Goal: Transaction & Acquisition: Purchase product/service

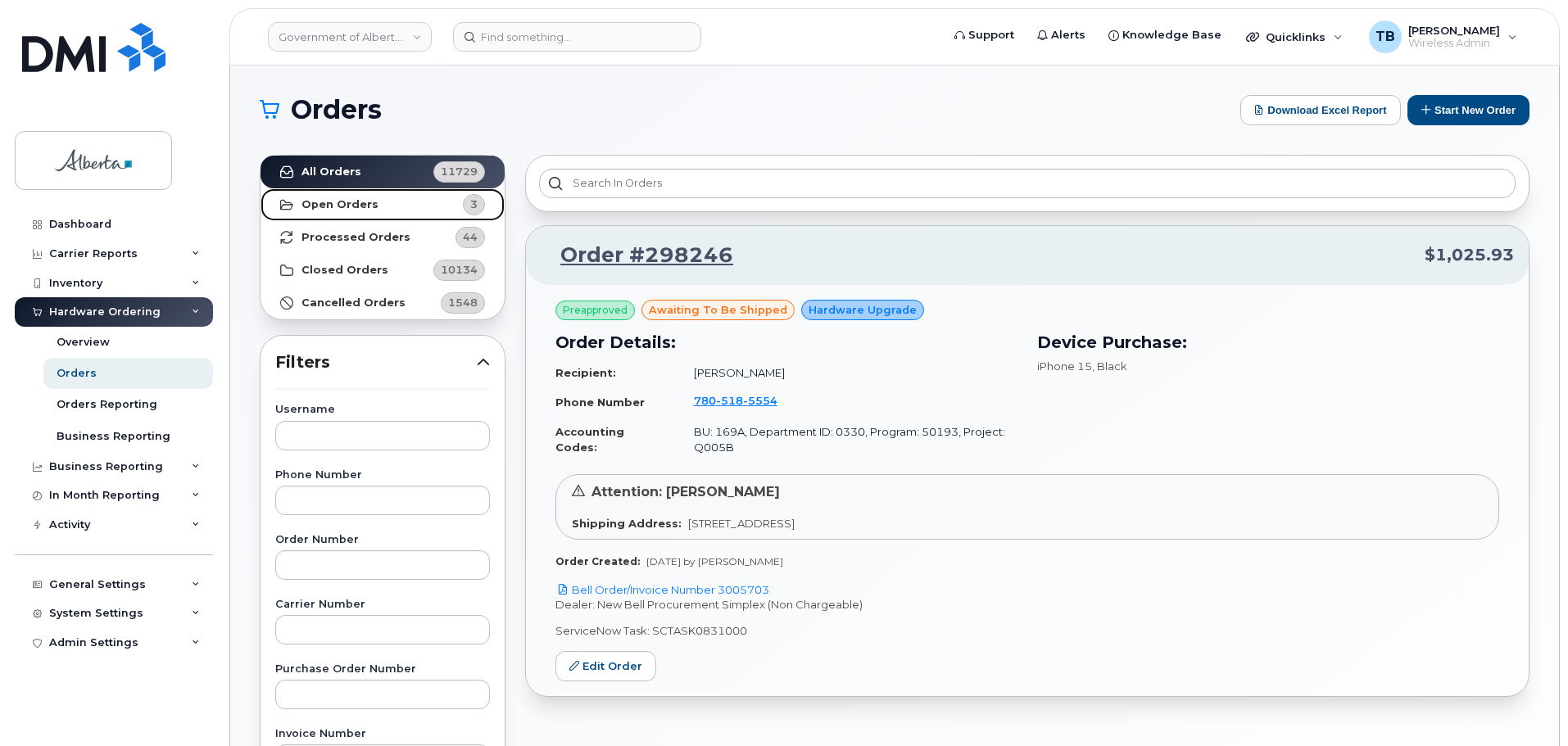
drag, startPoint x: 339, startPoint y: 210, endPoint x: 350, endPoint y: 217, distance: 13.0
click at [339, 210] on strong "Open Orders" at bounding box center [339, 204] width 77 height 13
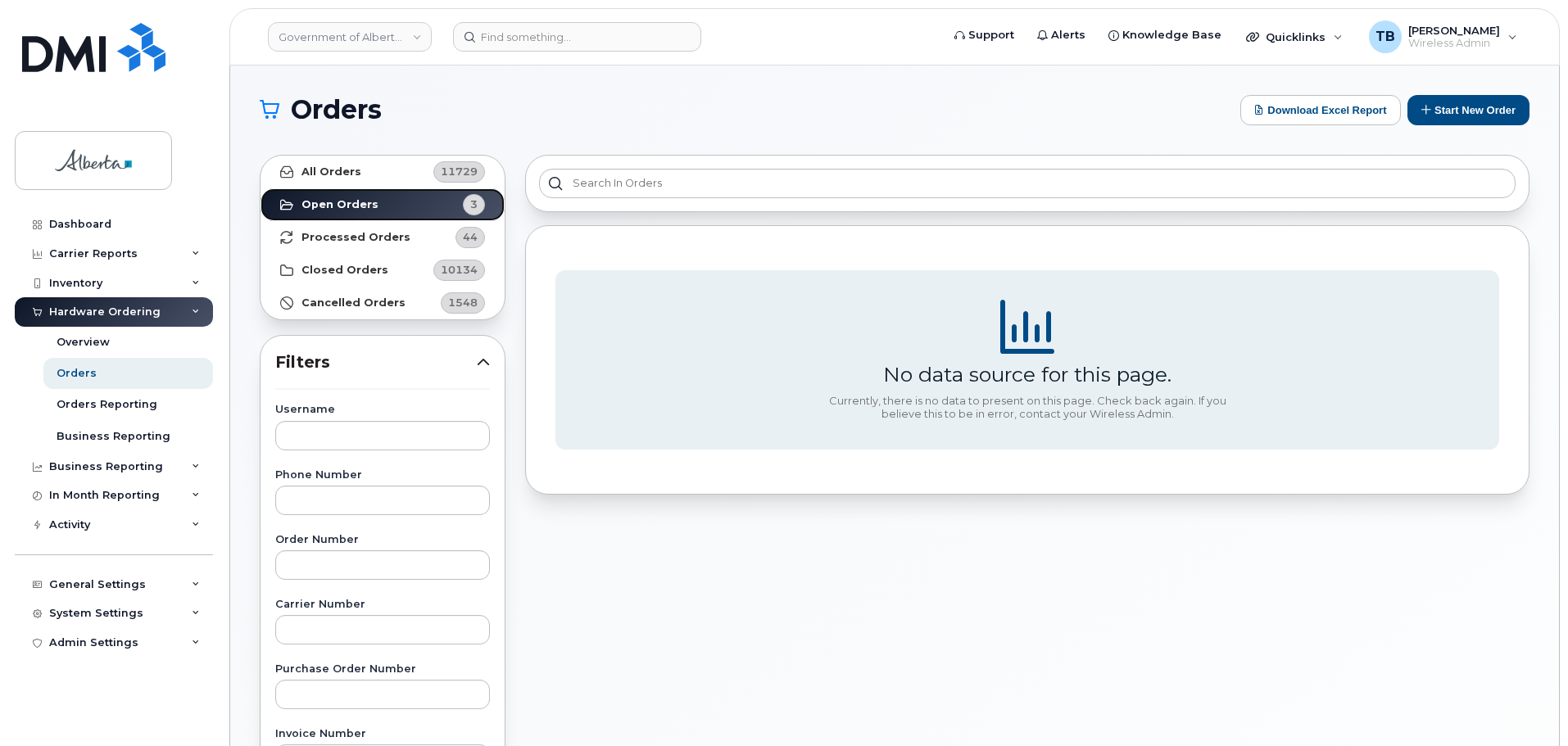
click at [300, 203] on link "Open Orders 3" at bounding box center [383, 204] width 244 height 33
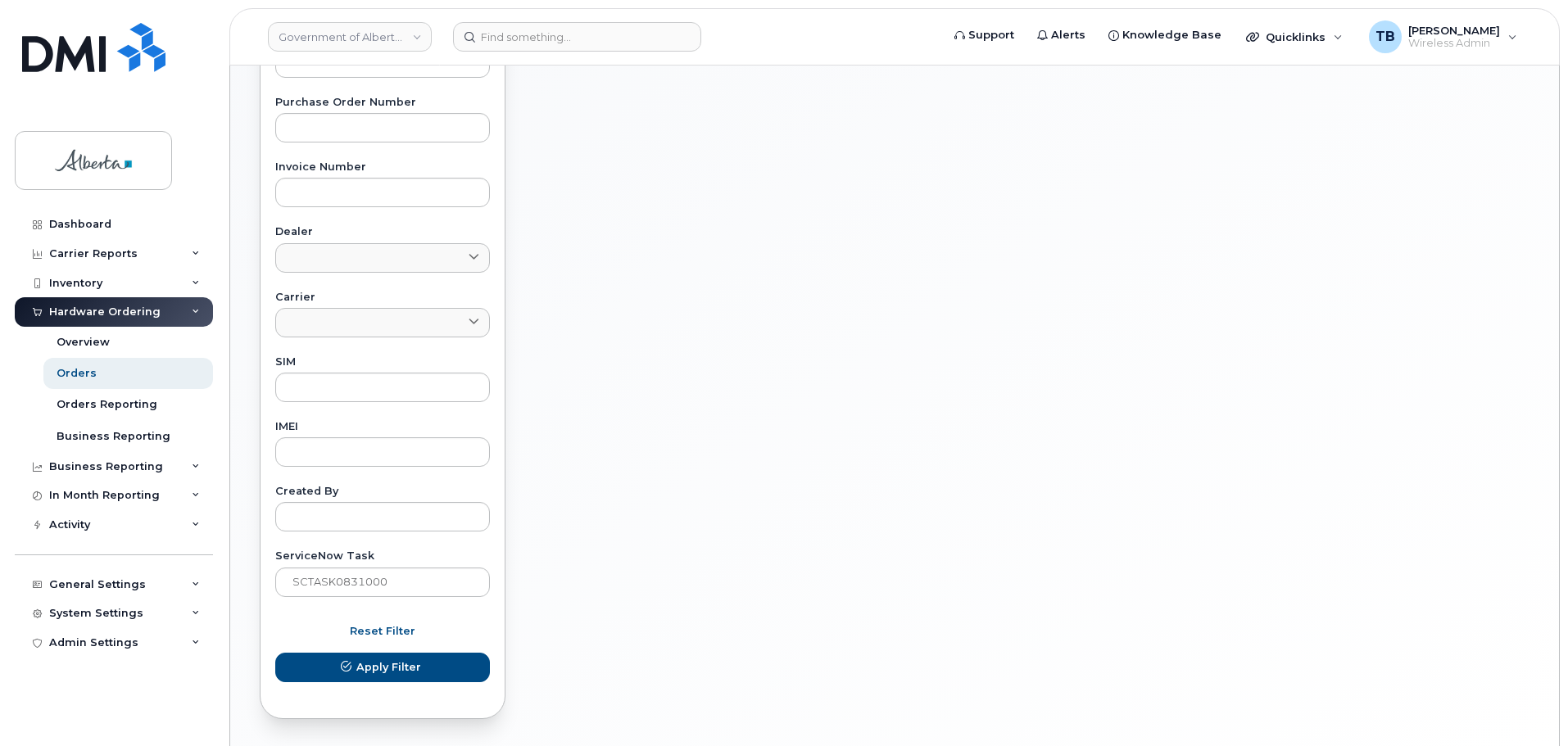
scroll to position [622, 0]
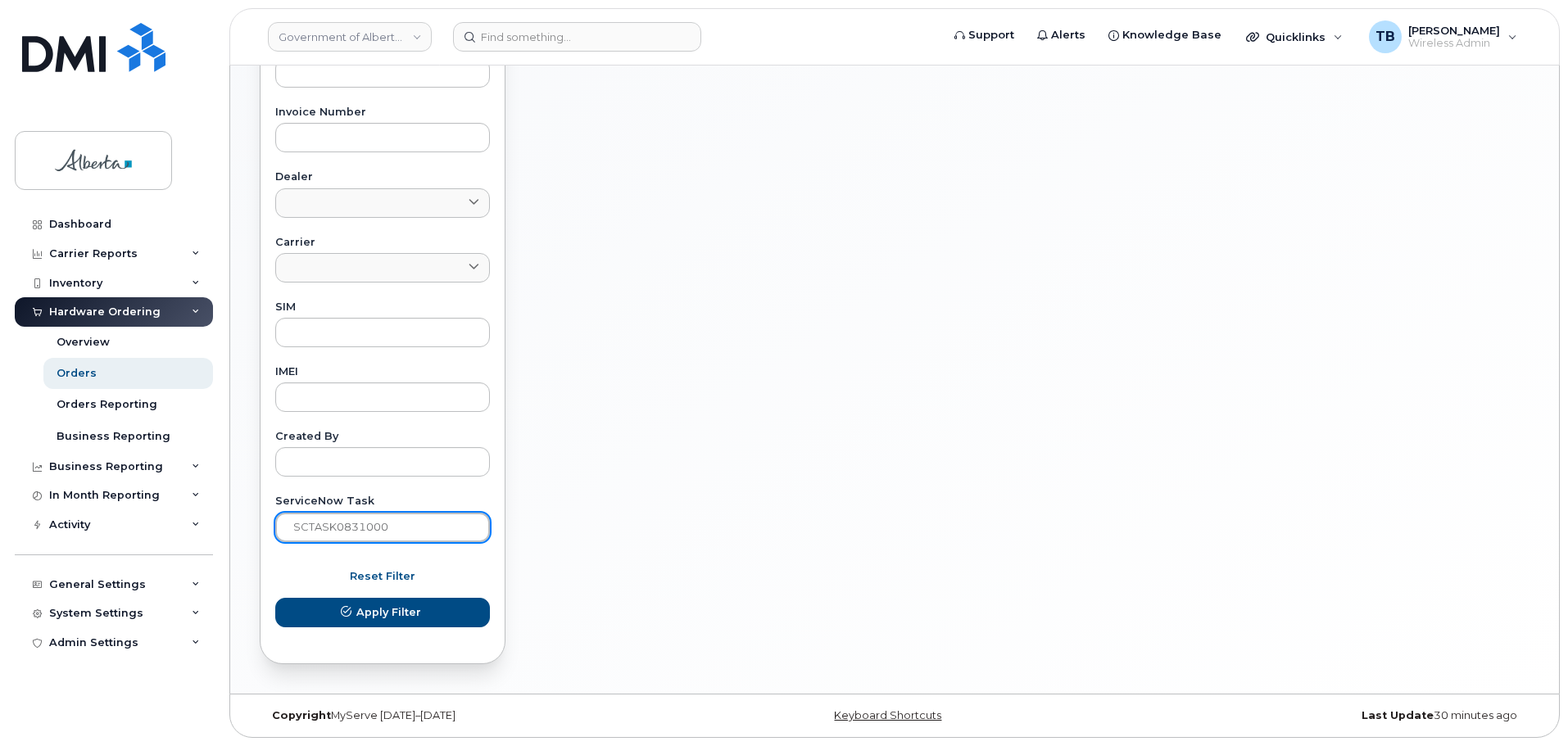
drag, startPoint x: 399, startPoint y: 526, endPoint x: 226, endPoint y: 512, distance: 173.6
click at [226, 512] on body "Government of Alberta (GOA) Support Alerts Knowledge Base Quicklinks Suspend / …" at bounding box center [784, 62] width 1568 height 1368
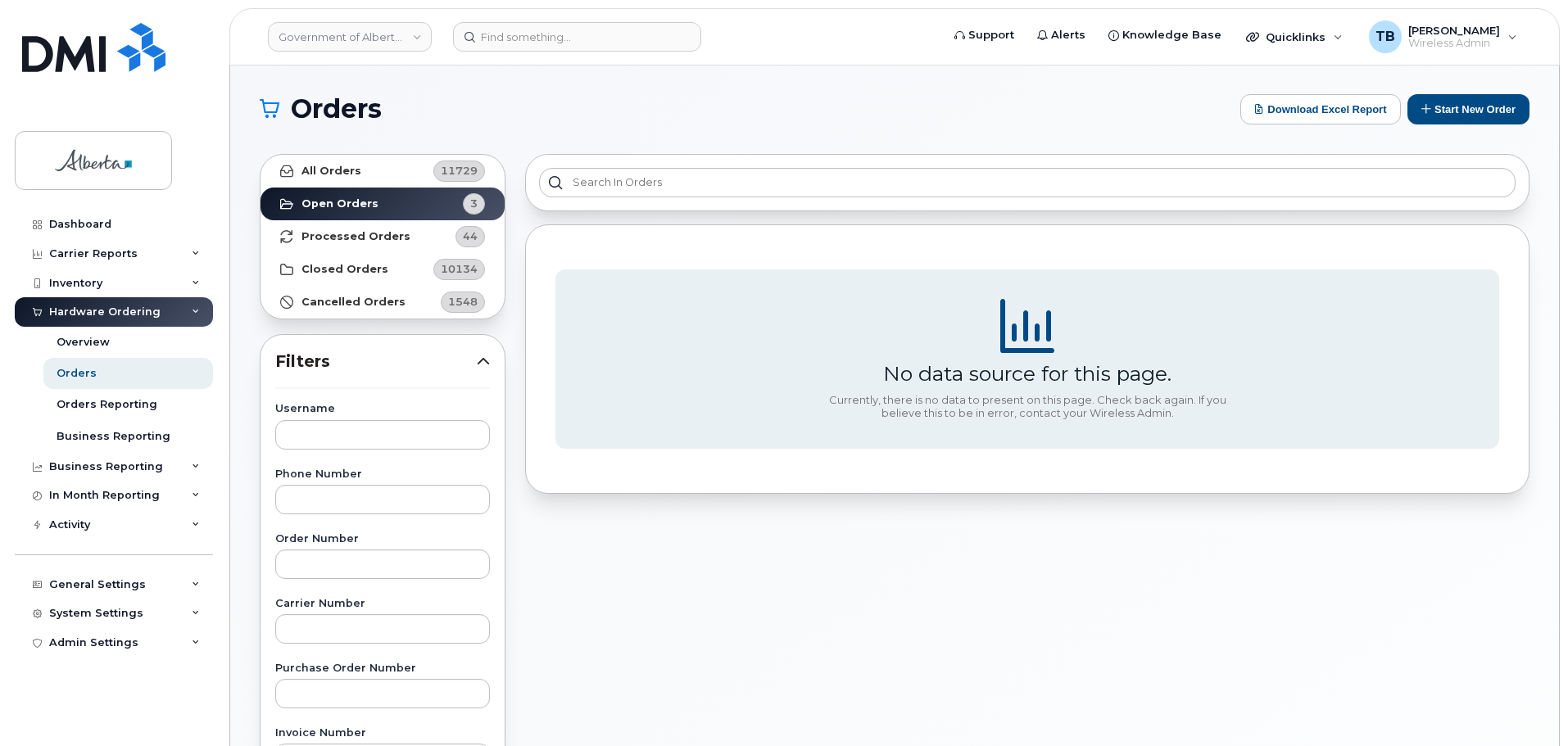
scroll to position [0, 0]
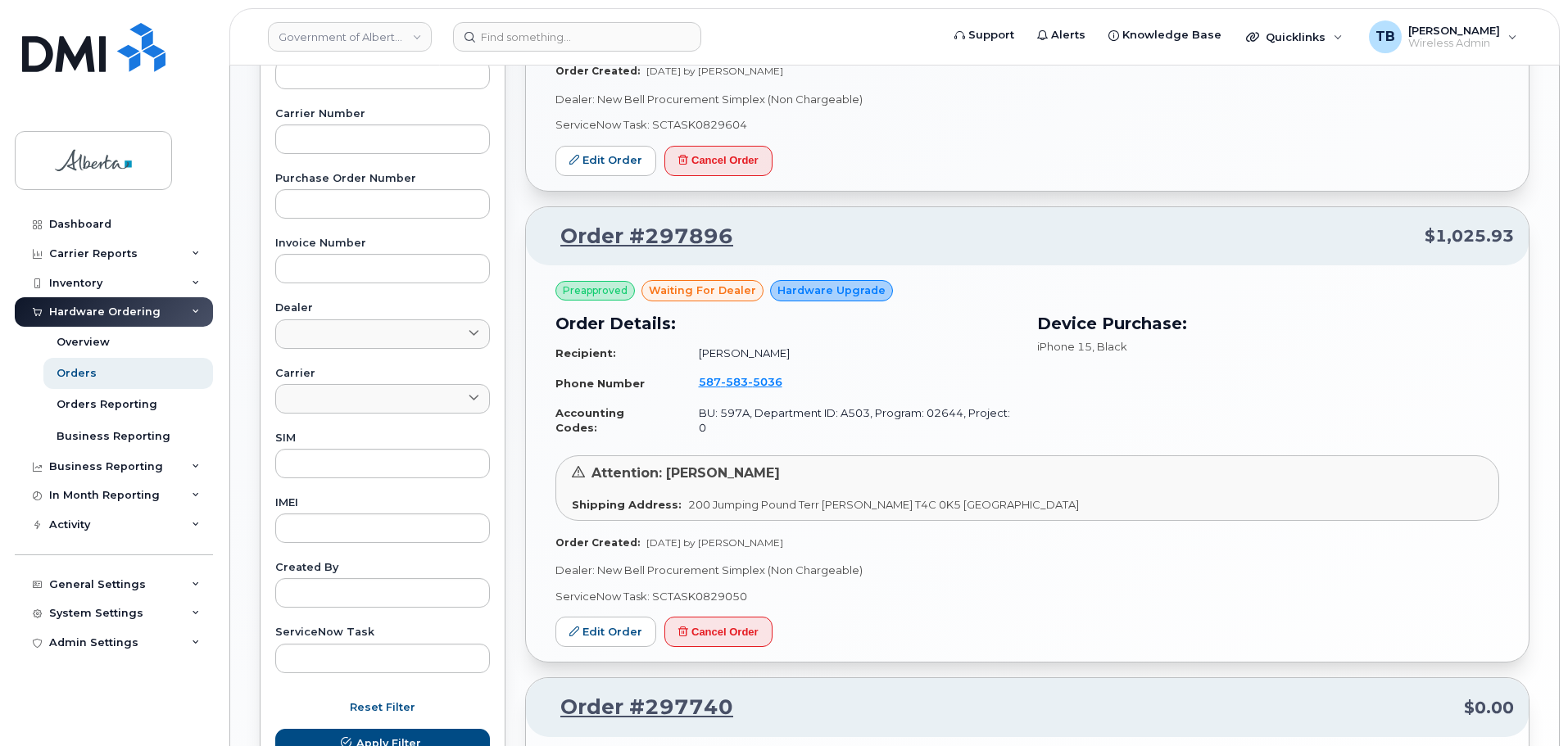
scroll to position [491, 0]
click at [733, 616] on button "Cancel Order" at bounding box center [719, 631] width 108 height 30
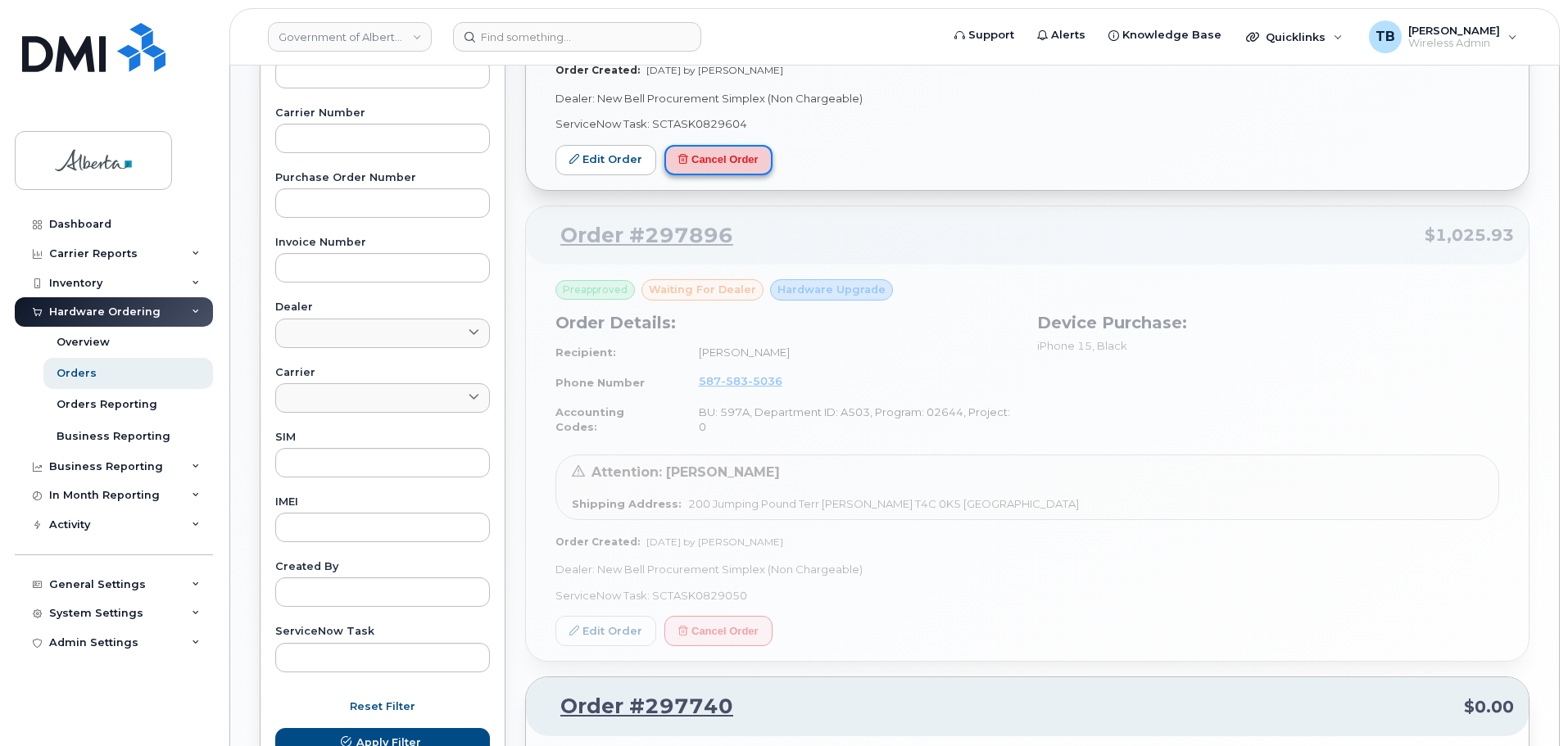
click at [749, 147] on button "Cancel Order" at bounding box center [719, 160] width 108 height 30
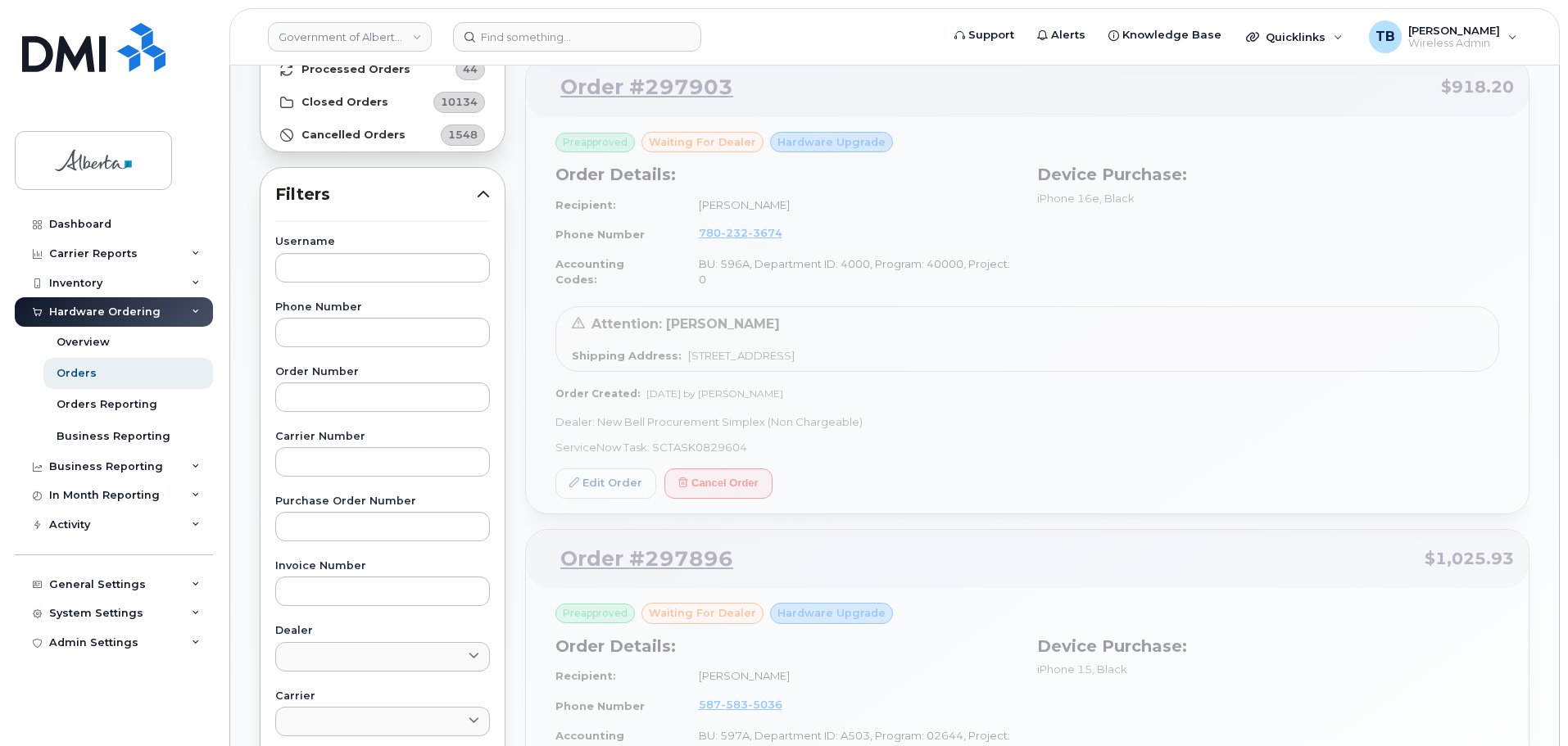
scroll to position [0, 0]
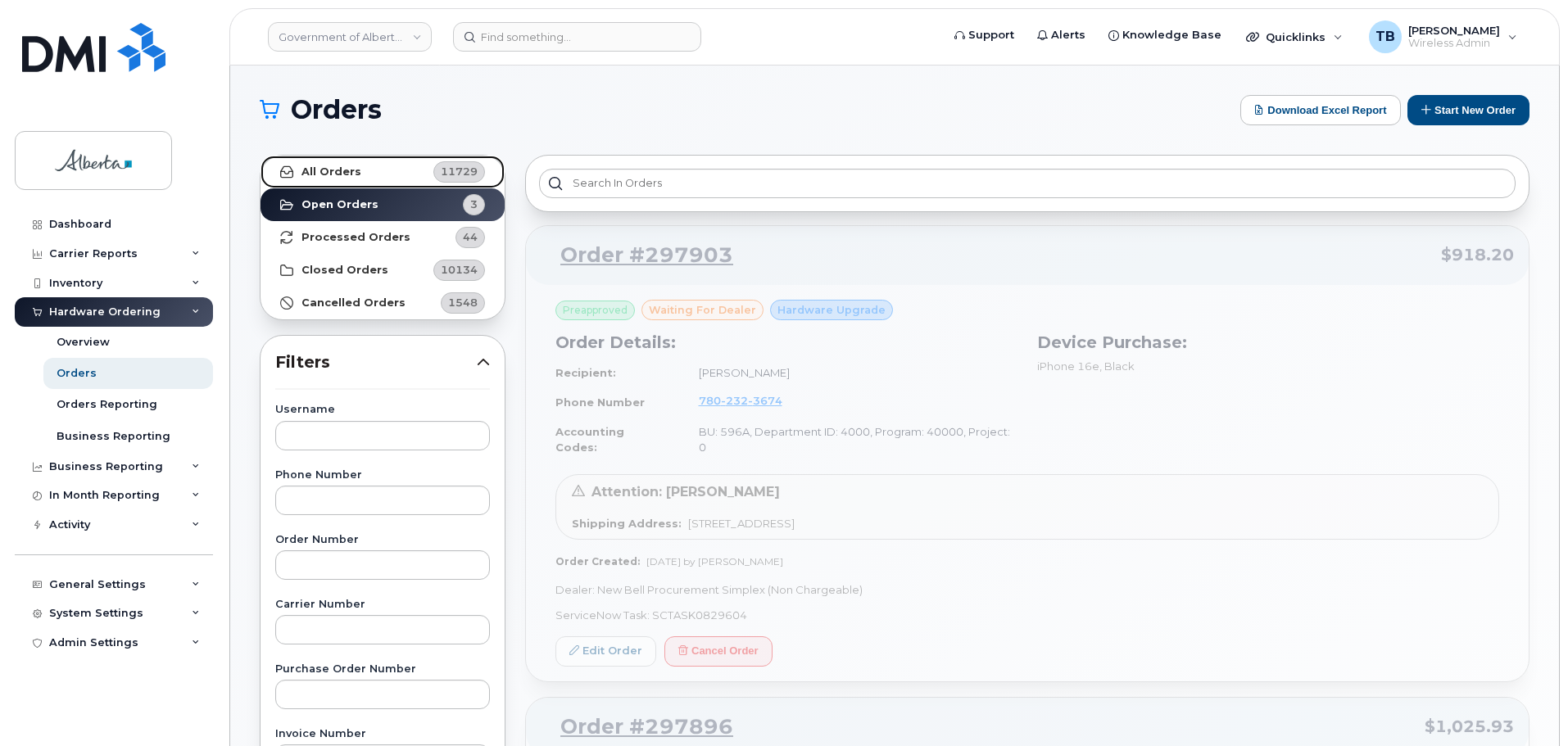
click at [331, 174] on strong "All Orders" at bounding box center [330, 172] width 60 height 13
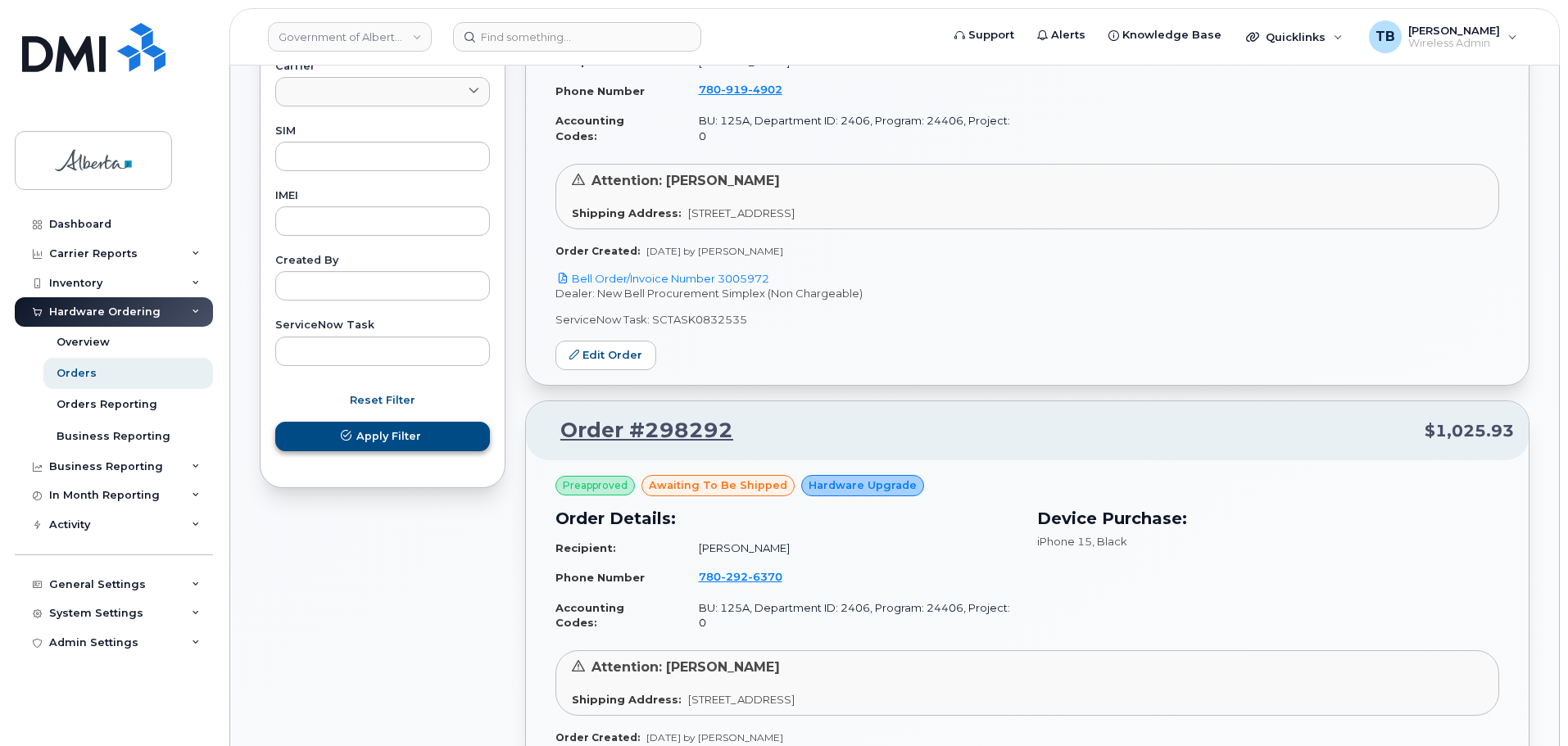
scroll to position [819, 0]
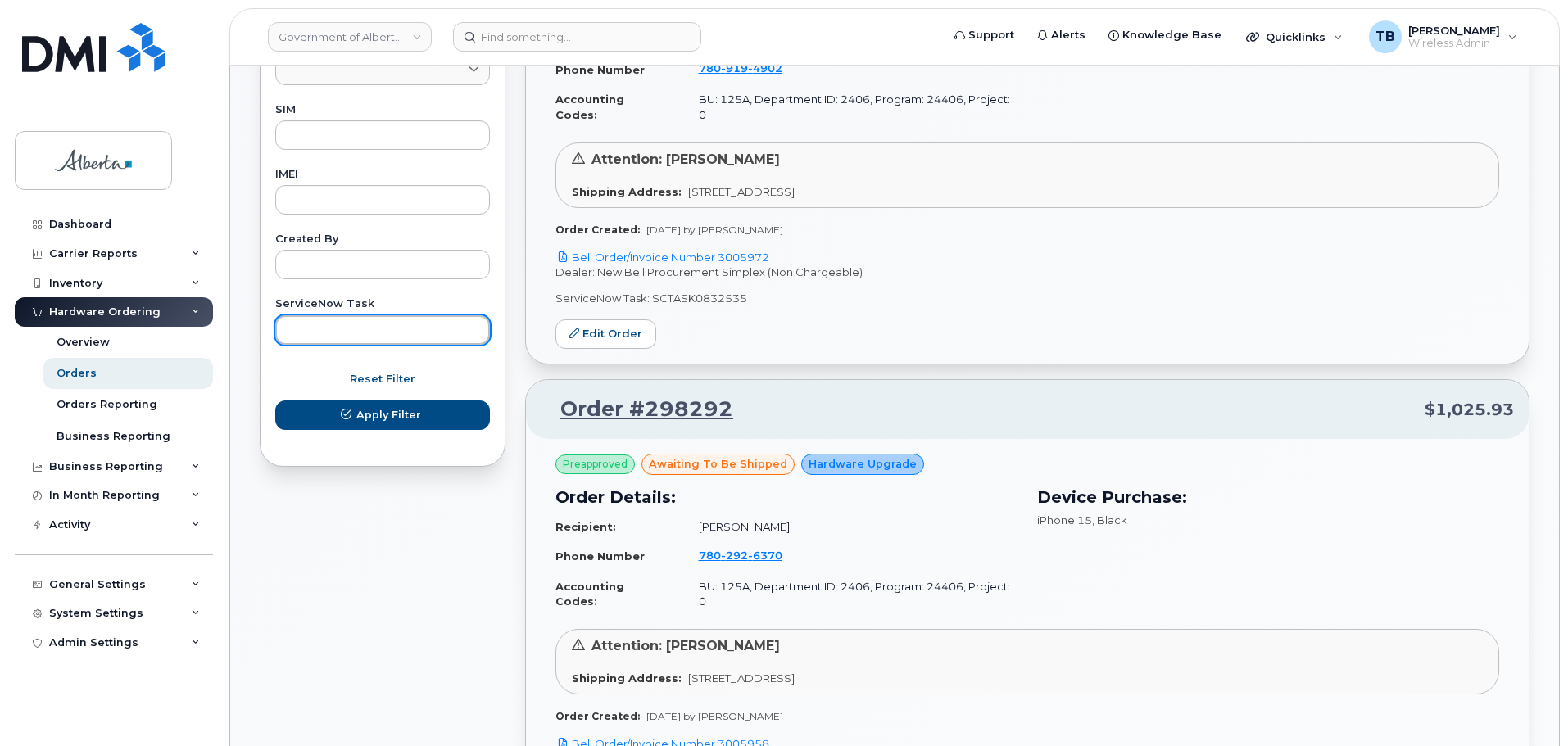
click at [329, 327] on input "text" at bounding box center [383, 329] width 215 height 29
paste input "SCTASK0831000"
type input "SCTASK0831000"
click at [276, 400] on button "Apply Filter" at bounding box center [383, 415] width 215 height 29
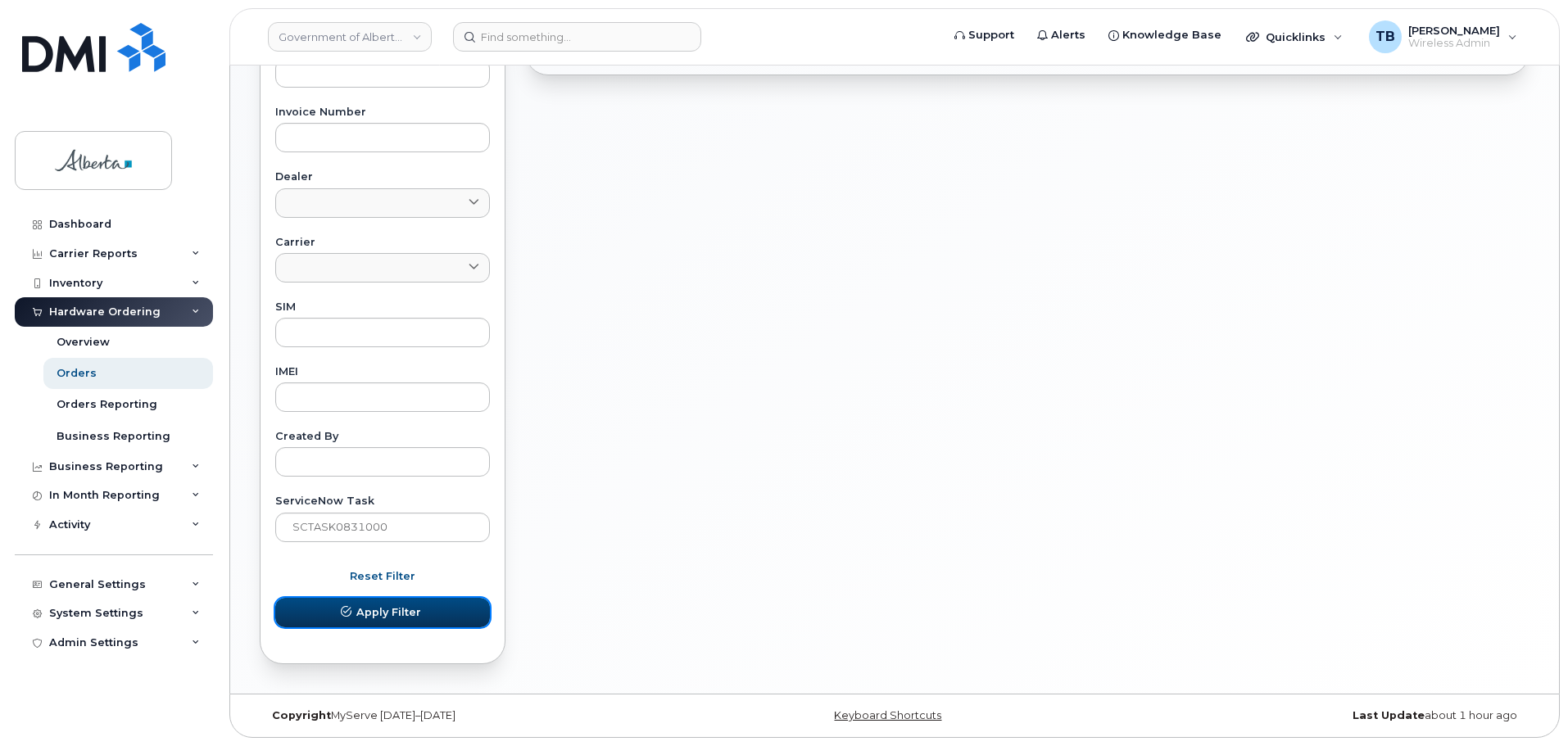
drag, startPoint x: 405, startPoint y: 617, endPoint x: 616, endPoint y: 553, distance: 220.5
click at [406, 616] on span "Apply Filter" at bounding box center [388, 613] width 64 height 15
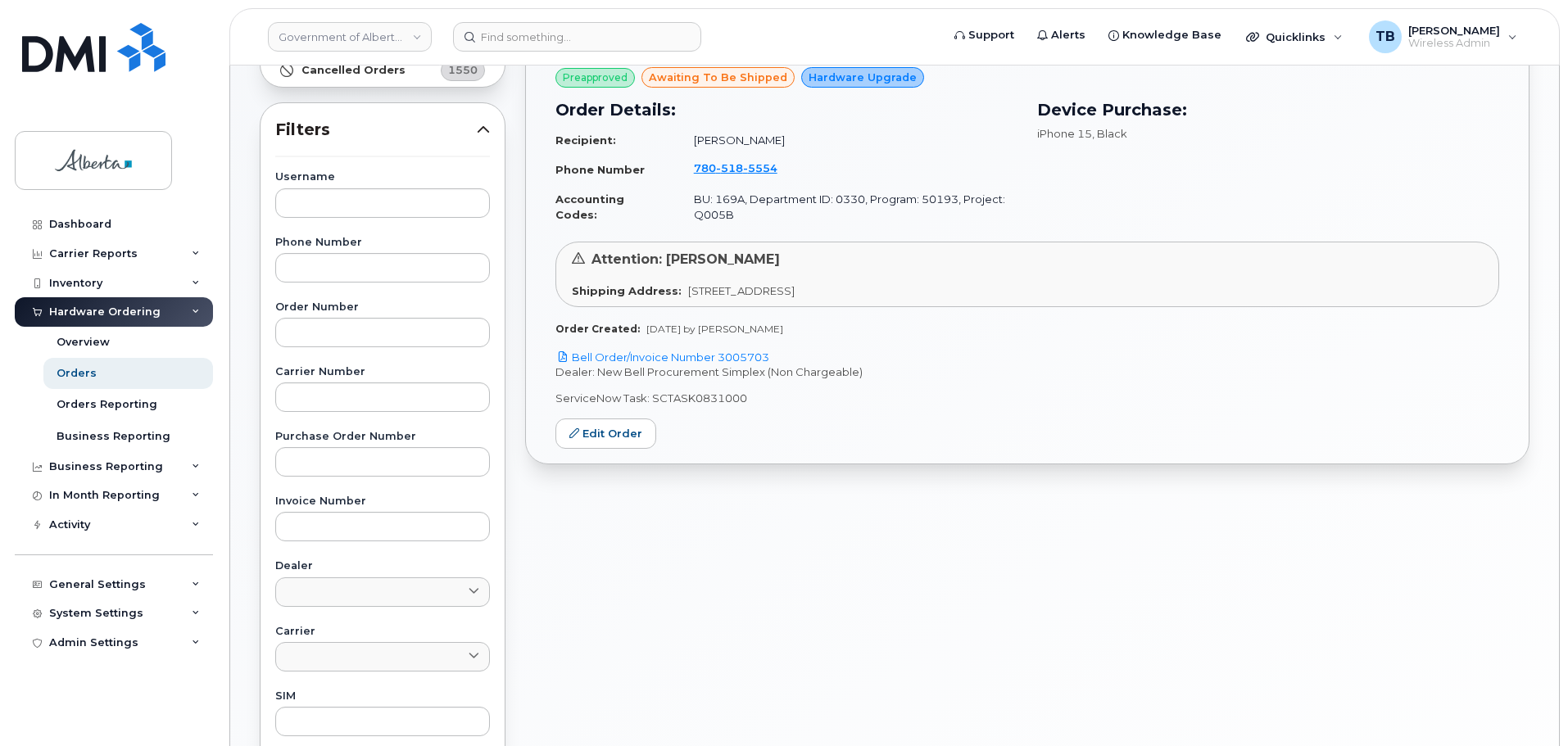
scroll to position [131, 0]
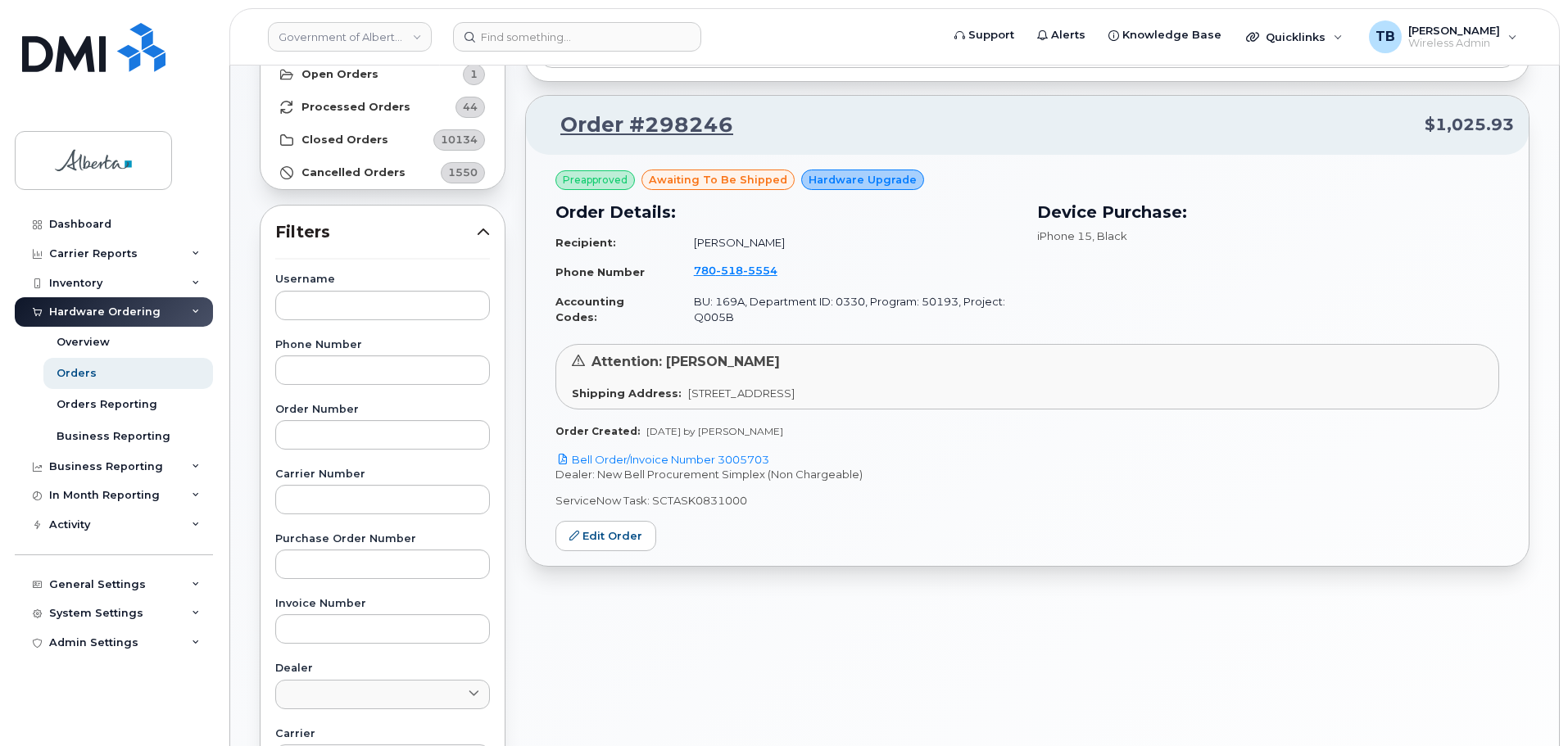
click at [722, 278] on td "780 518 5554" at bounding box center [847, 272] width 338 height 31
click at [724, 272] on span "518" at bounding box center [729, 271] width 27 height 13
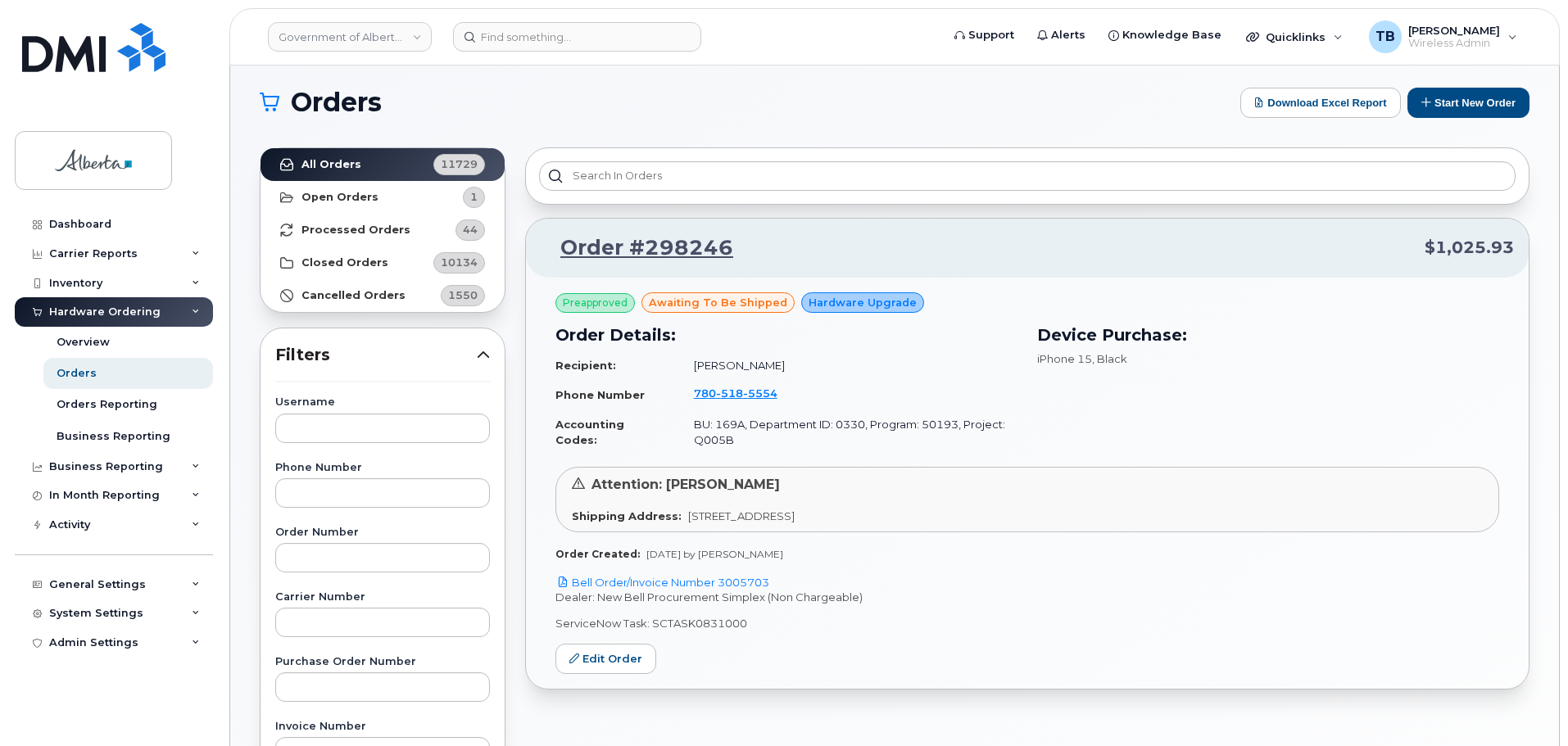
scroll to position [0, 0]
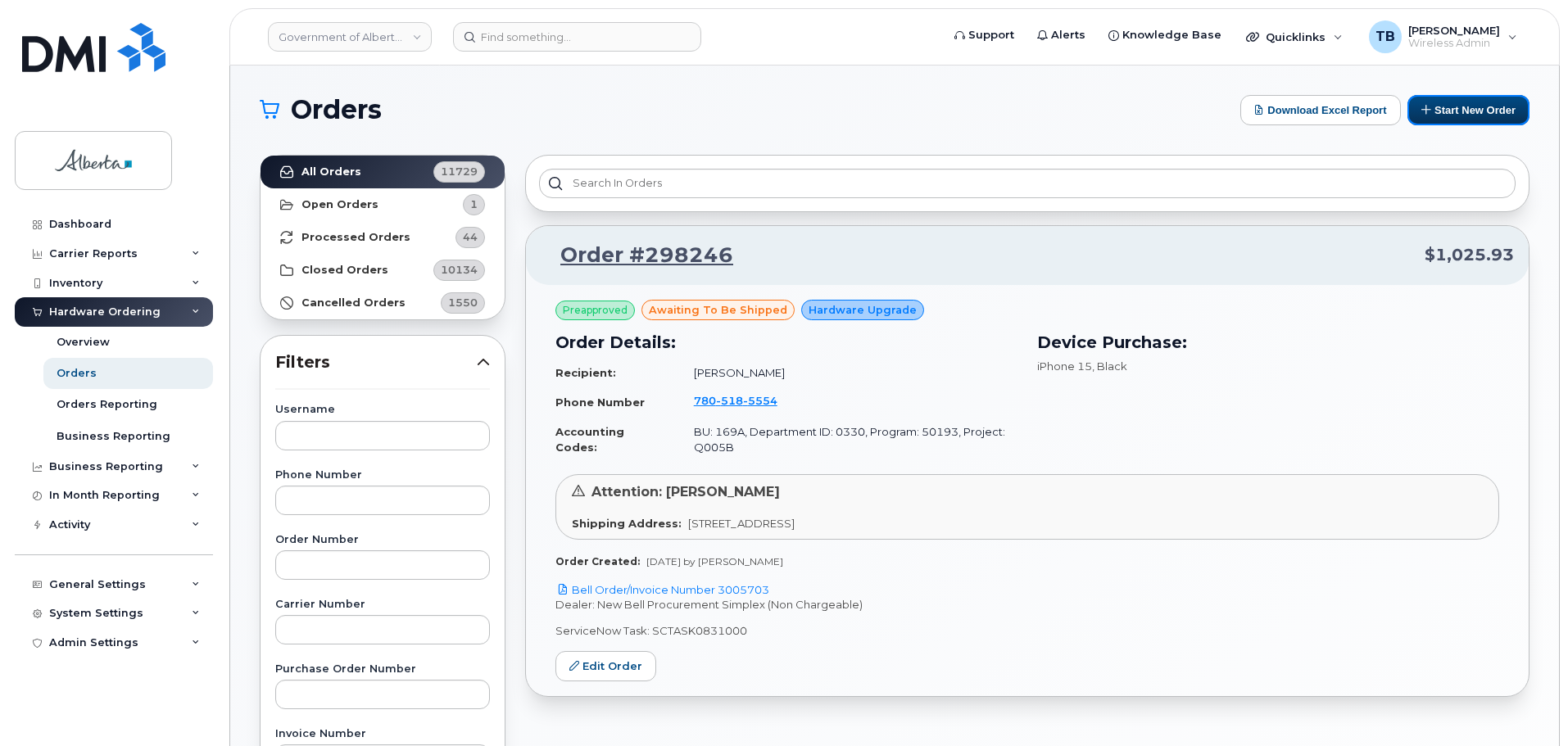
drag, startPoint x: 1473, startPoint y: 102, endPoint x: 1417, endPoint y: 164, distance: 83.5
click at [1473, 102] on button "Start New Order" at bounding box center [1468, 110] width 122 height 30
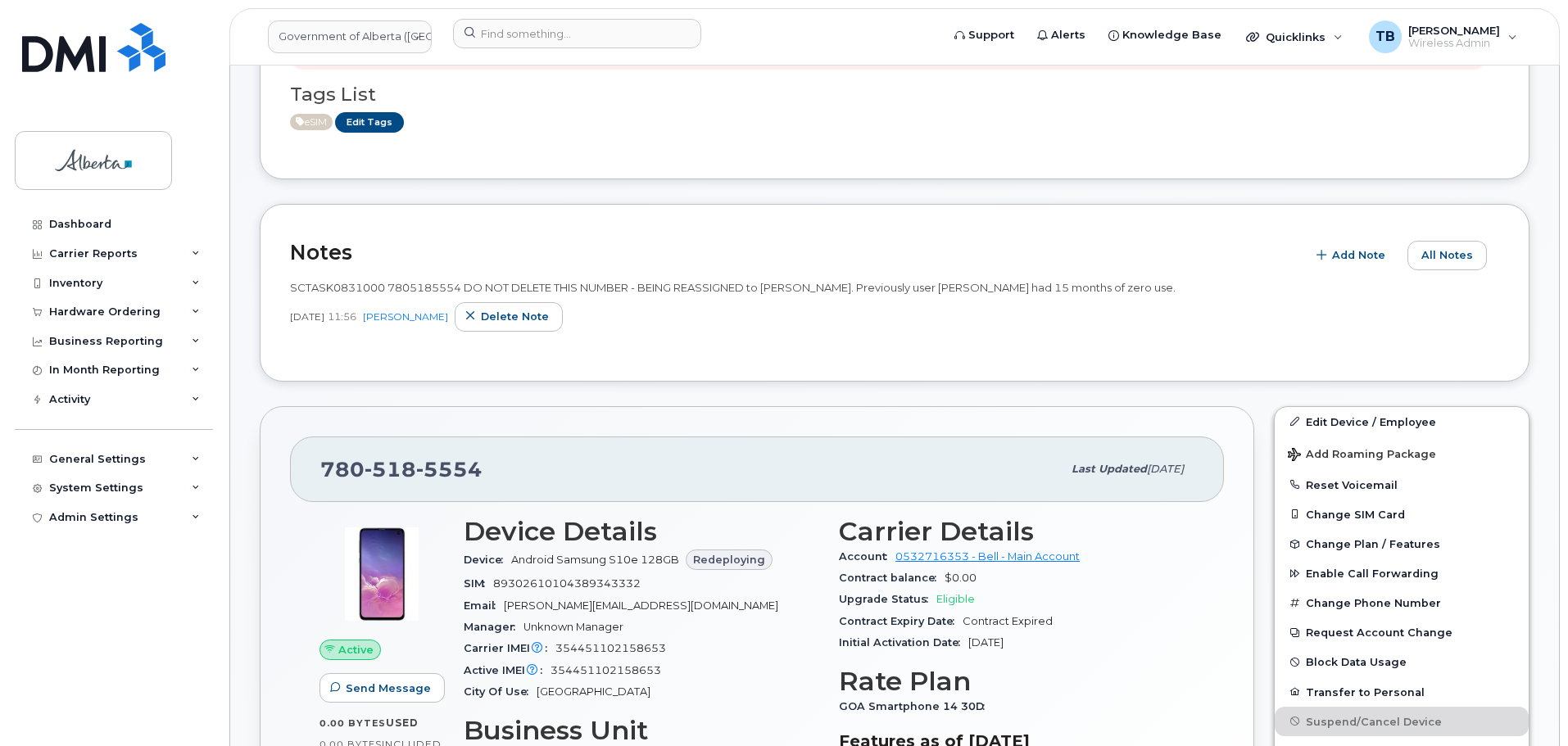
scroll to position [328, 0]
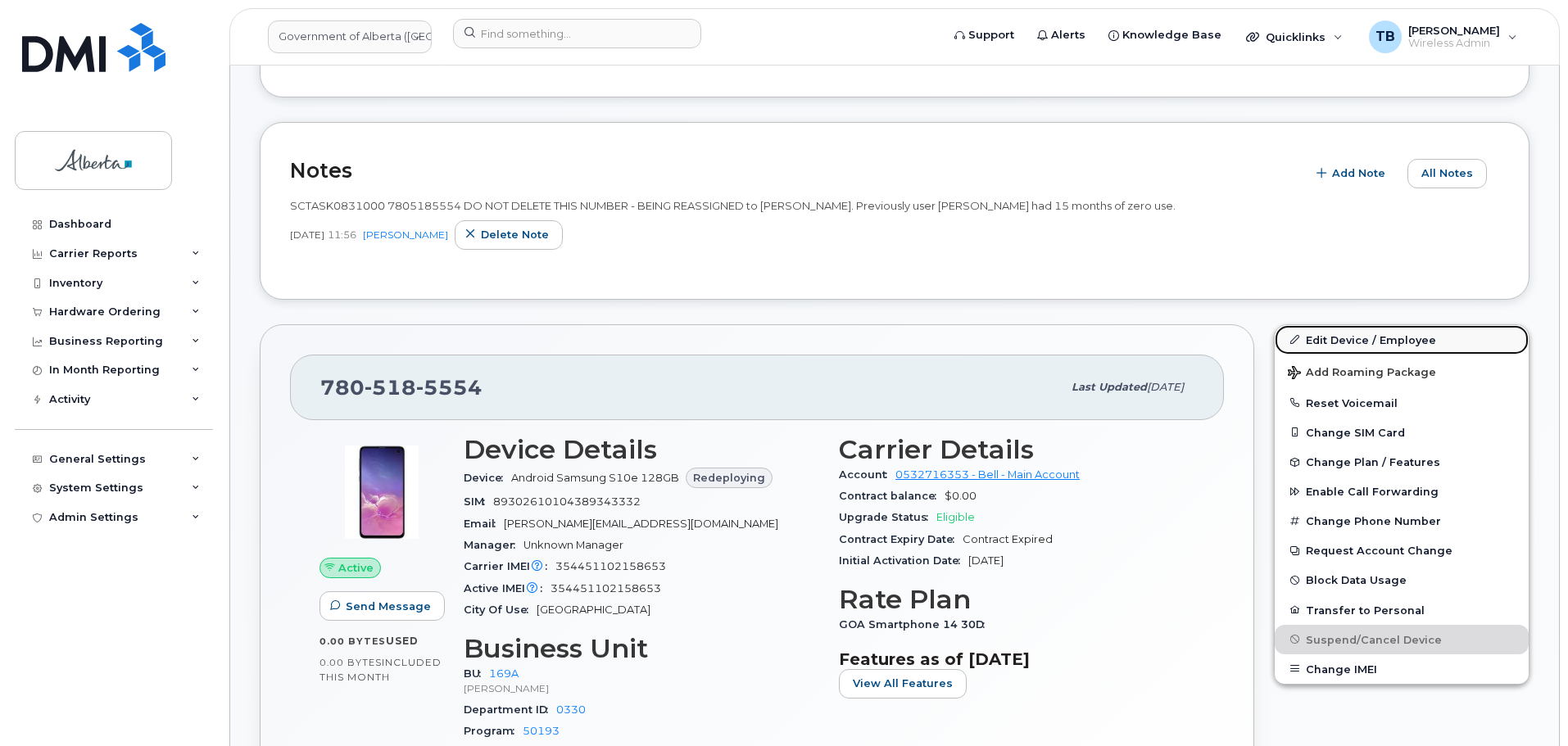
click at [1319, 344] on link "Edit Device / Employee" at bounding box center [1401, 339] width 254 height 29
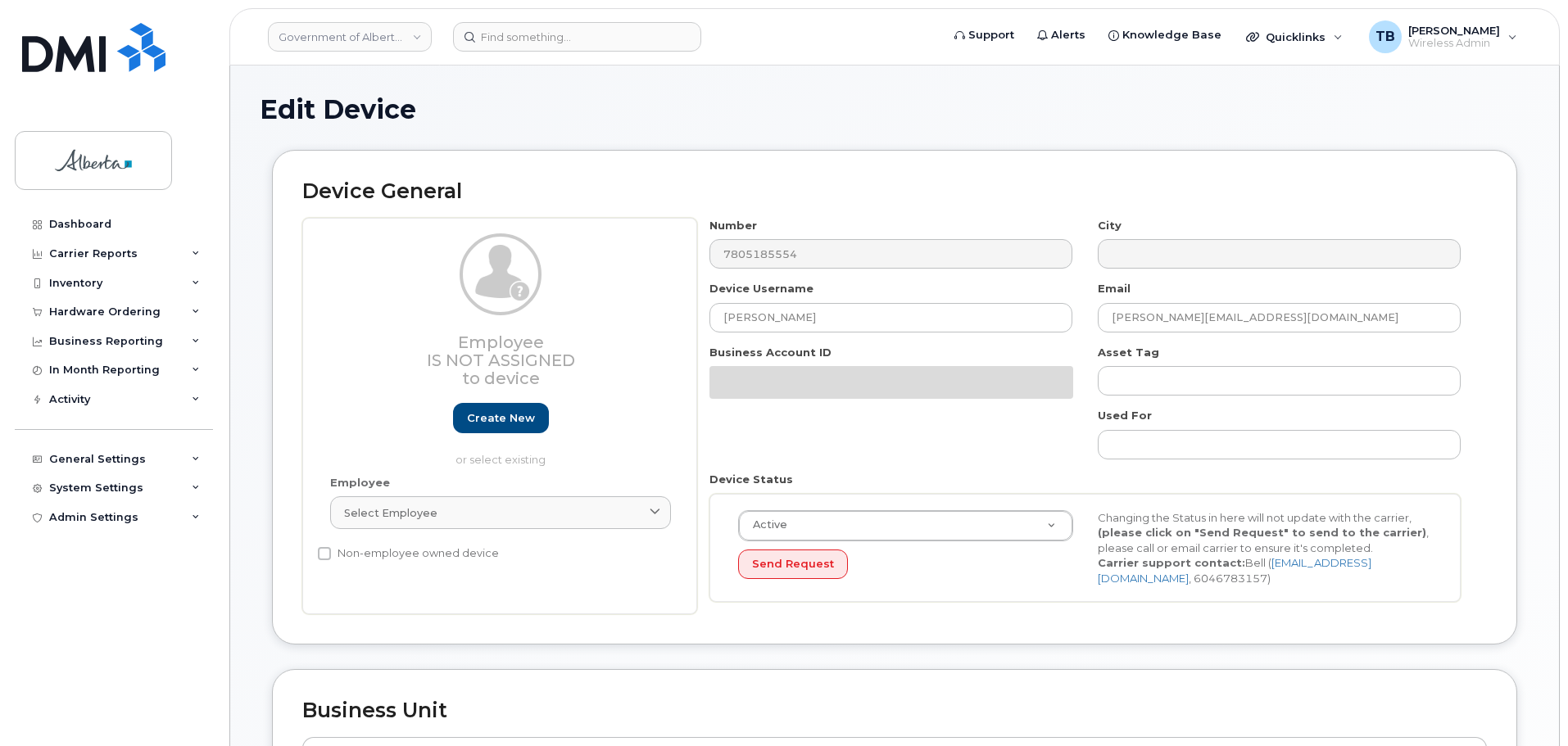
select select "4681667"
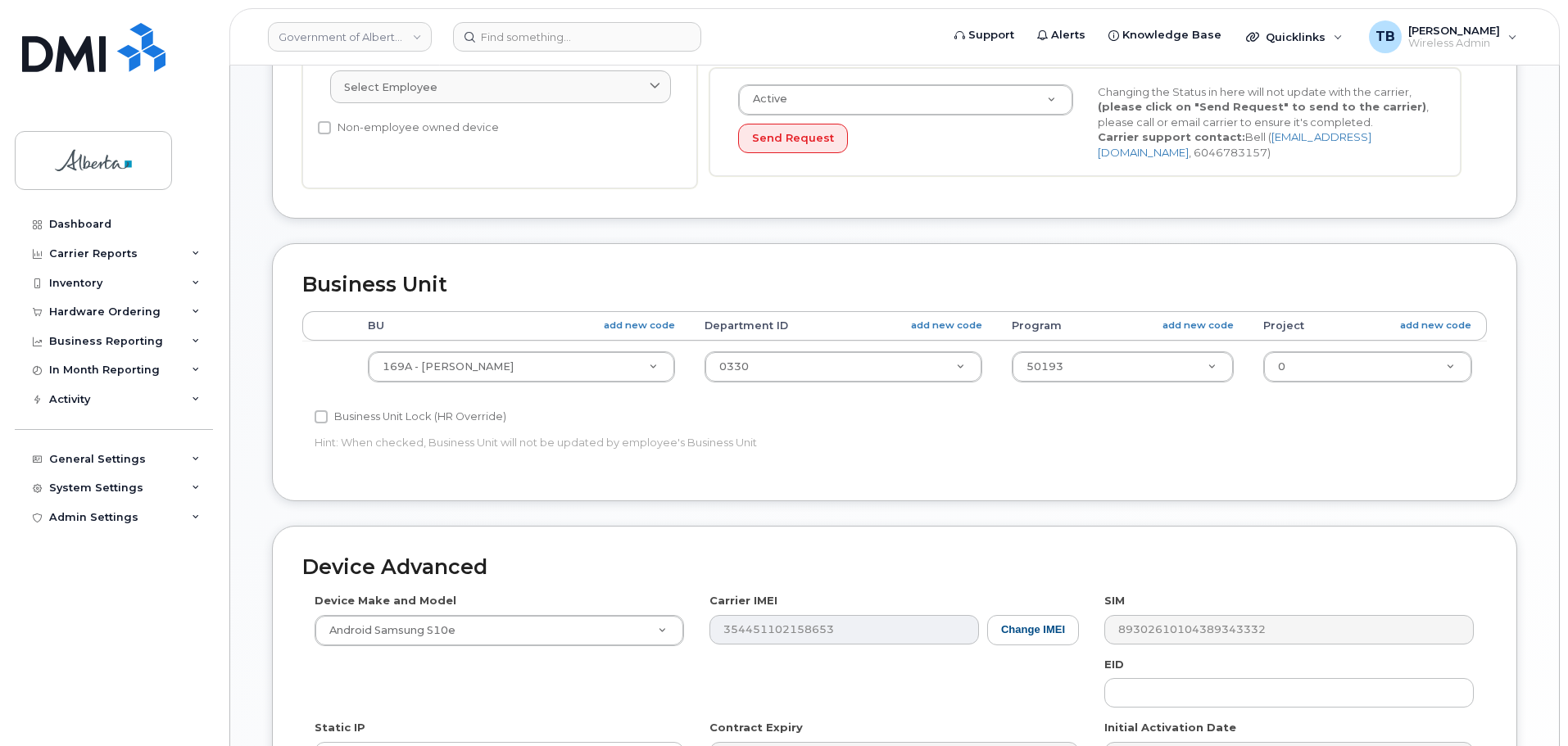
scroll to position [491, 0]
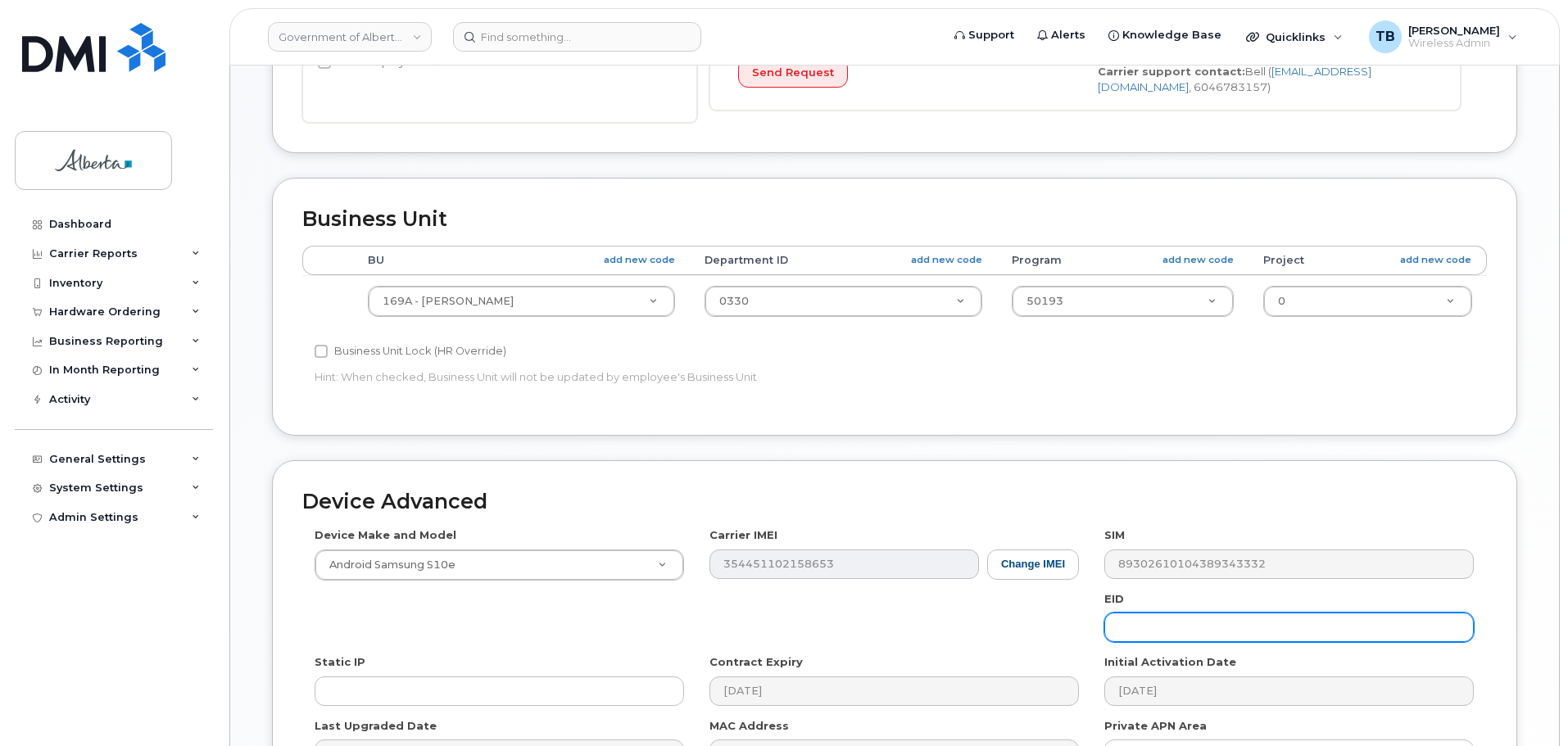
click at [1147, 635] on input "text" at bounding box center [1289, 627] width 369 height 29
paste input "89049032007208882600188404126134"
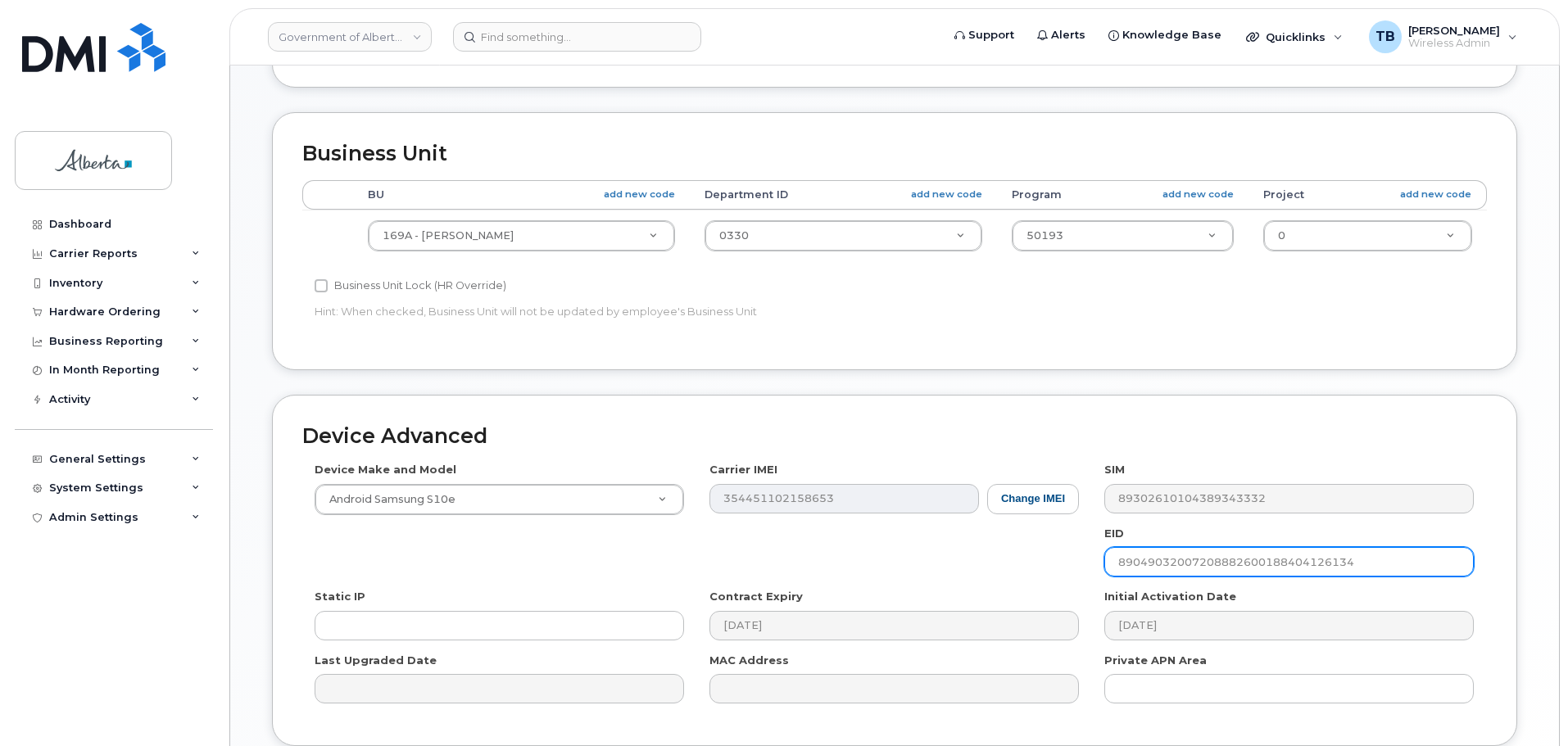
scroll to position [694, 0]
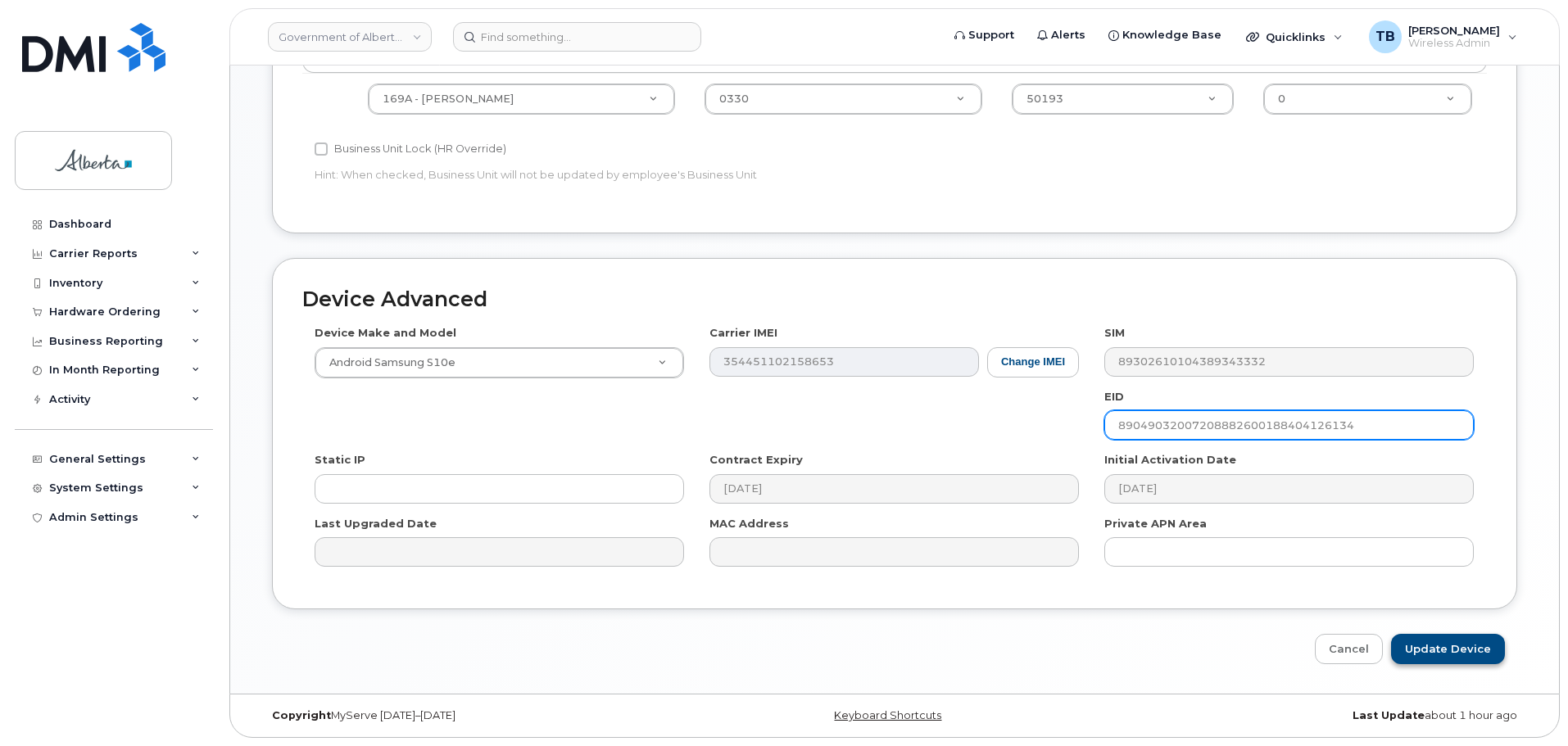
type input "89049032007208882600188404126134"
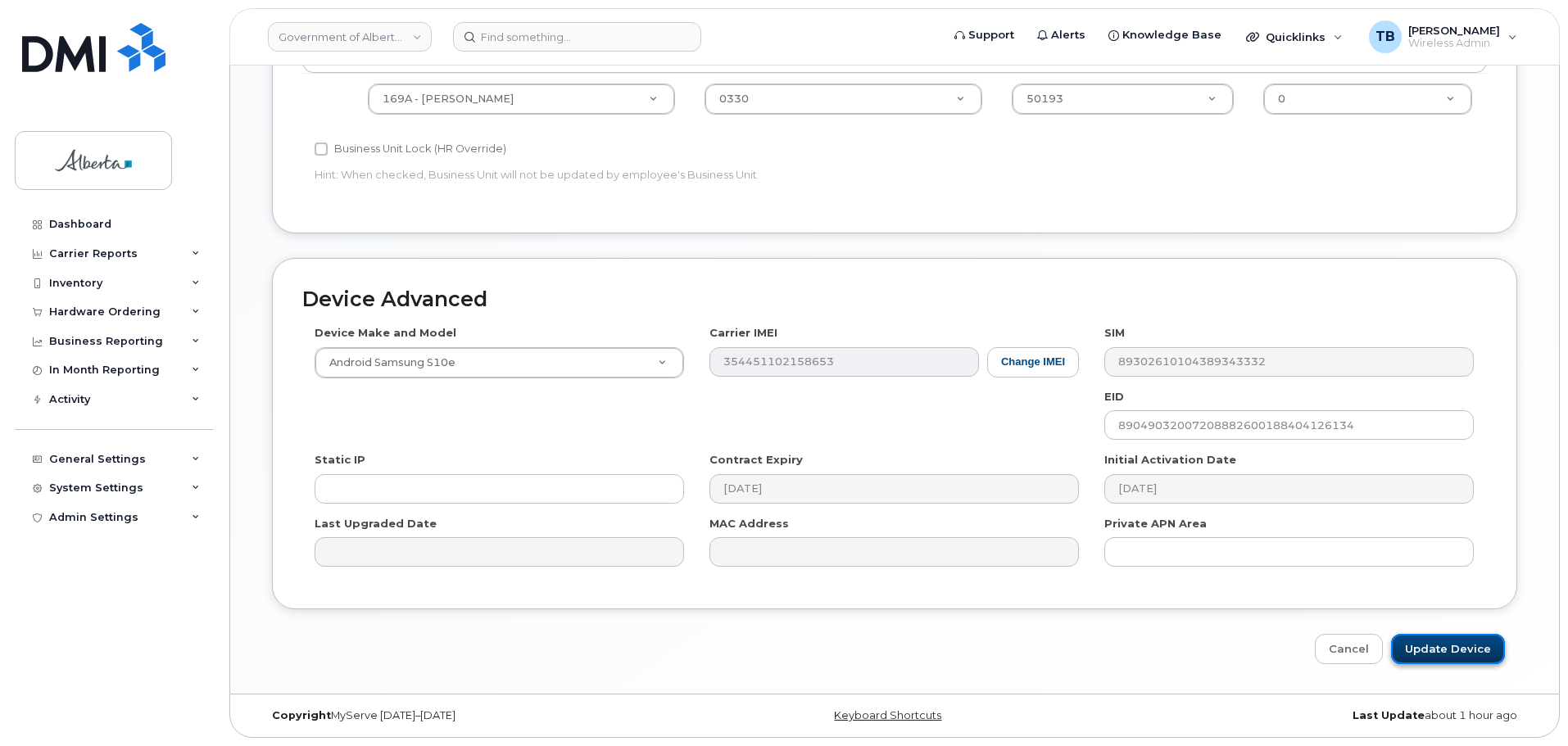
click at [1425, 647] on input "Update Device" at bounding box center [1448, 649] width 114 height 30
type input "Saving..."
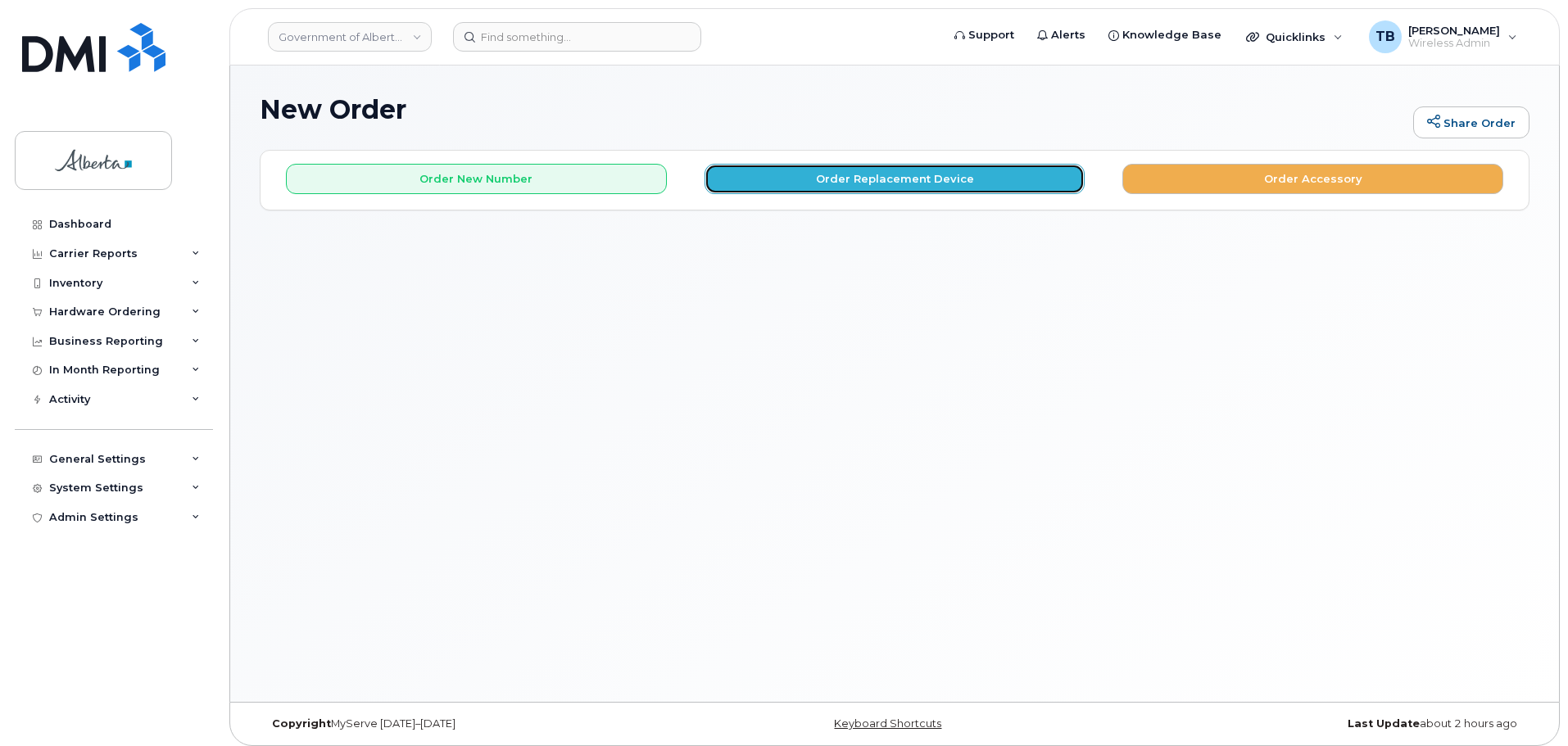
click at [955, 183] on button "Order Replacement Device" at bounding box center [895, 179] width 381 height 30
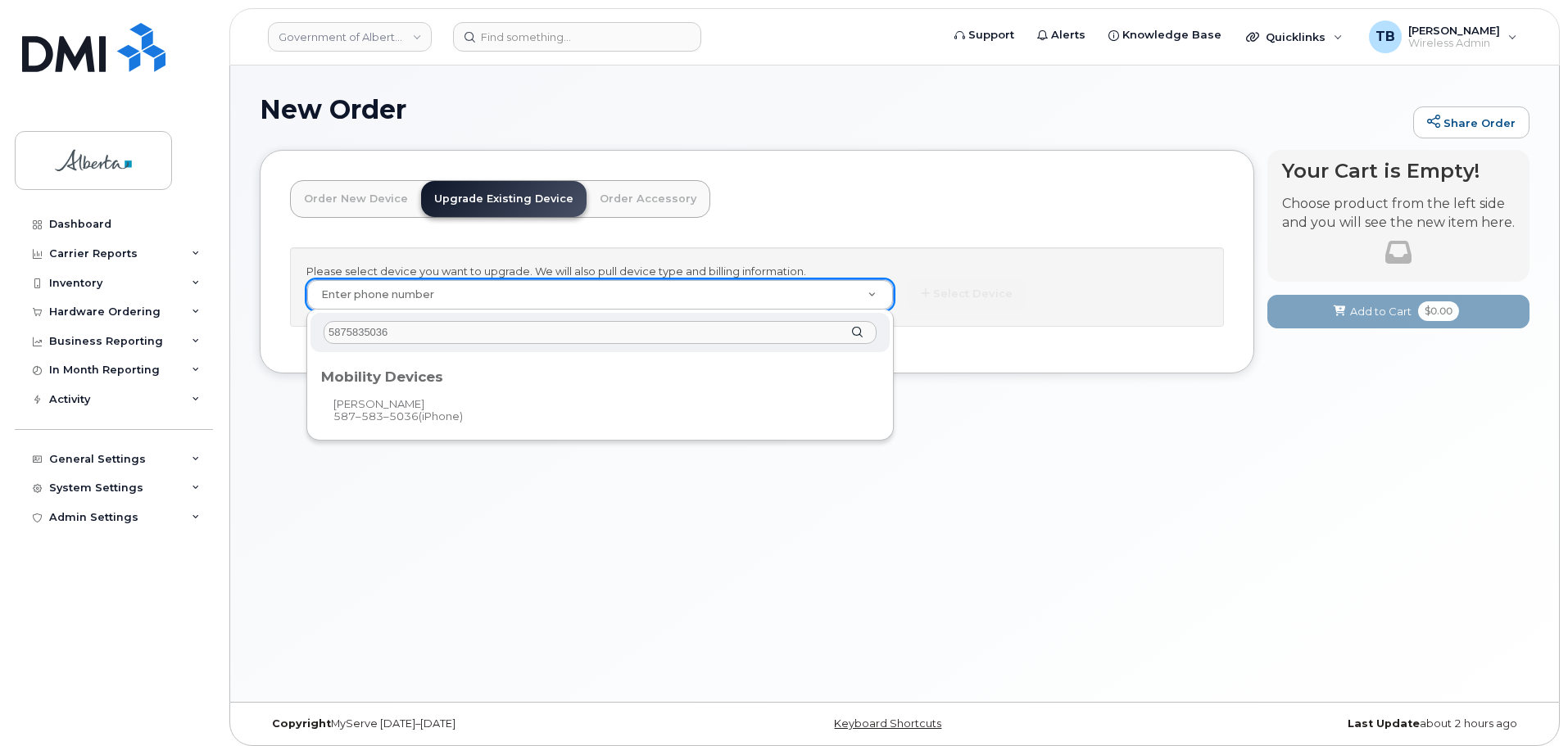
type input "5875835036"
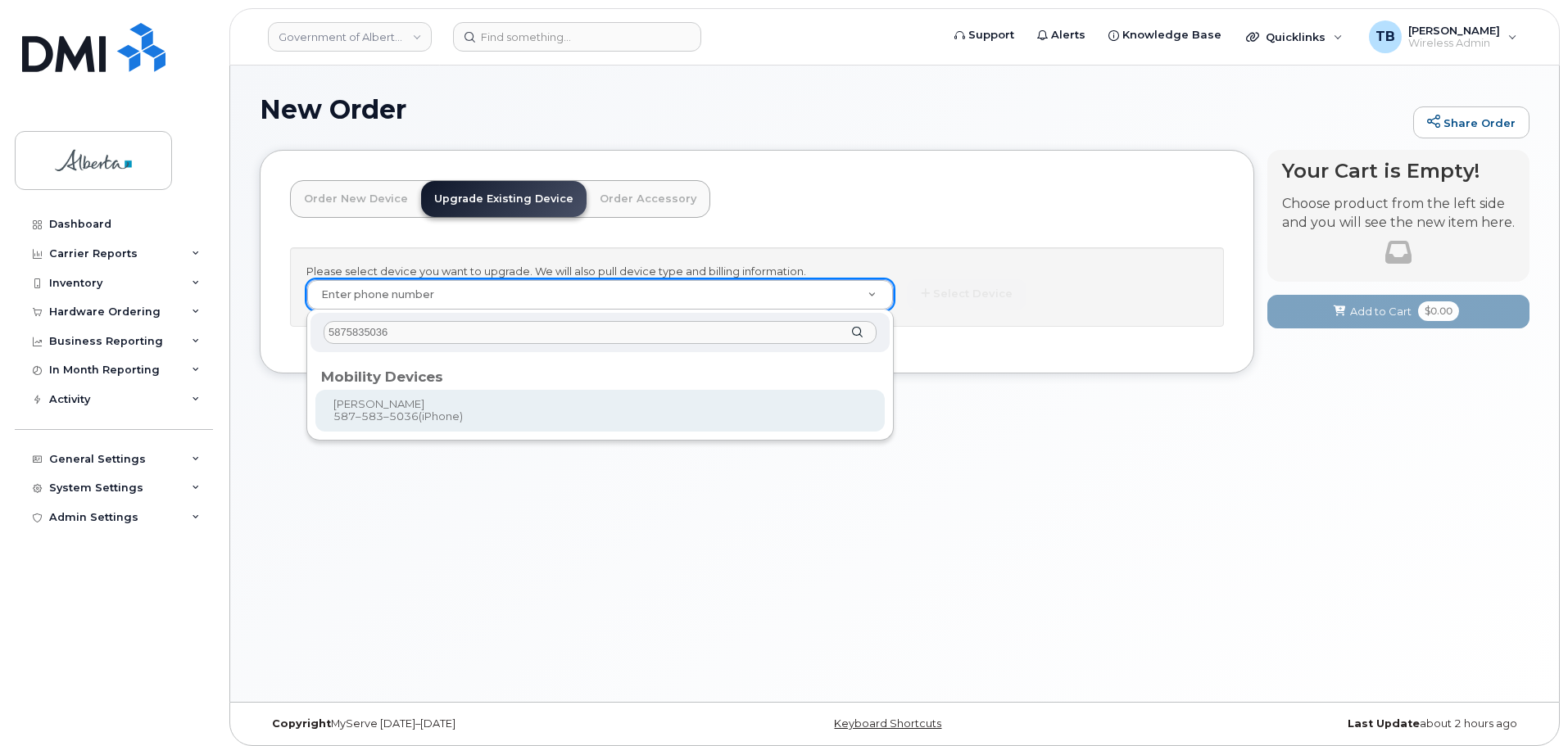
type input "792418"
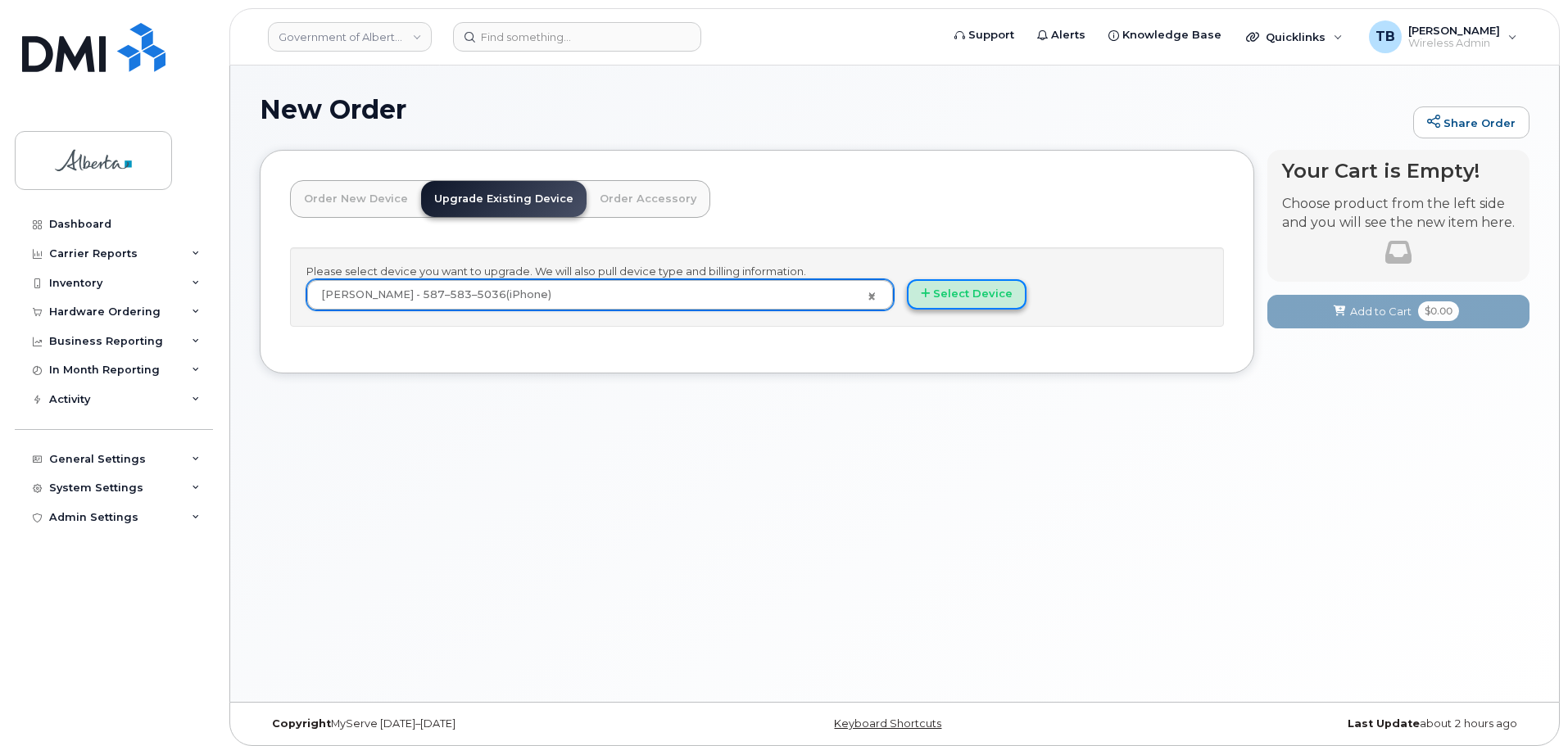
click at [953, 294] on button "Select Device" at bounding box center [967, 294] width 119 height 30
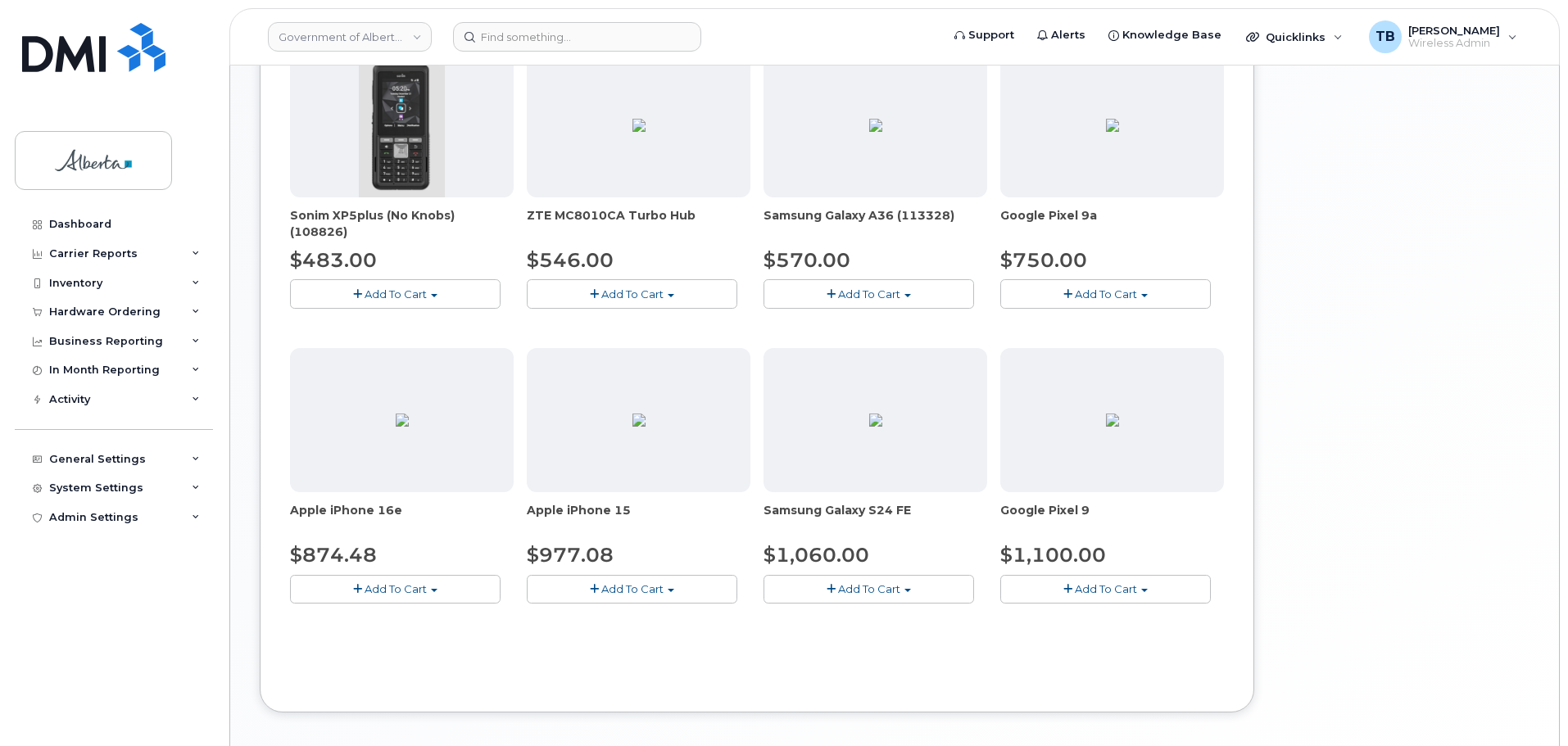
scroll to position [635, 0]
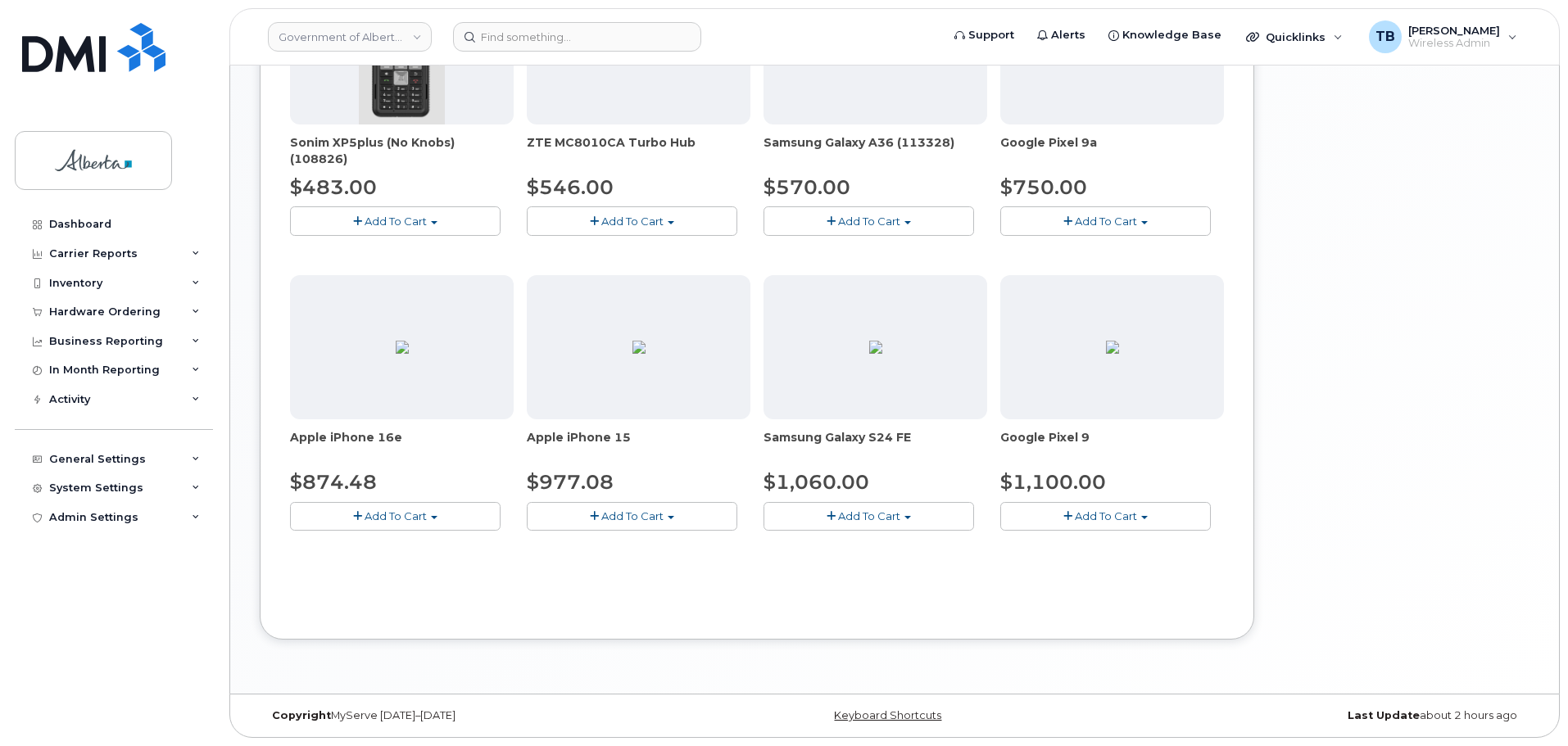
click at [615, 514] on span "Add To Cart" at bounding box center [633, 516] width 62 height 13
click at [616, 562] on link "$977.08 - 30-day upgrade (128GB model)" at bounding box center [661, 567] width 260 height 21
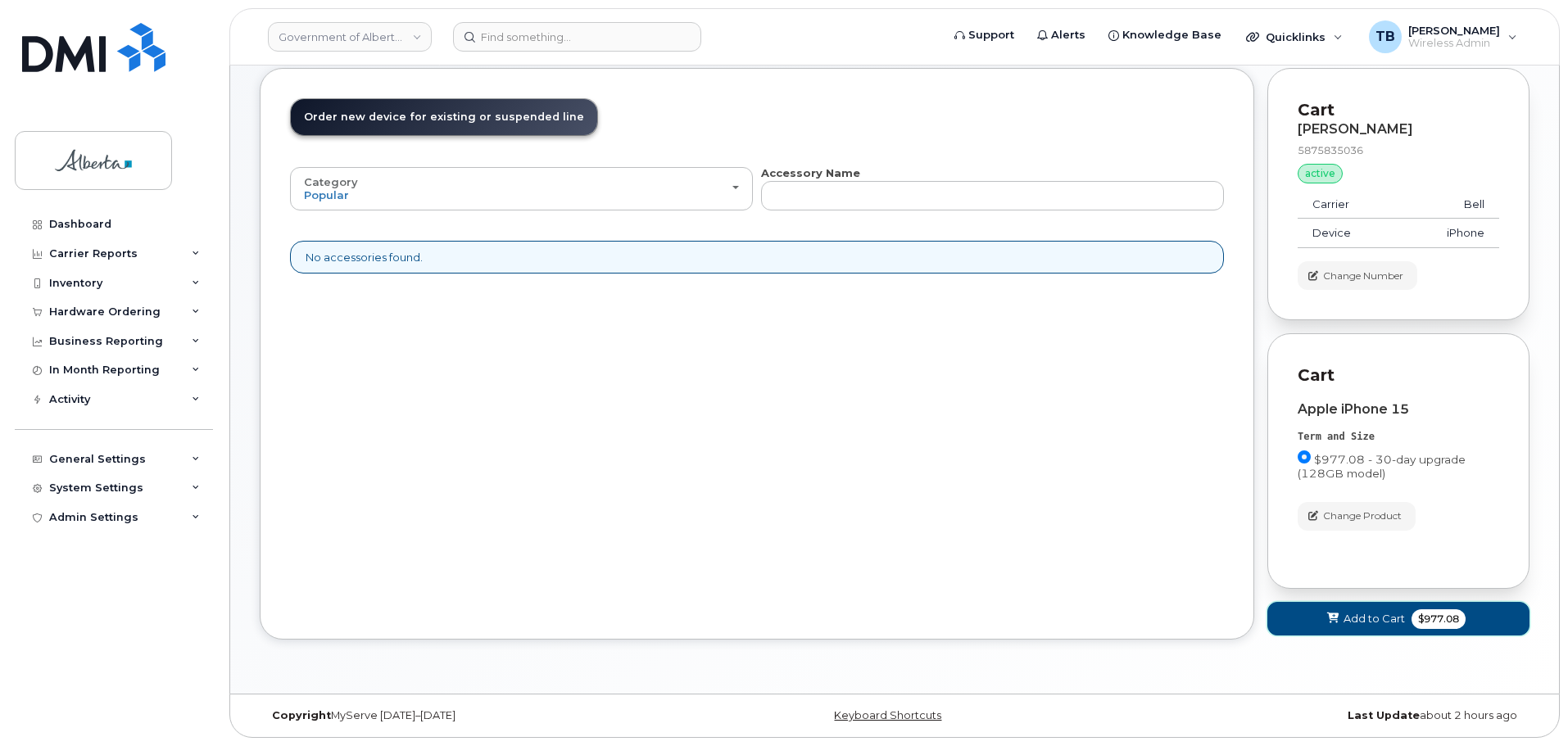
click at [1369, 622] on span "Add to Cart" at bounding box center [1374, 618] width 62 height 15
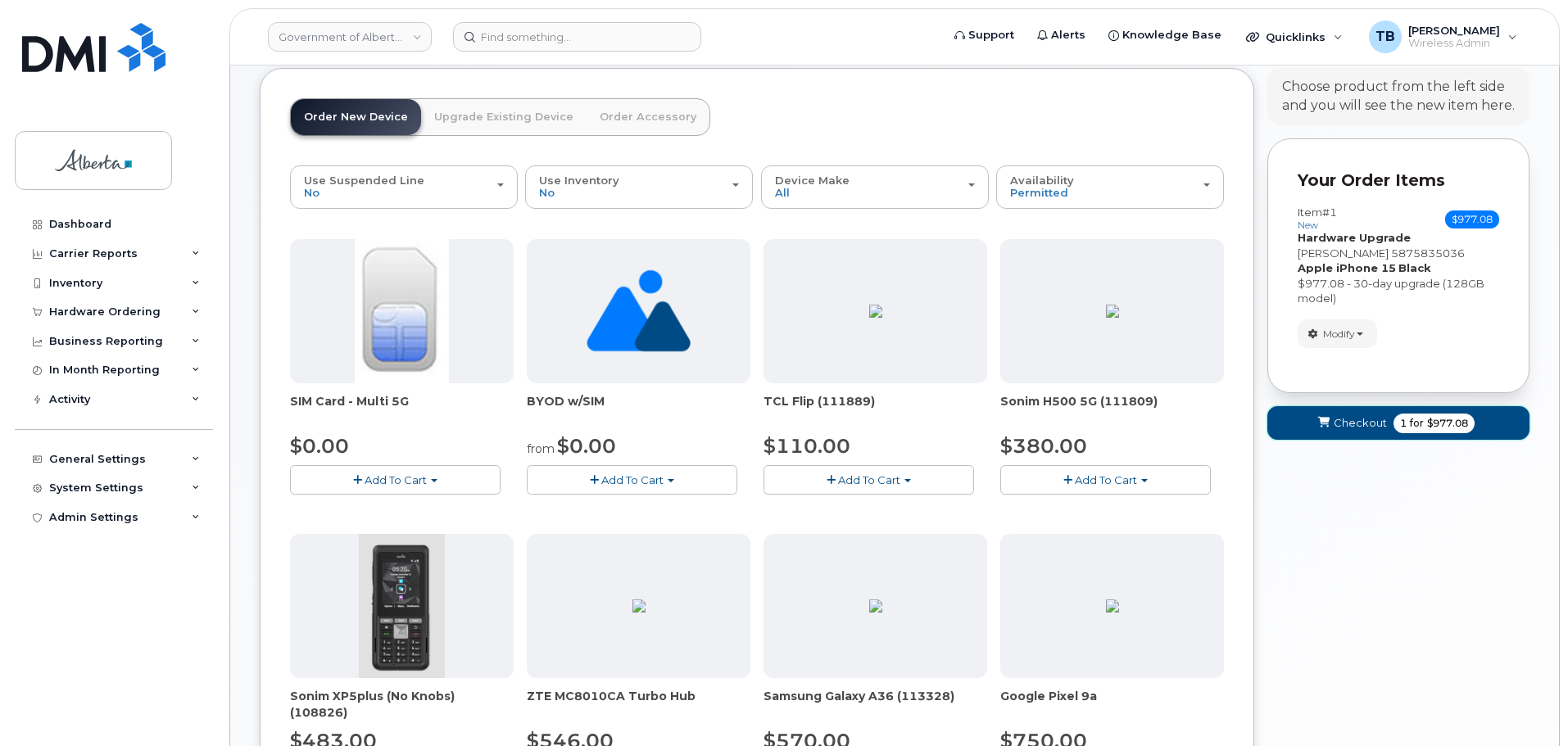
click at [1321, 422] on icon "submit" at bounding box center [1324, 422] width 11 height 10
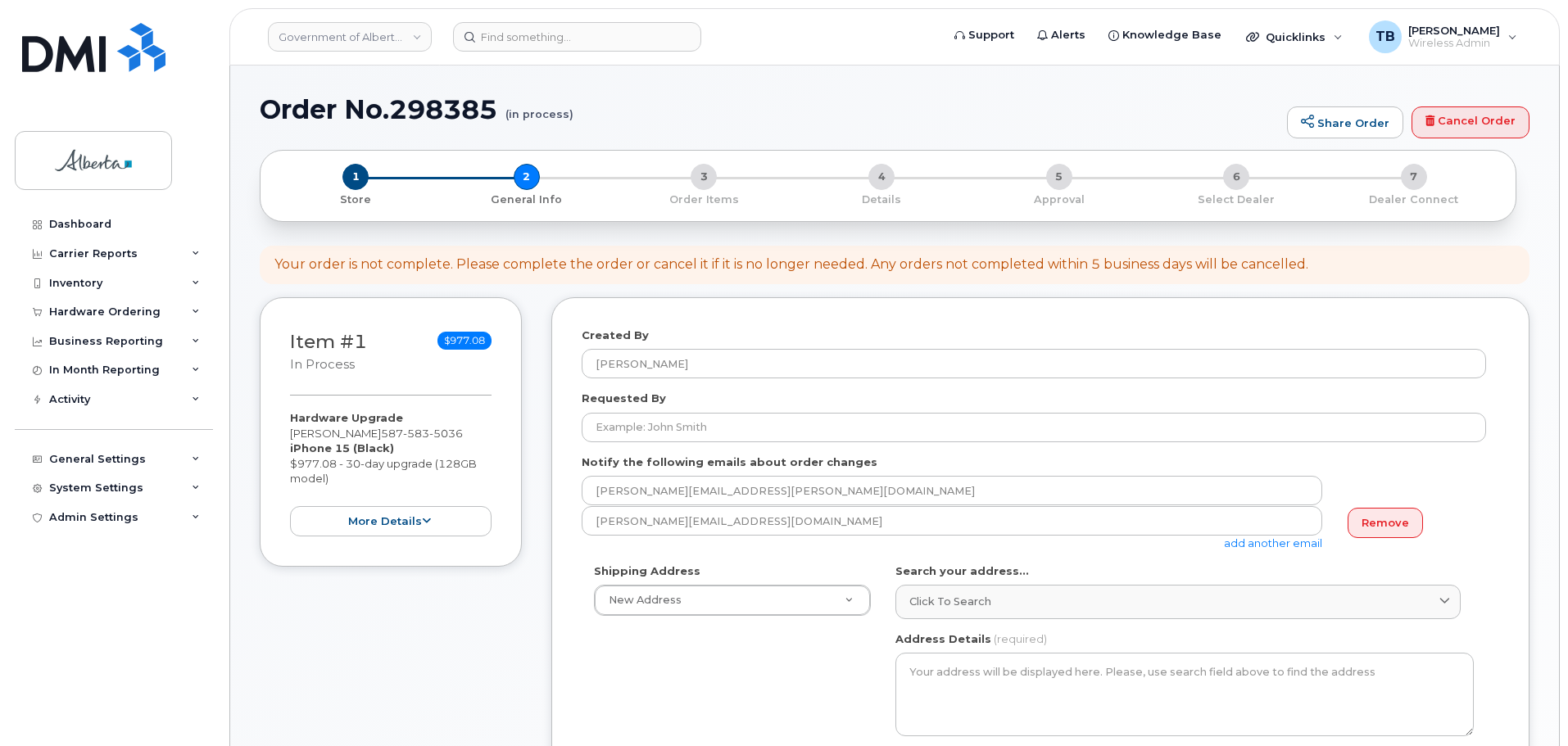
select select
click at [454, 115] on h1 "Order No.298385 (in process)" at bounding box center [769, 109] width 1019 height 28
copy h1 "298385"
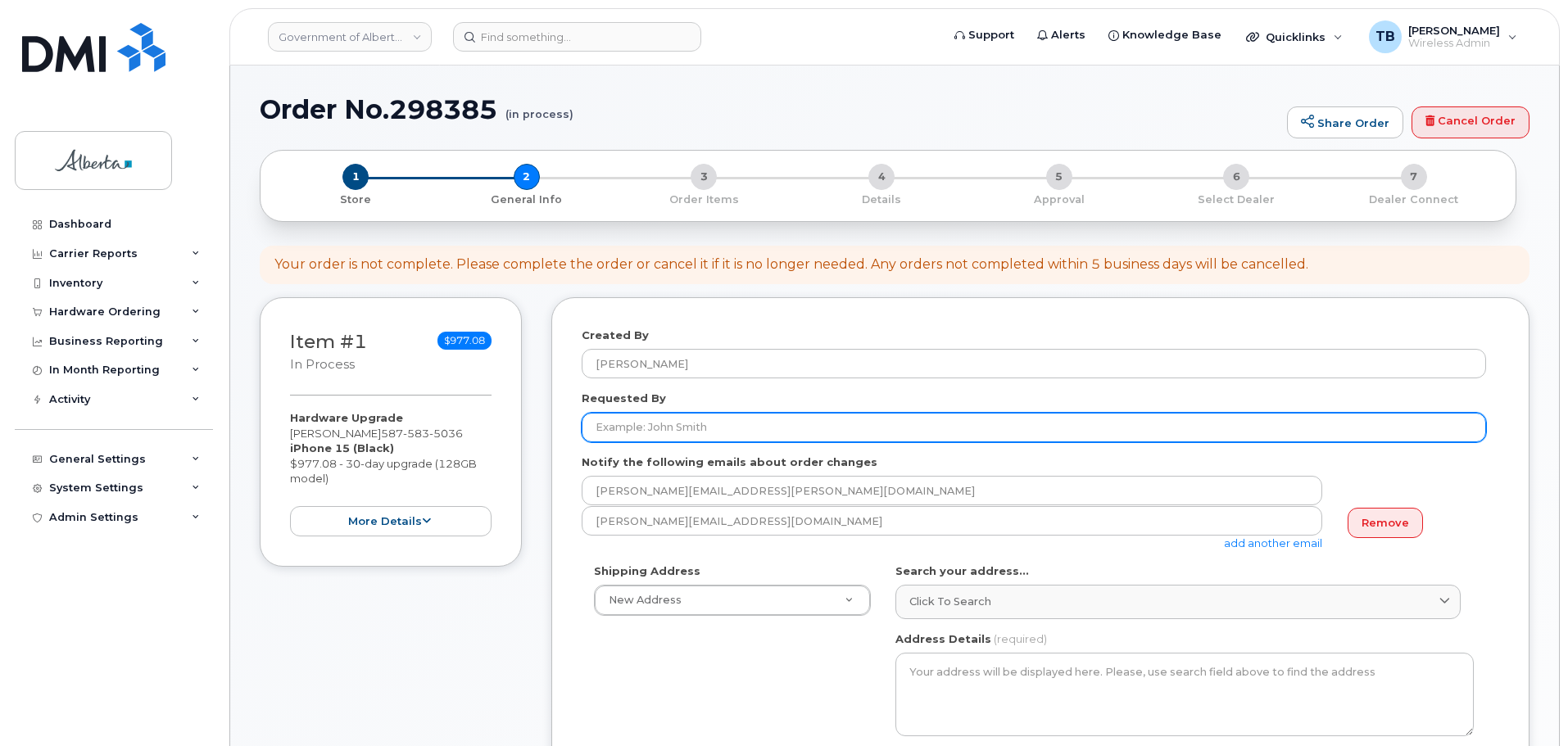
click at [624, 435] on input "Requested By" at bounding box center [1033, 427] width 904 height 29
paste input "[PERSON_NAME]"
type input "[PERSON_NAME]"
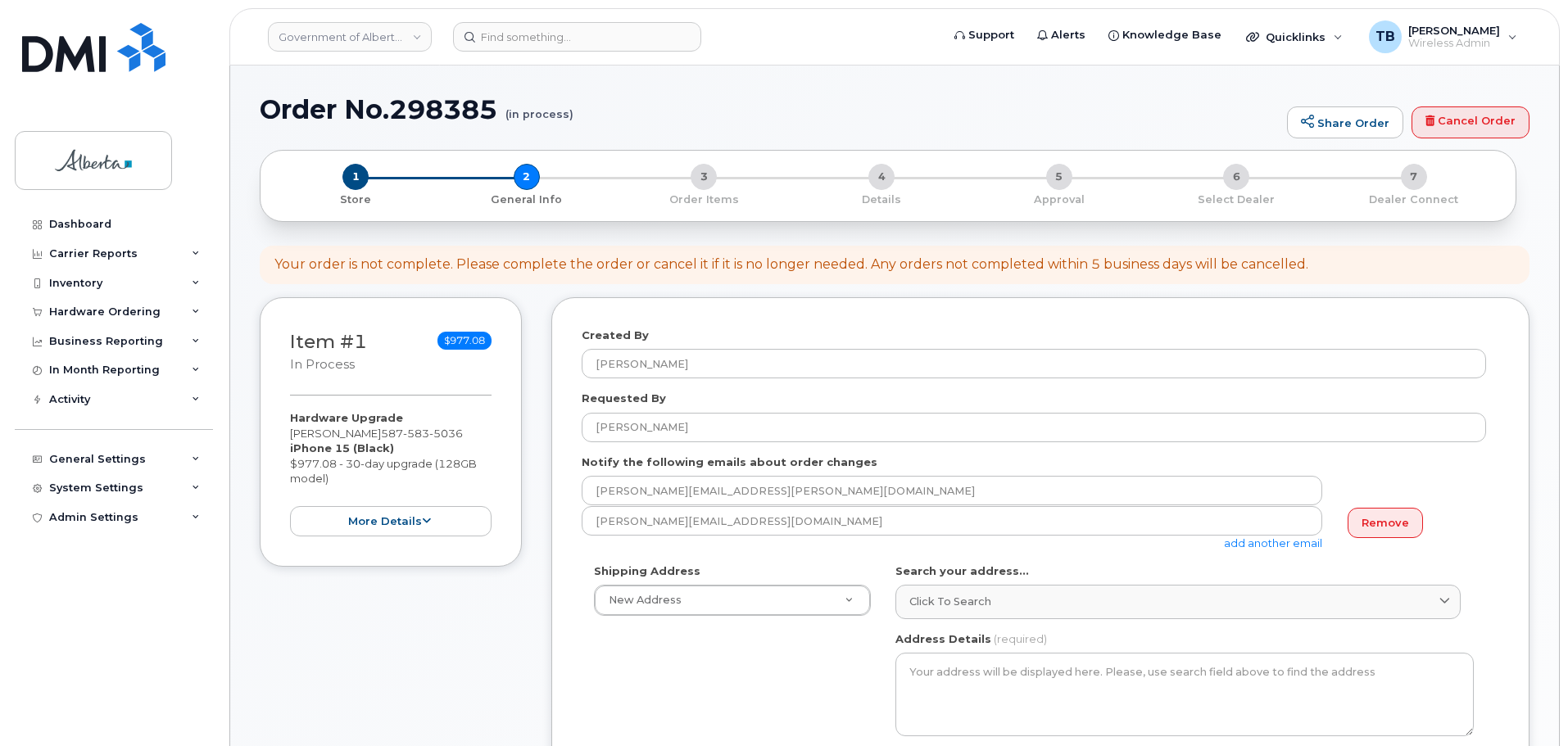
click at [1382, 519] on link "Remove" at bounding box center [1385, 523] width 76 height 30
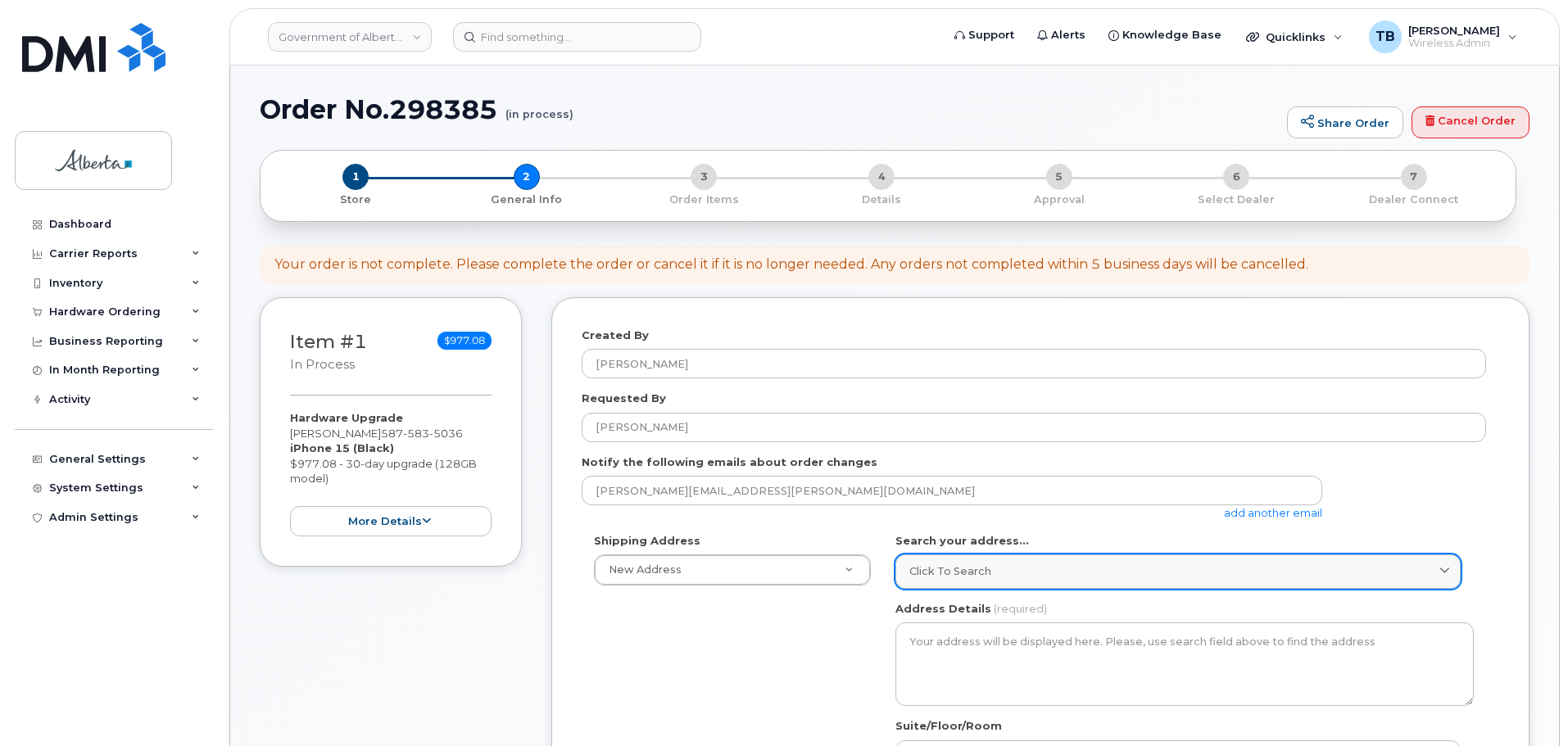
click at [961, 577] on span "Click to search" at bounding box center [950, 571] width 82 height 15
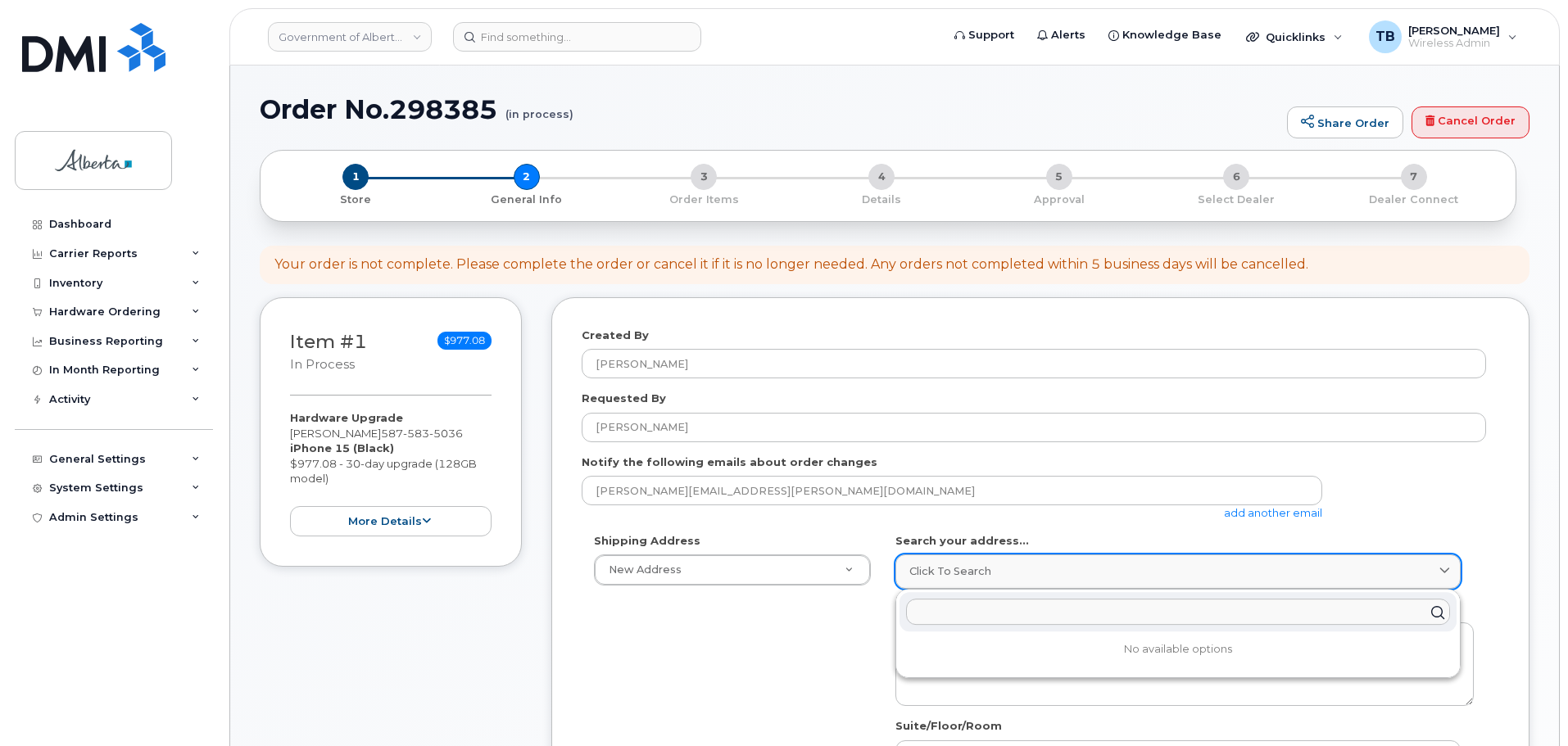
paste input "200 Jumping Pound Terrace,"
type input "200 Jumping Pound Terrace,"
click at [979, 659] on div "200 Jumping Pound Terr [PERSON_NAME] T4C 0K5" at bounding box center [1178, 651] width 557 height 27
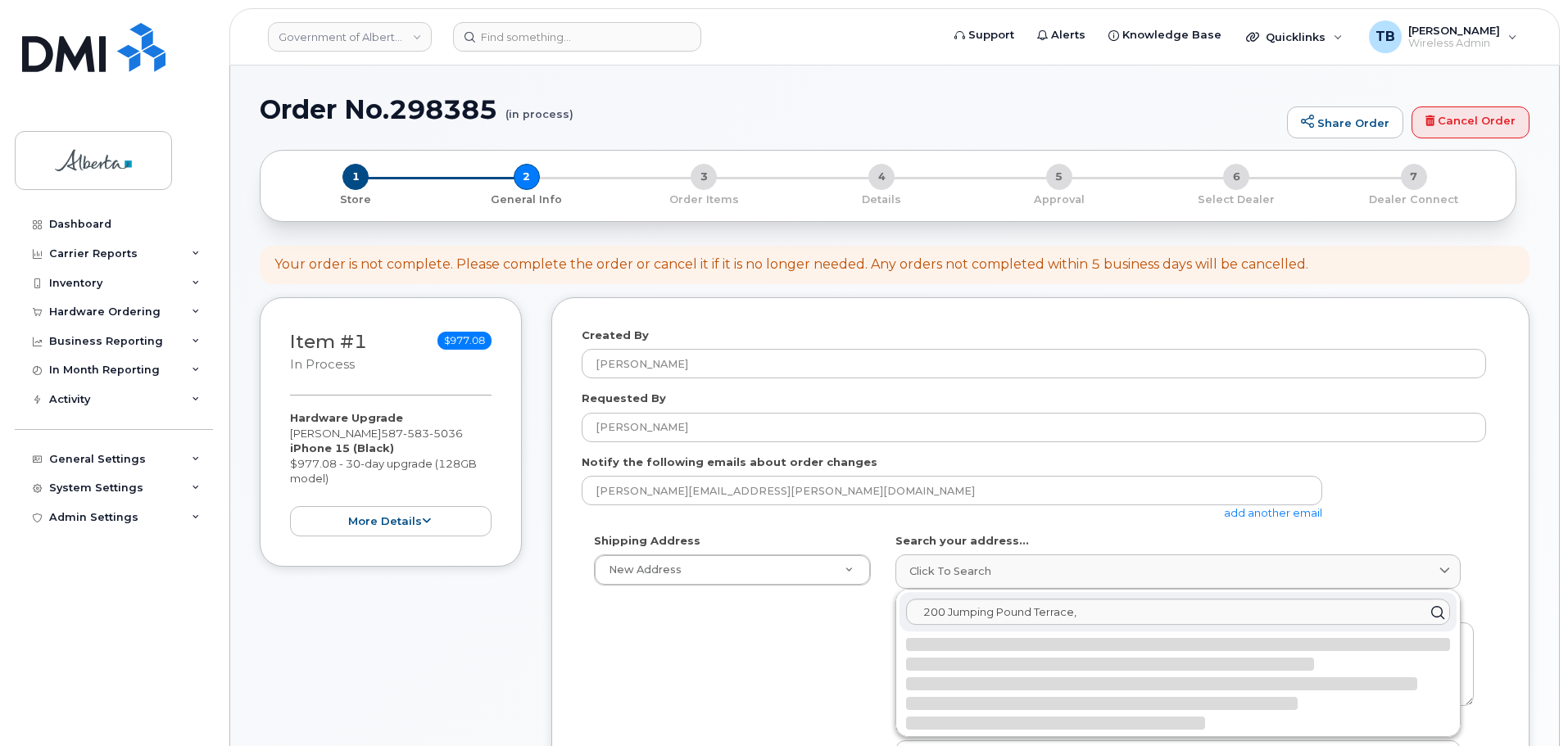
click at [764, 672] on div "Shipping Address New Address New Address [STREET_ADDRESS][GEOGRAPHIC_DATA][PERS…" at bounding box center [1033, 720] width 904 height 376
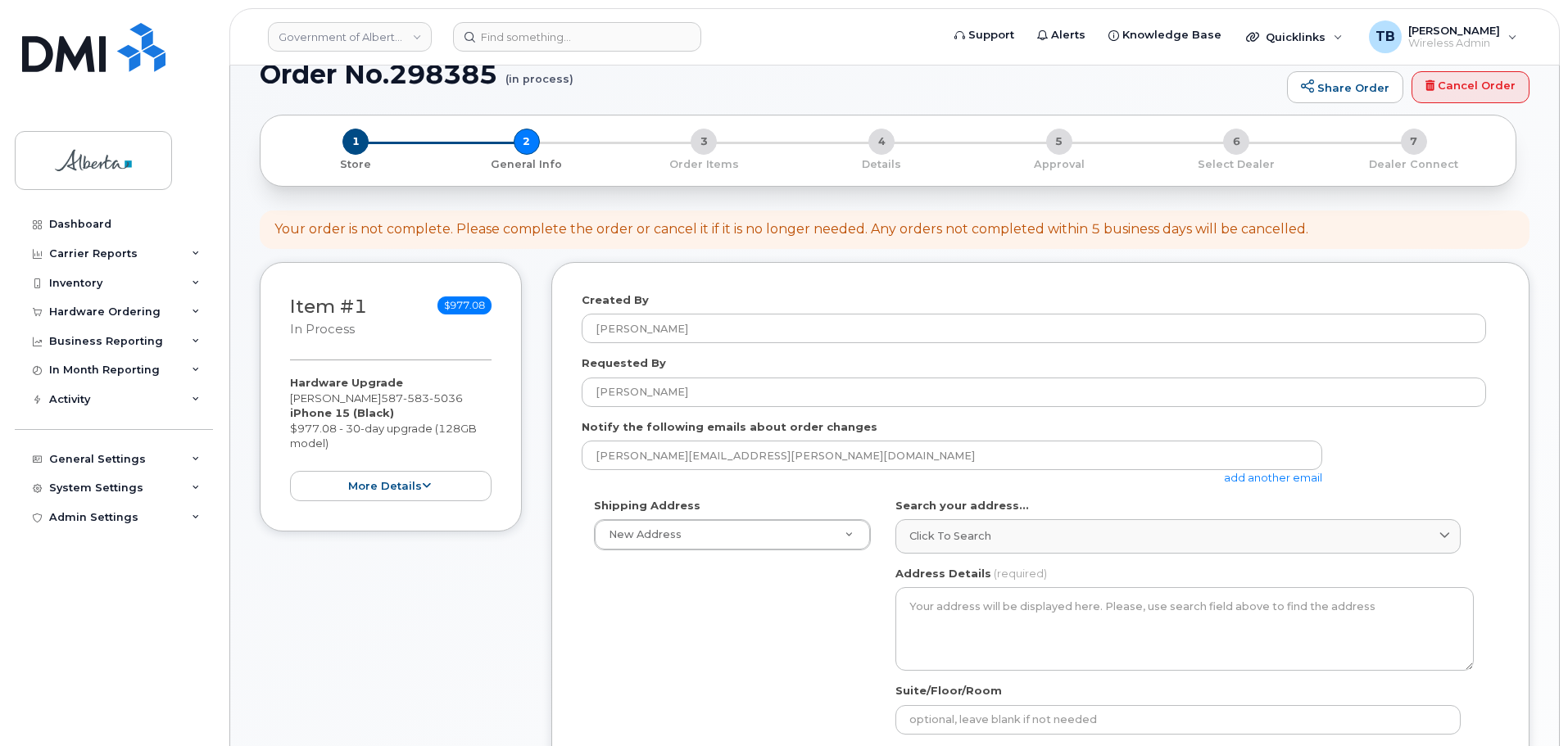
select select
type textarea "200 Jumping Pound Terr [PERSON_NAME] T4C 0K5 [GEOGRAPHIC_DATA]"
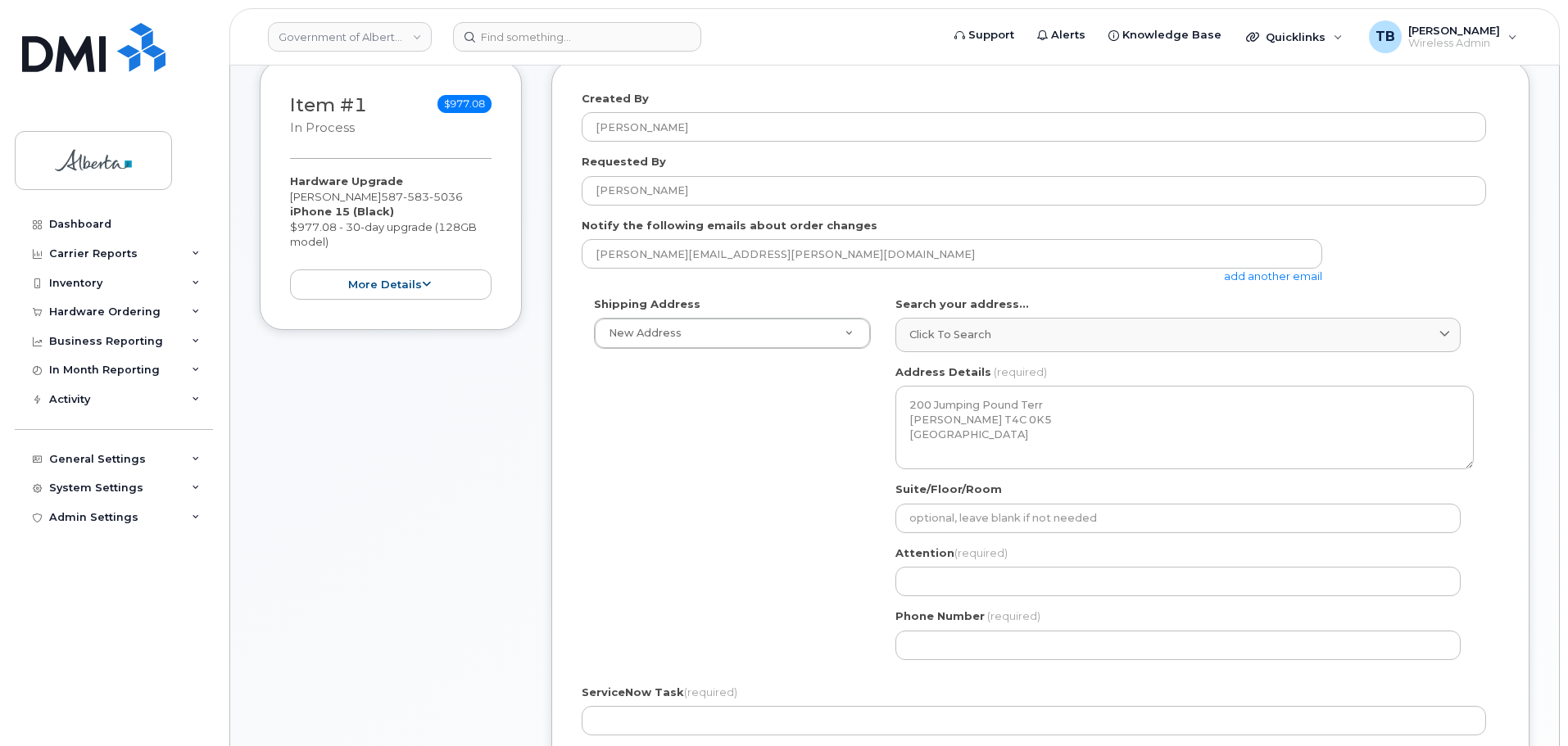
scroll to position [328, 0]
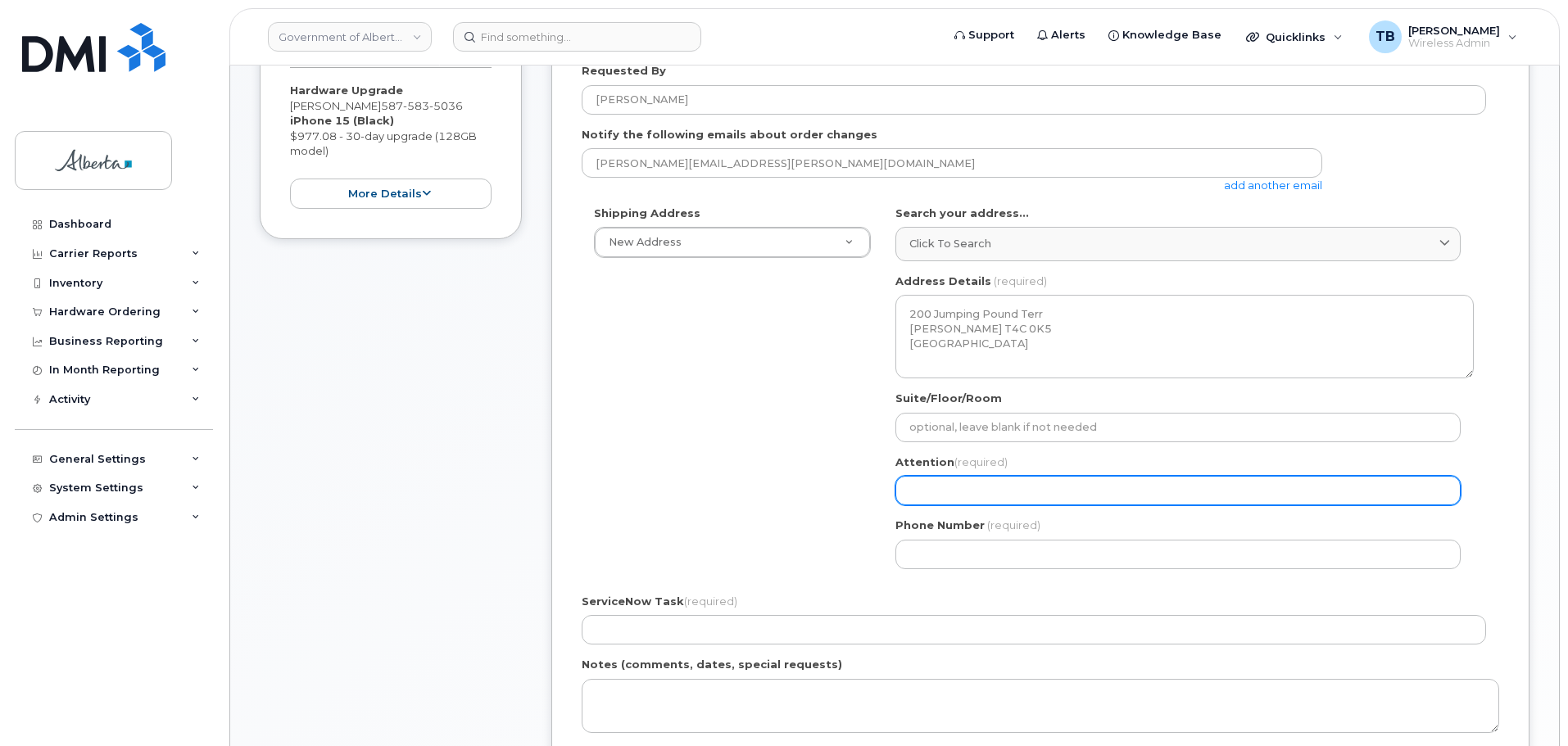
click at [938, 493] on input "Attention (required)" at bounding box center [1178, 490] width 565 height 29
paste input "[PERSON_NAME]"
select select
type input "[PERSON_NAME]"
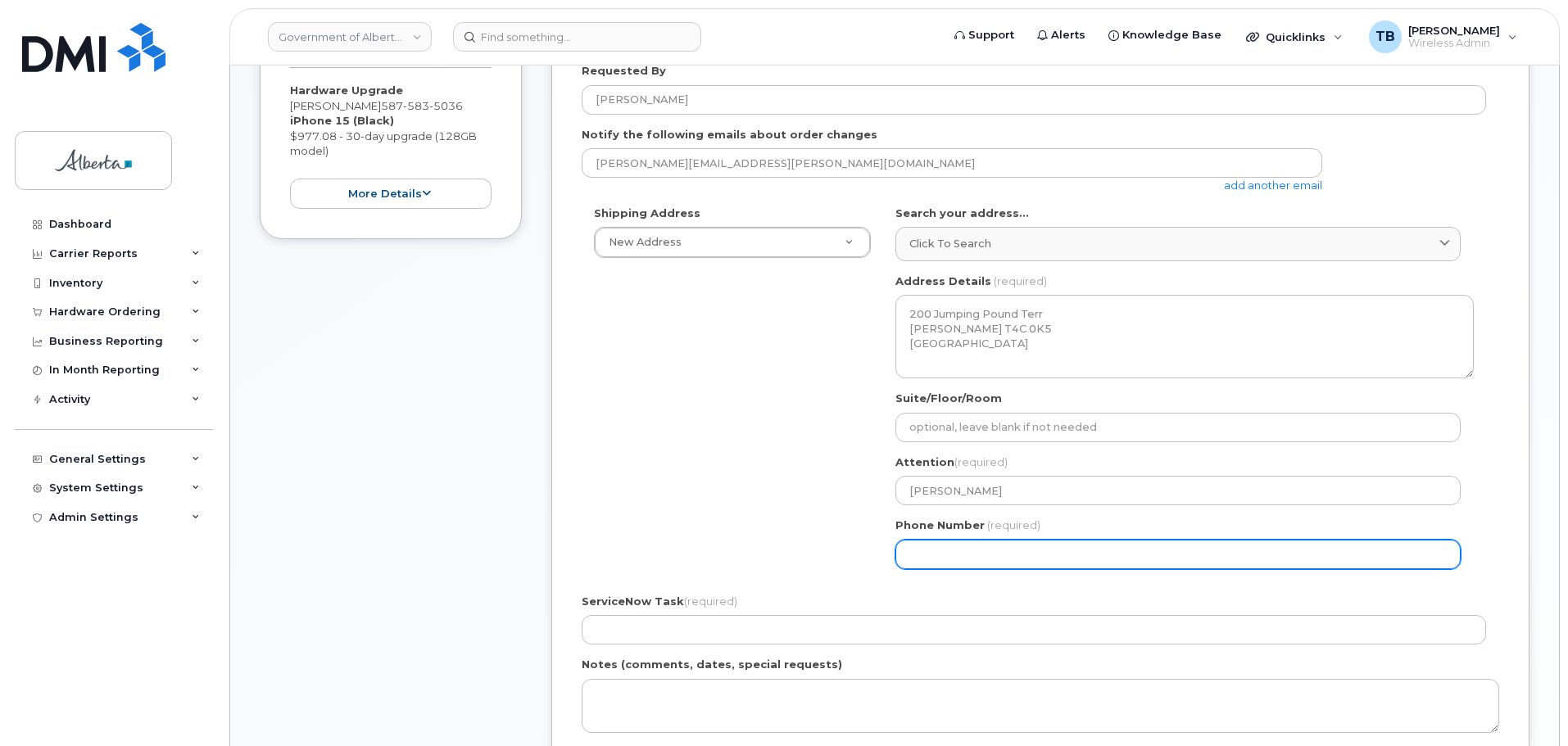
click at [938, 562] on input "Phone Number" at bounding box center [1178, 554] width 565 height 29
paste input "4039320373"
select select
type input "4039320373"
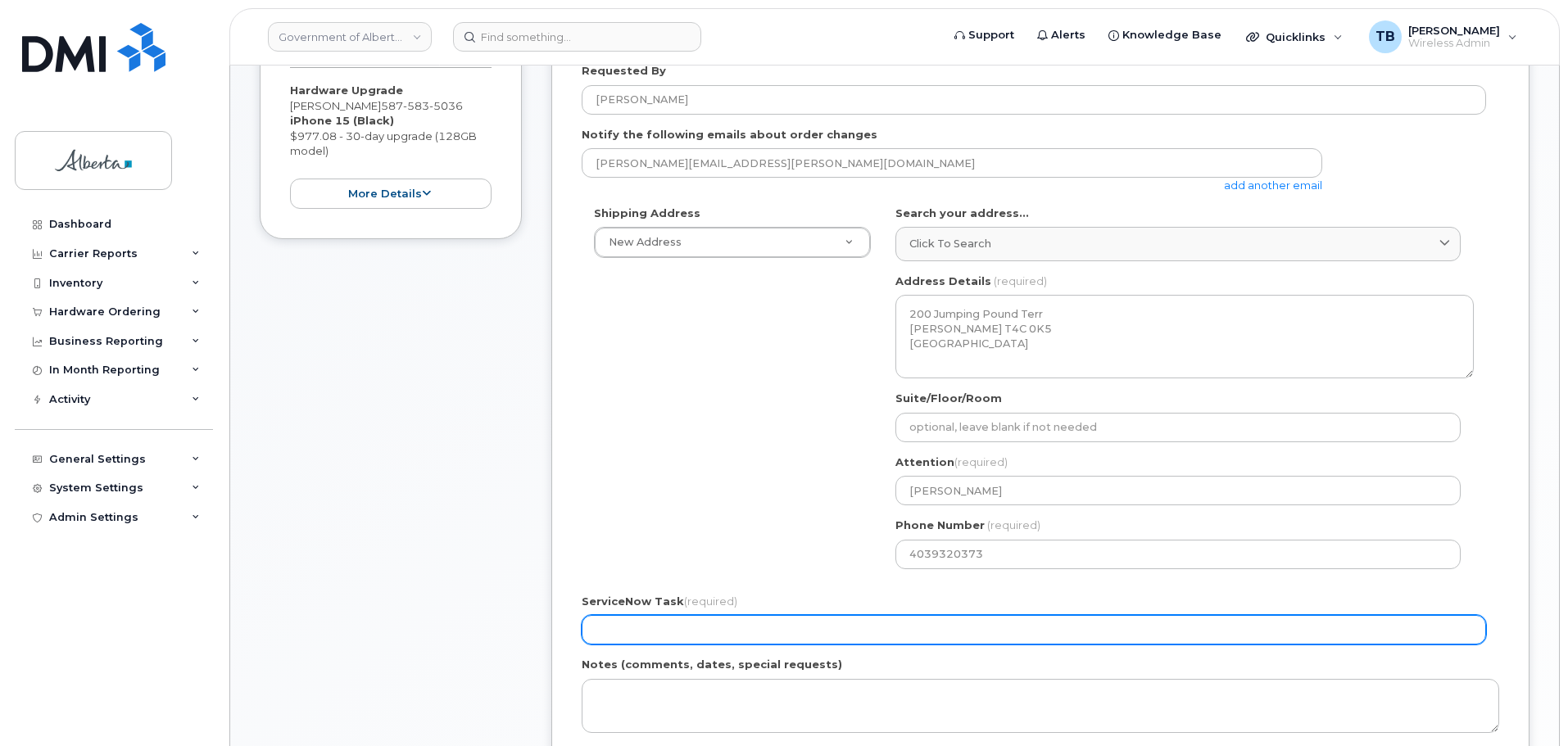
click at [622, 635] on input "ServiceNow Task (required)" at bounding box center [1033, 630] width 904 height 29
paste input "SCTASK0829050"
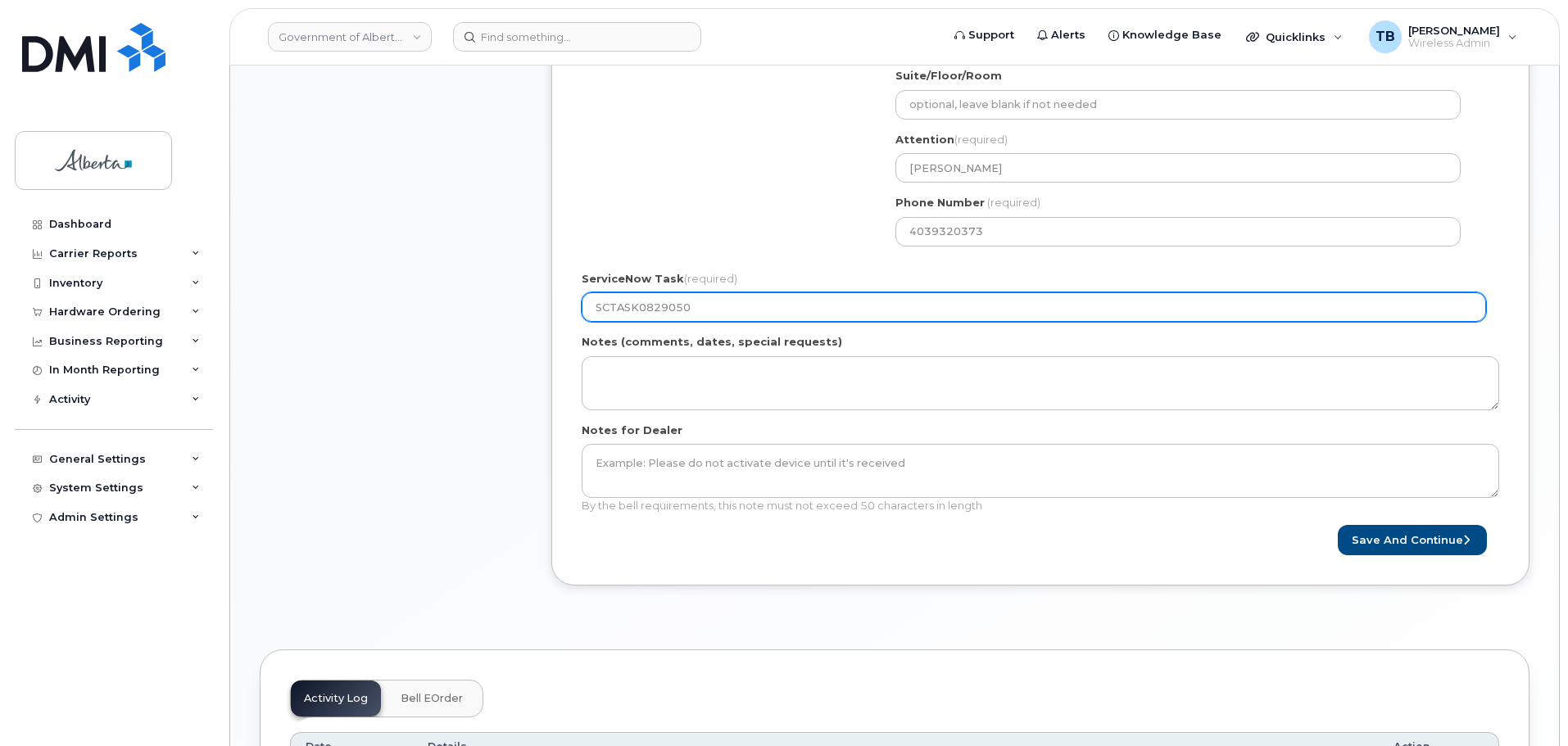
scroll to position [737, 0]
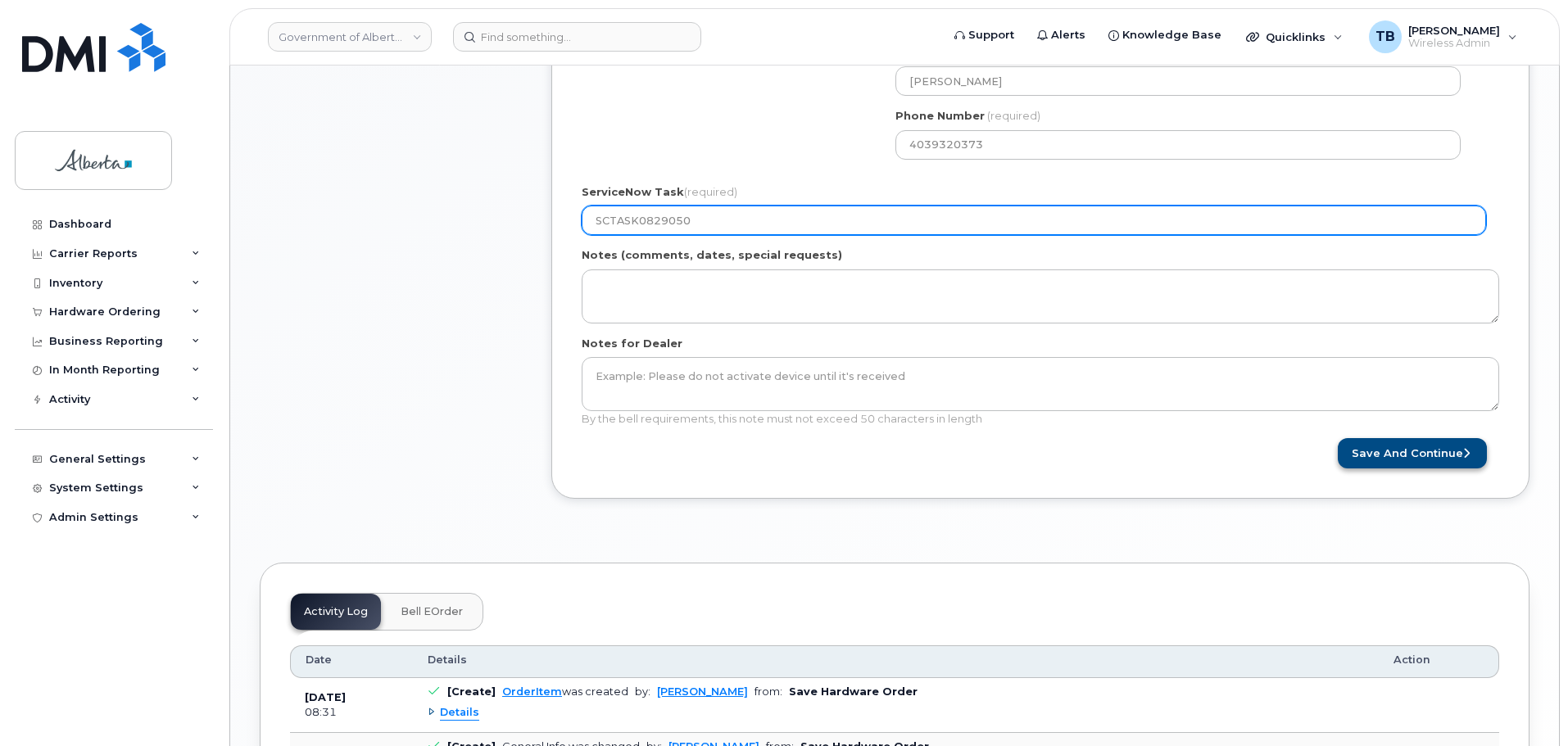
type input "SCTASK0829050"
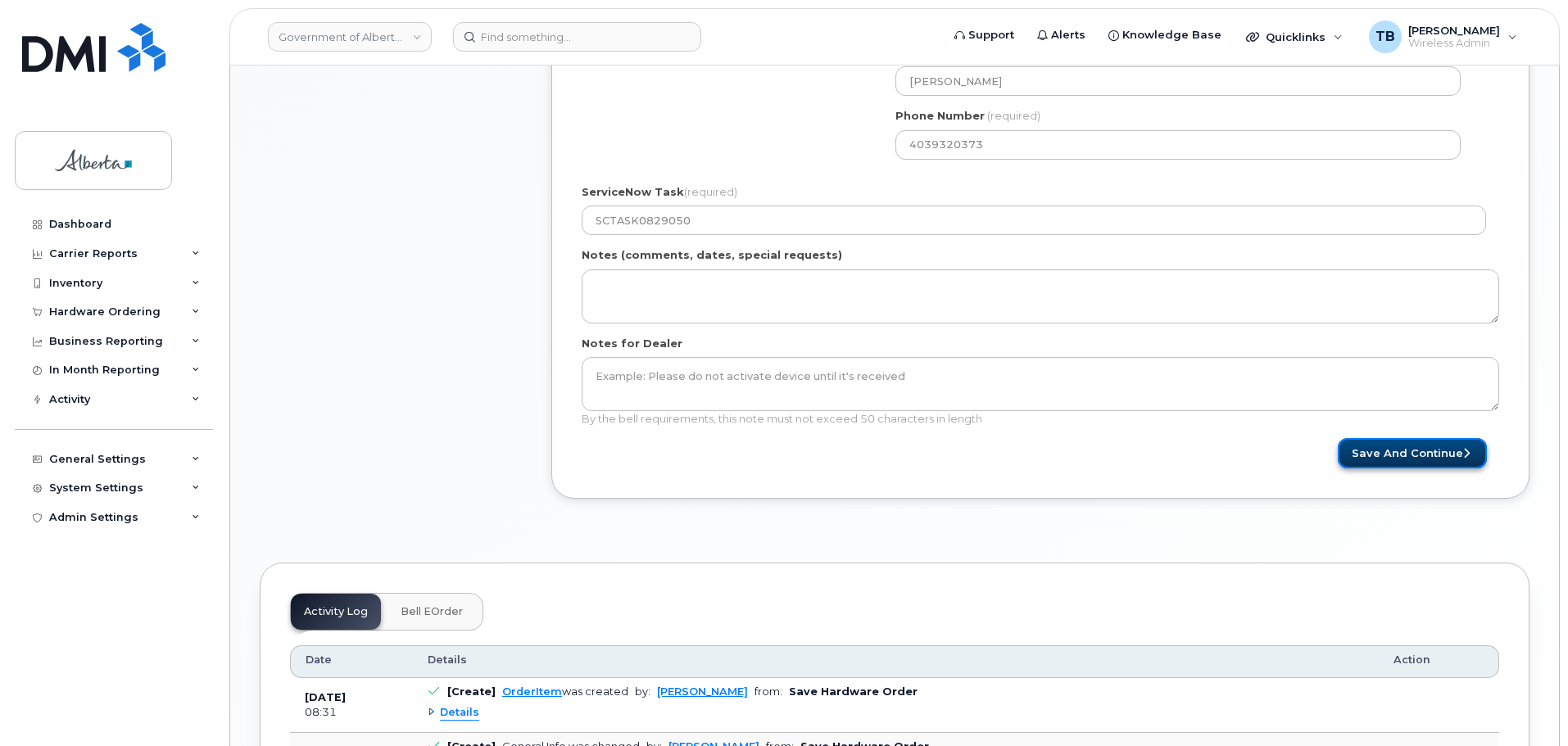
click at [1382, 454] on button "Save and Continue" at bounding box center [1412, 453] width 149 height 30
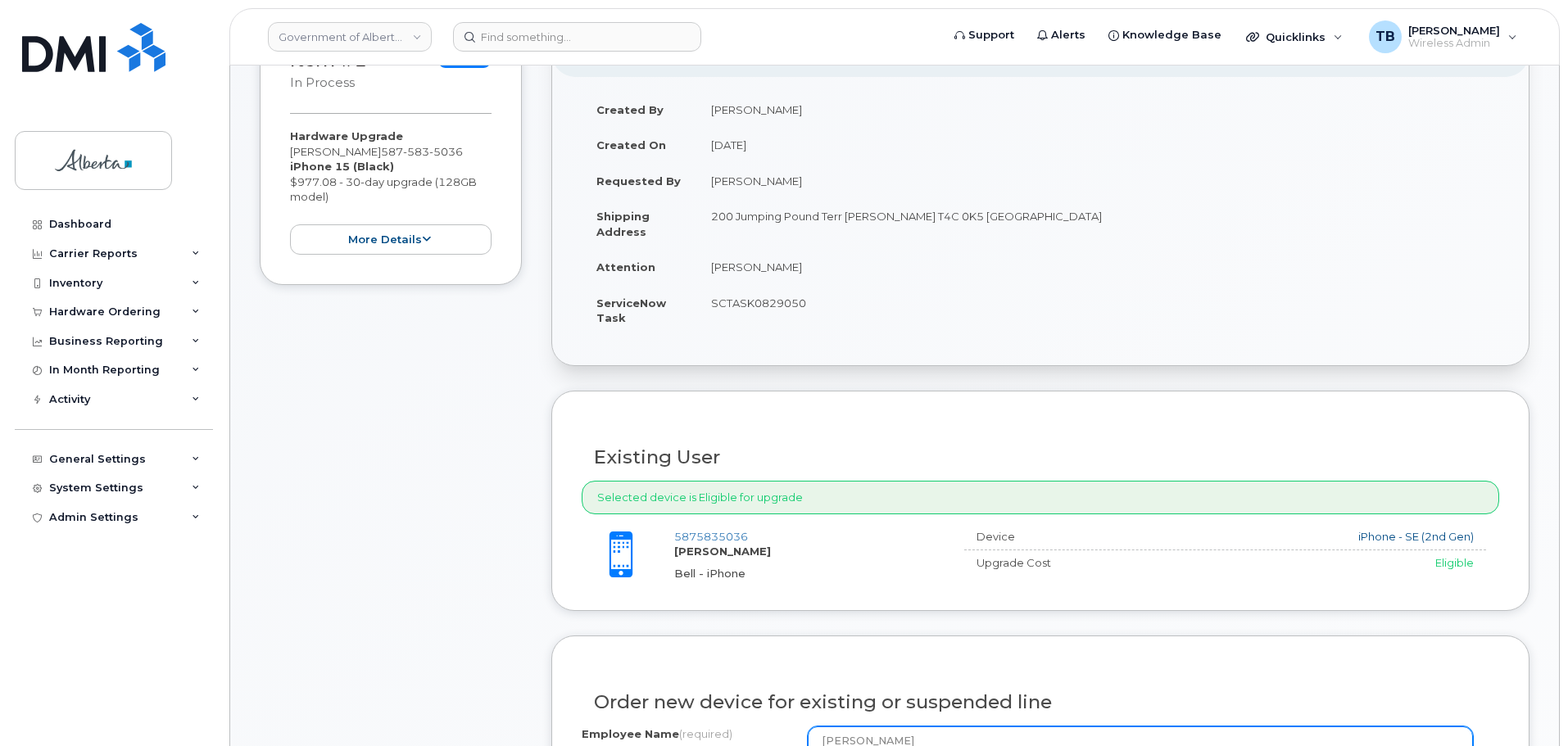
scroll to position [410, 0]
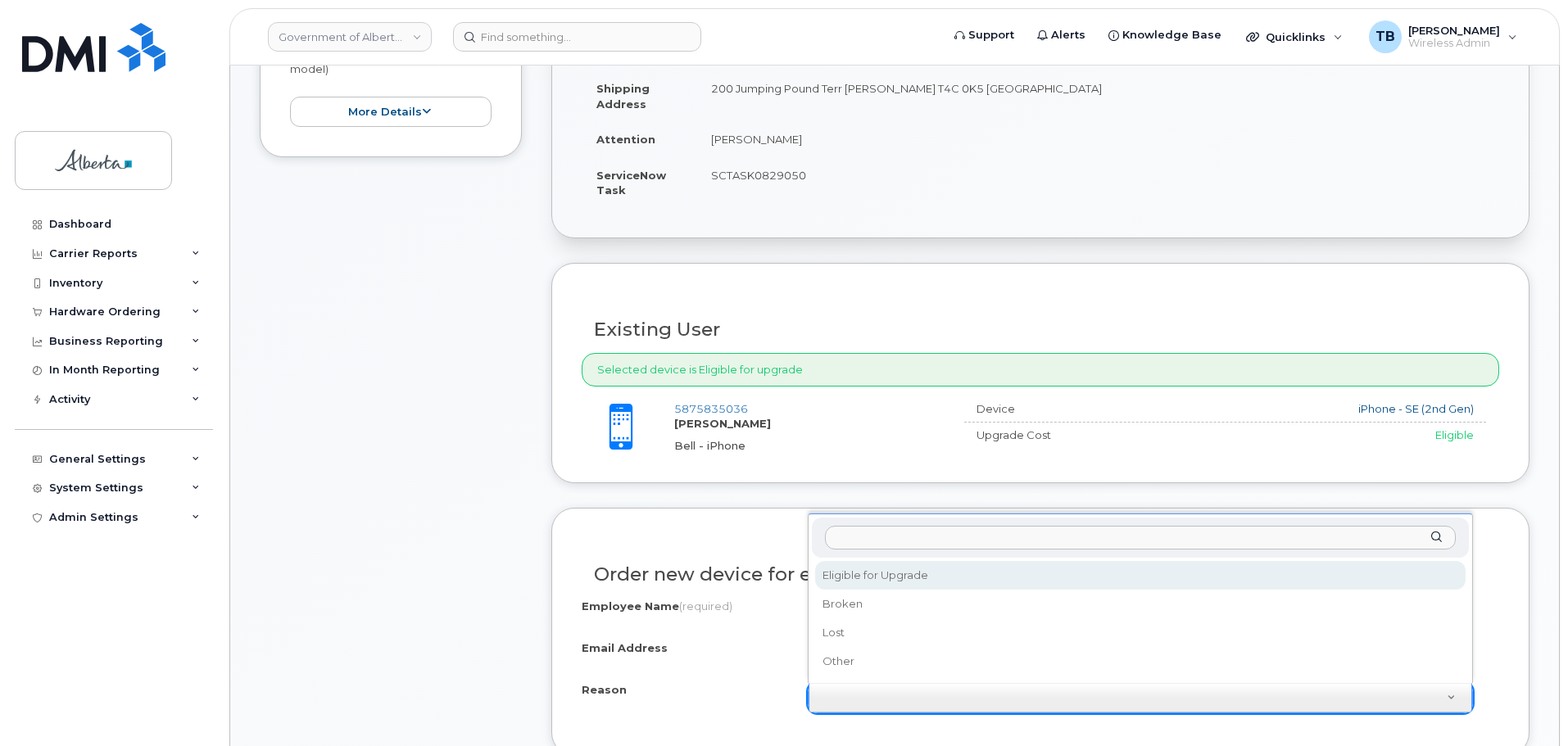
select select "eligible_for_upgrade"
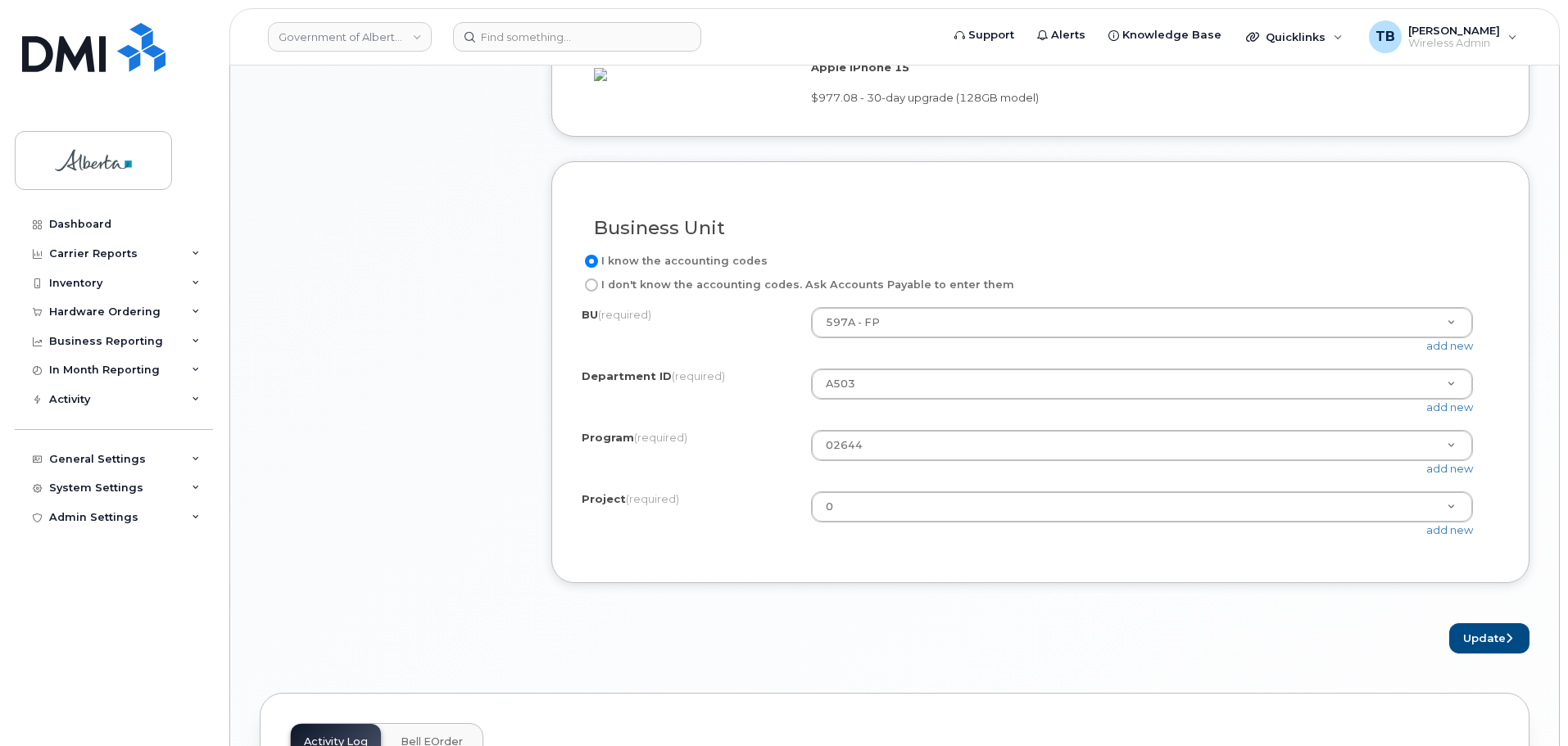
scroll to position [1310, 0]
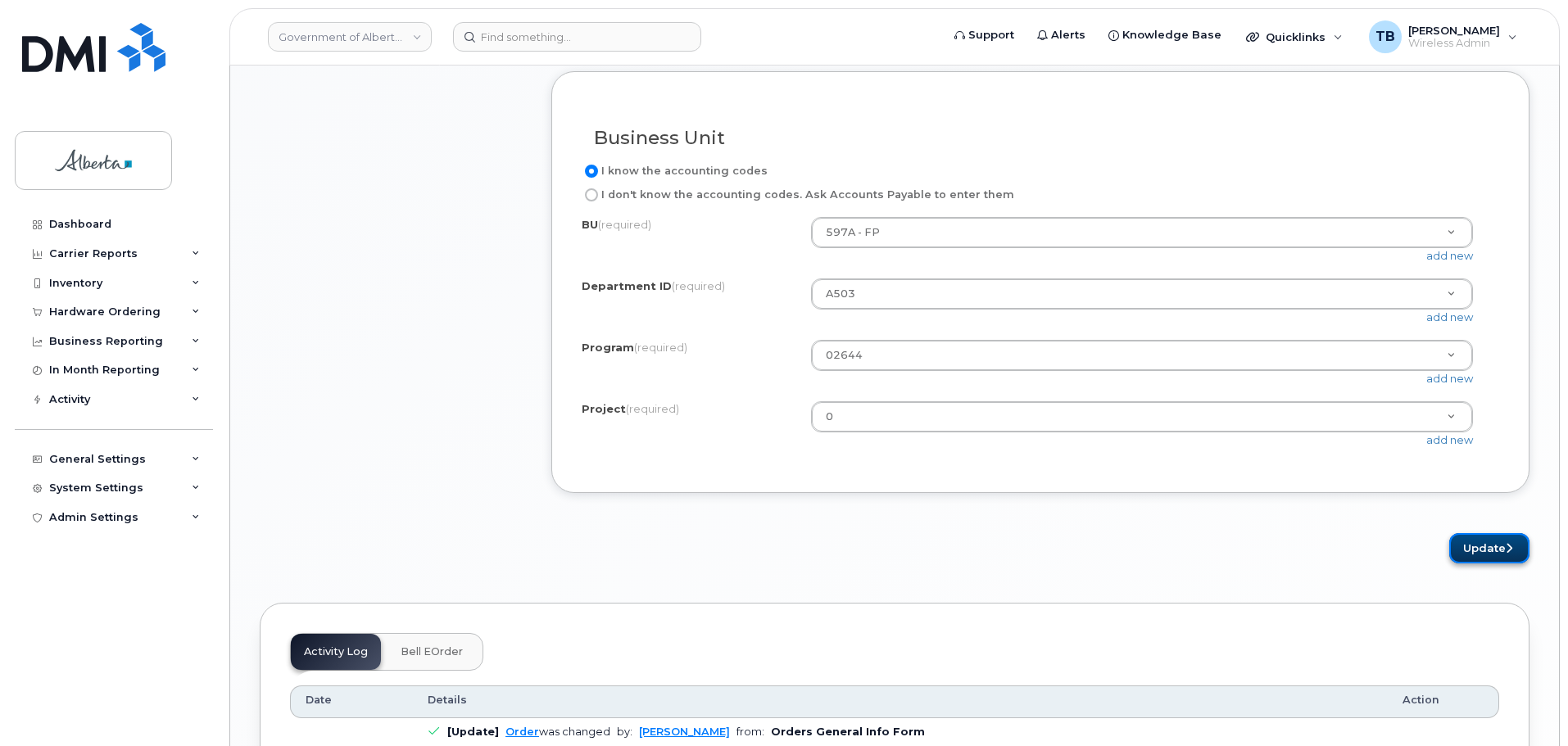
click at [1468, 563] on button "Update" at bounding box center [1489, 548] width 80 height 30
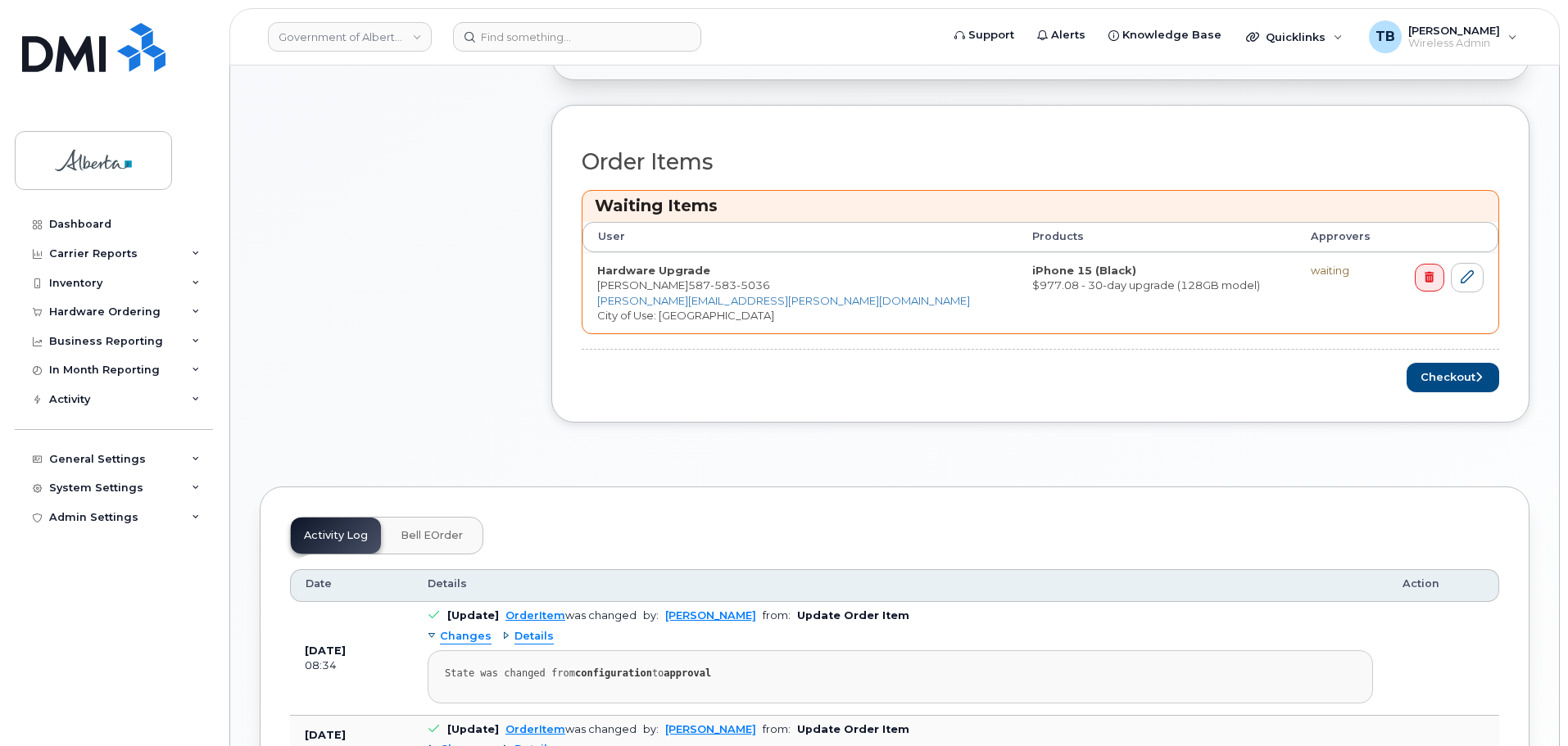
scroll to position [655, 0]
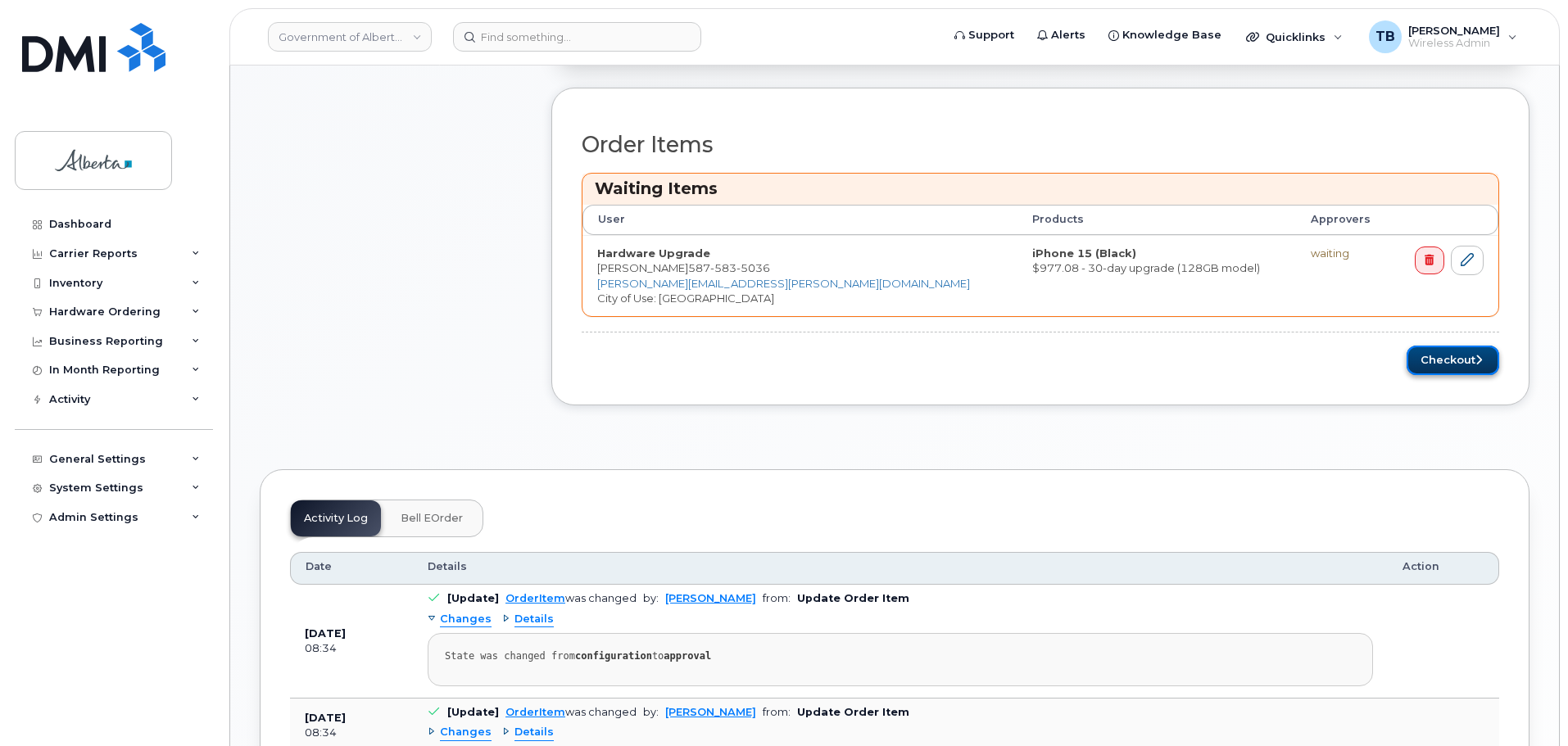
click at [1447, 360] on button "Checkout" at bounding box center [1453, 361] width 93 height 30
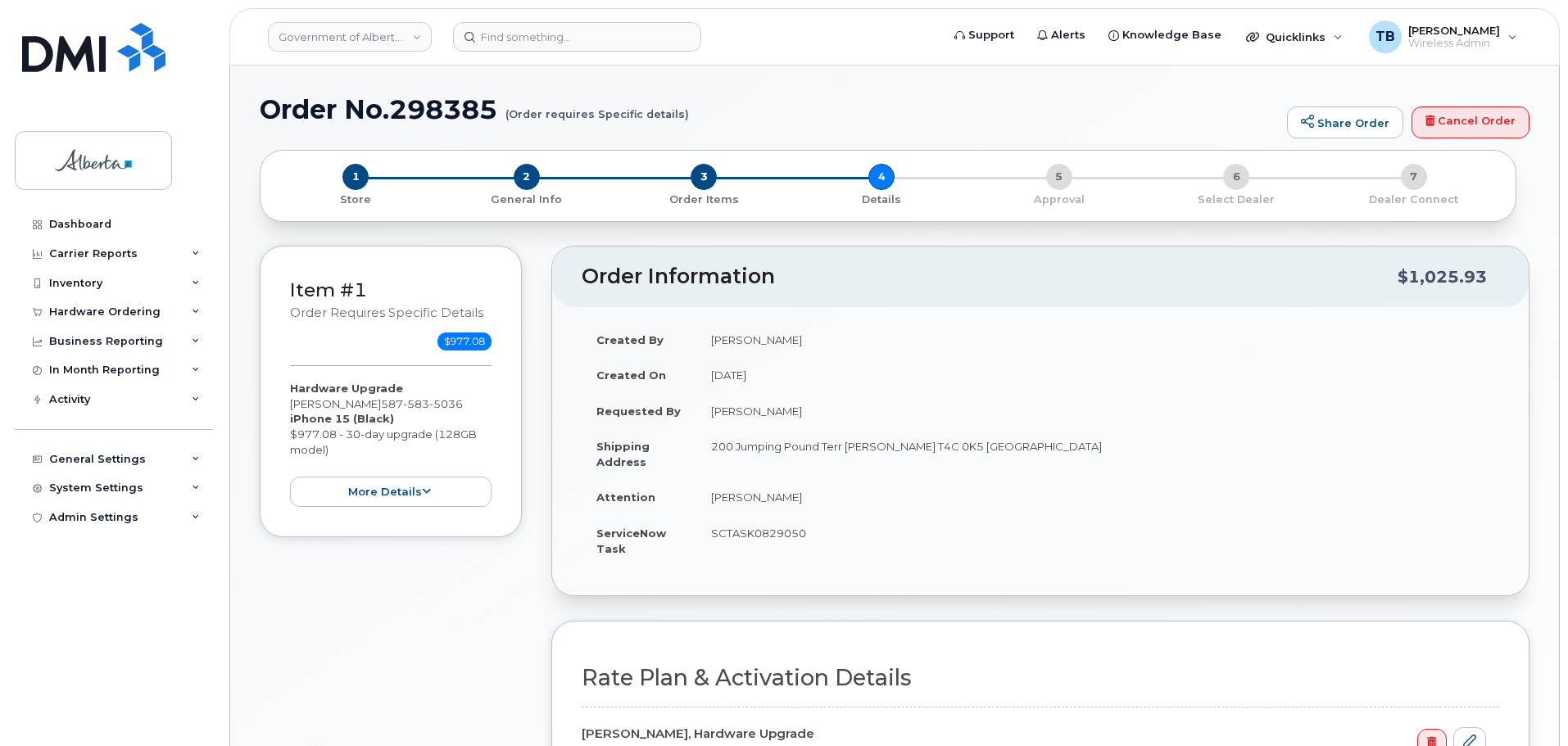
select select
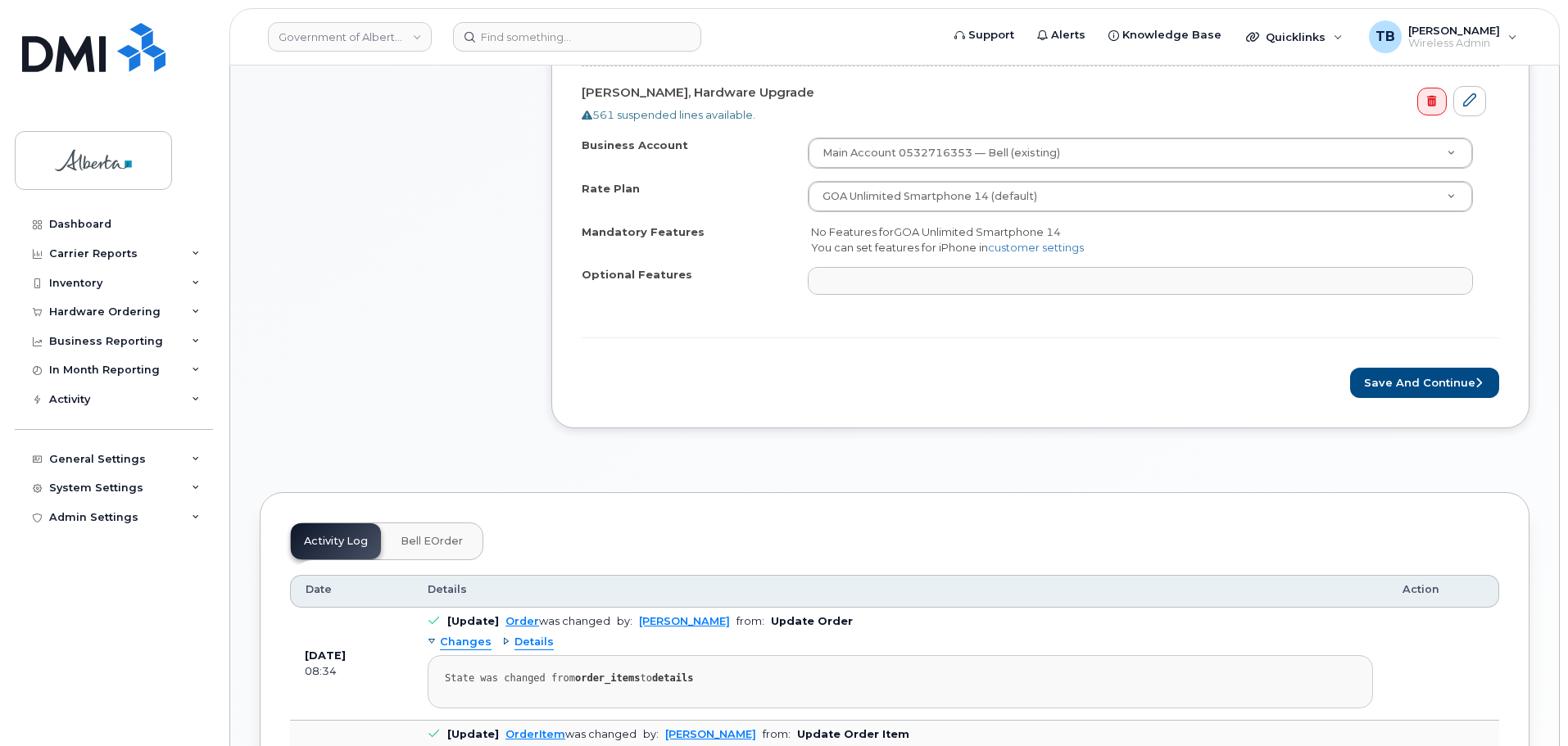
scroll to position [737, 0]
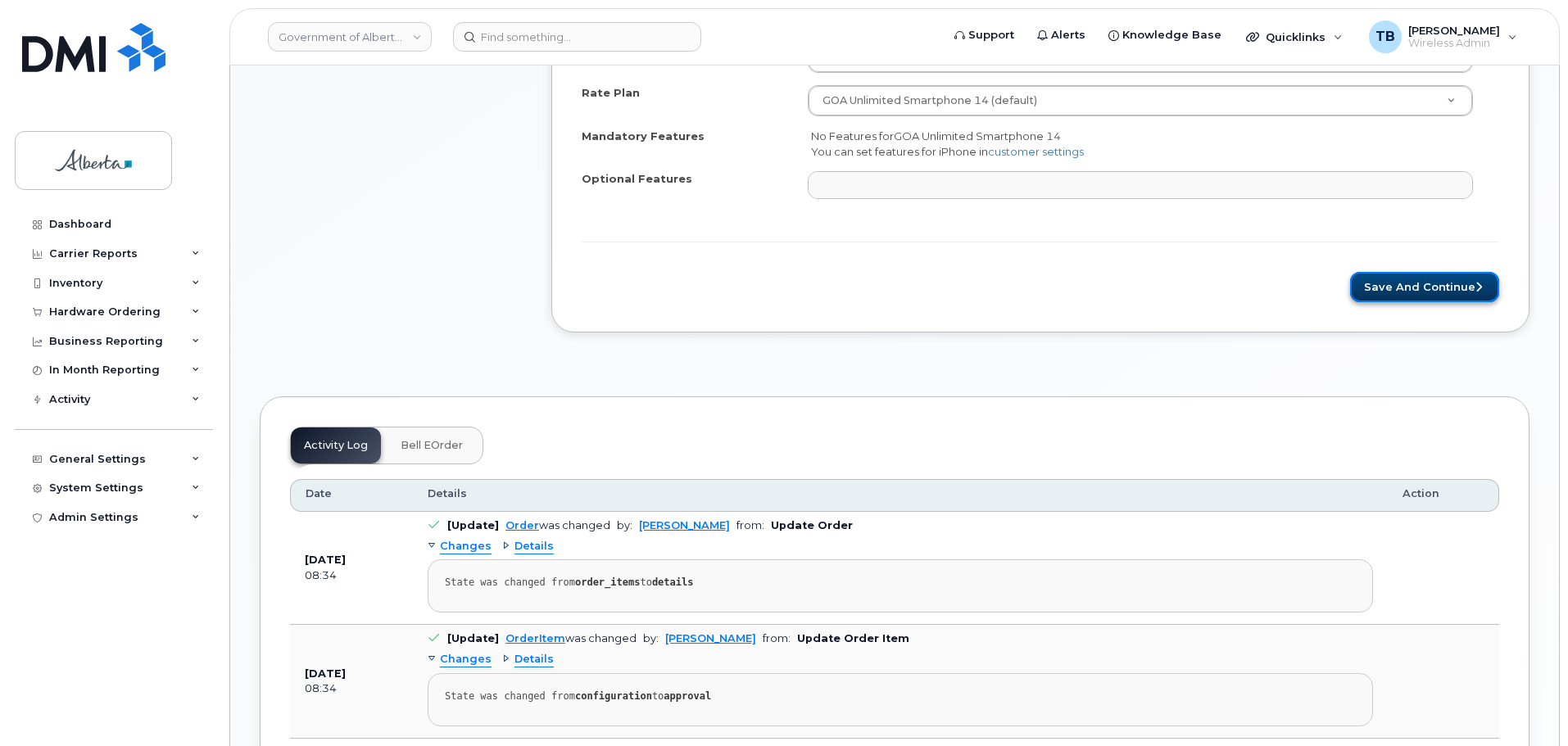
click at [1425, 296] on button "Save and Continue" at bounding box center [1424, 287] width 149 height 30
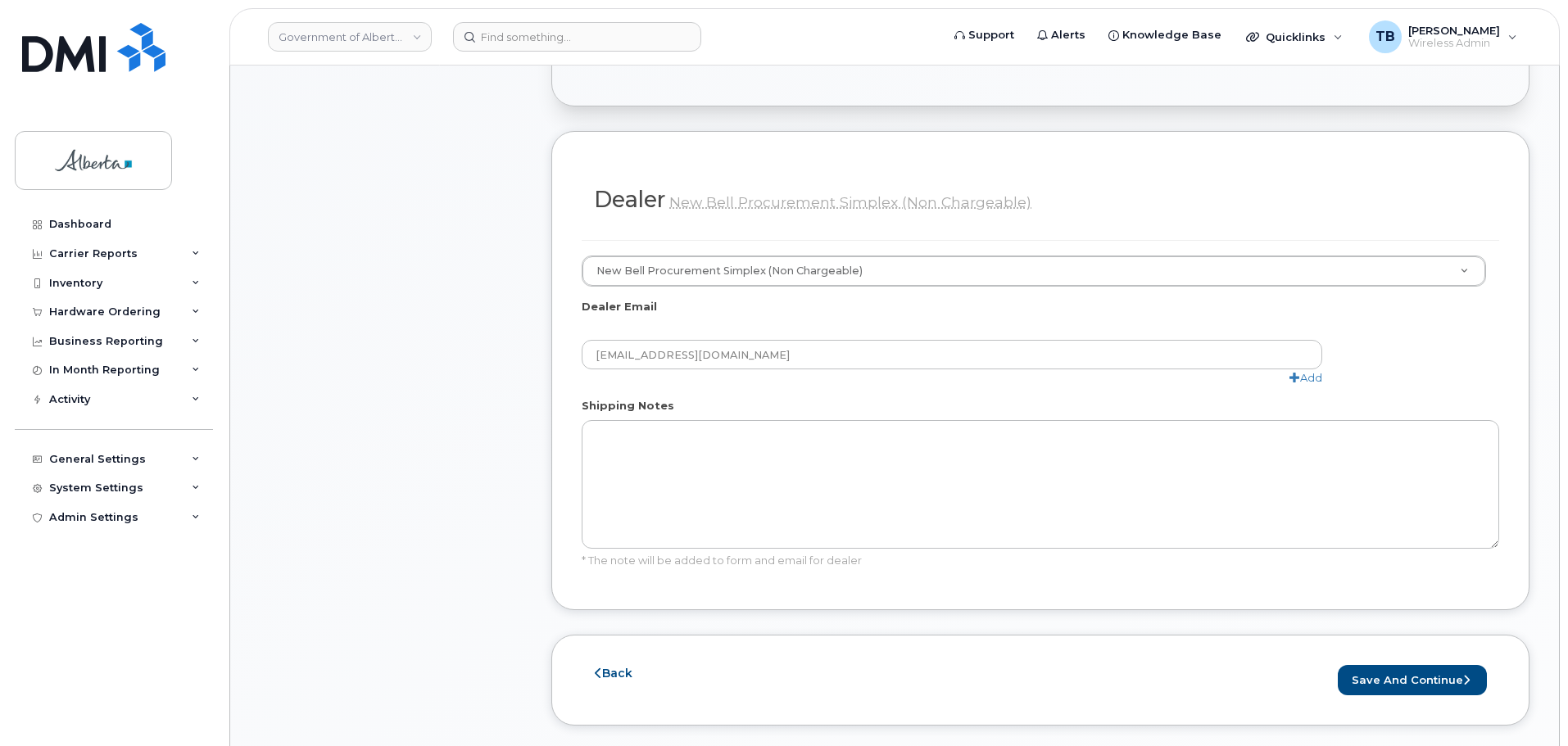
scroll to position [901, 0]
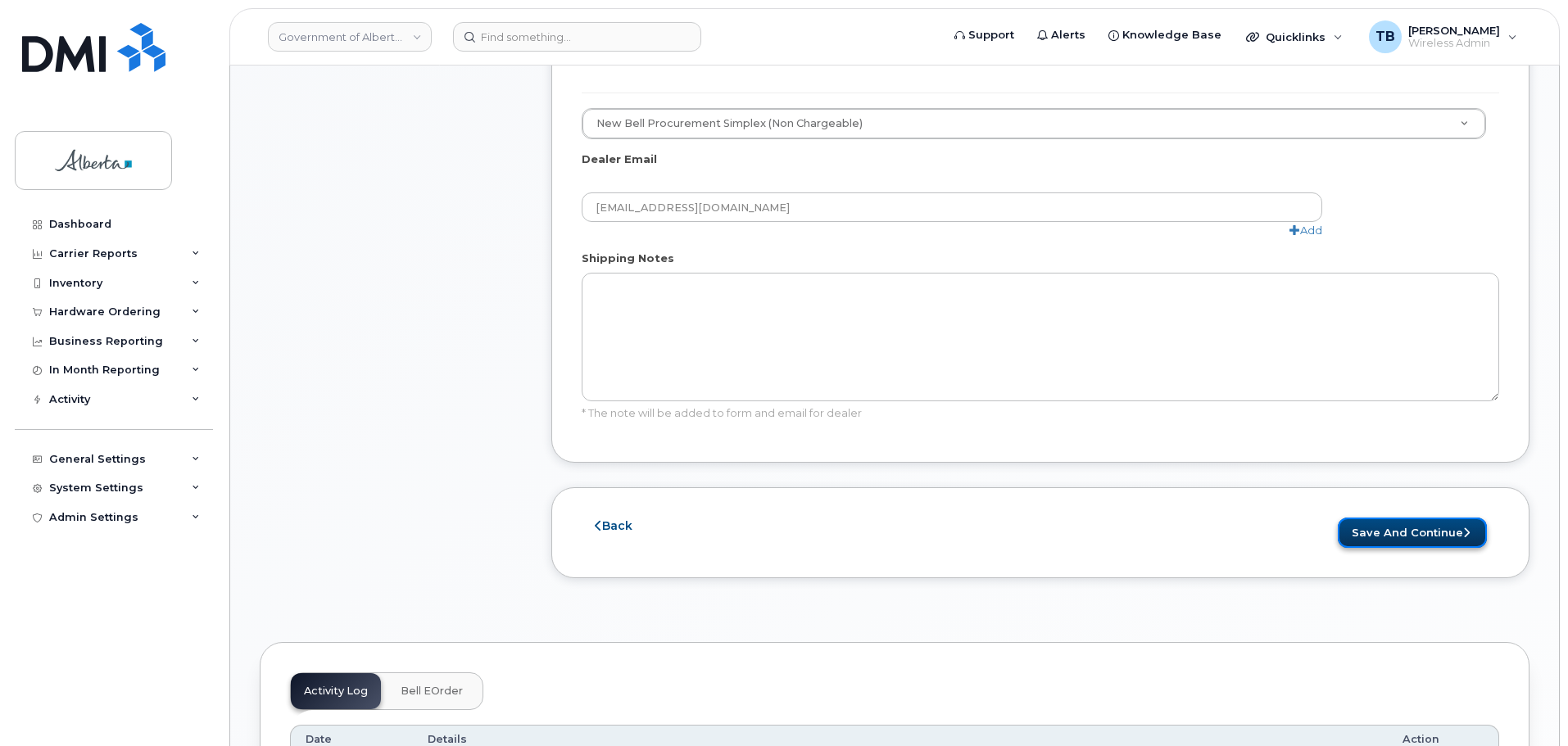
click at [1378, 518] on button "Save and Continue" at bounding box center [1412, 533] width 149 height 30
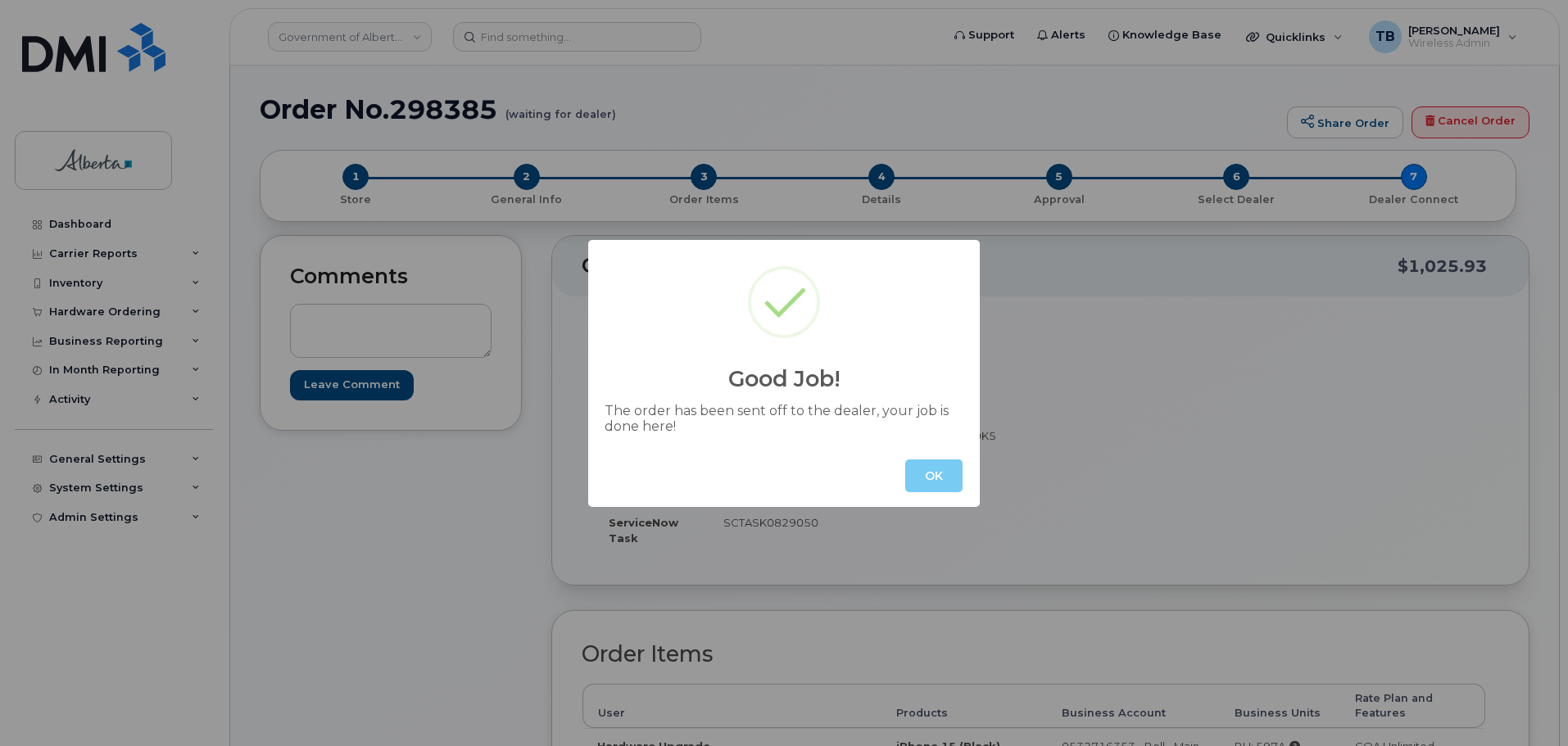
click at [915, 469] on button "OK" at bounding box center [934, 475] width 58 height 33
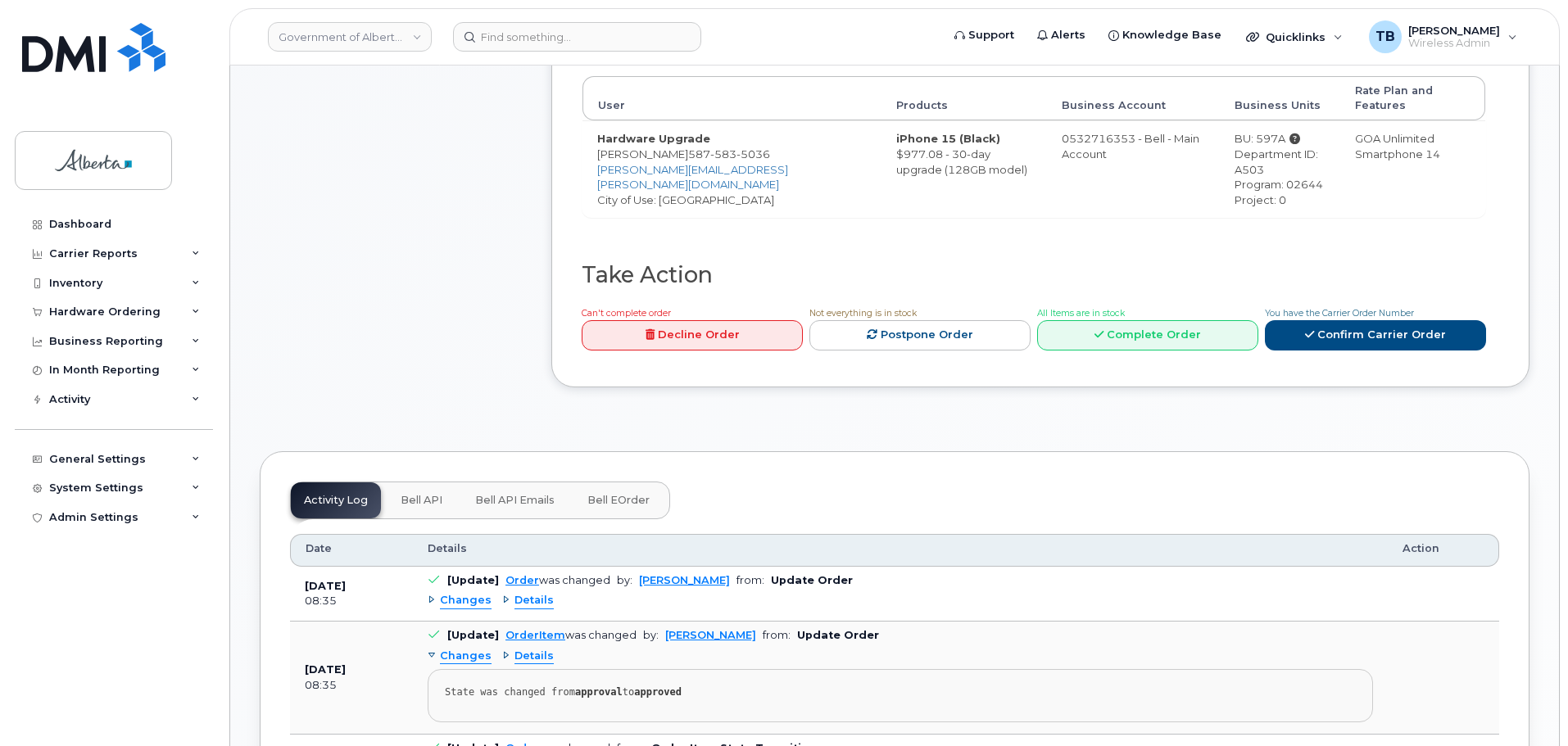
scroll to position [737, 0]
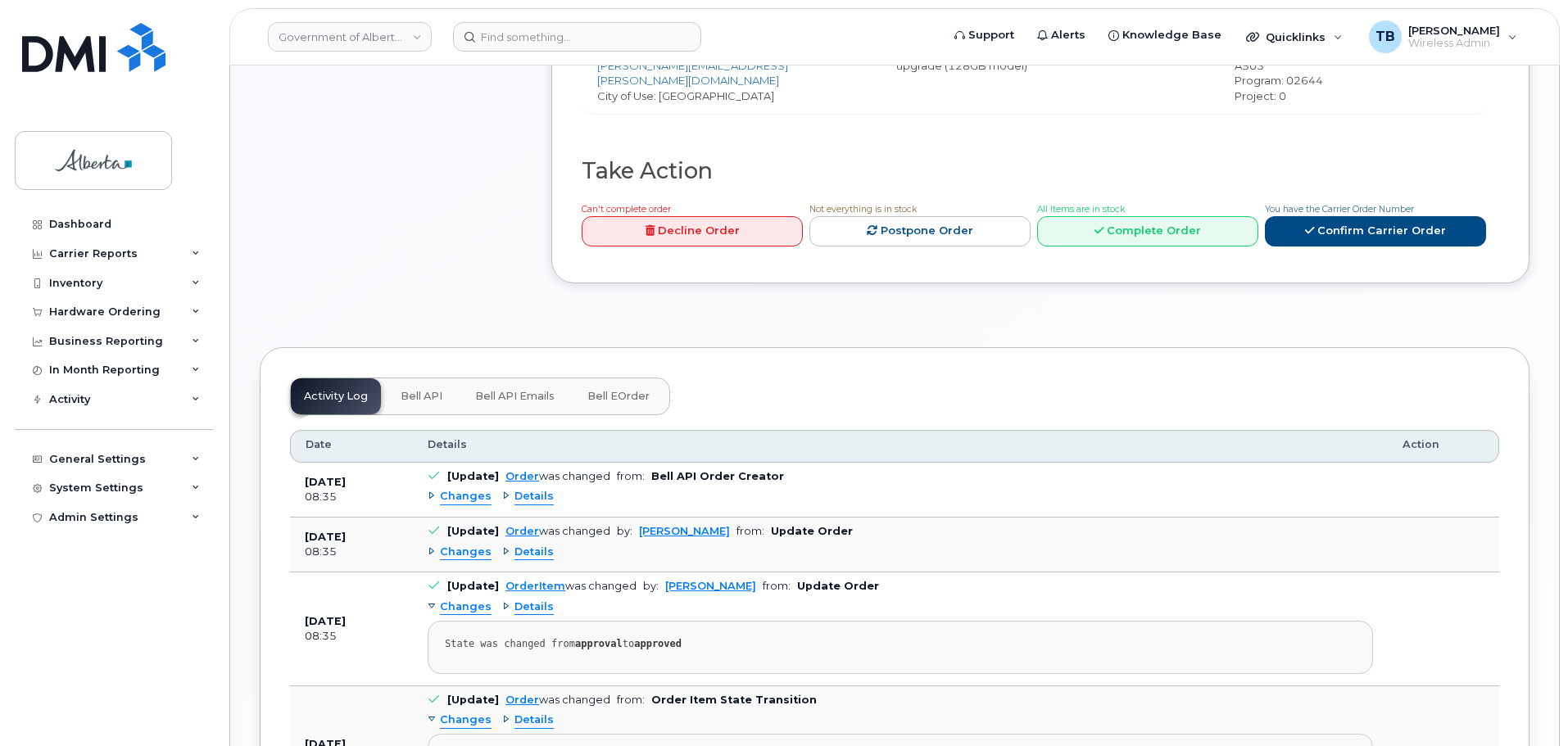
scroll to position [737, 0]
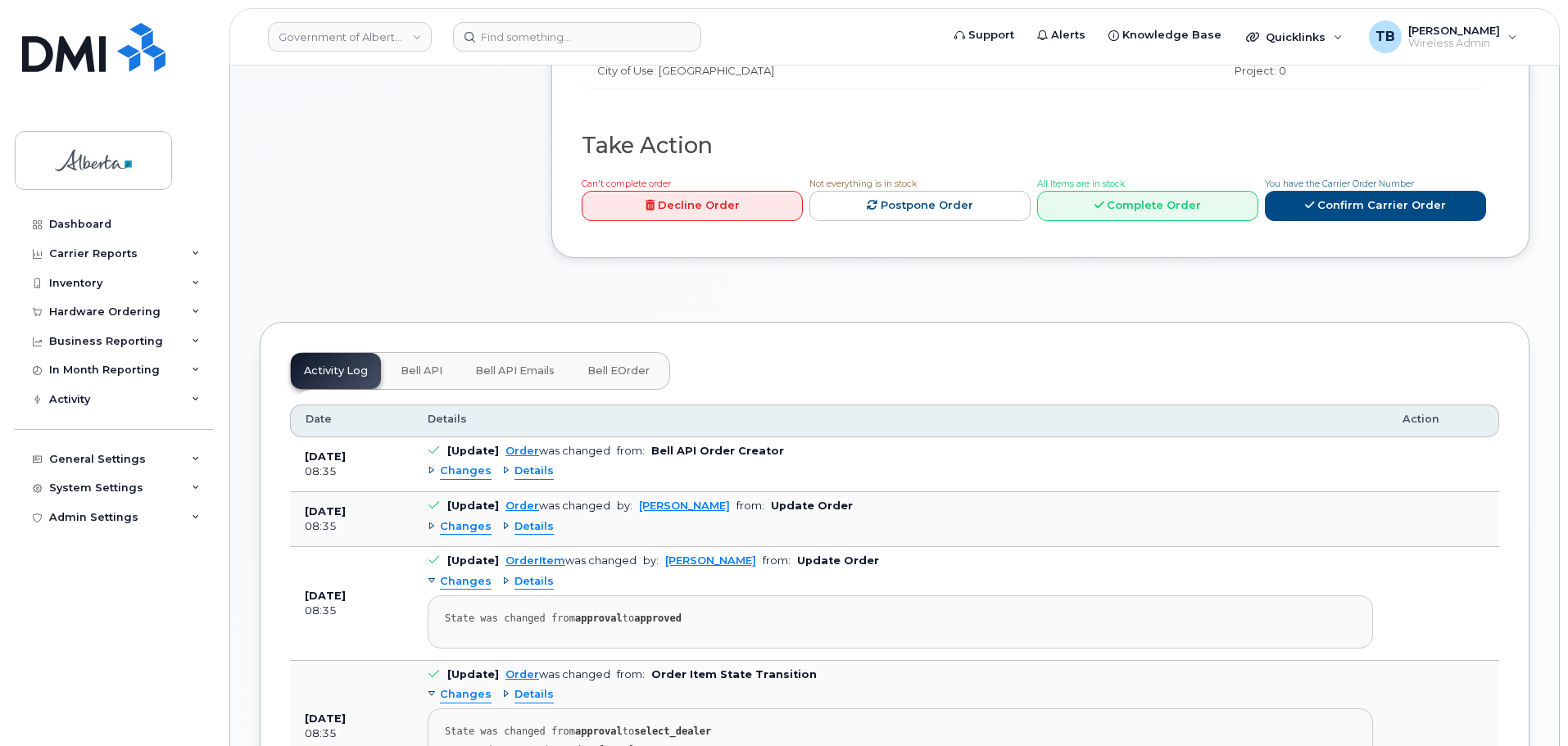
click at [410, 364] on span "Bell API" at bounding box center [421, 371] width 42 height 13
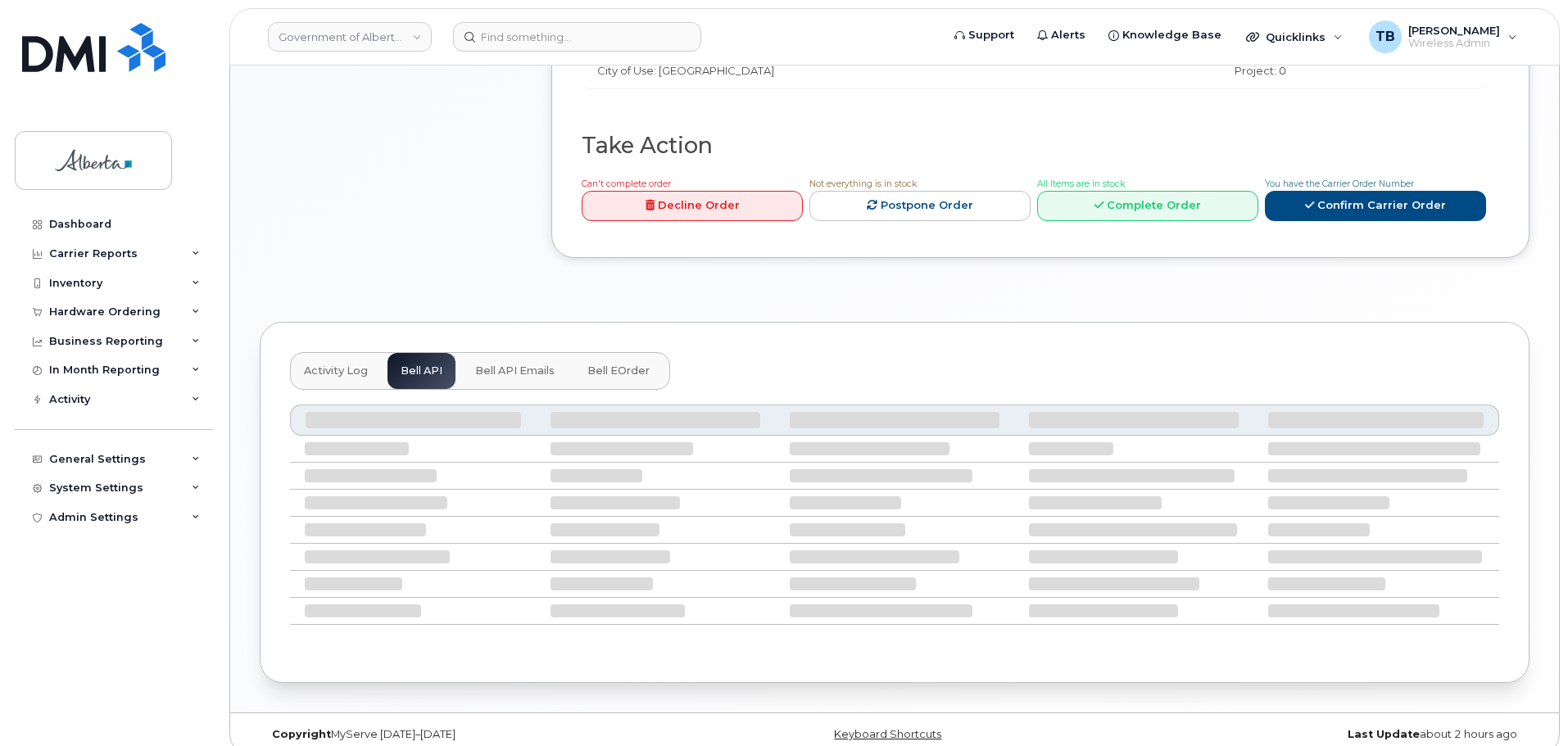
scroll to position [597, 0]
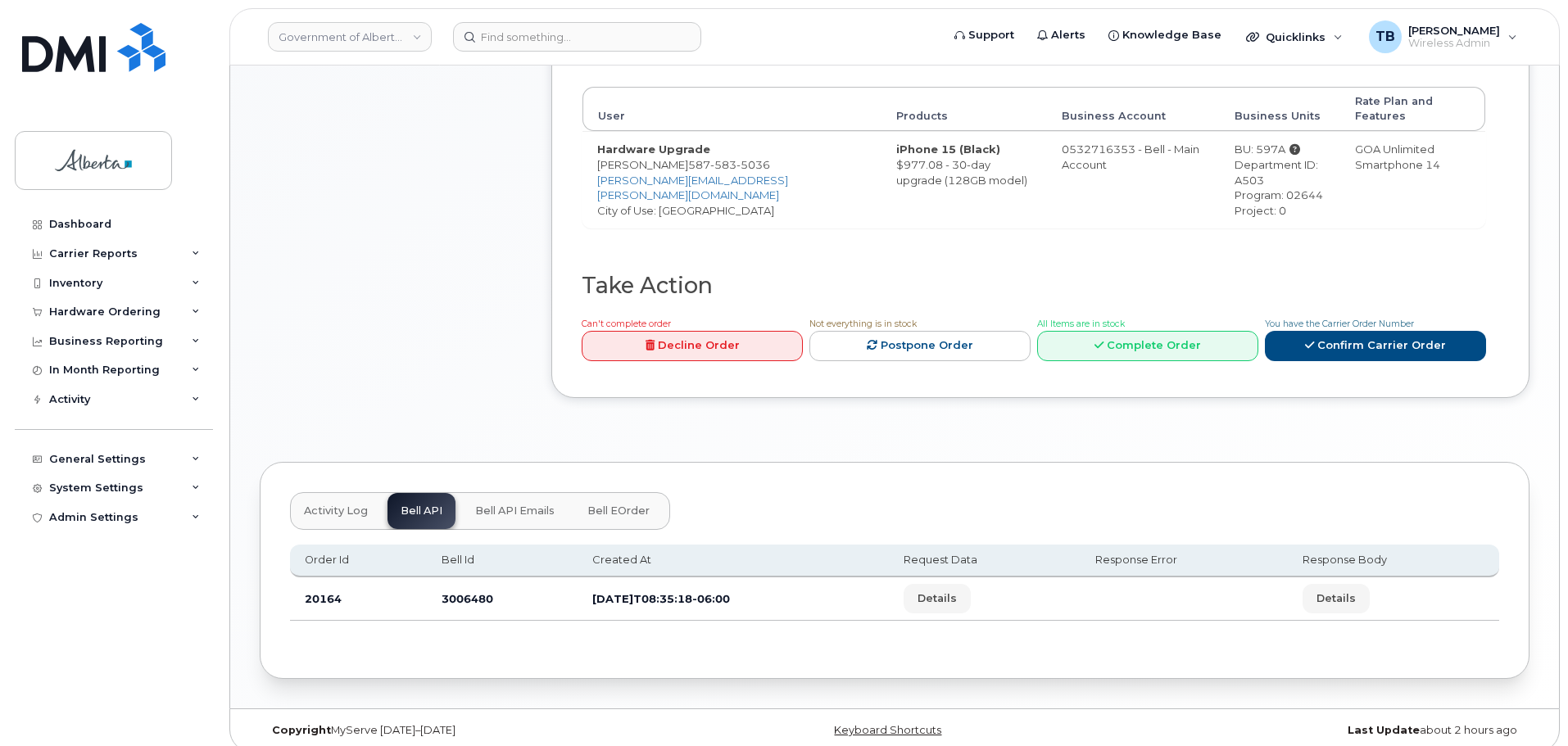
click at [463, 581] on td "3006480" at bounding box center [502, 599] width 151 height 44
copy td "3006480"
click at [688, 158] on span "587 583 5036" at bounding box center [729, 165] width 82 height 13
click at [678, 150] on td "Hardware Upgrade Sara Bumstead 587 583 5036 Sara.Bumstead@gov.ab.ca City of Use…" at bounding box center [732, 179] width 299 height 97
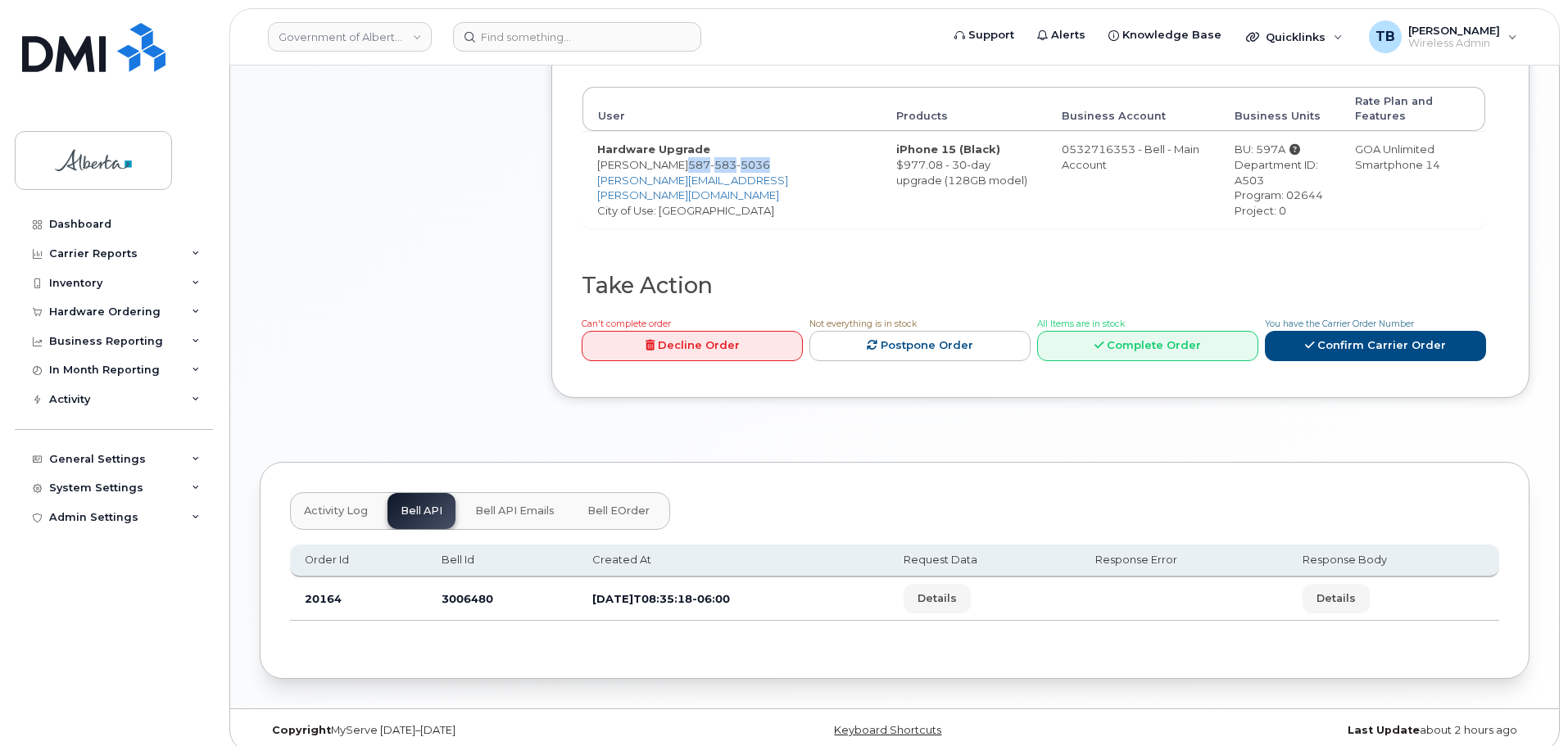
drag, startPoint x: 682, startPoint y: 150, endPoint x: 722, endPoint y: 161, distance: 41.5
click at [722, 161] on td "Hardware Upgrade Sara Bumstead 587 583 5036 Sara.Bumstead@gov.ab.ca City of Use…" at bounding box center [732, 179] width 299 height 97
copy span "587 583 5036"
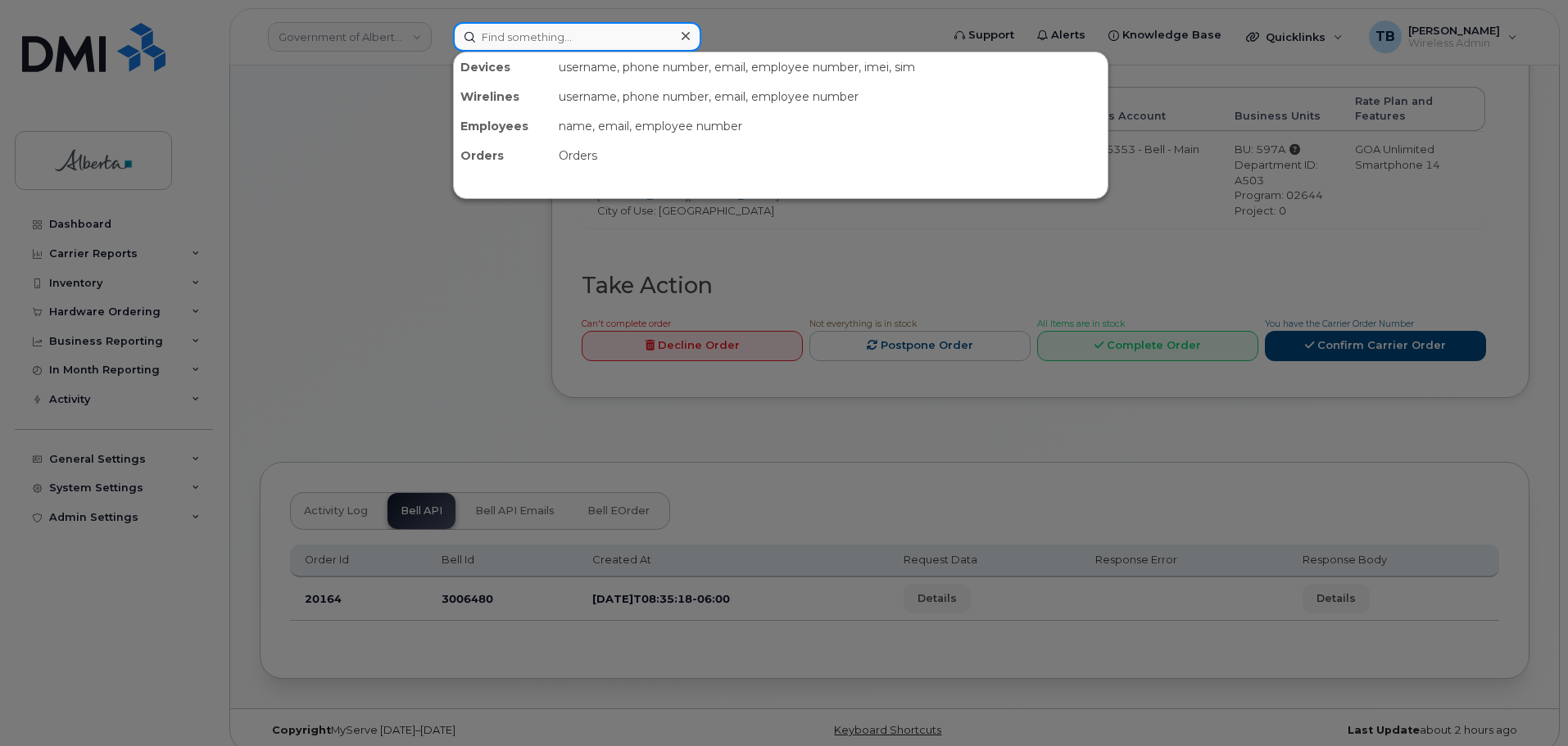
click at [487, 44] on input at bounding box center [577, 36] width 248 height 29
paste input "5875835036"
type input "5875835036"
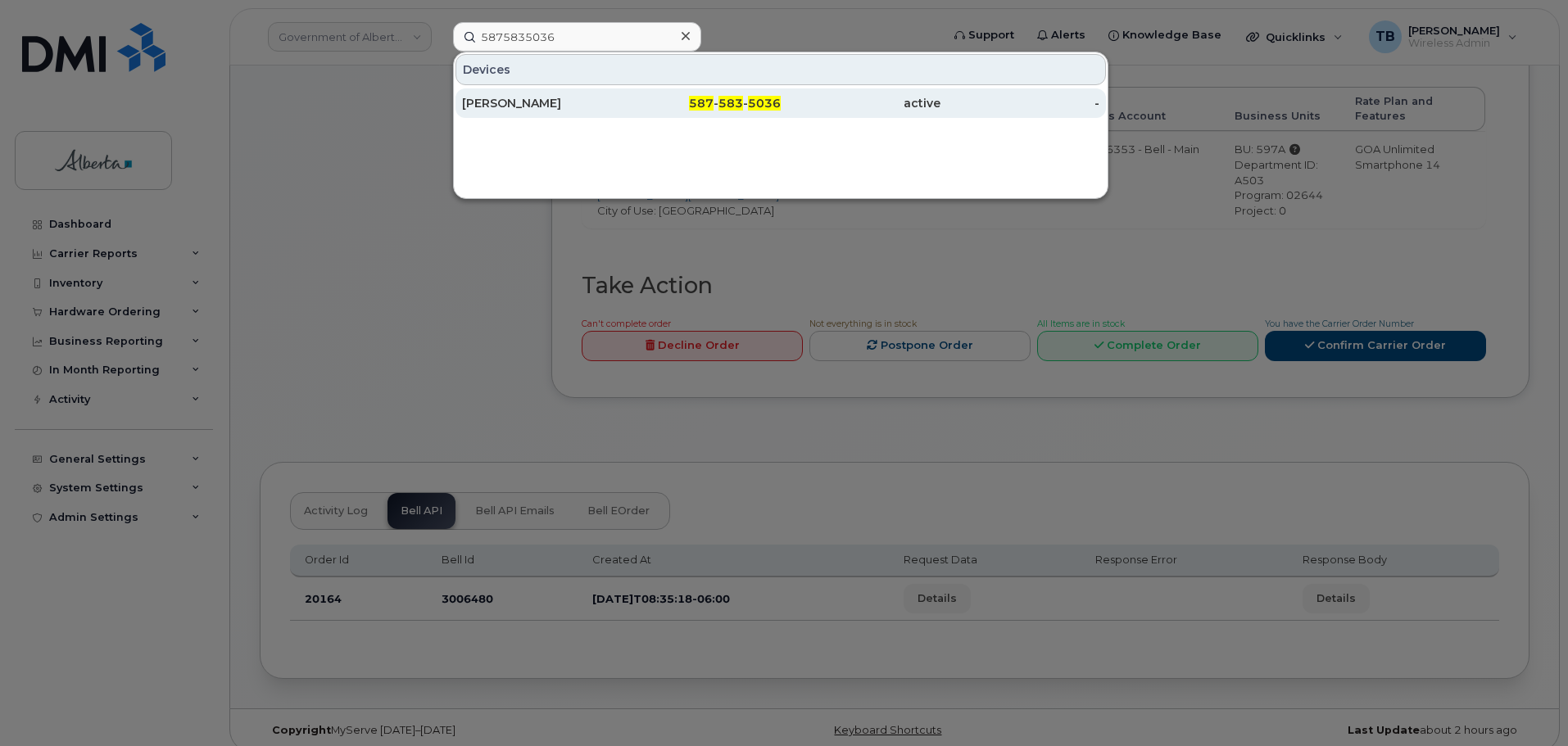
click at [622, 113] on div "Sara Bumstead" at bounding box center [702, 102] width 160 height 29
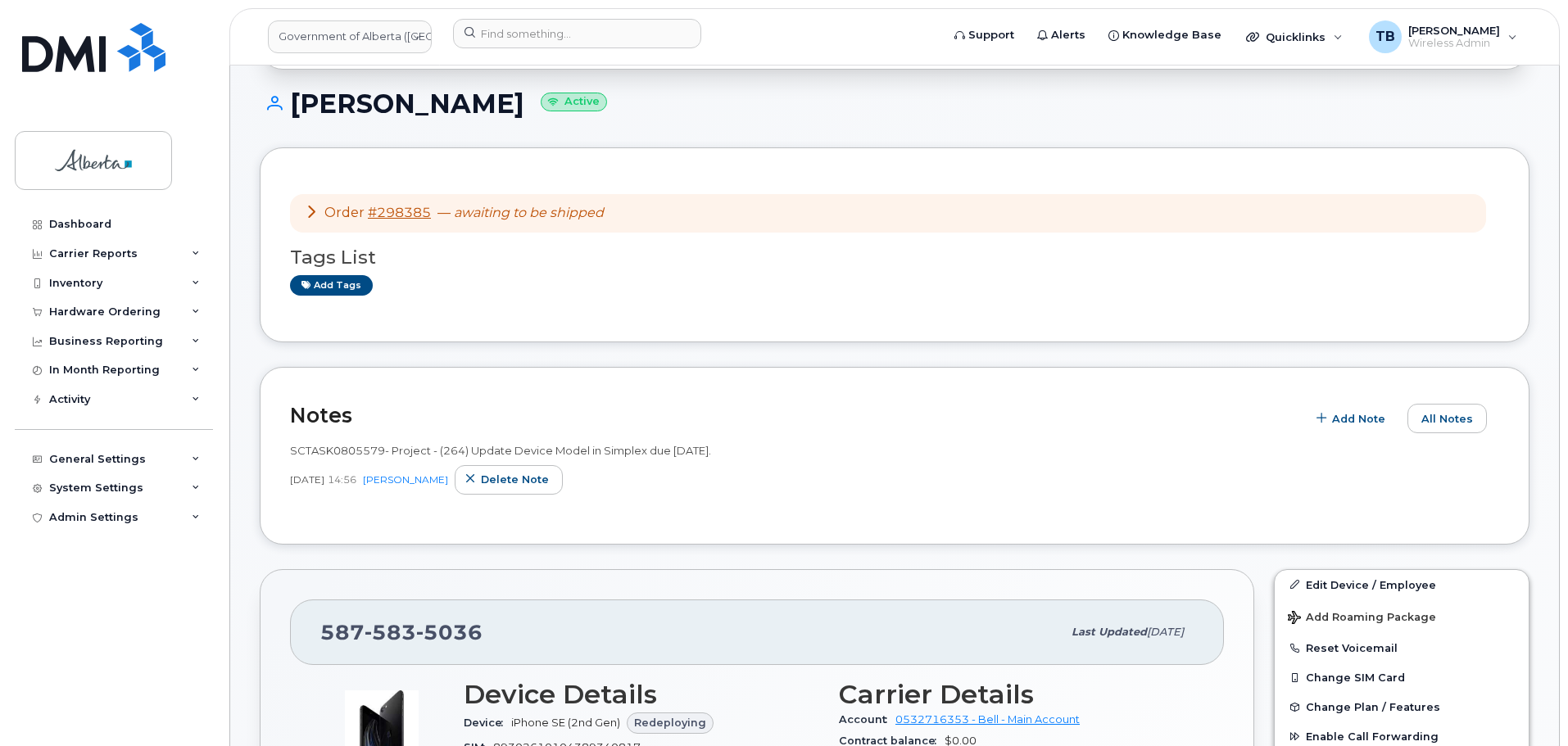
scroll to position [164, 0]
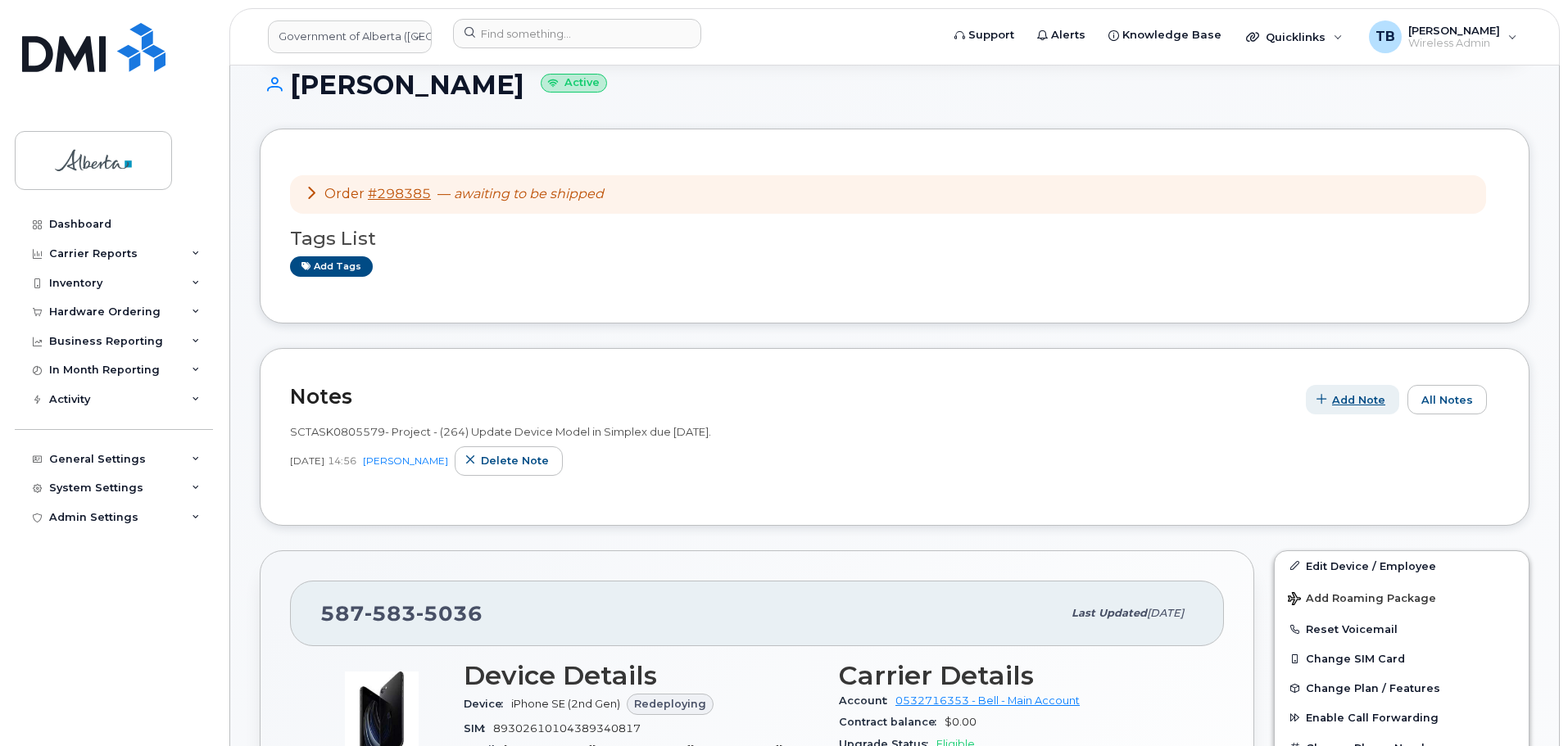
click at [1363, 399] on span "Add Note" at bounding box center [1359, 400] width 53 height 15
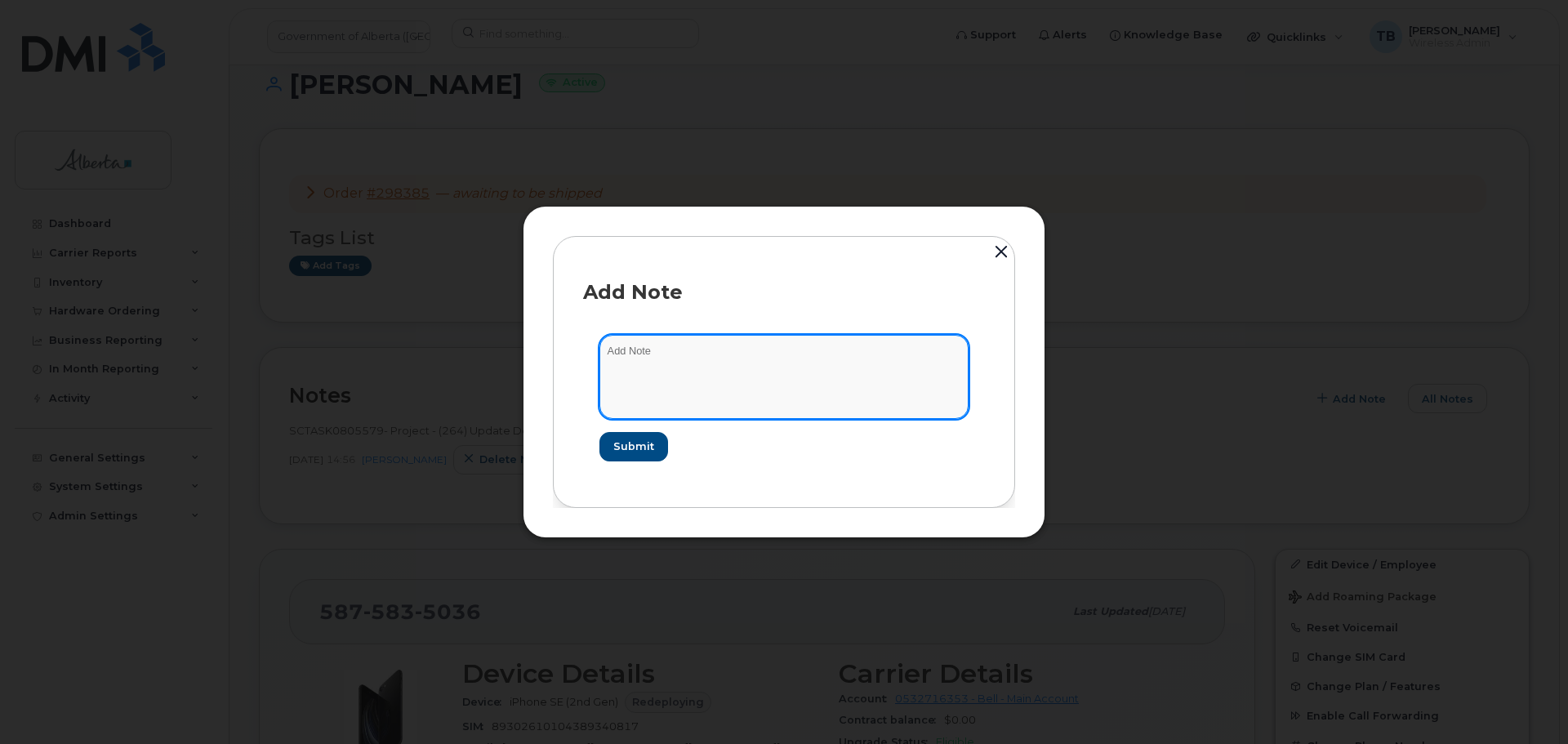
click at [680, 366] on textarea at bounding box center [784, 377] width 369 height 83
paste textarea "SCTASK0829050 - Device Replace - (1) Order 298385 Bell 3006480"
type textarea "SCTASK0829050 - Device Replace - (1) Order 298385 Bell 3006480"
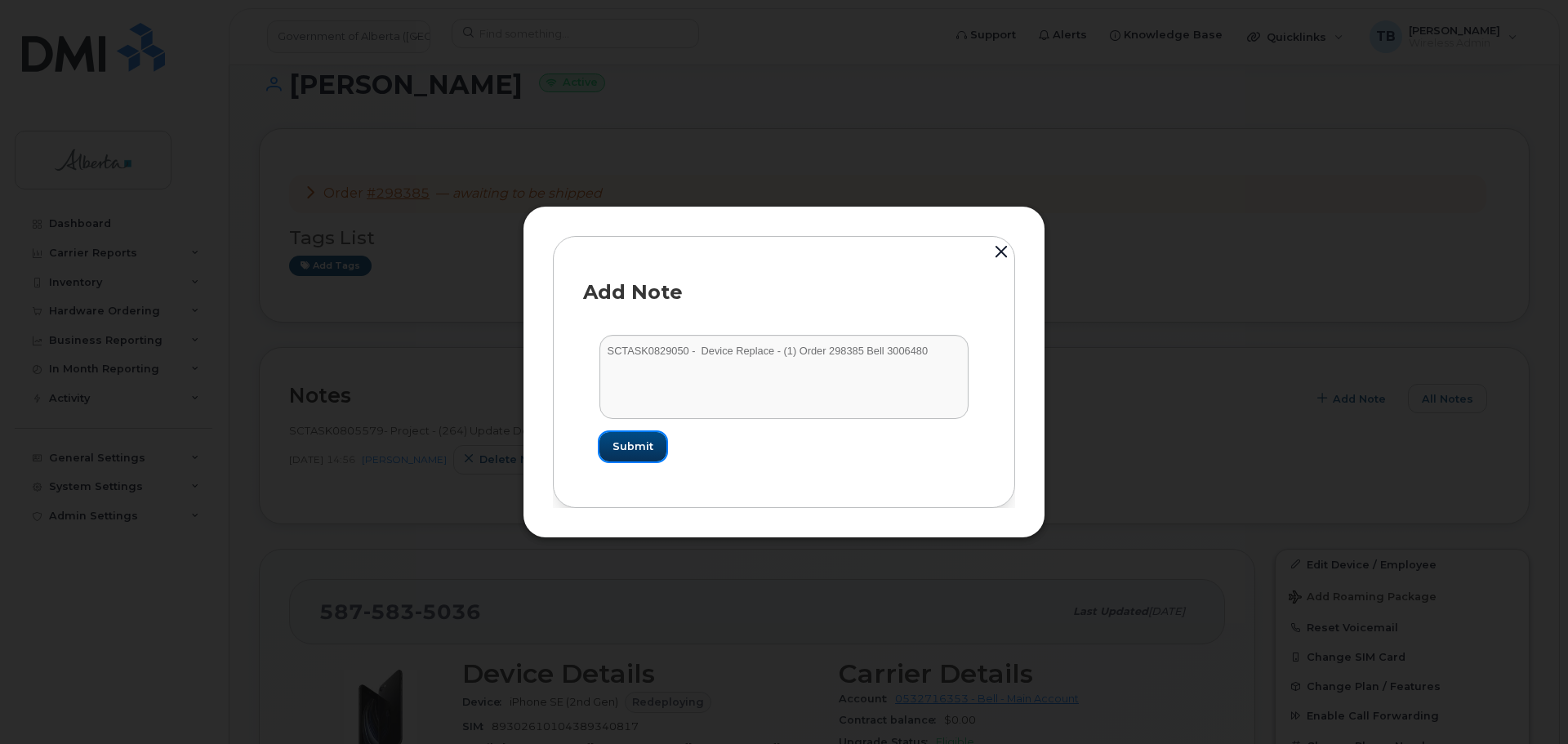
click at [627, 458] on button "Submit" at bounding box center [632, 447] width 67 height 29
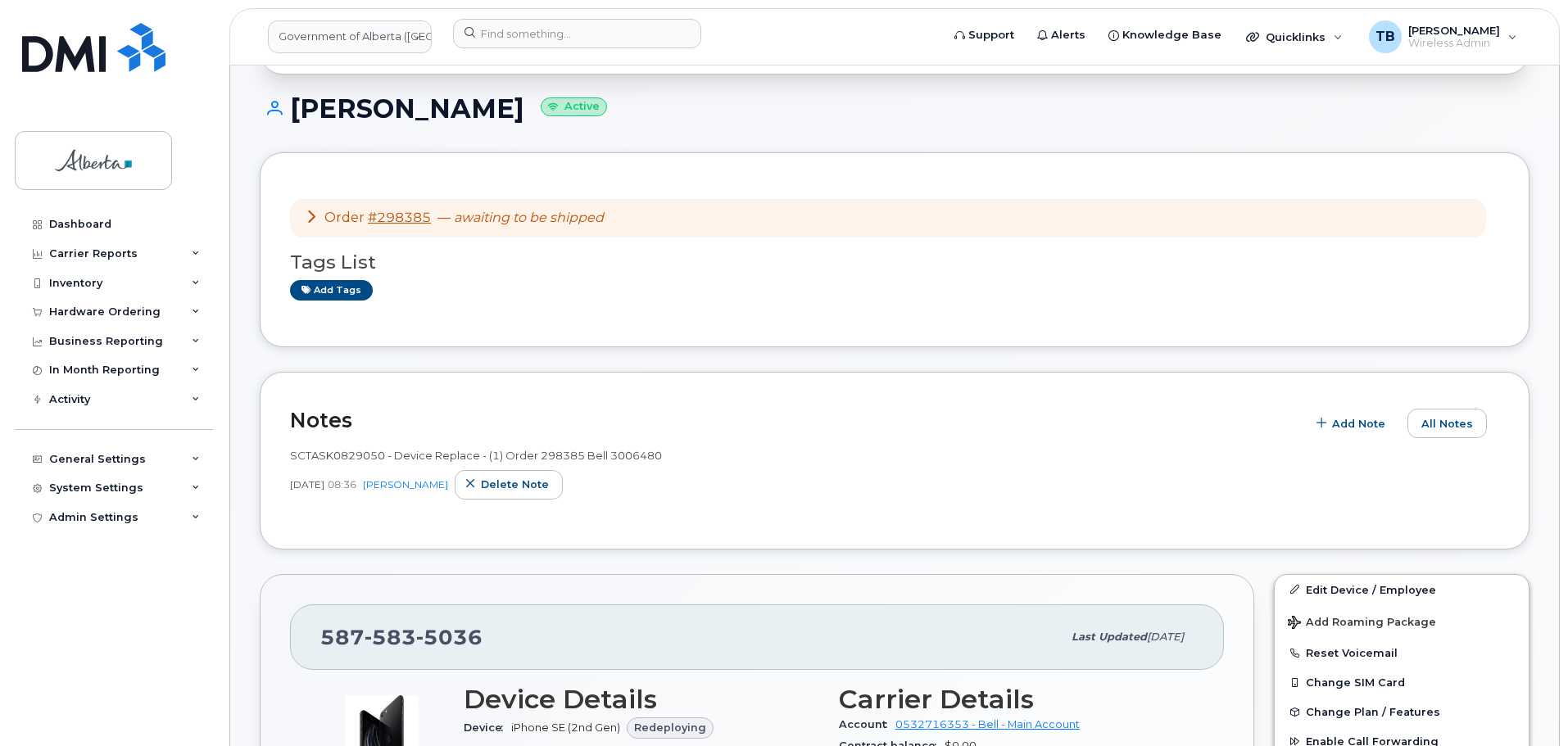
scroll to position [0, 0]
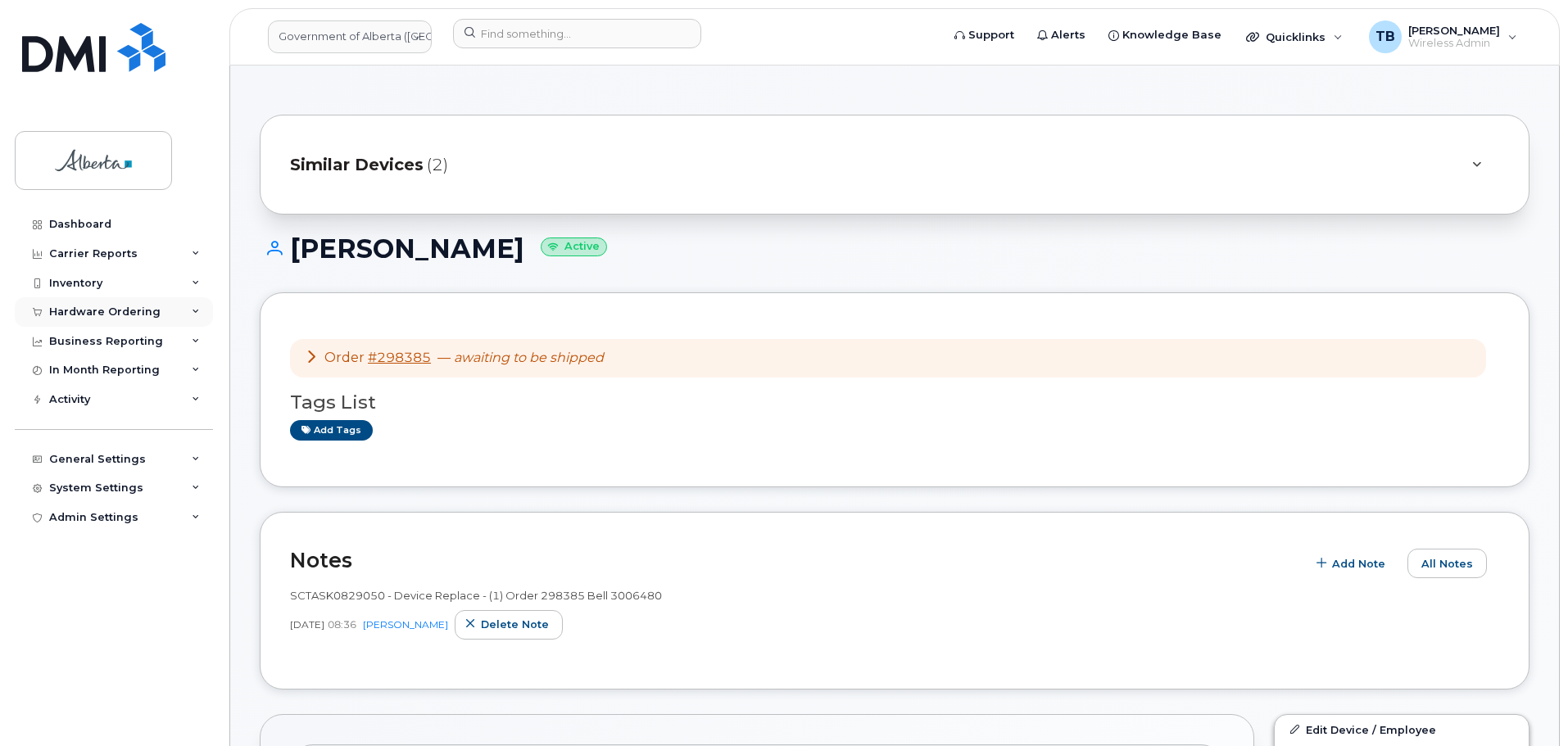
click at [71, 313] on div "Hardware Ordering" at bounding box center [105, 312] width 112 height 13
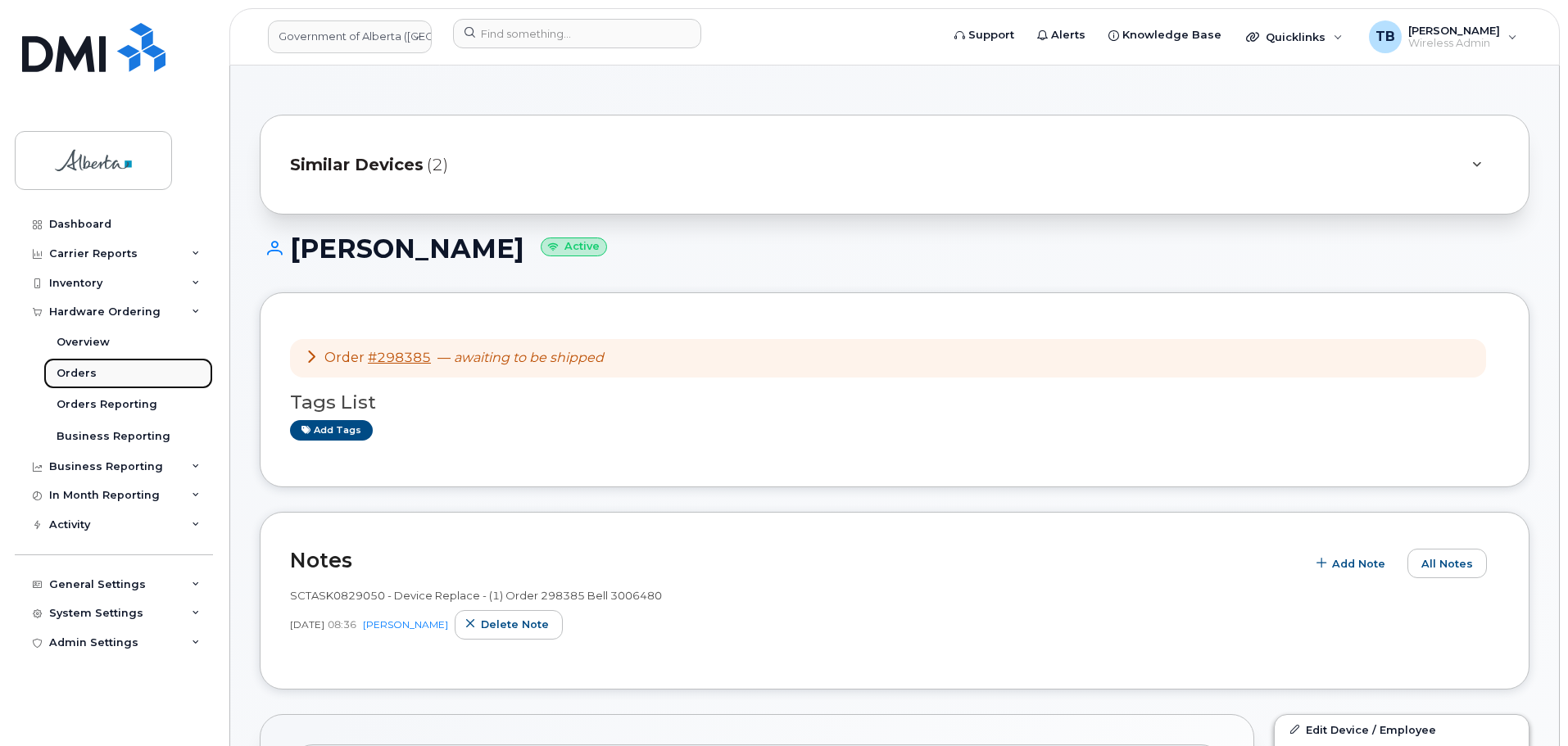
click at [79, 377] on div "Orders" at bounding box center [77, 374] width 40 height 15
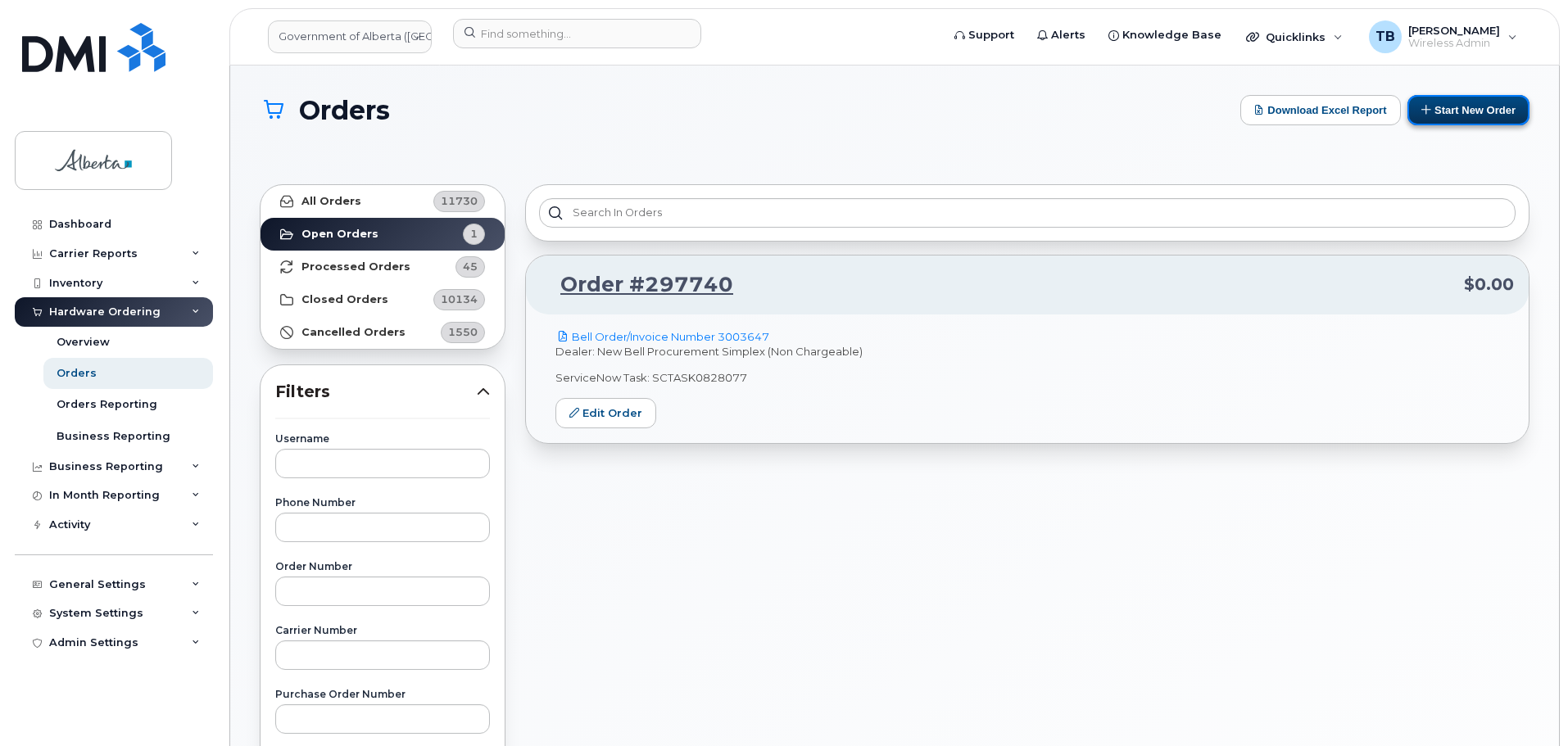
click at [1456, 120] on button "Start New Order" at bounding box center [1468, 110] width 122 height 30
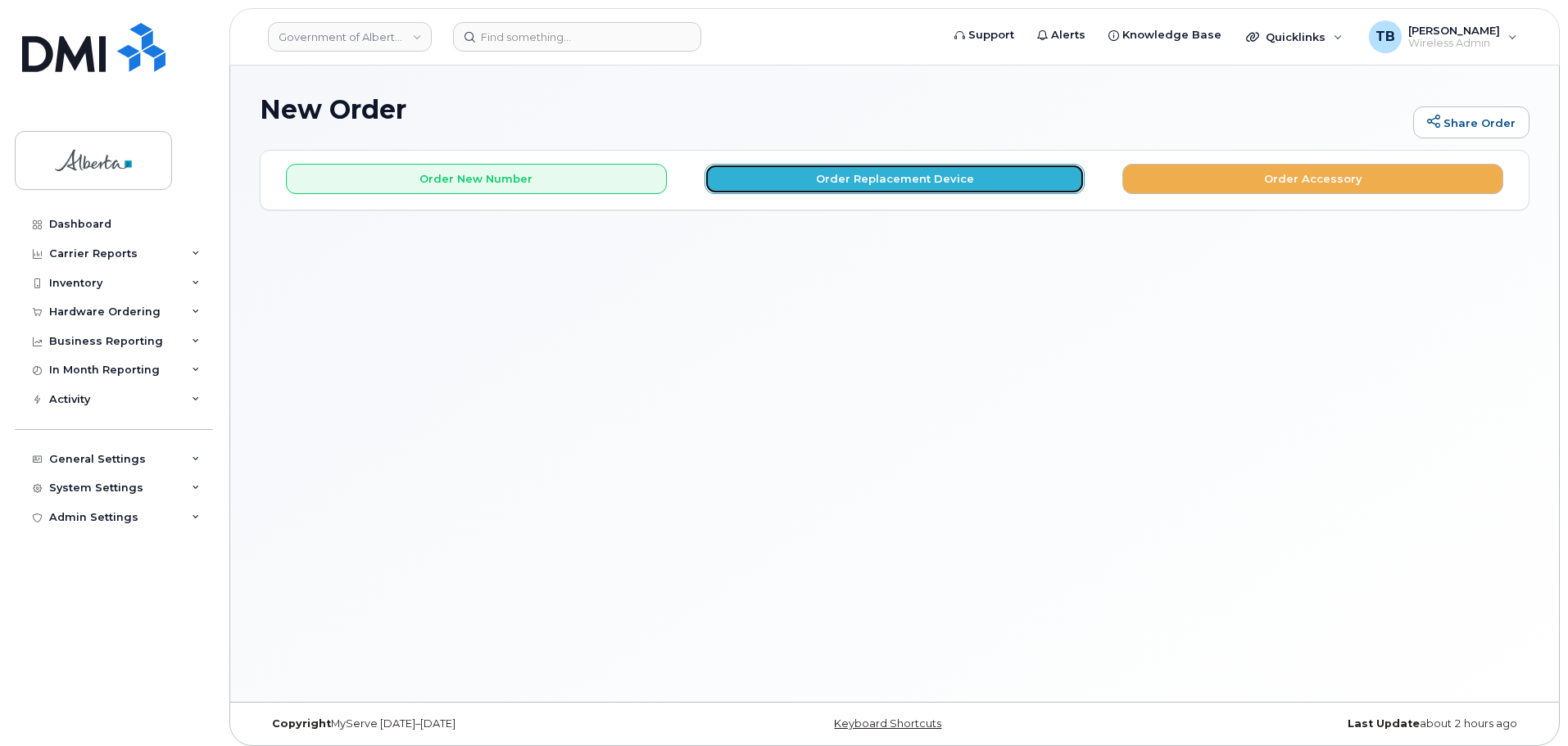
click at [771, 174] on button "Order Replacement Device" at bounding box center [895, 179] width 381 height 30
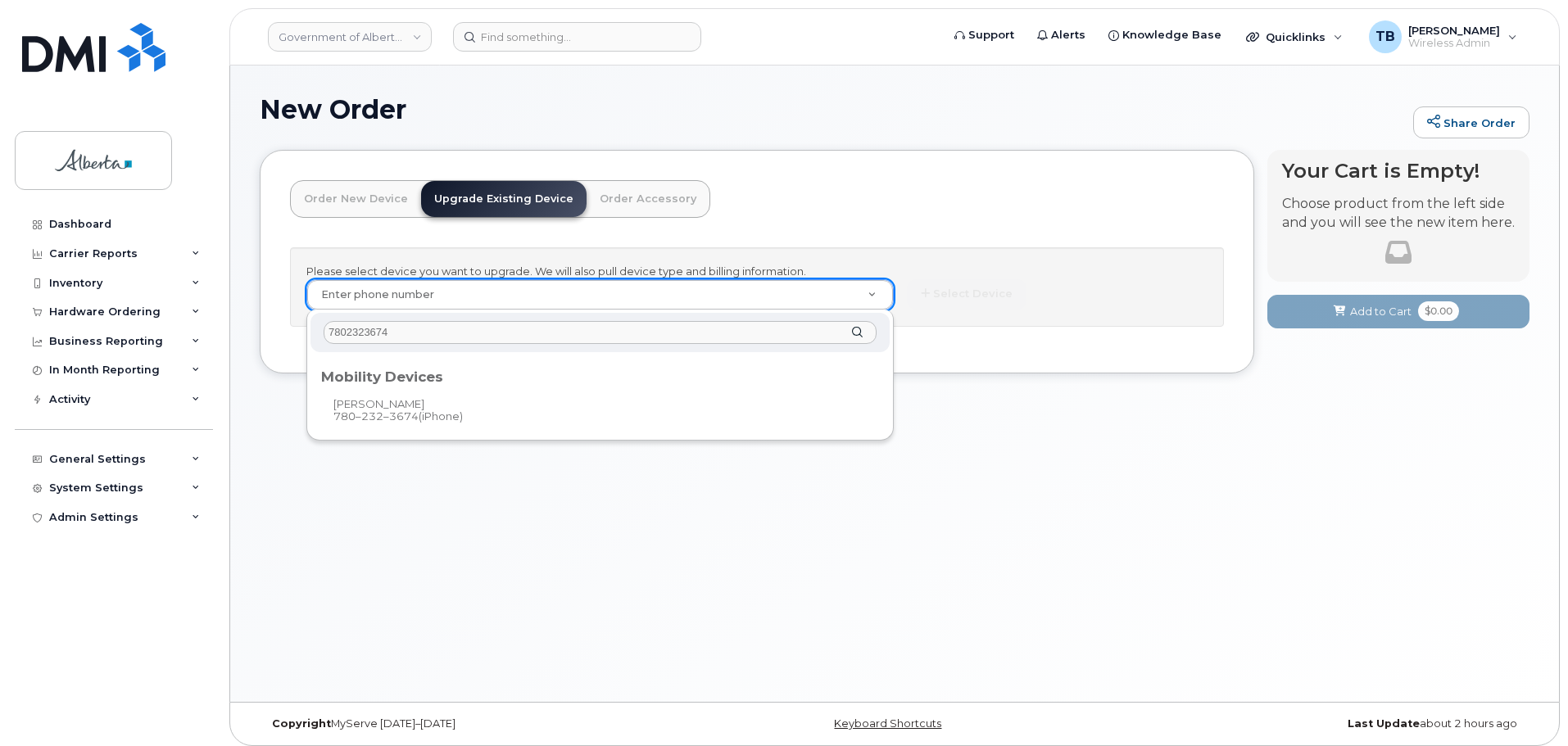
type input "7802323674"
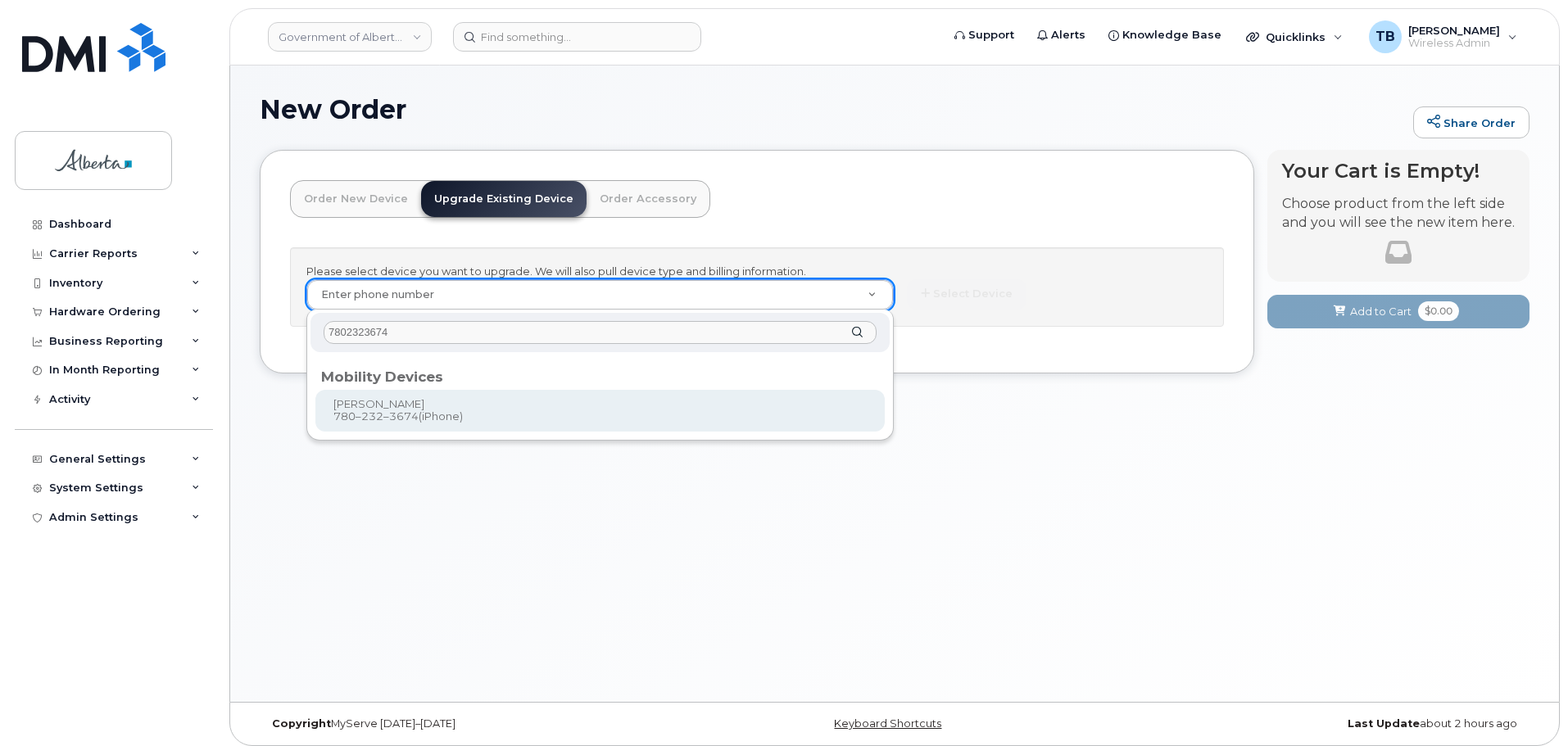
type input "798629"
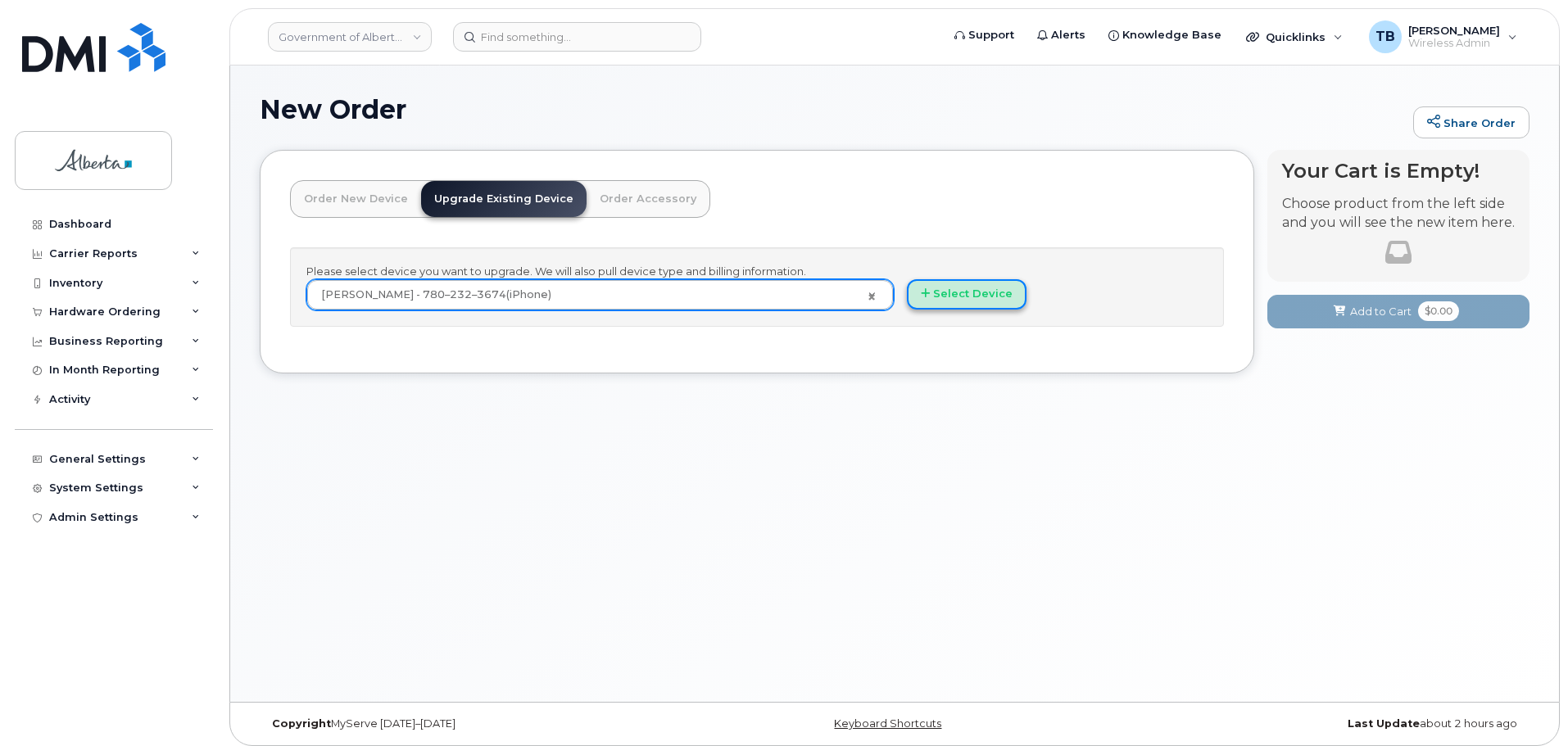
click at [982, 293] on button "Select Device" at bounding box center [967, 294] width 119 height 30
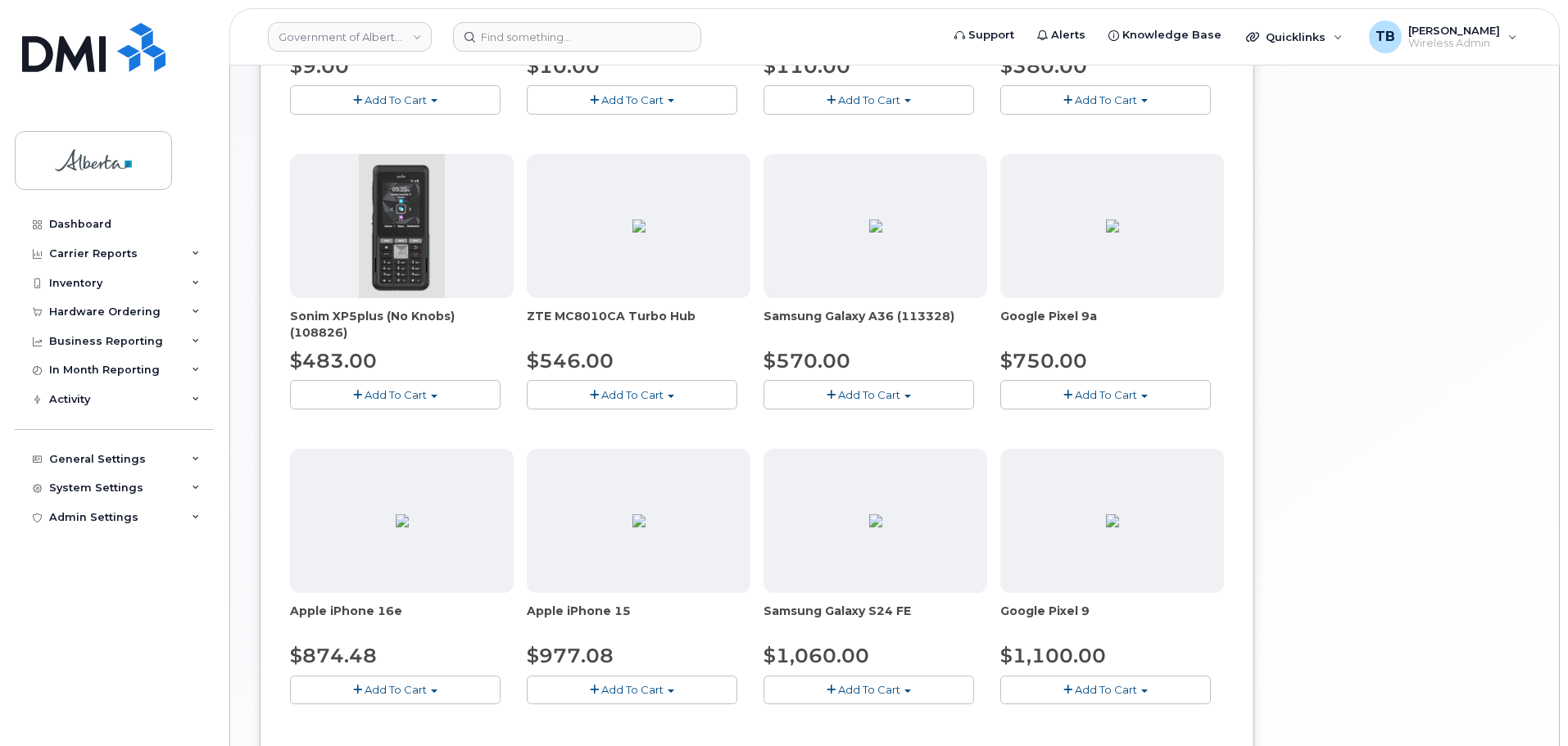
scroll to position [491, 0]
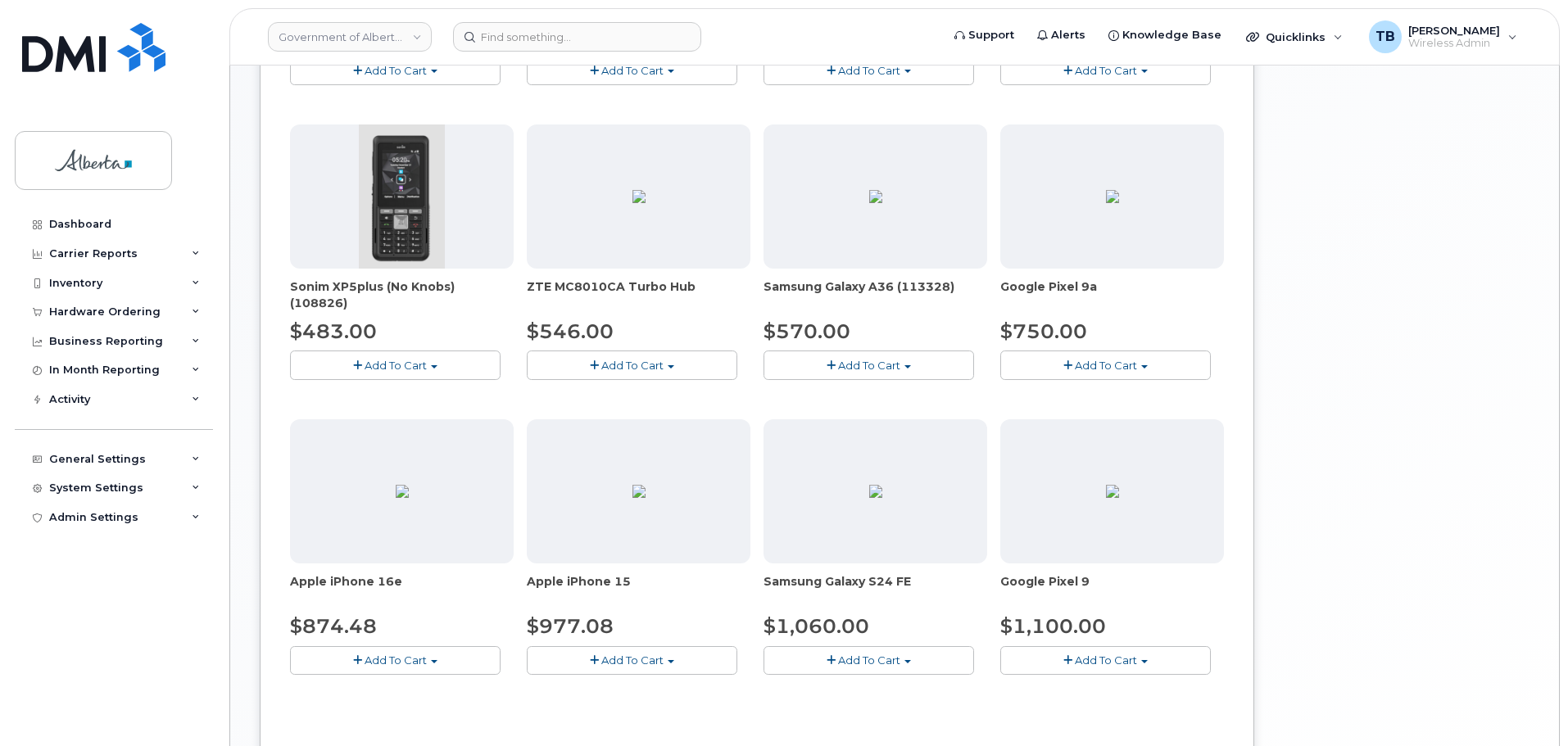
click at [404, 659] on span "Add To Cart" at bounding box center [396, 660] width 62 height 13
click at [513, 714] on link "$874.48 - 30-day upgrade (128GB model)" at bounding box center [424, 712] width 260 height 21
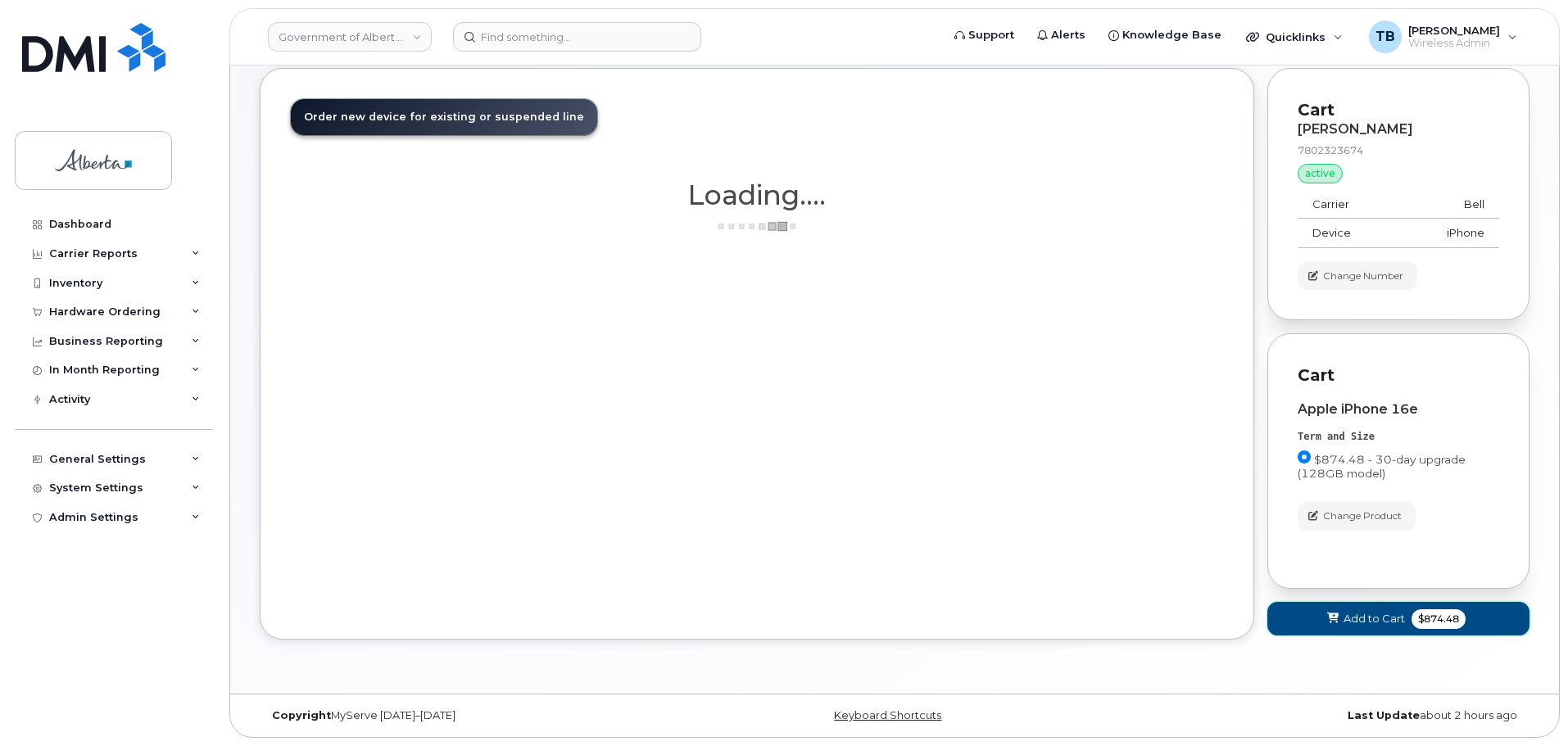
click at [1357, 624] on span "Add to Cart" at bounding box center [1374, 618] width 62 height 15
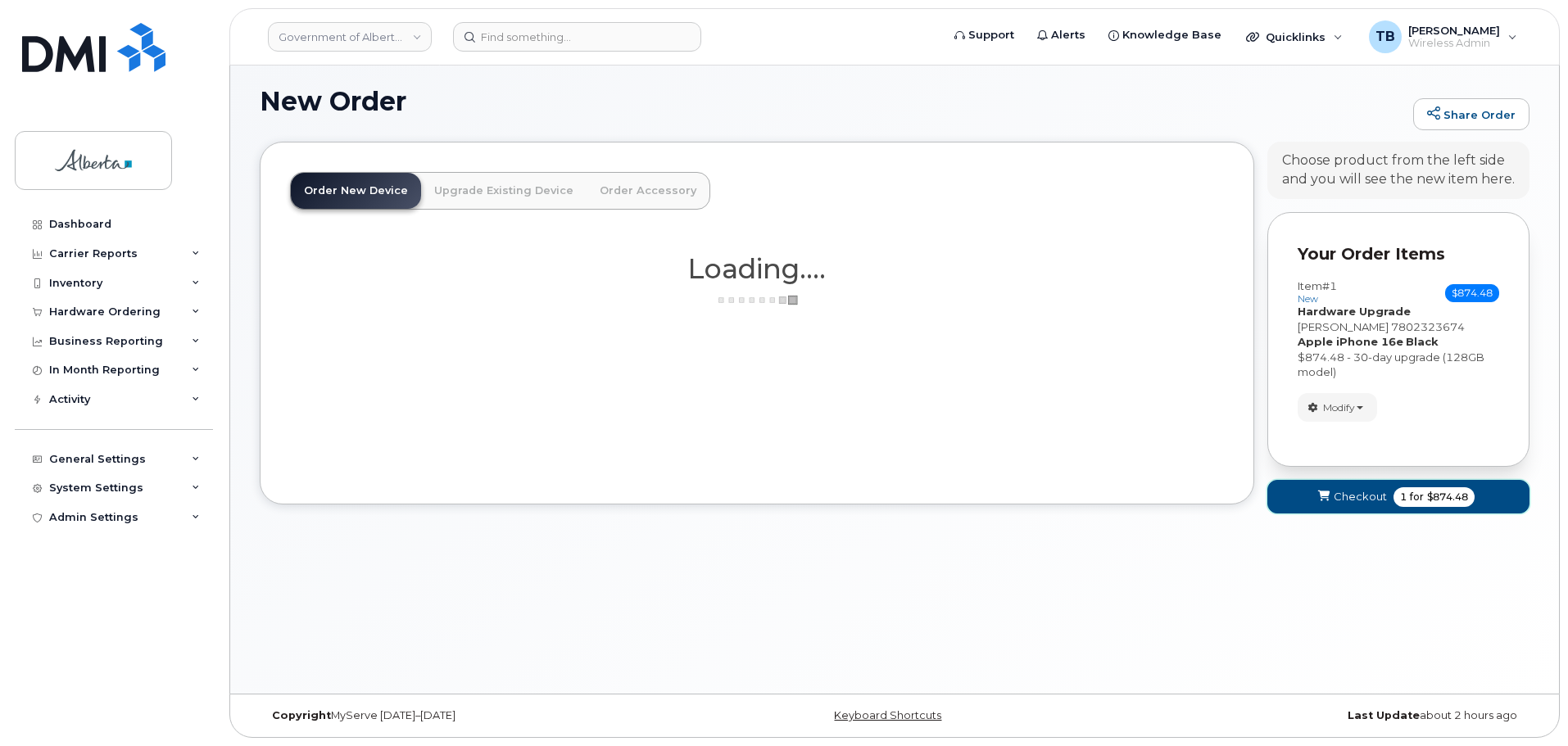
click at [1361, 485] on button "Checkout 1 for $874.48" at bounding box center [1398, 496] width 262 height 33
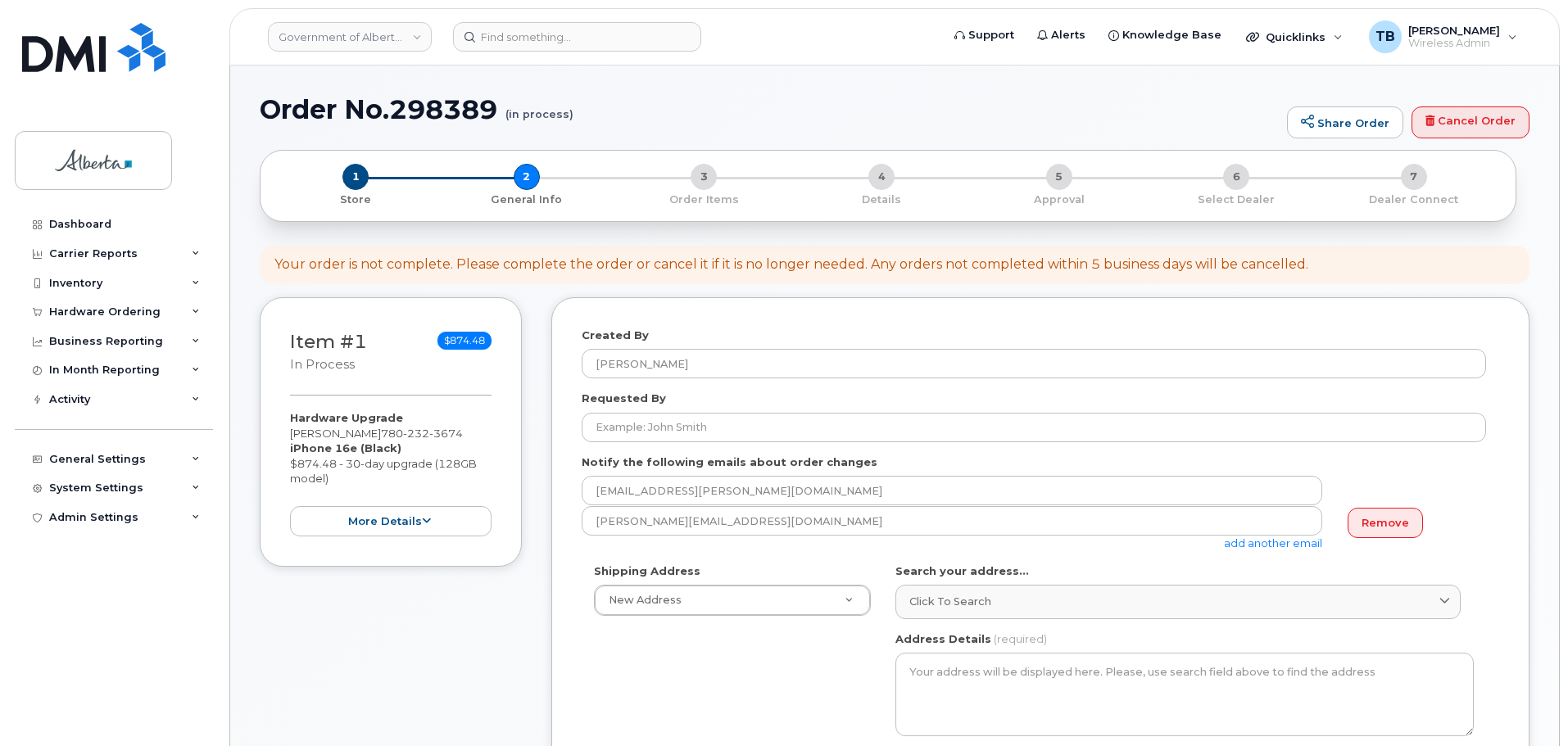
select select
click at [443, 112] on h1 "Order No.298389 (in process)" at bounding box center [769, 109] width 1019 height 28
copy h1 "298389"
click at [1382, 517] on link "Remove" at bounding box center [1385, 523] width 76 height 30
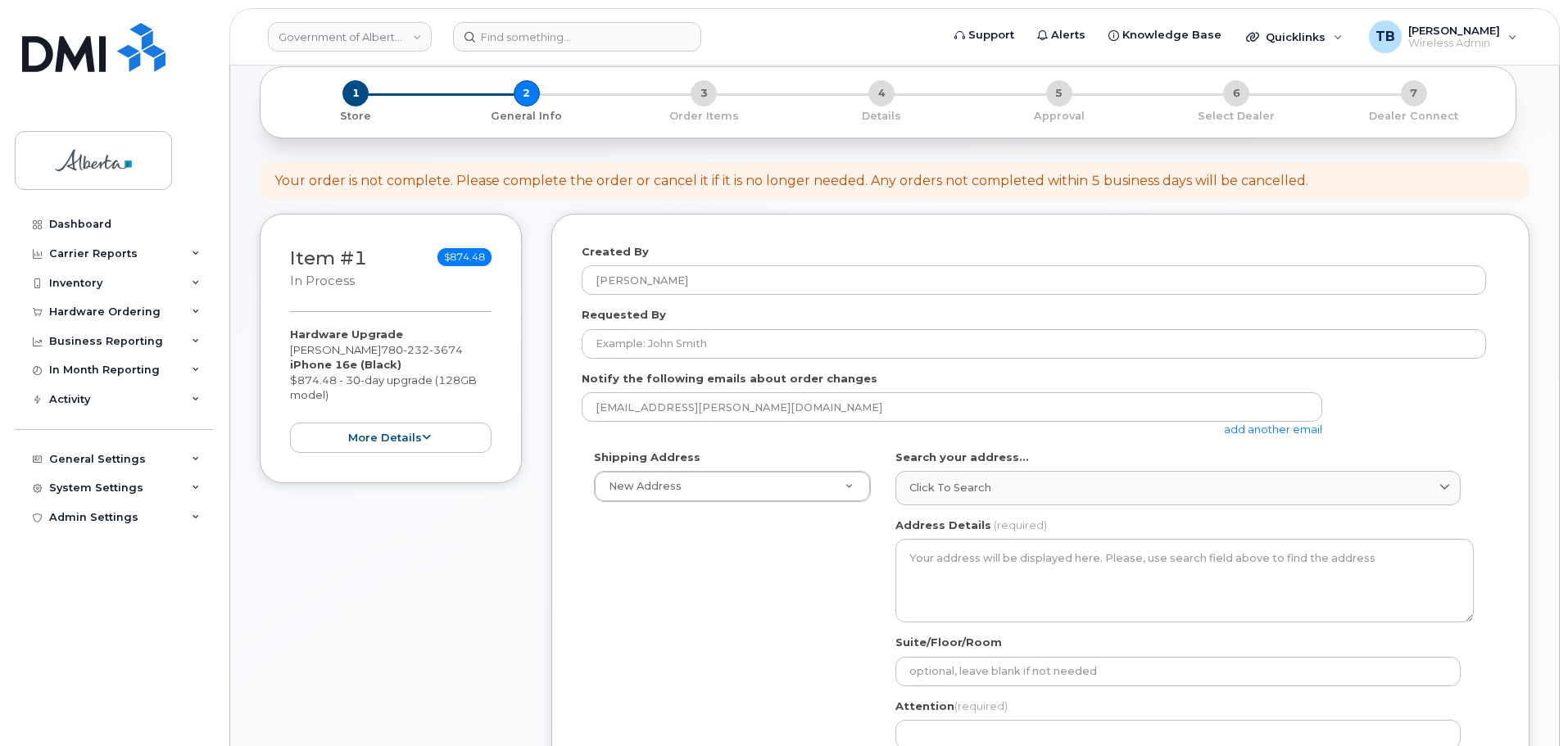
scroll to position [246, 0]
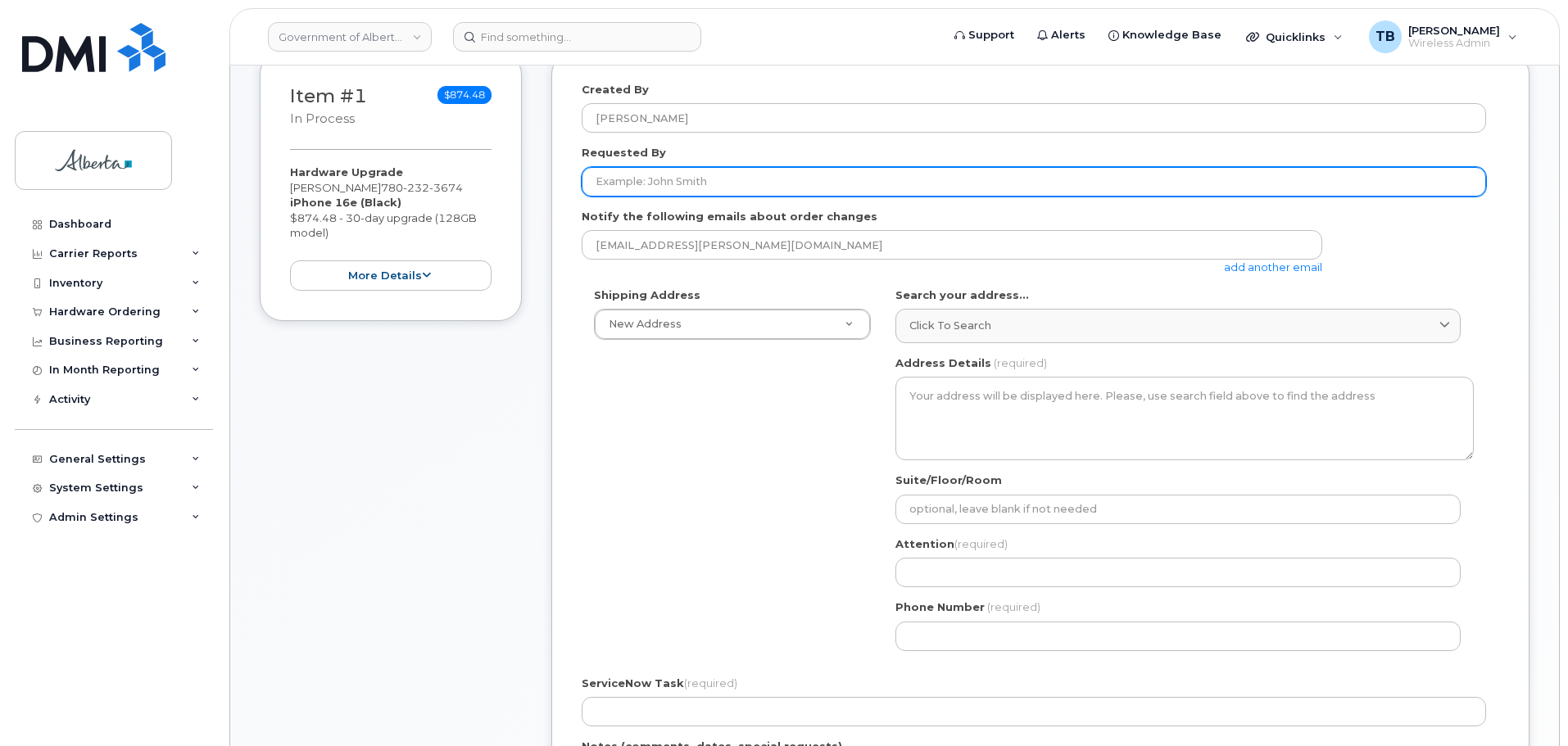
click at [653, 190] on input "Requested By" at bounding box center [1033, 181] width 904 height 29
paste input "[PERSON_NAME]"
type input "[PERSON_NAME]"
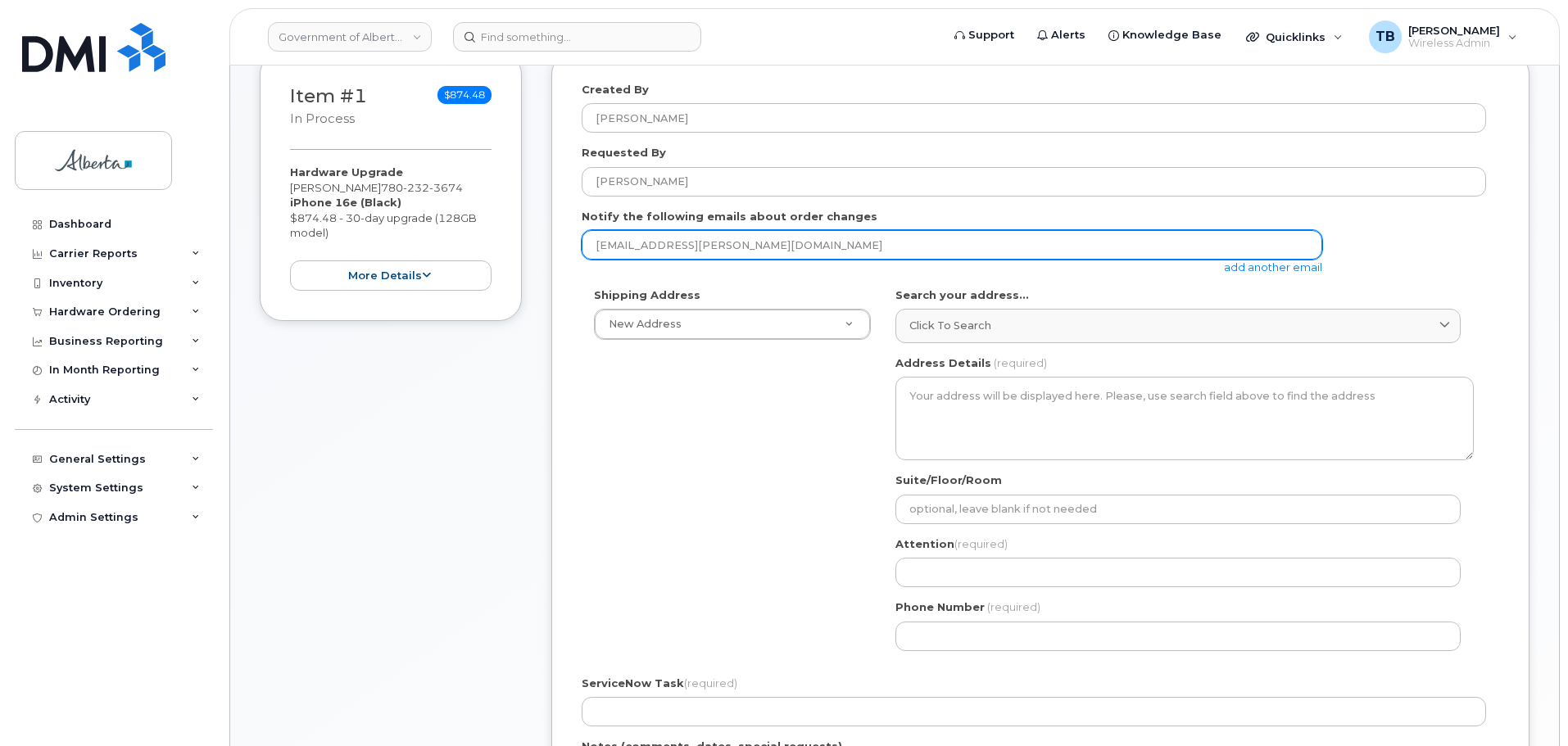
drag, startPoint x: 566, startPoint y: 257, endPoint x: 514, endPoint y: 260, distance: 52.1
click at [515, 259] on div "Item #1 in process $874.48 Hardware Upgrade Angelique Roth 780 232 3674 iPhone …" at bounding box center [894, 534] width 1270 height 964
paste input "Shelley.Yuskow"
type input "Shelley.Yuskow@gov.ab.ca"
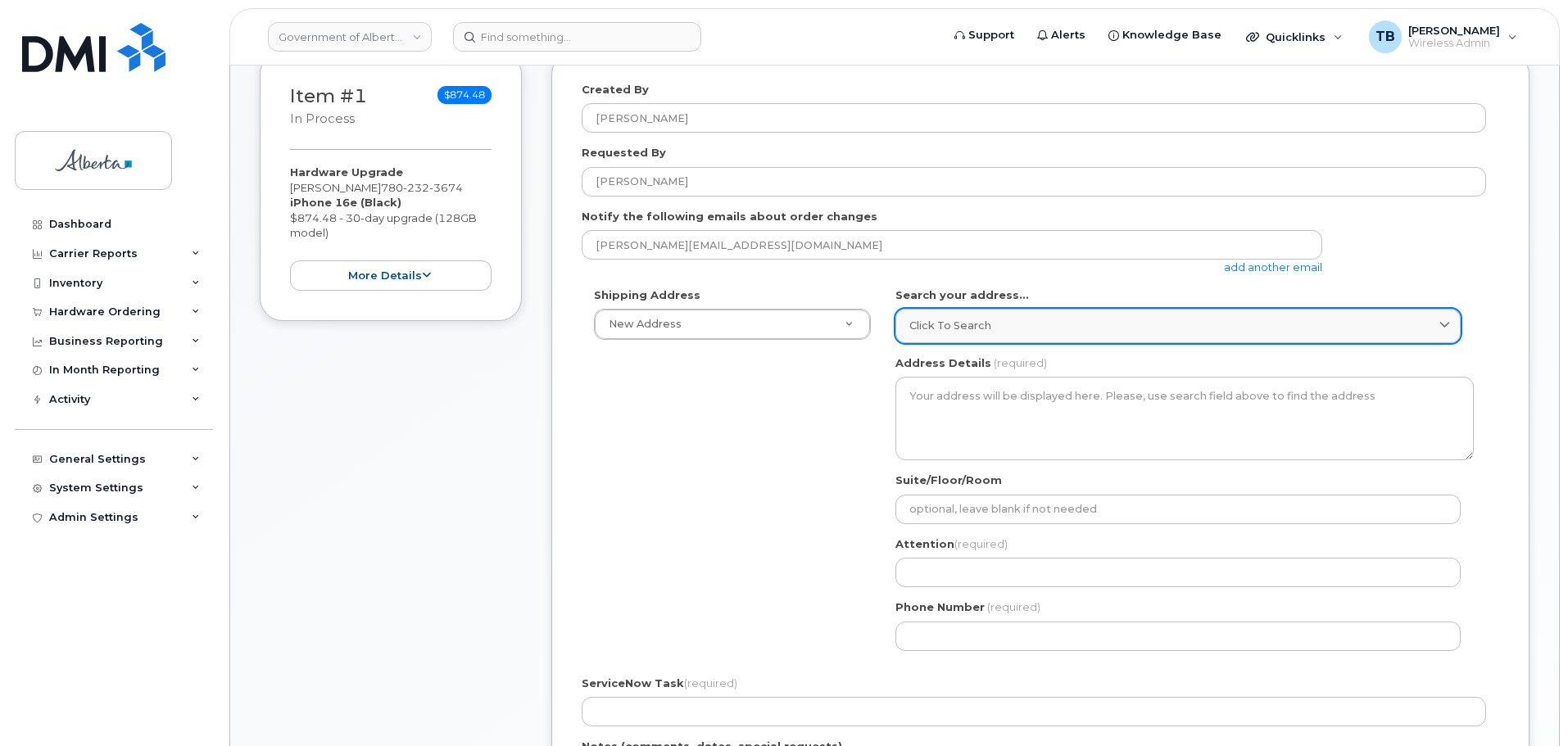
click at [925, 332] on span "Click to search" at bounding box center [950, 326] width 82 height 15
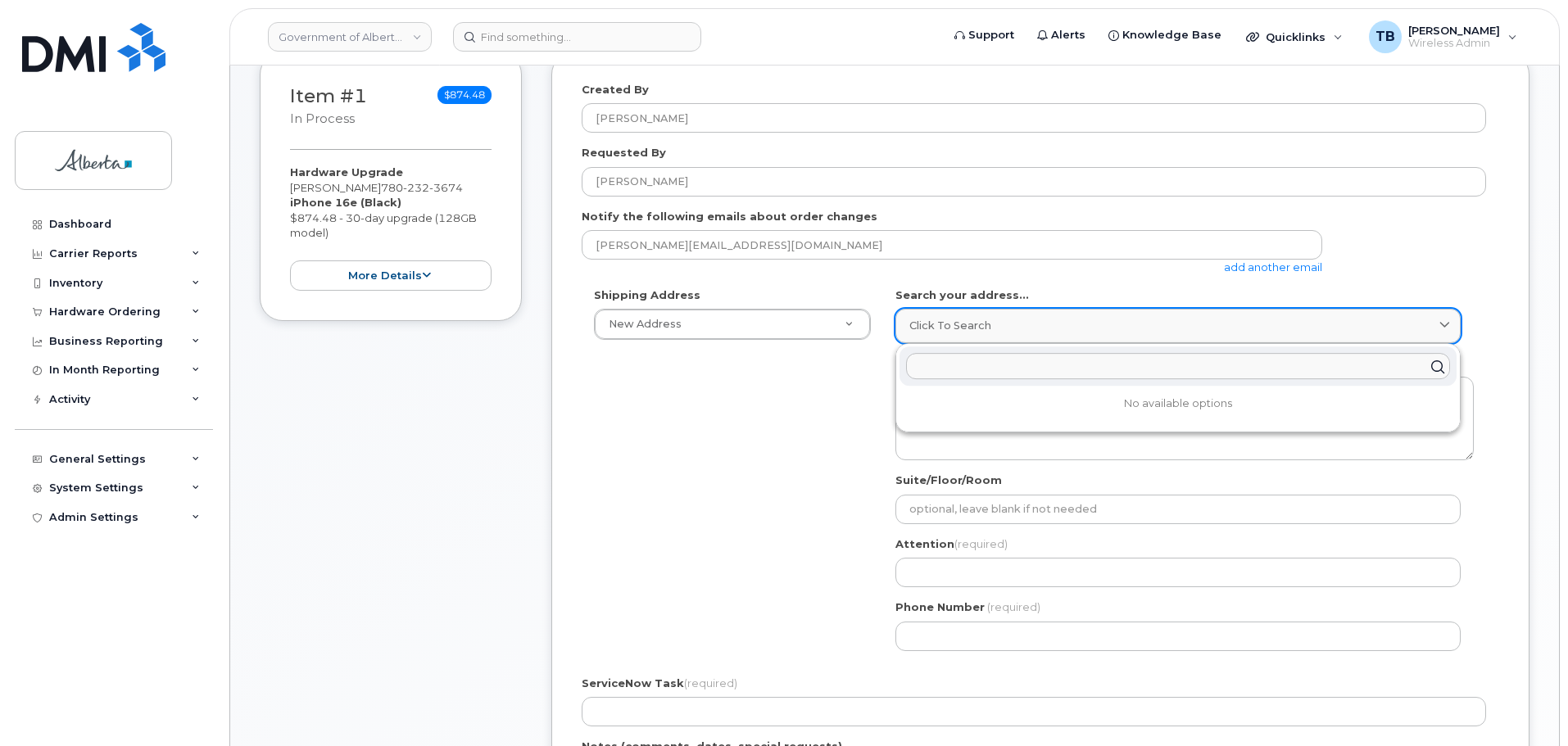
paste input "9515 - 107 Street"
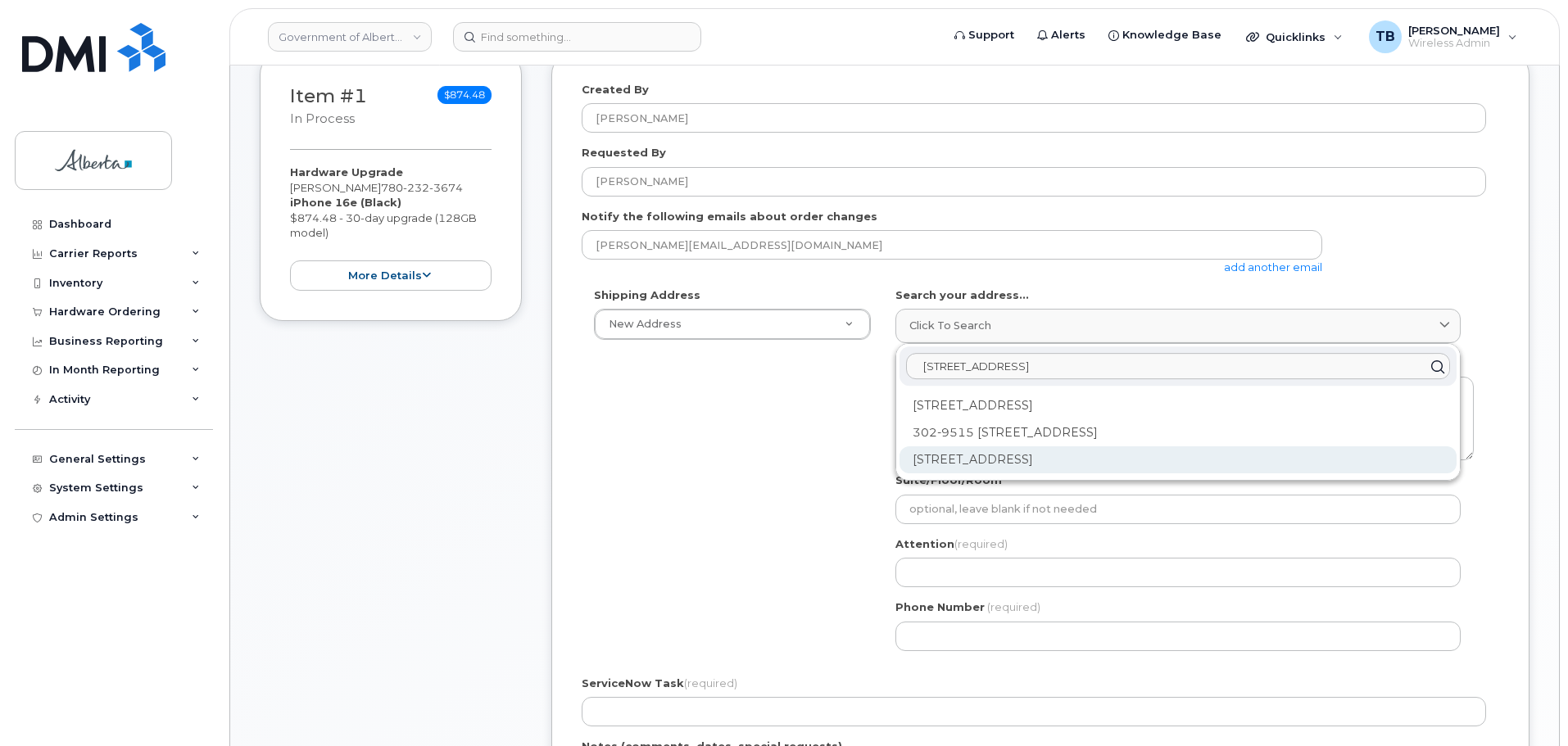
type input "9515 - 107 Street"
click at [967, 465] on div "9515 107 St NW Edmonton AB T5K 2C1" at bounding box center [1178, 460] width 557 height 27
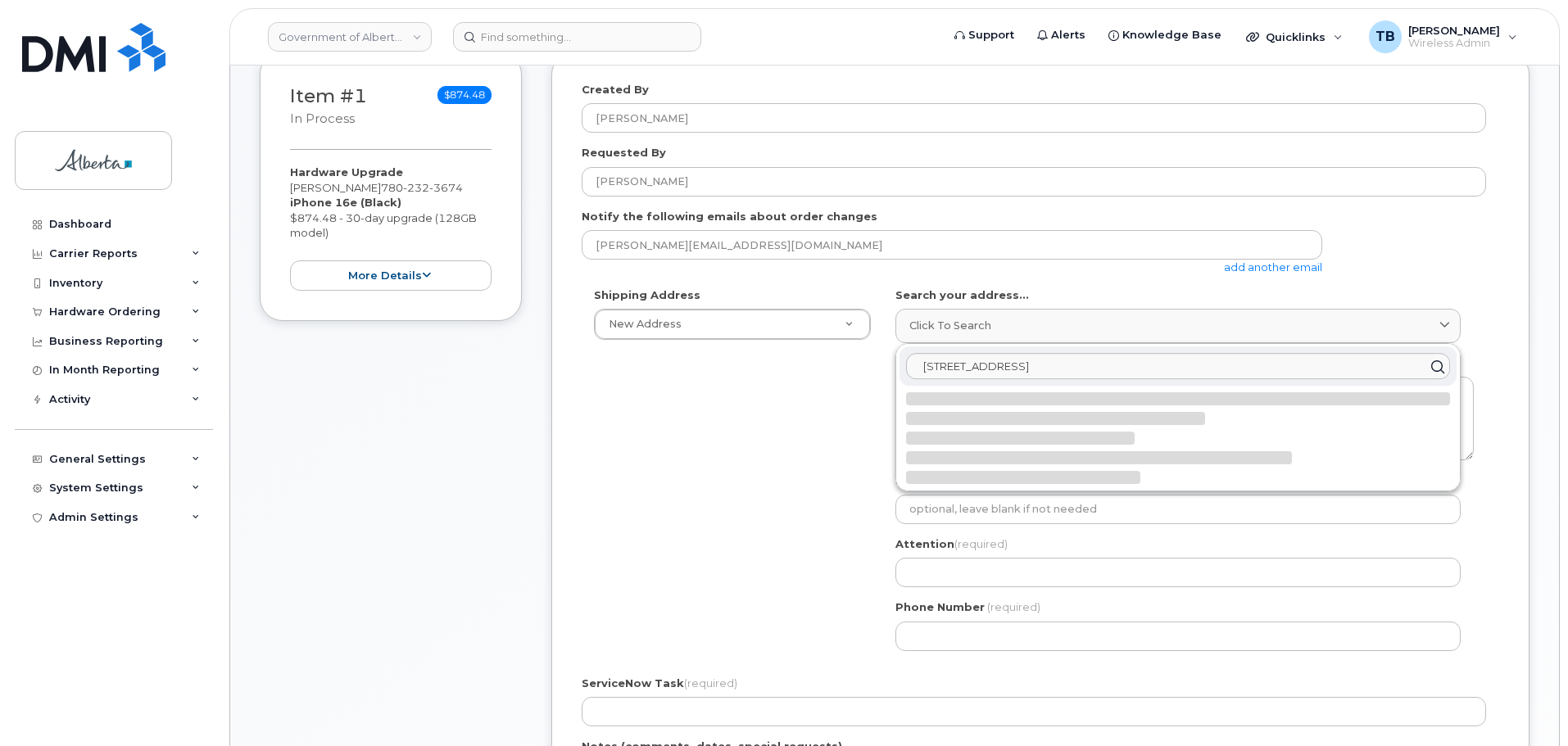
select select
type textarea "9515 107 St NW EDMONTON AB T5K 2C1 CANADA"
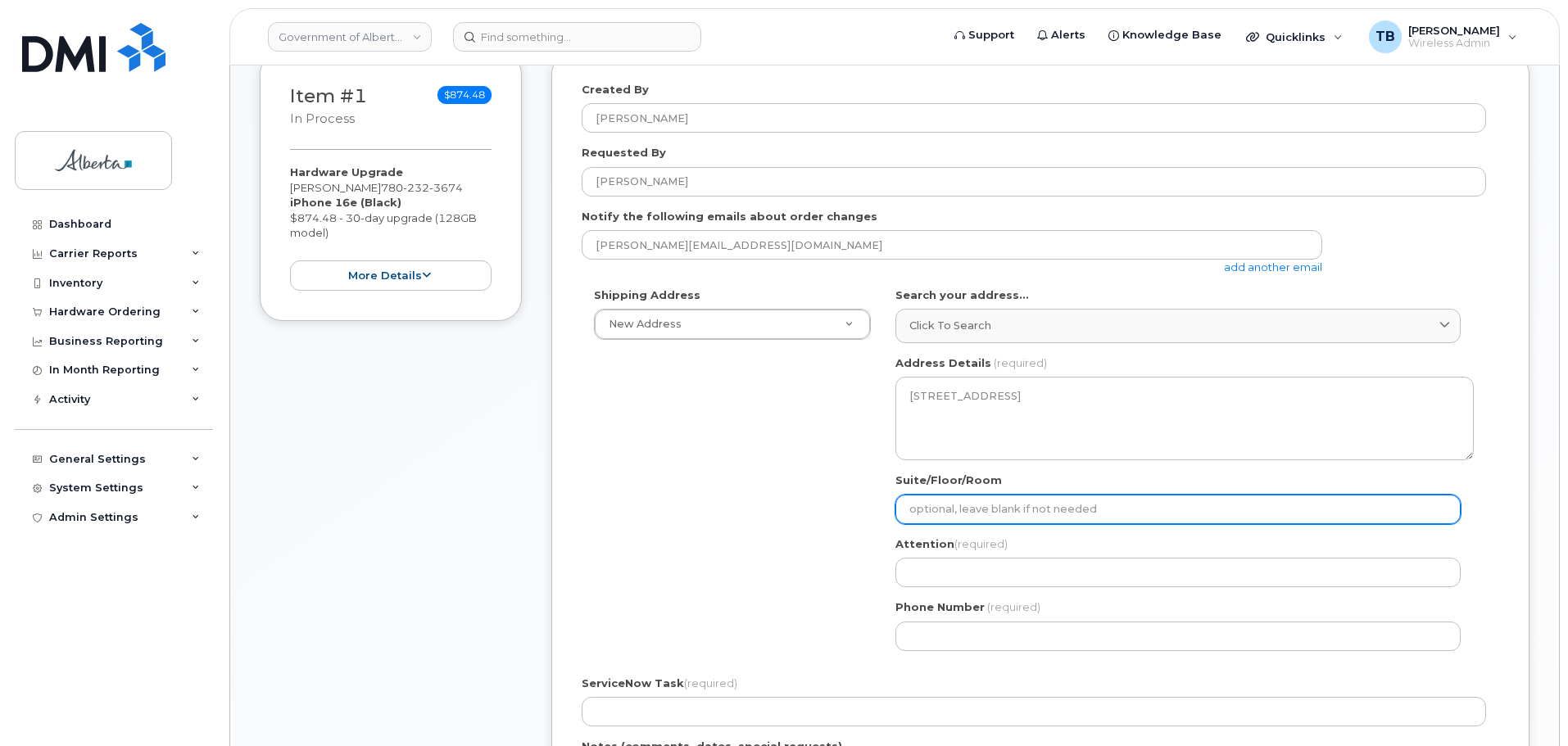
drag, startPoint x: 966, startPoint y: 493, endPoint x: 953, endPoint y: 506, distance: 18.4
click at [953, 506] on div "Suite/Floor/Room" at bounding box center [1185, 498] width 579 height 52
click at [953, 506] on input "Suite/Floor/Room" at bounding box center [1178, 509] width 565 height 29
paste input "4th Floor"
select select
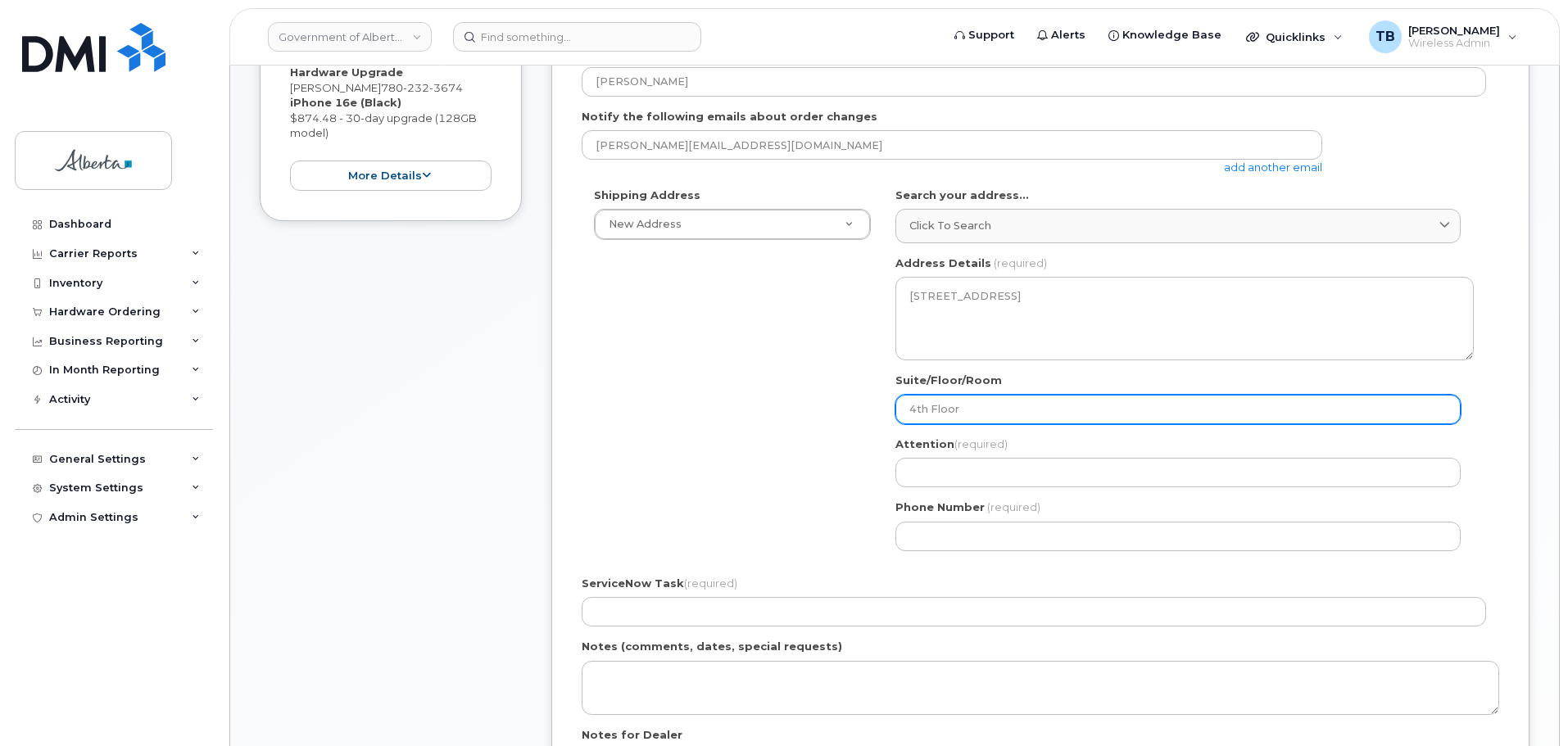
scroll to position [491, 0]
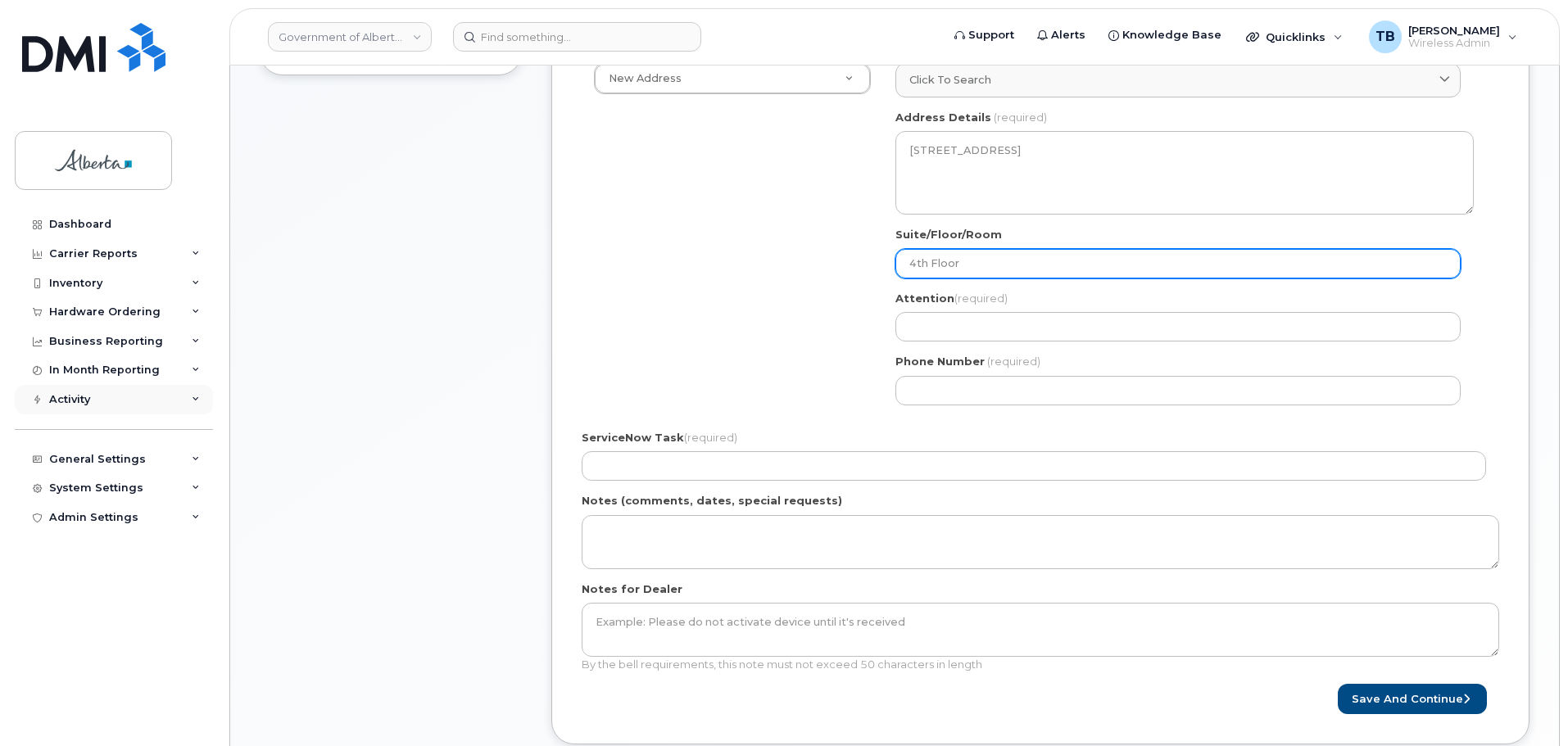
type input "4th Floor"
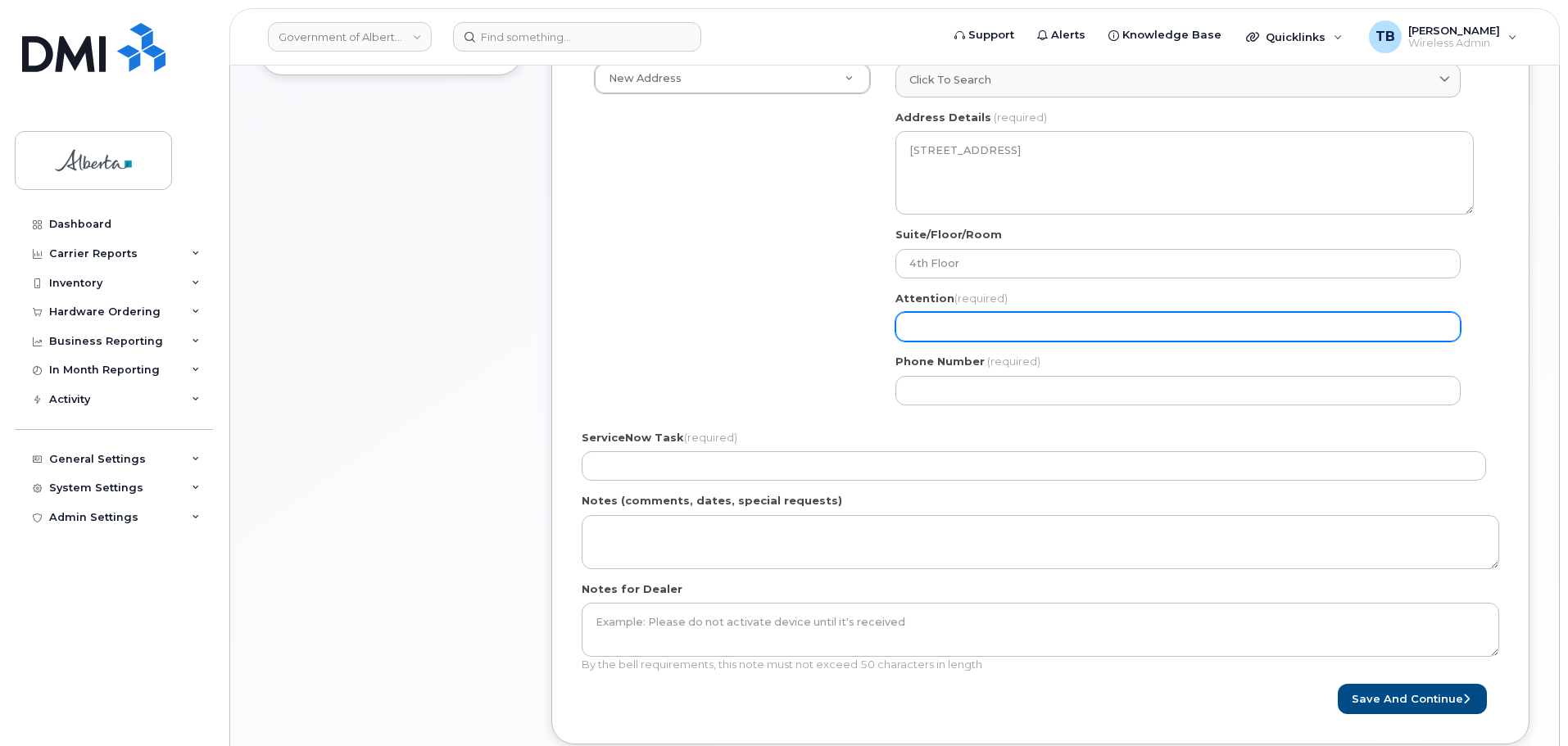
click at [909, 335] on input "Attention (required)" at bounding box center [1178, 327] width 565 height 29
paste input "[PERSON_NAME]"
select select
type input "[PERSON_NAME]"
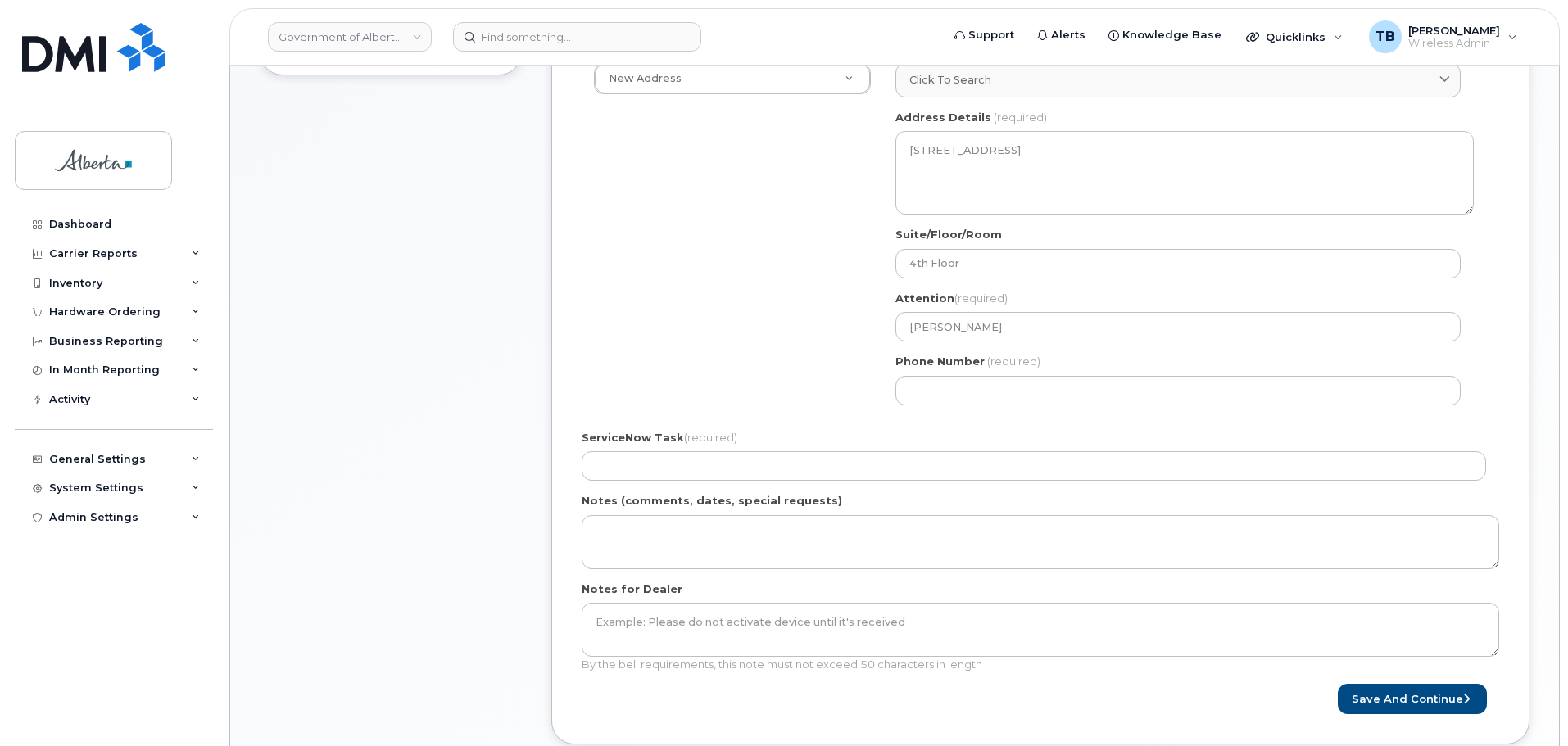
click at [935, 405] on div "AB Edmonton Search your address... Click to search 9515 - 107 Street No availab…" at bounding box center [1185, 229] width 603 height 376
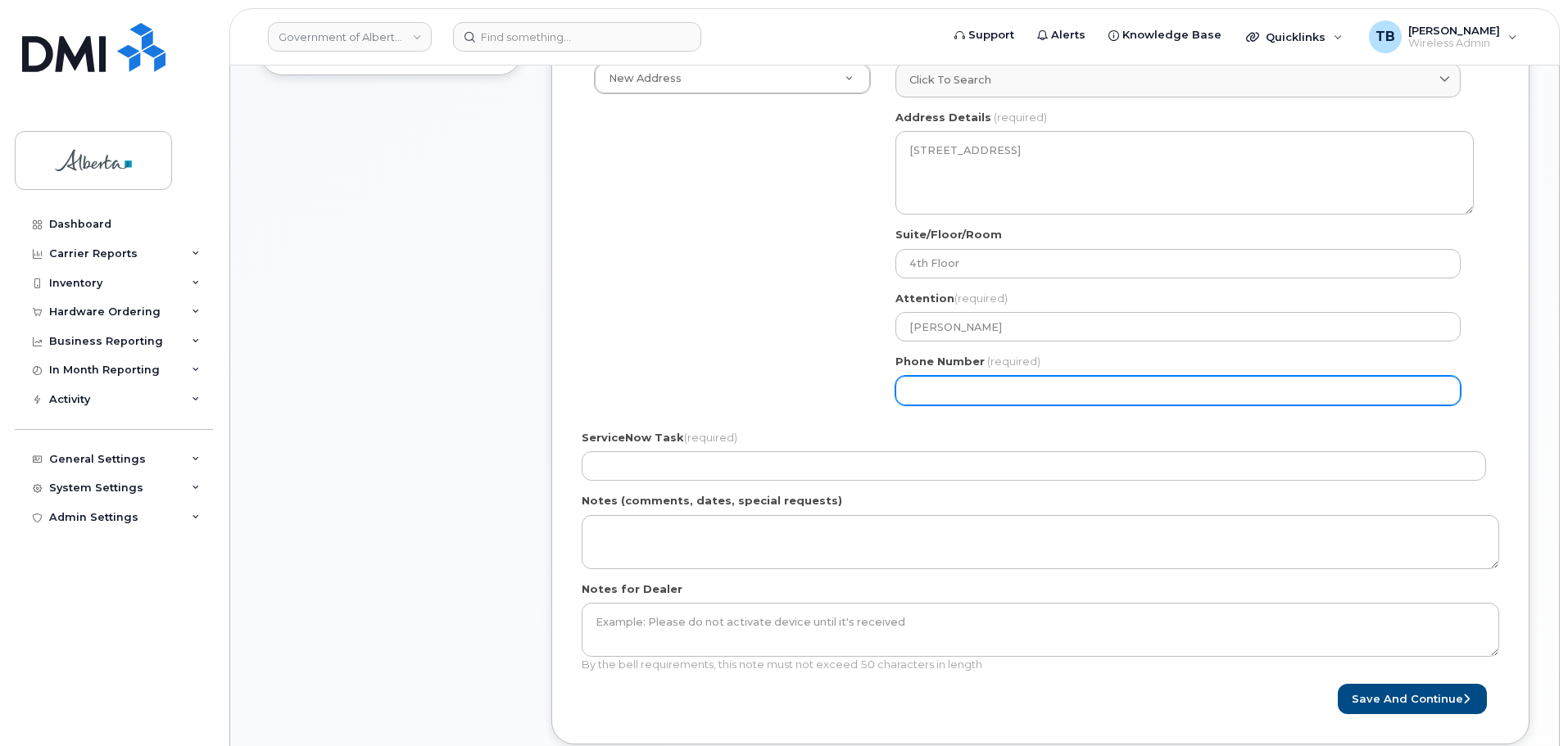
click at [931, 400] on input "Phone Number" at bounding box center [1178, 390] width 565 height 29
paste input "7809152683"
select select
type input "7809152683"
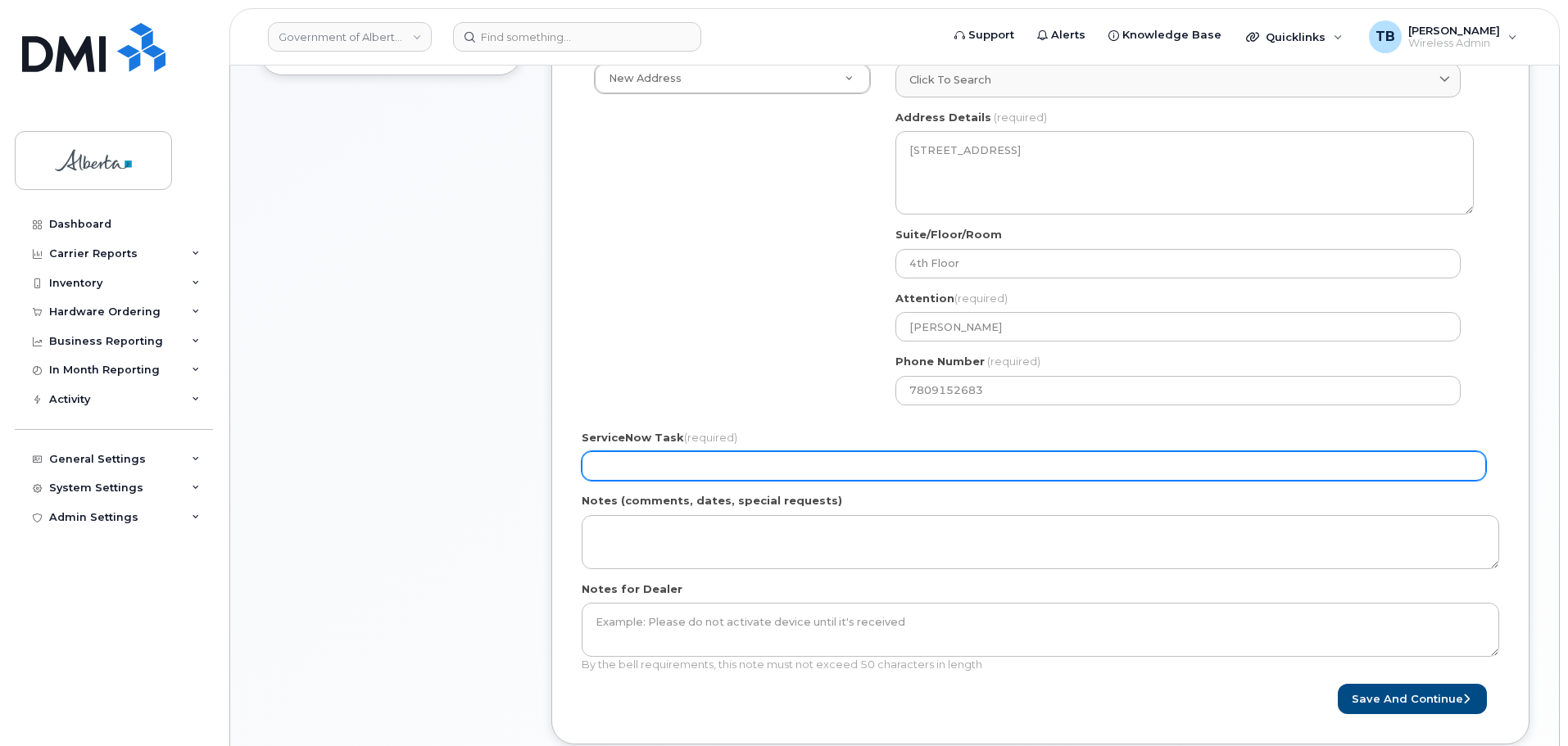
click at [624, 464] on input "ServiceNow Task (required)" at bounding box center [1033, 466] width 904 height 29
paste input "SCTASK0829604"
type input "SCTASK0829604"
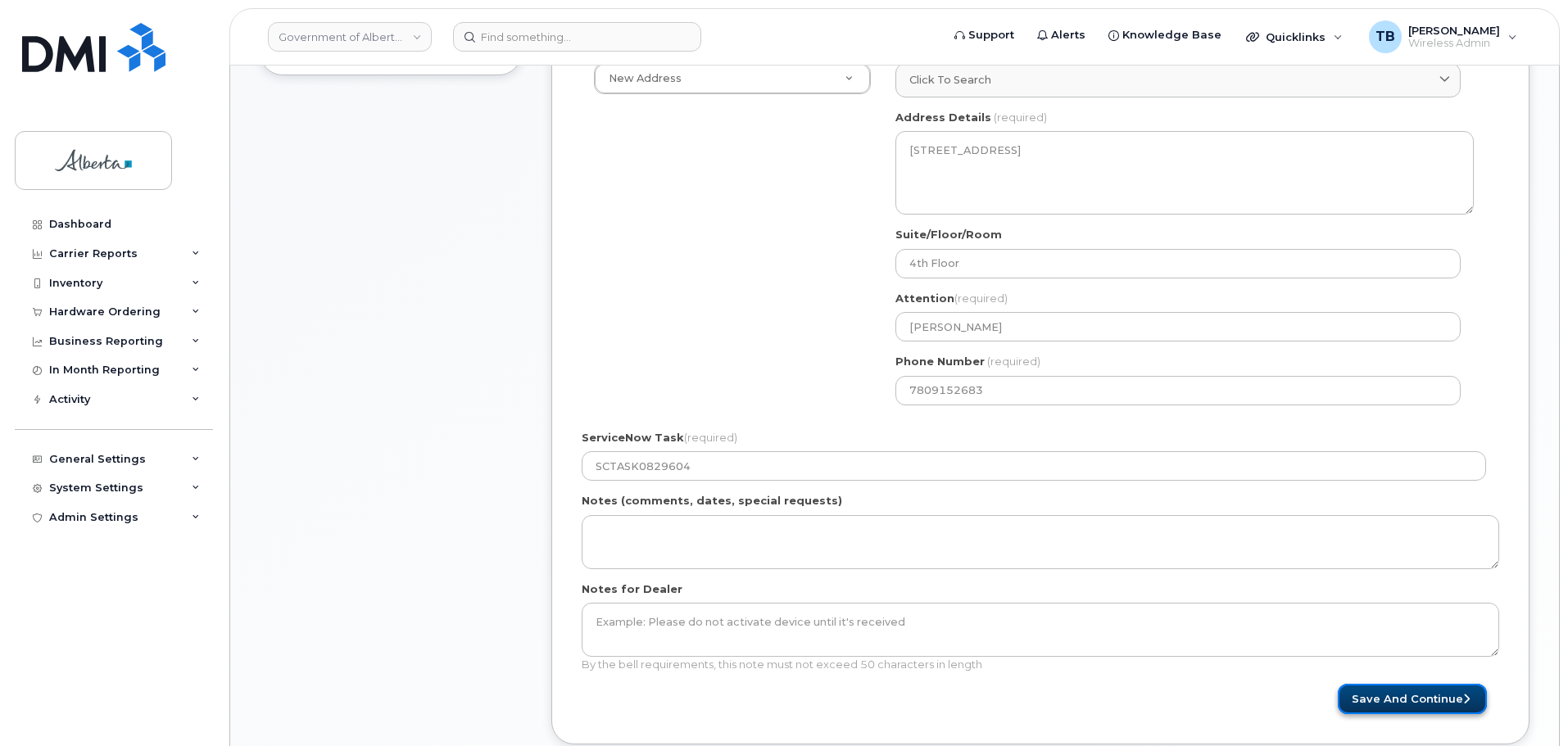
click at [1391, 700] on button "Save and Continue" at bounding box center [1412, 699] width 149 height 30
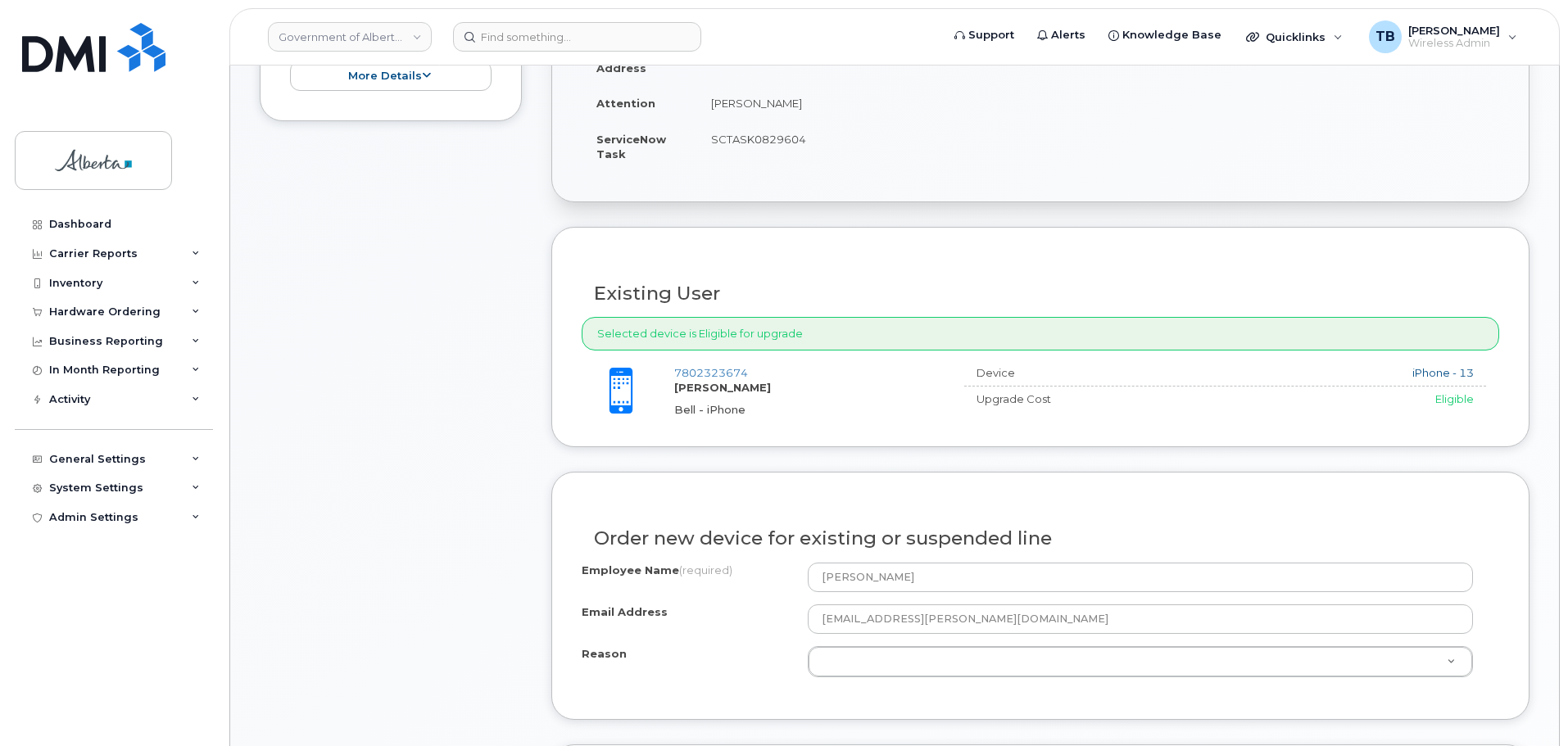
scroll to position [574, 0]
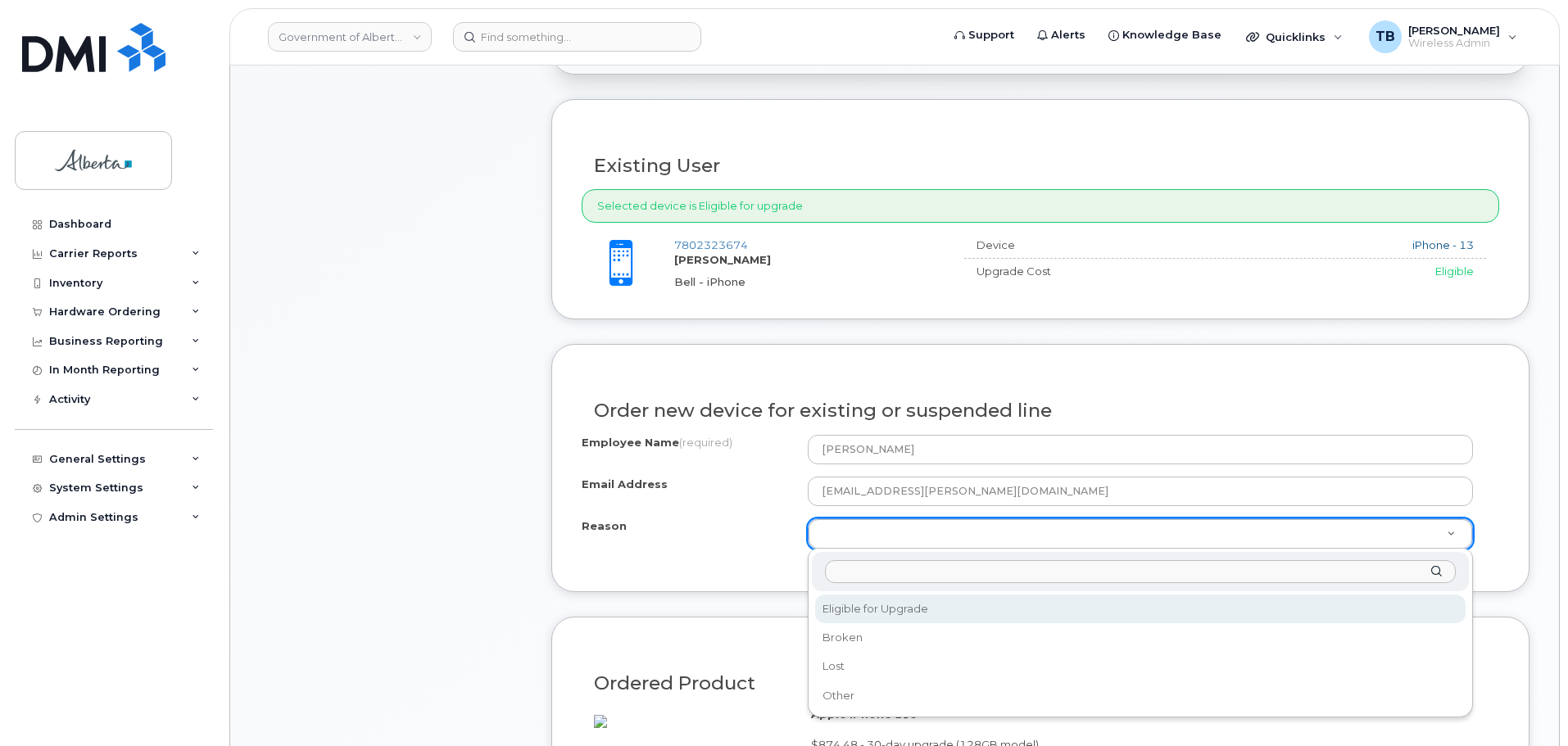
select select "eligible_for_upgrade"
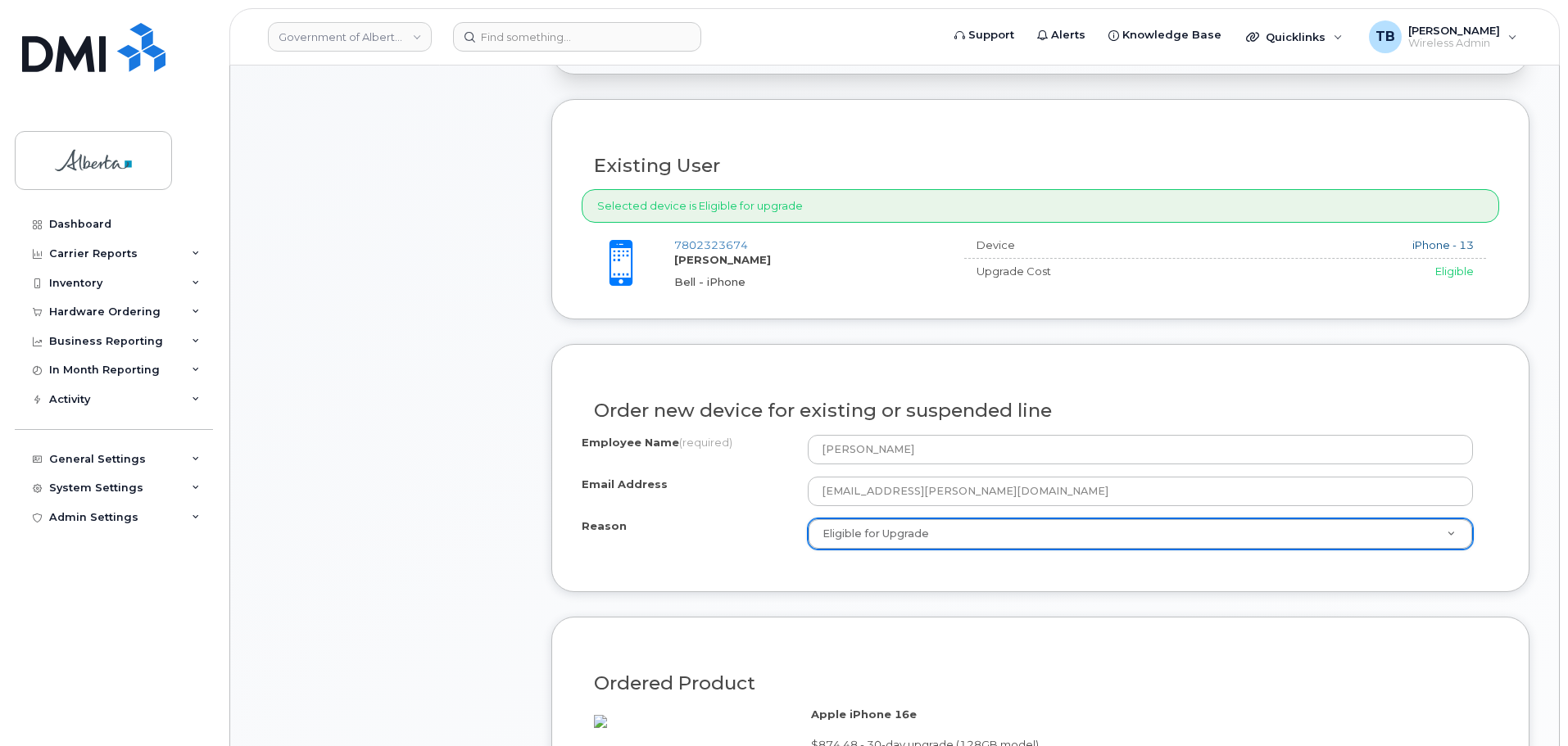
click at [392, 483] on div "Item #1 in process $874.48 Hardware Upgrade [PERSON_NAME] [PHONE_NUMBER] iPhone…" at bounding box center [390, 512] width 262 height 1577
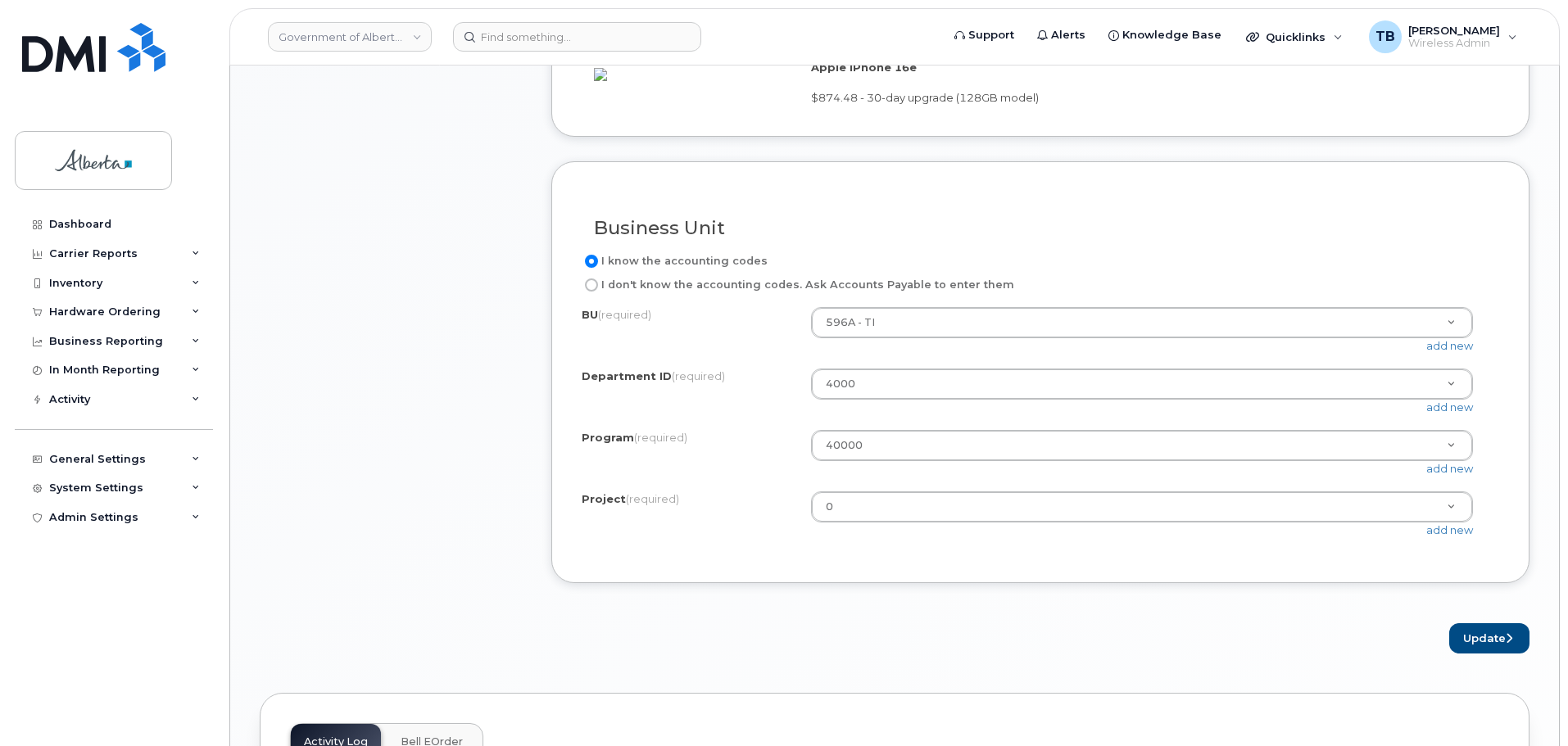
scroll to position [1474, 0]
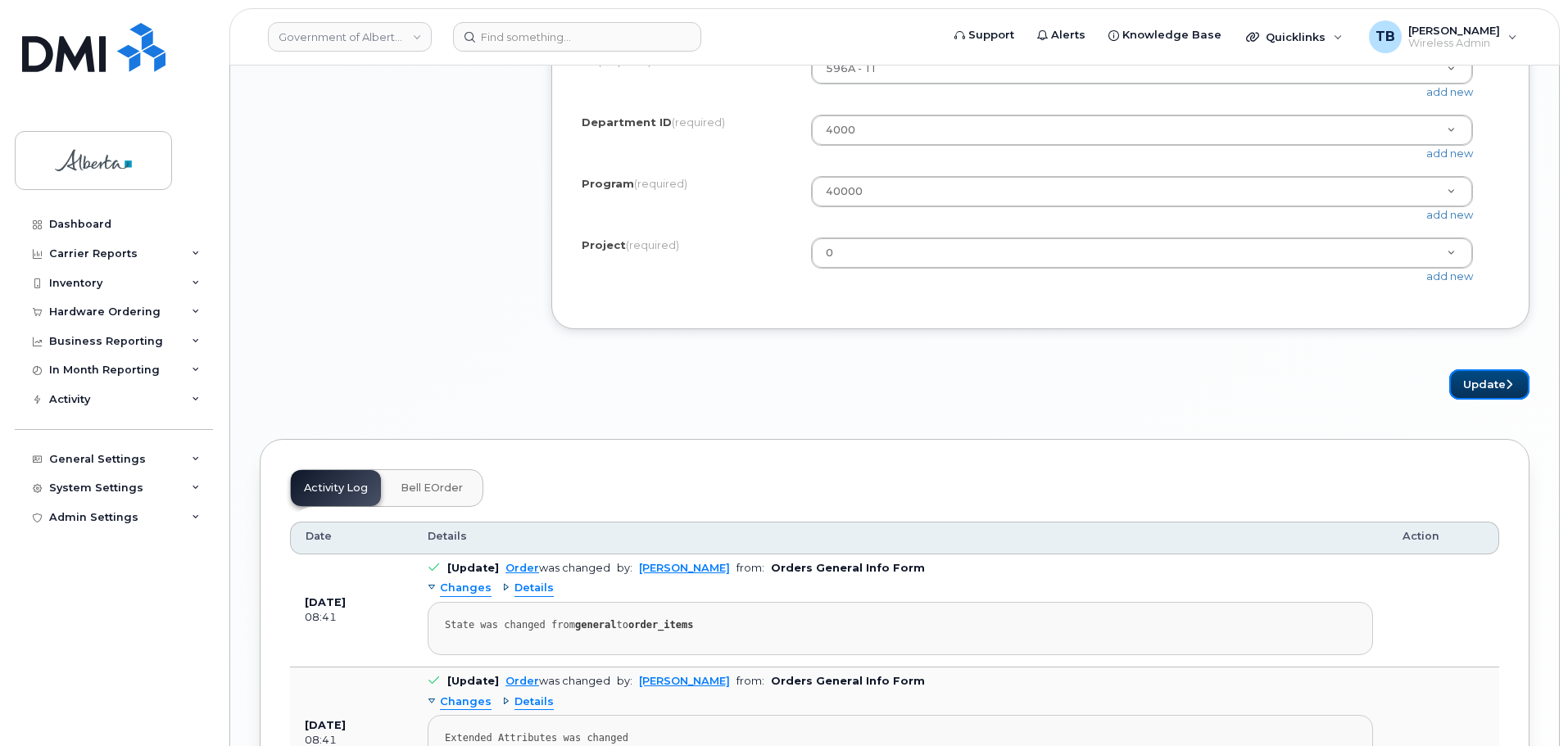
drag, startPoint x: 1467, startPoint y: 408, endPoint x: 812, endPoint y: 404, distance: 655.0
click at [1466, 400] on button "Update" at bounding box center [1489, 384] width 80 height 30
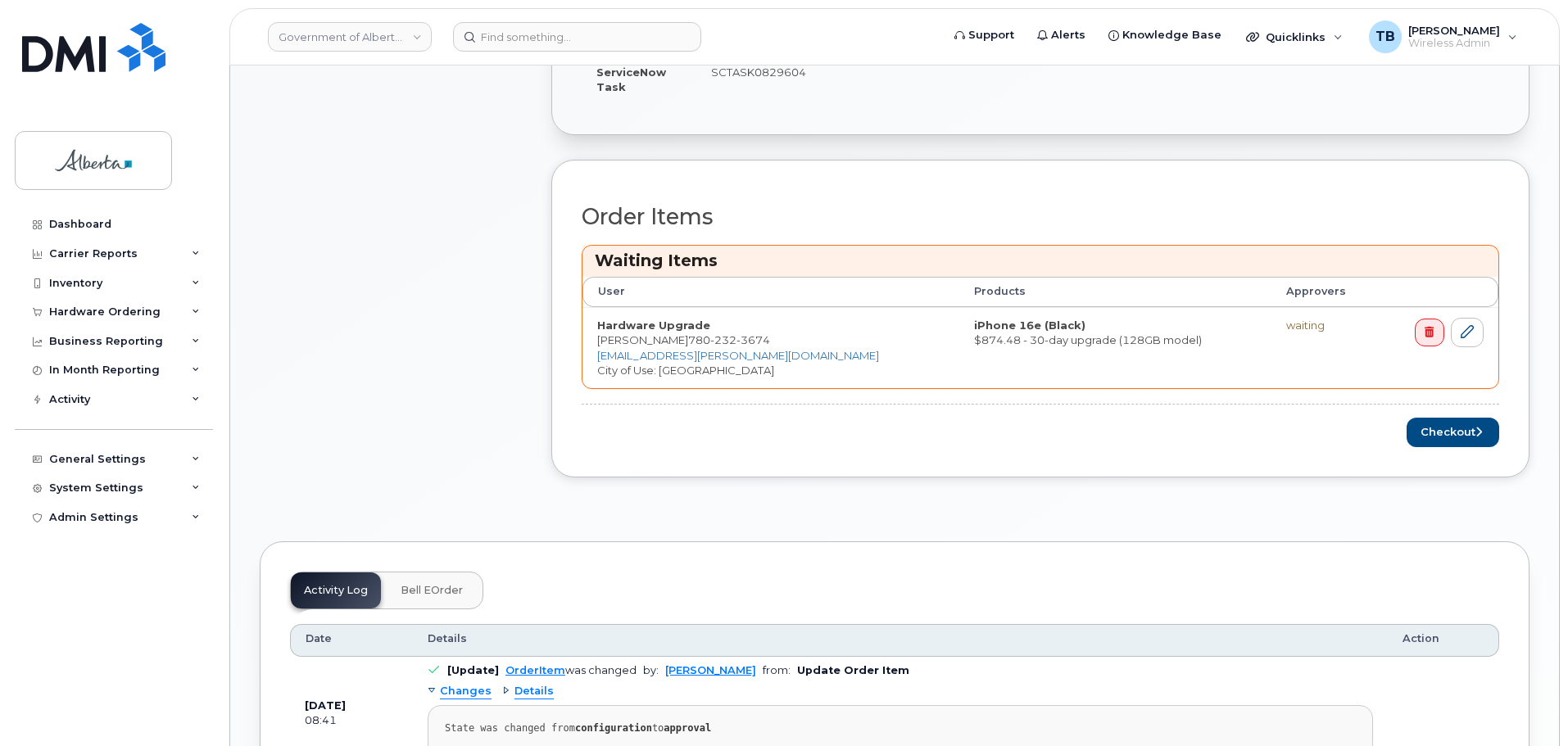
scroll to position [737, 0]
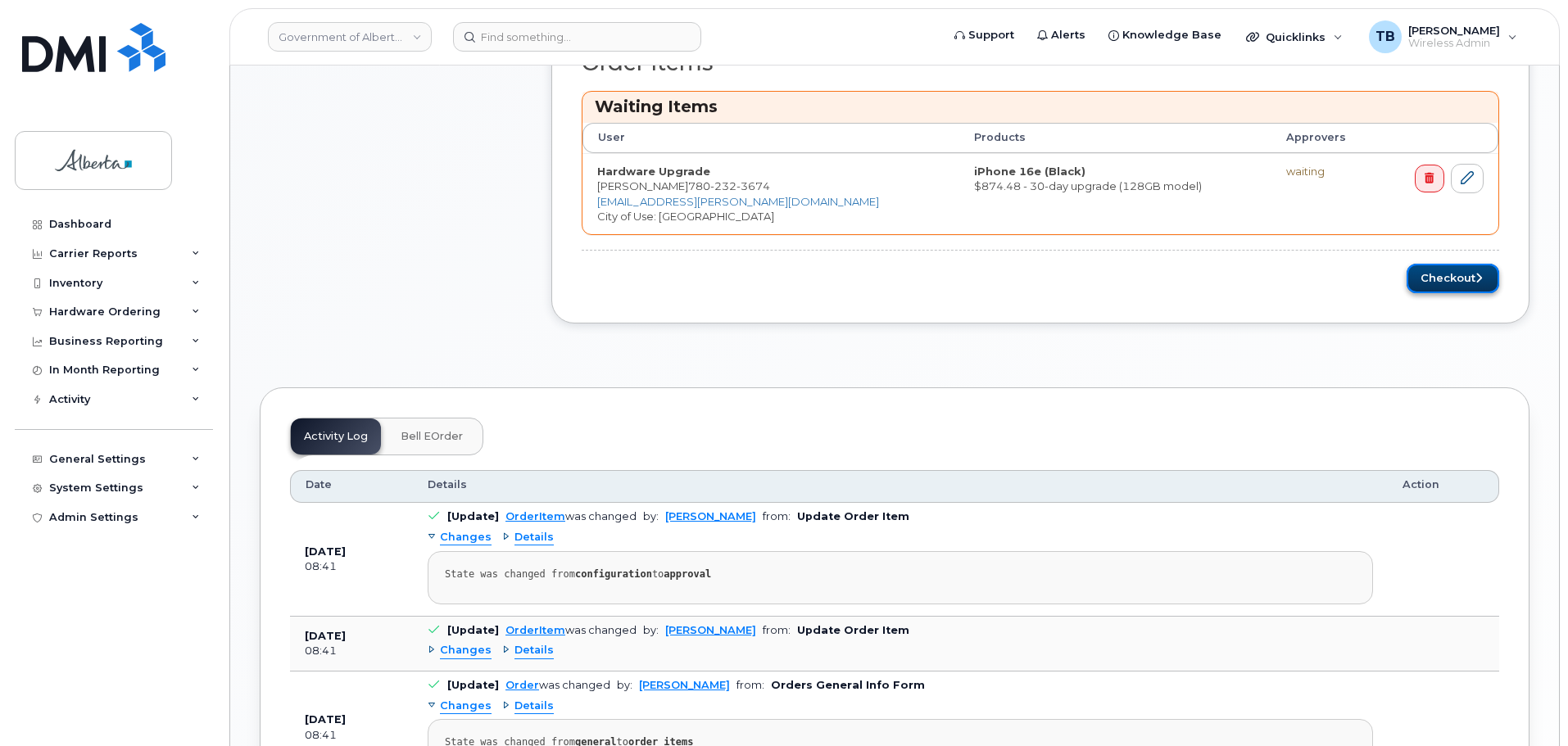
click at [1456, 279] on button "Checkout" at bounding box center [1453, 279] width 93 height 30
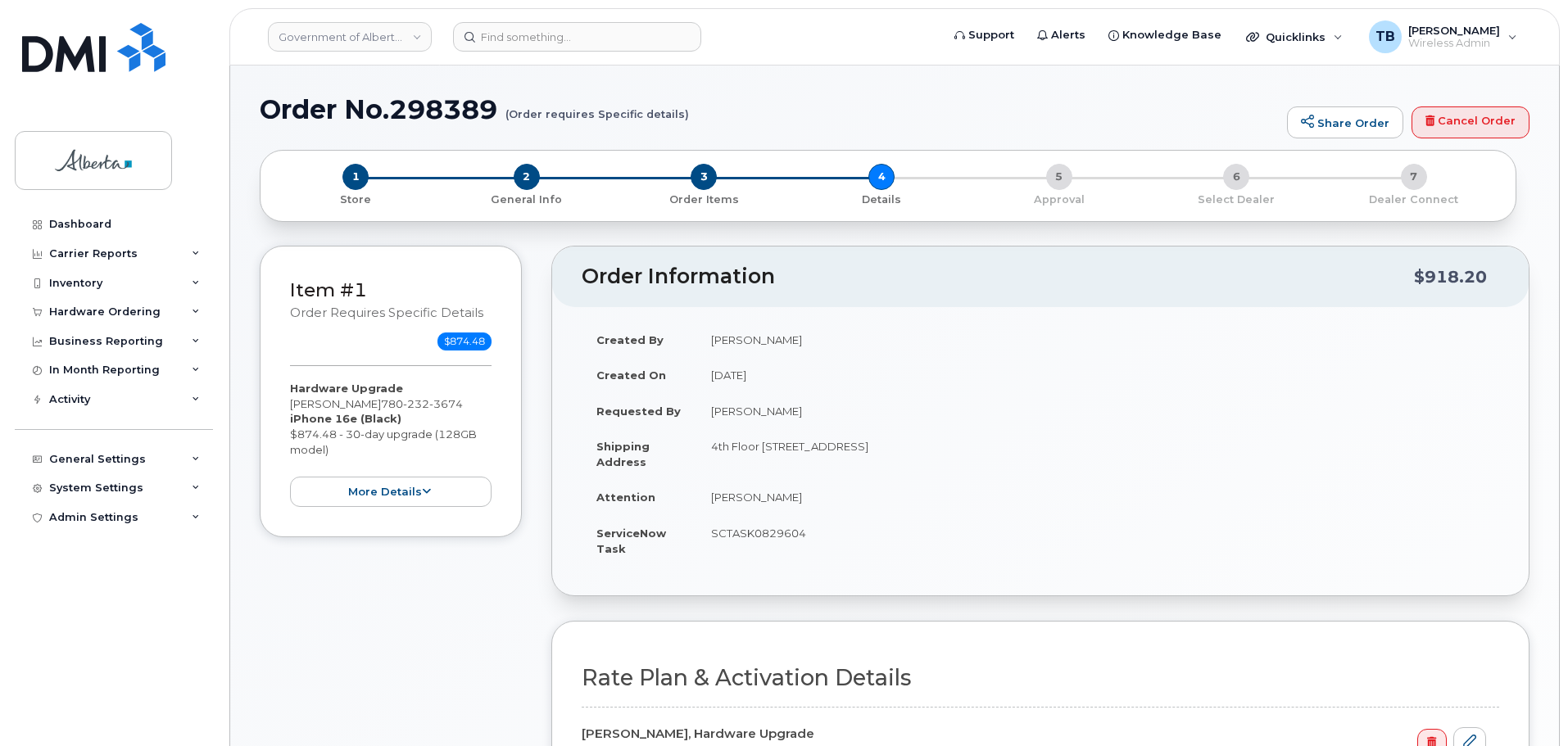
select select
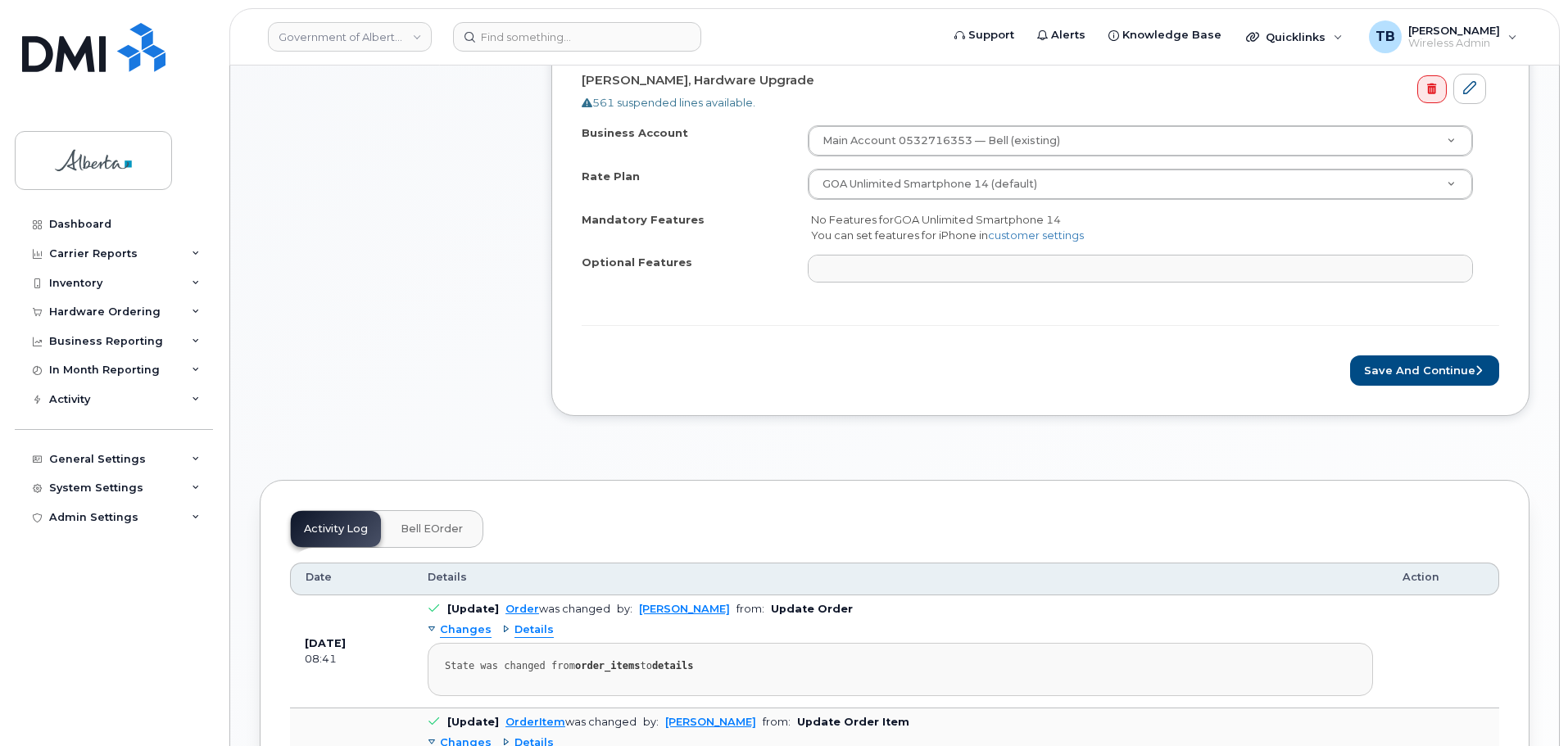
scroll to position [819, 0]
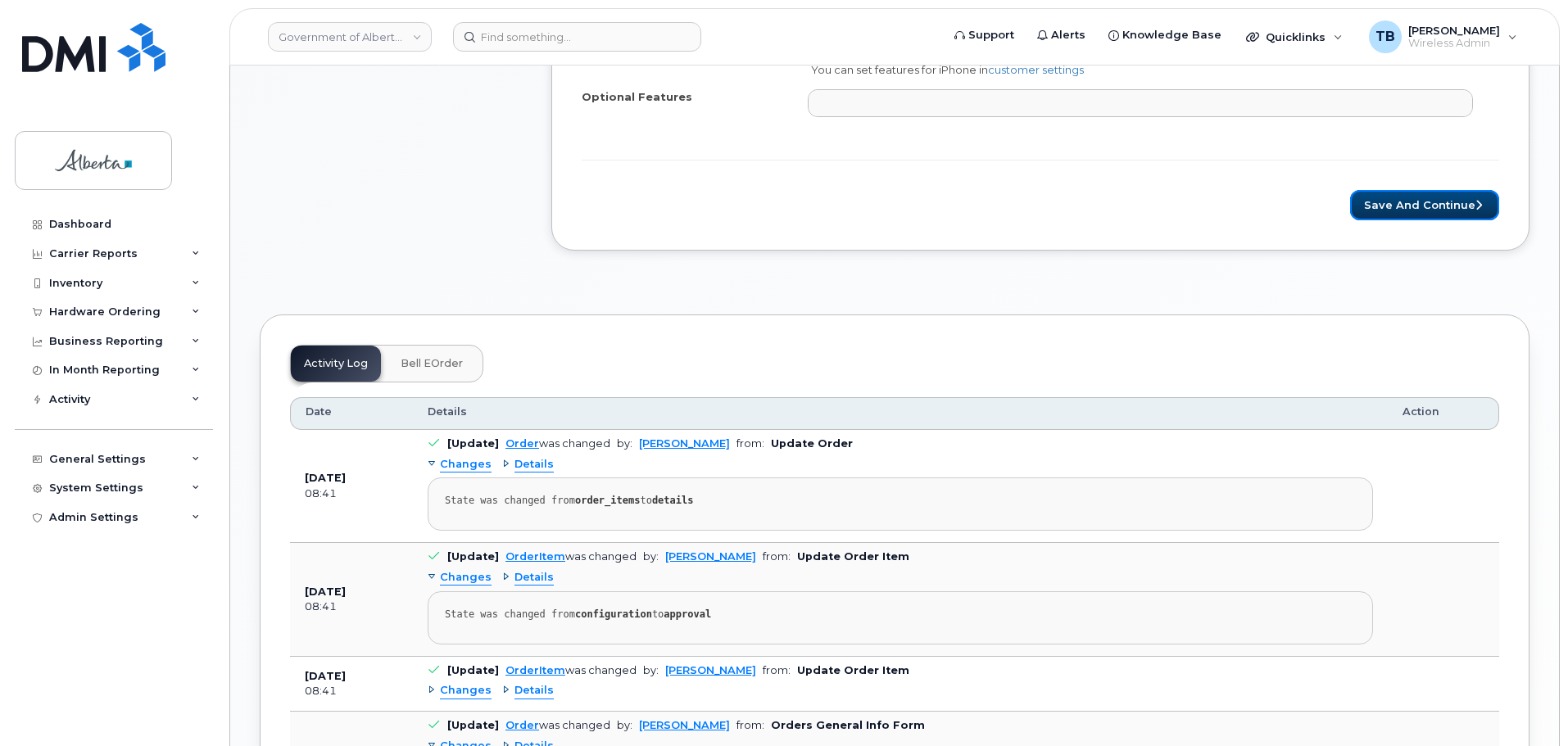
drag, startPoint x: 1384, startPoint y: 209, endPoint x: 957, endPoint y: 281, distance: 433.0
click at [1383, 209] on button "Save and Continue" at bounding box center [1424, 205] width 149 height 30
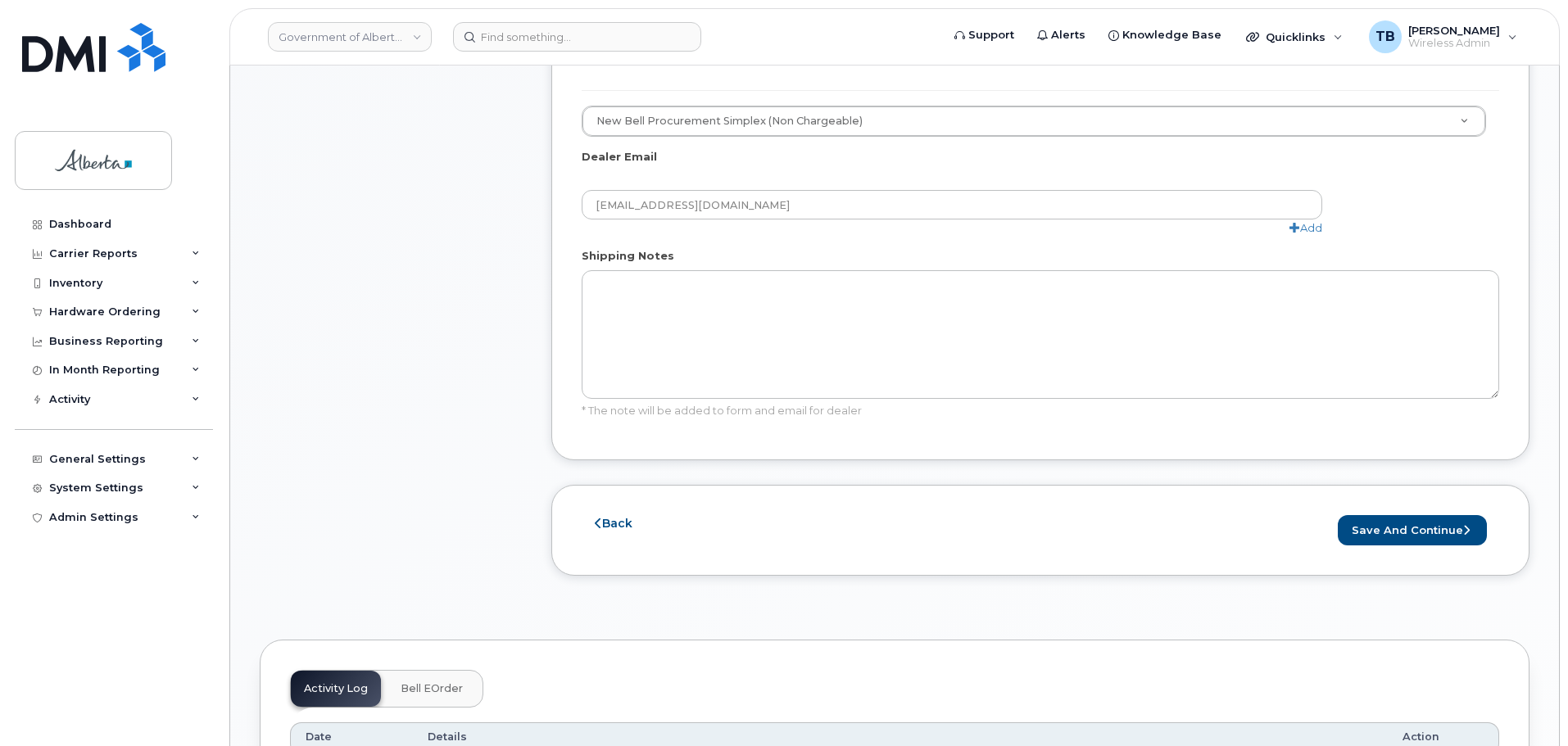
scroll to position [983, 0]
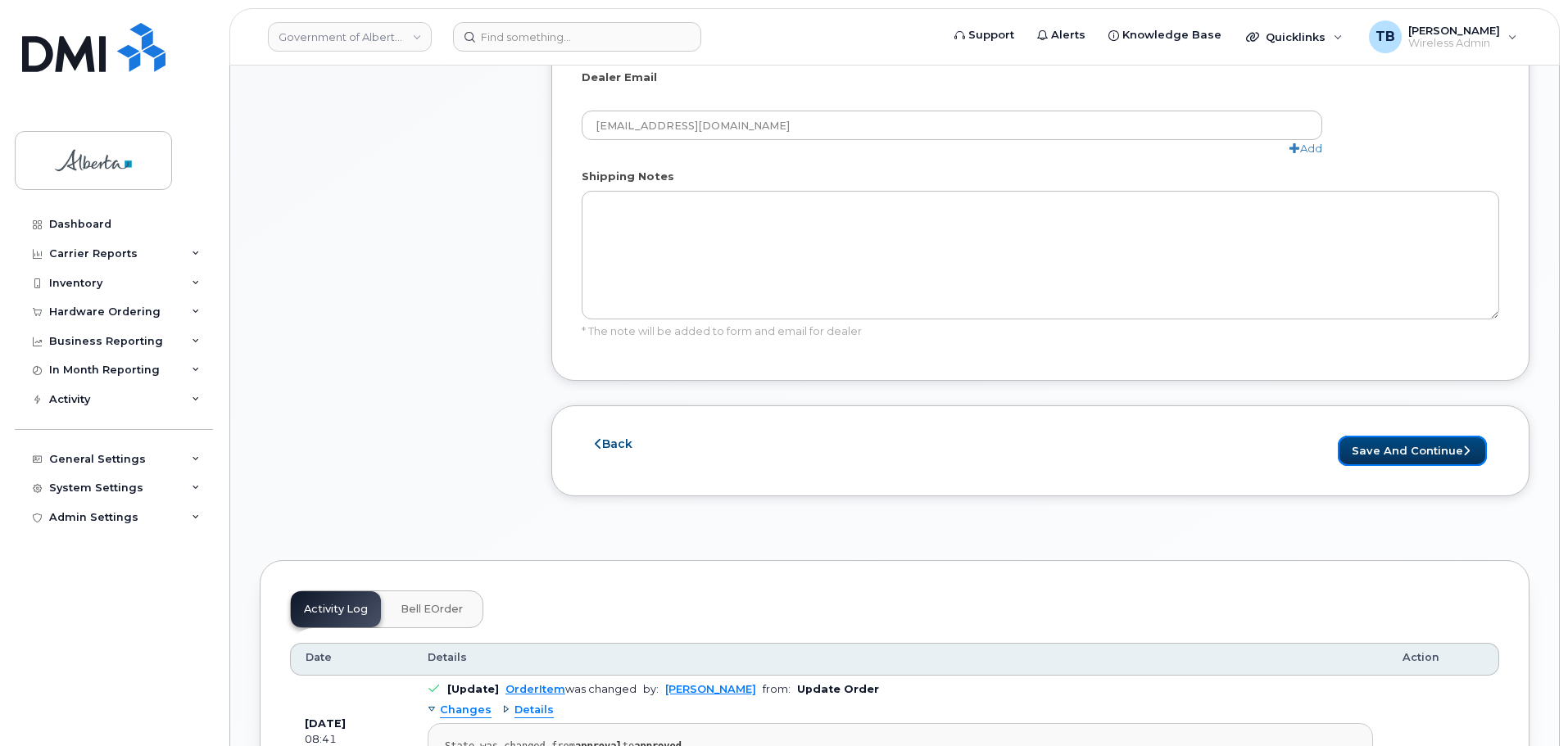
drag, startPoint x: 1399, startPoint y: 425, endPoint x: 666, endPoint y: 440, distance: 733.2
click at [1397, 435] on button "Save and Continue" at bounding box center [1412, 451] width 149 height 30
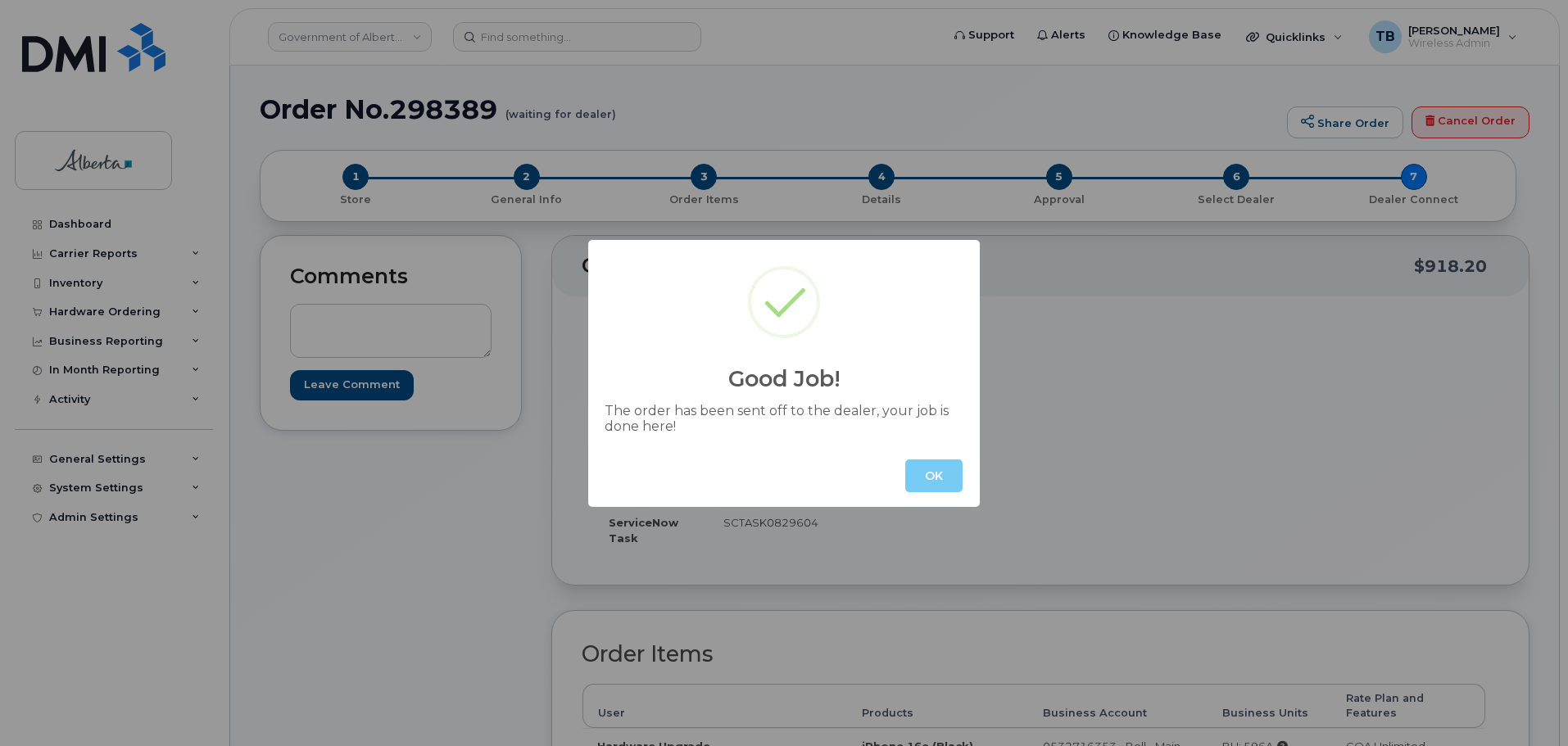
click at [958, 483] on button "OK" at bounding box center [934, 475] width 58 height 33
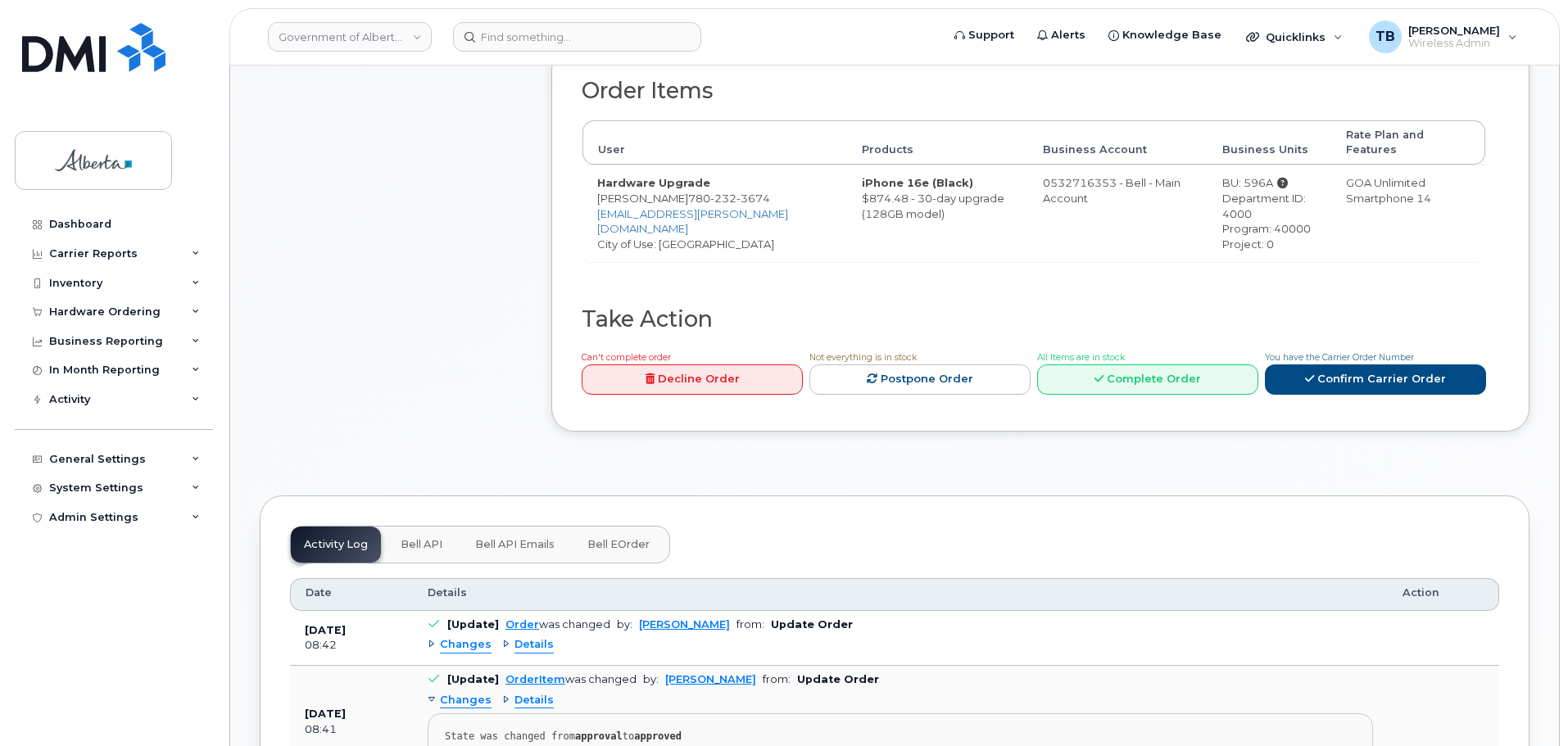
scroll to position [574, 0]
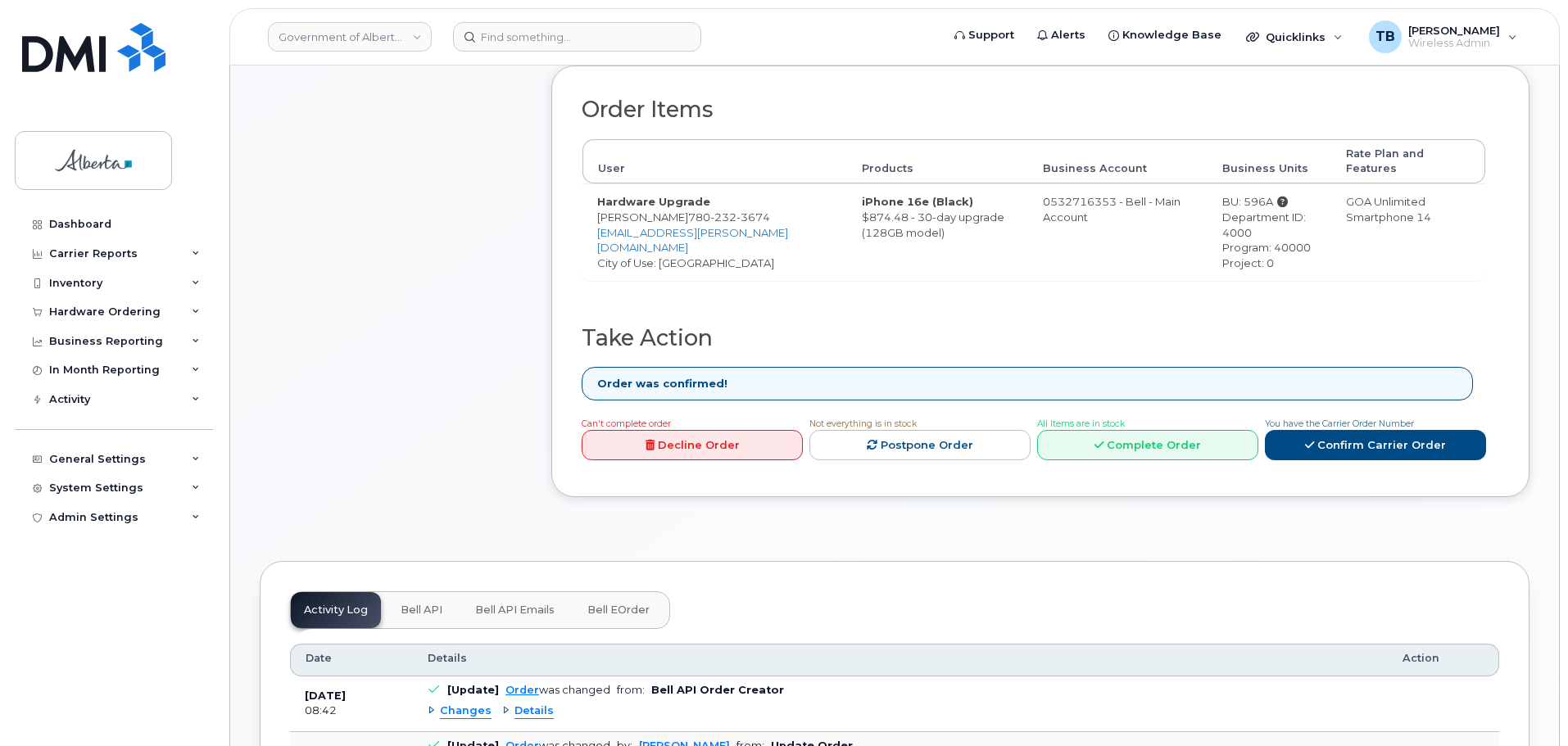
scroll to position [574, 0]
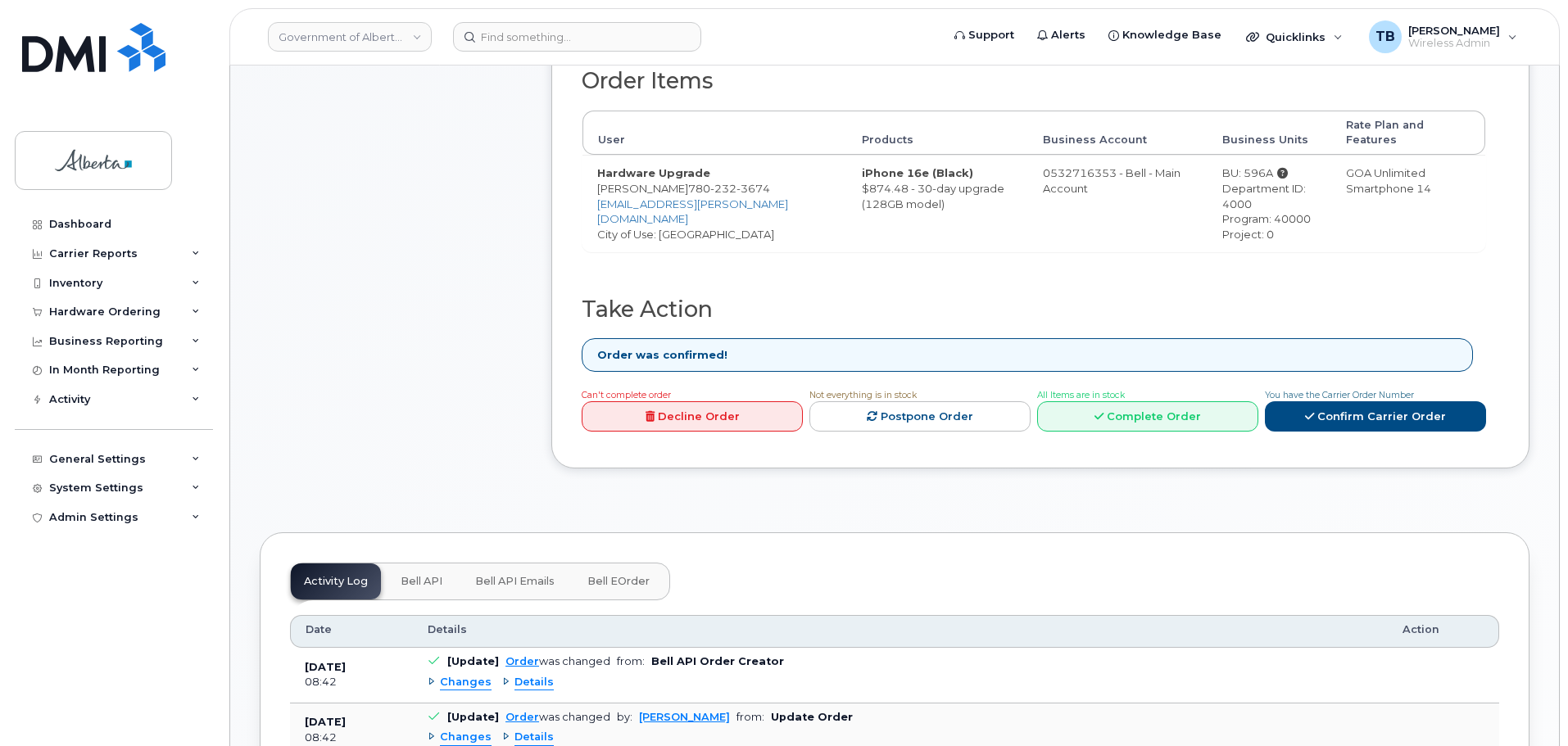
click at [412, 563] on button "Bell API" at bounding box center [421, 581] width 68 height 36
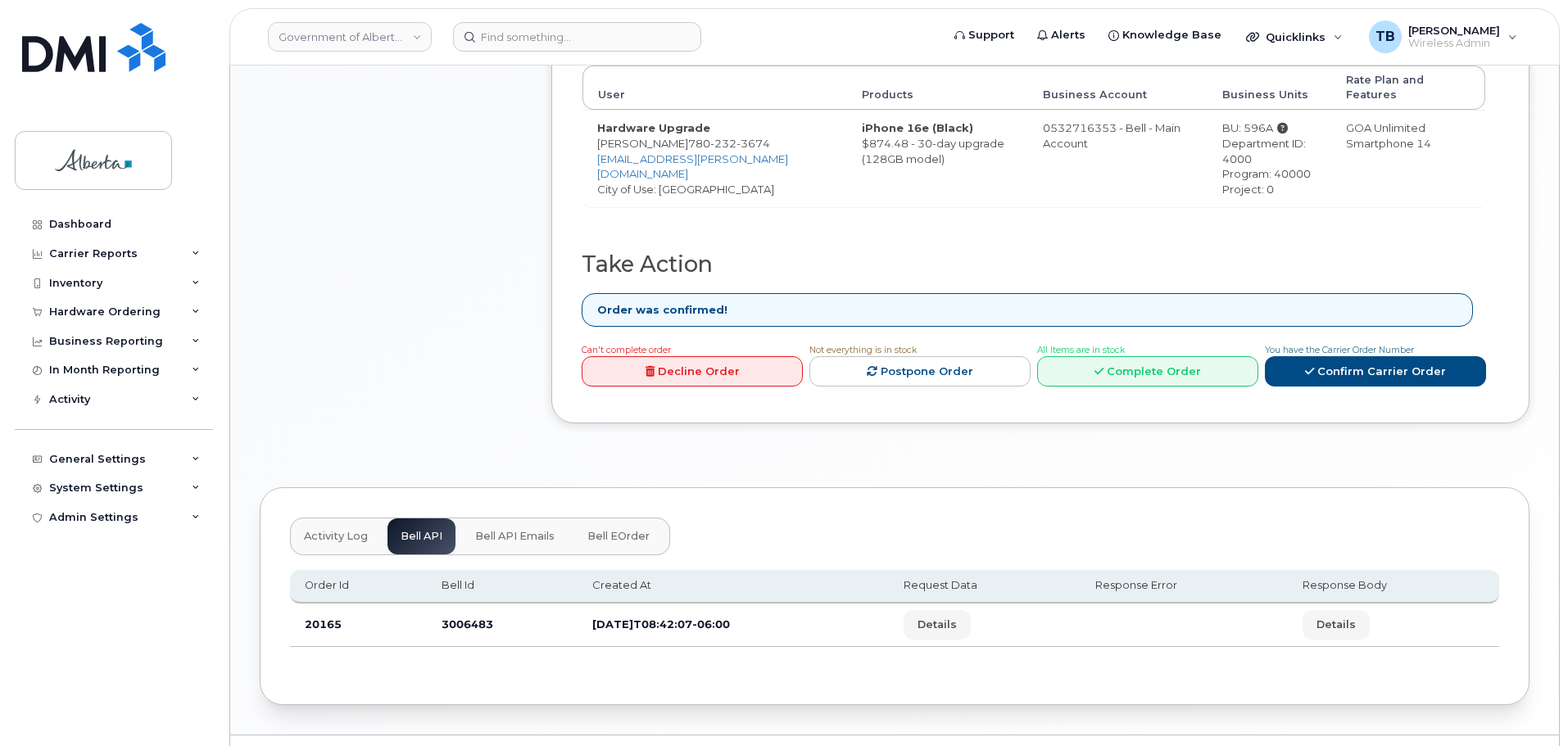
scroll to position [644, 0]
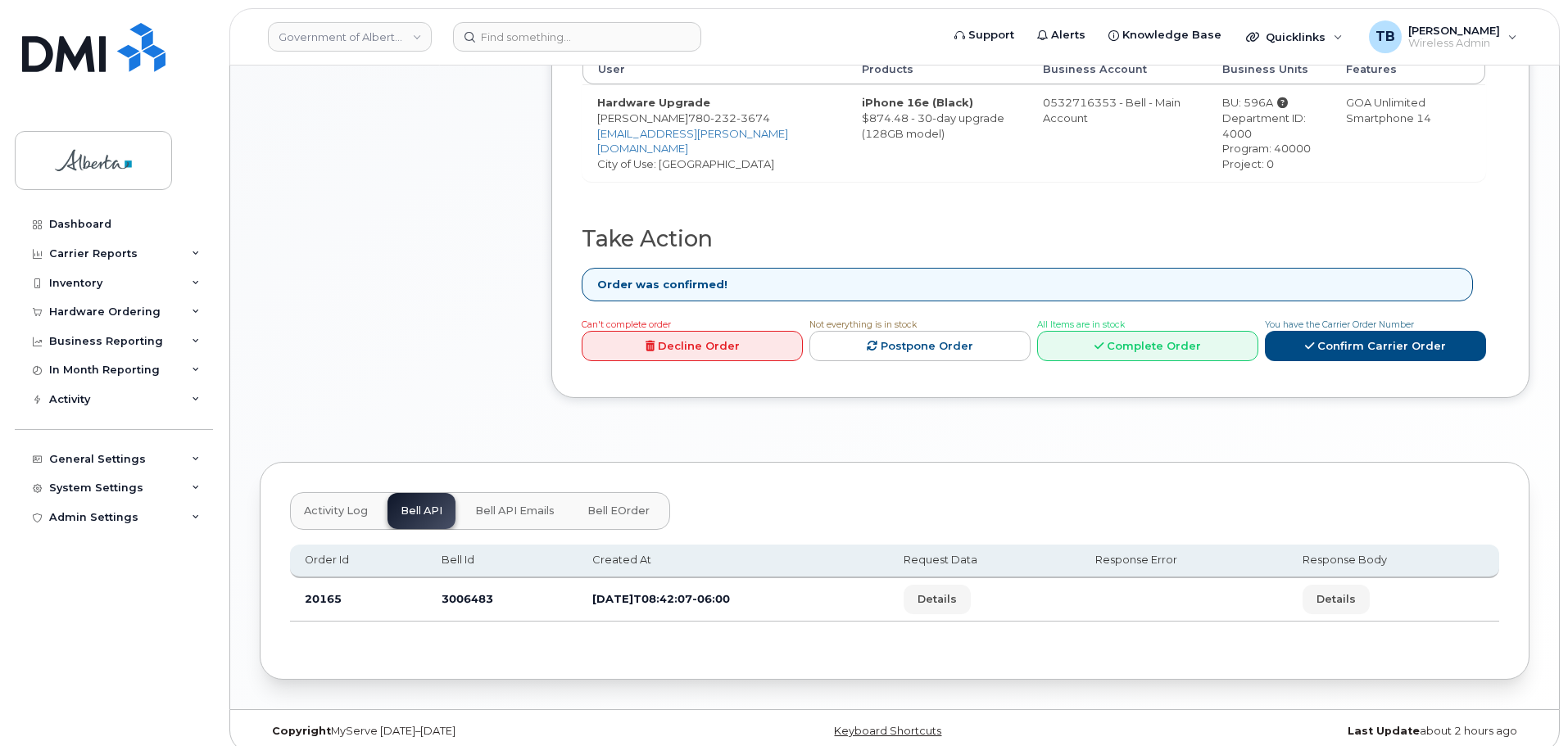
click at [477, 589] on td "3006483" at bounding box center [502, 600] width 151 height 44
copy td "3006483"
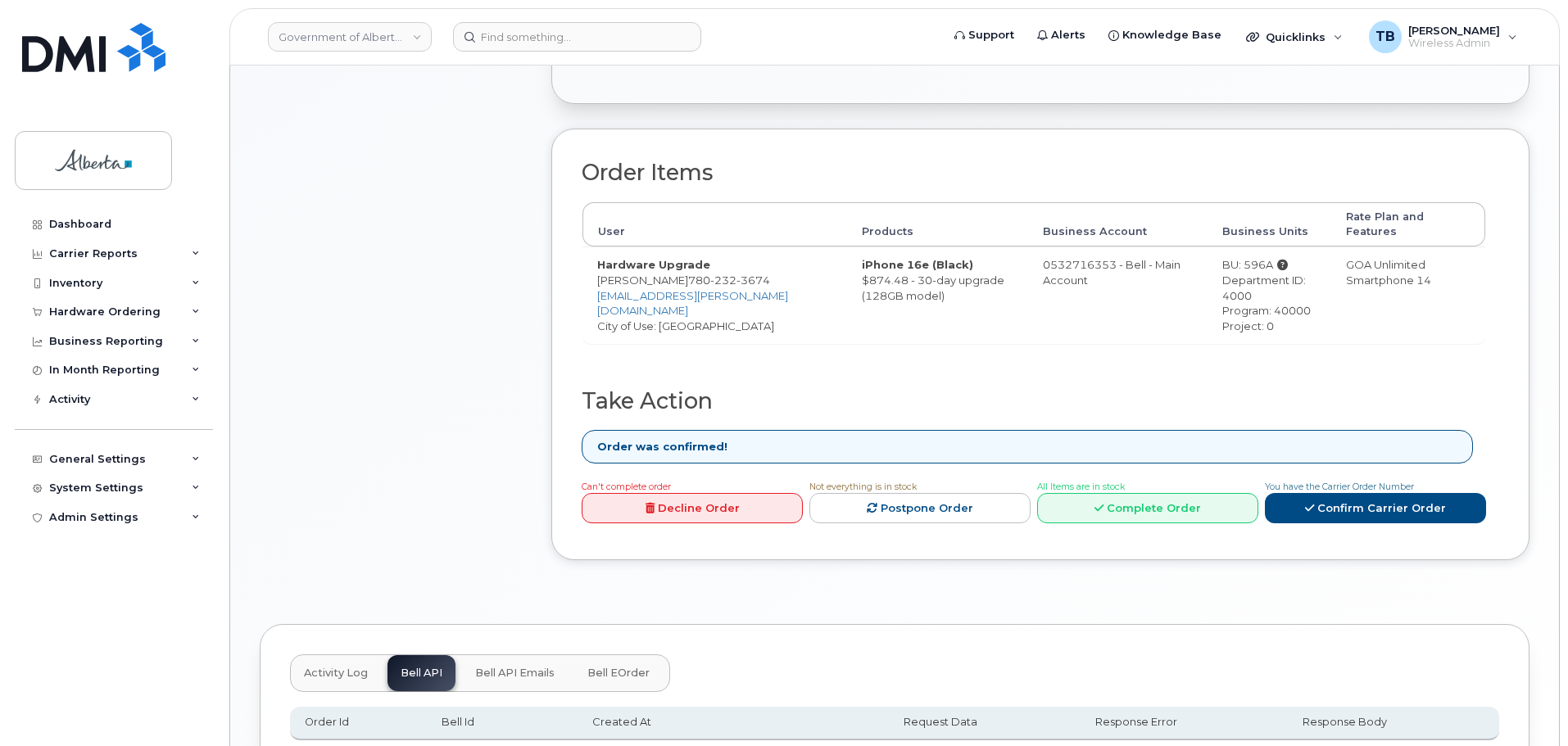
scroll to position [480, 0]
drag, startPoint x: 686, startPoint y: 262, endPoint x: 709, endPoint y: 278, distance: 28.0
click at [709, 278] on td "Hardware Upgrade Angelique Roth 780 232 3674 Angelique.Roth@gov.ab.ca City of U…" at bounding box center [714, 296] width 264 height 97
drag, startPoint x: 708, startPoint y: 268, endPoint x: 680, endPoint y: 262, distance: 28.6
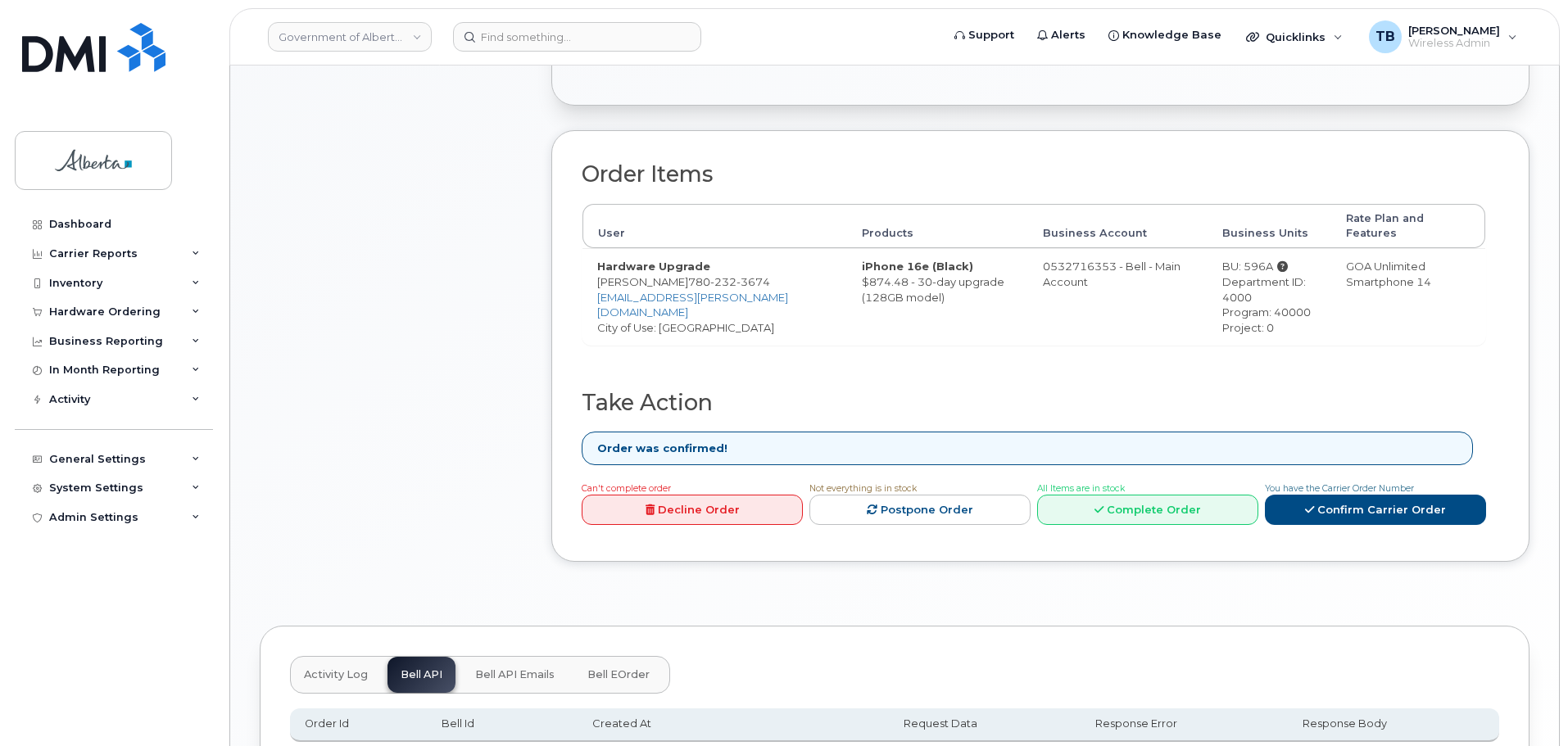
click at [680, 262] on td "Hardware Upgrade Angelique Roth 780 232 3674 Angelique.Roth@gov.ab.ca City of U…" at bounding box center [714, 296] width 264 height 97
drag, startPoint x: 686, startPoint y: 265, endPoint x: 700, endPoint y: 283, distance: 22.8
click at [700, 283] on td "Hardware Upgrade Angelique Roth 780 232 3674 Angelique.Roth@gov.ab.ca City of U…" at bounding box center [714, 296] width 264 height 97
copy span "780 232 3674"
click at [508, 39] on input at bounding box center [577, 36] width 248 height 29
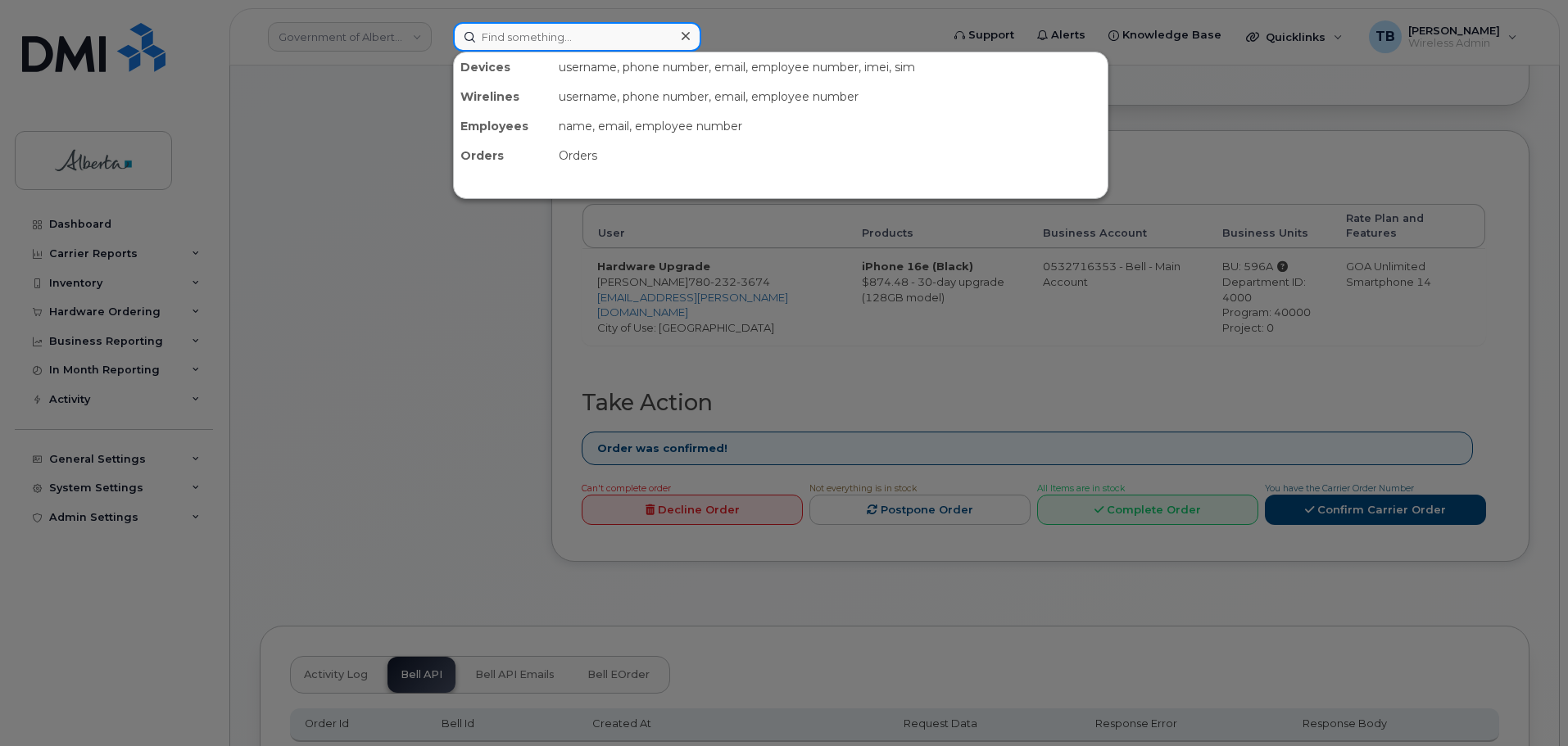
paste input "7802323674"
type input "7802323674"
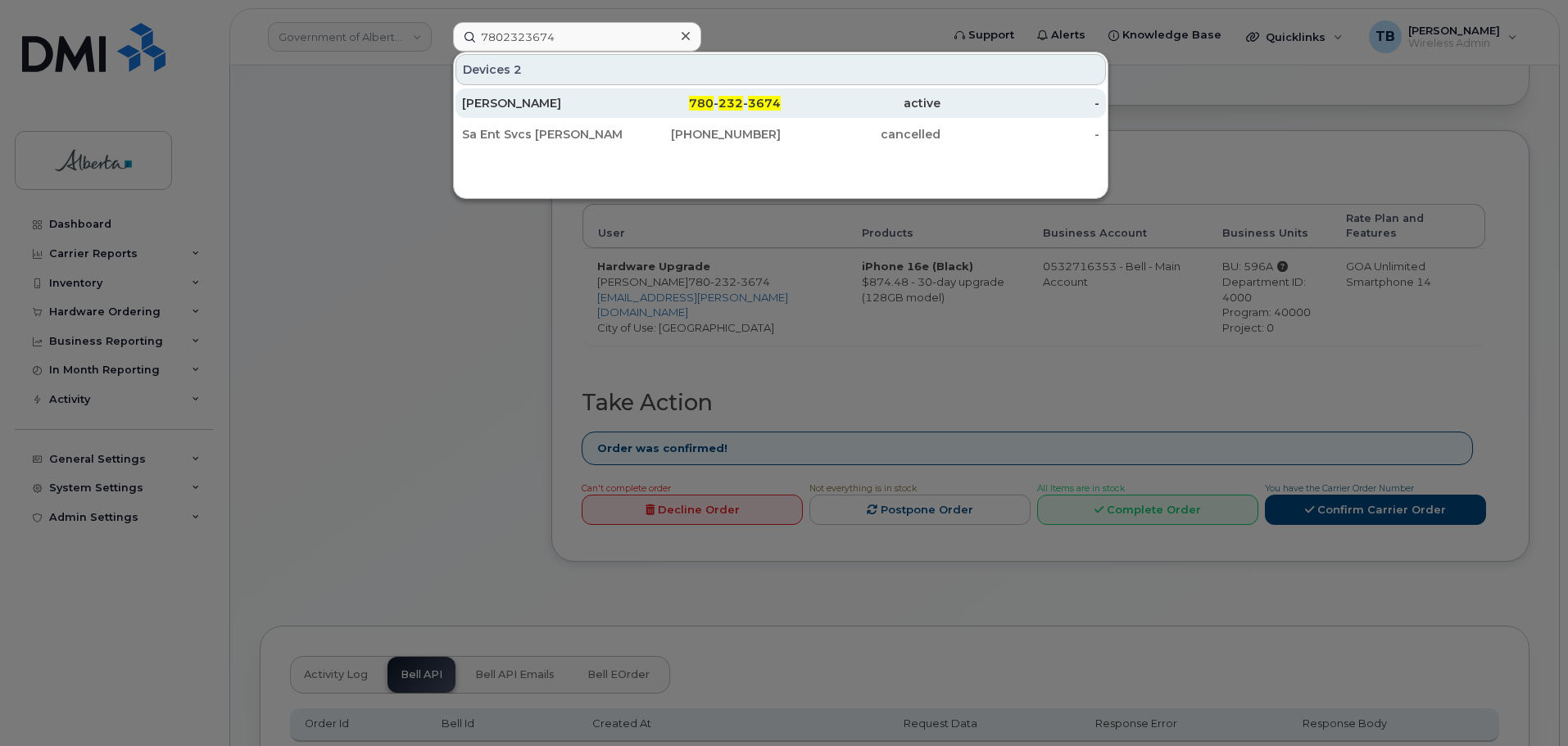
click at [497, 109] on div "[PERSON_NAME]" at bounding box center [542, 102] width 160 height 16
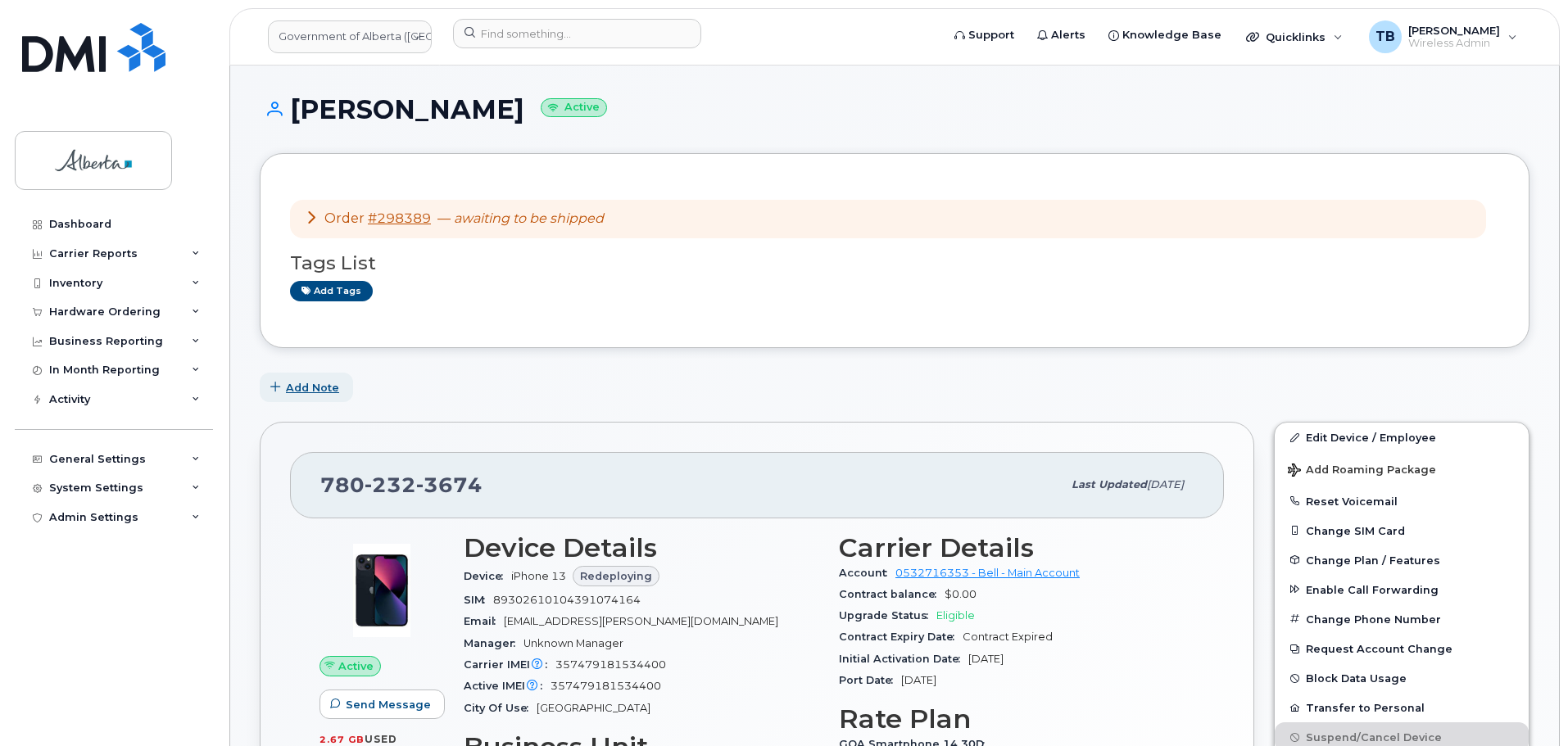
click at [326, 398] on button "Add Note" at bounding box center [306, 387] width 94 height 29
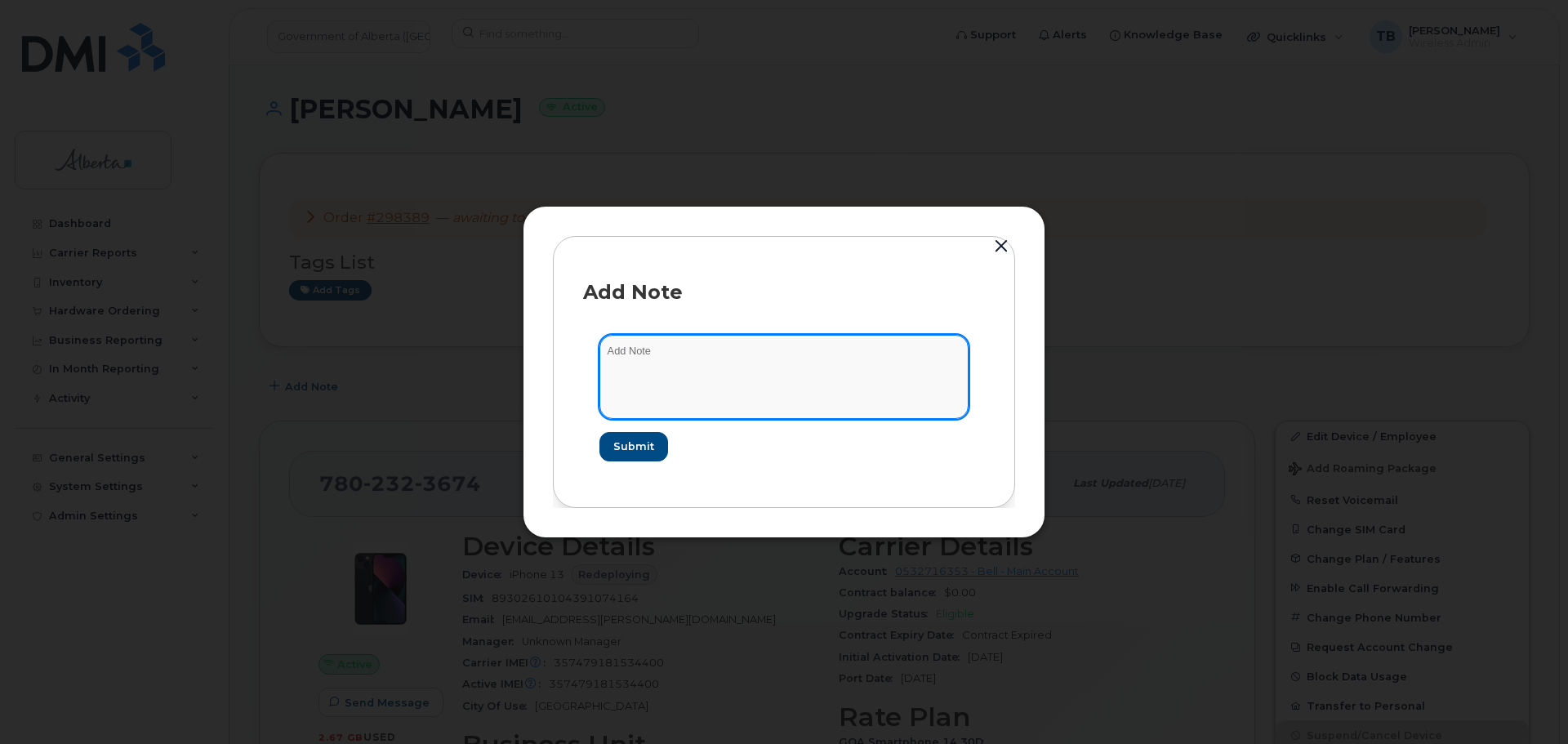
click at [676, 362] on textarea at bounding box center [784, 377] width 369 height 83
paste textarea "SCTASK0829604 - Device Replace - (1) Order 298389 Bell 3006483"
type textarea "SCTASK0829604 - Device Replace - (1) Order 298389 Bell 3006483"
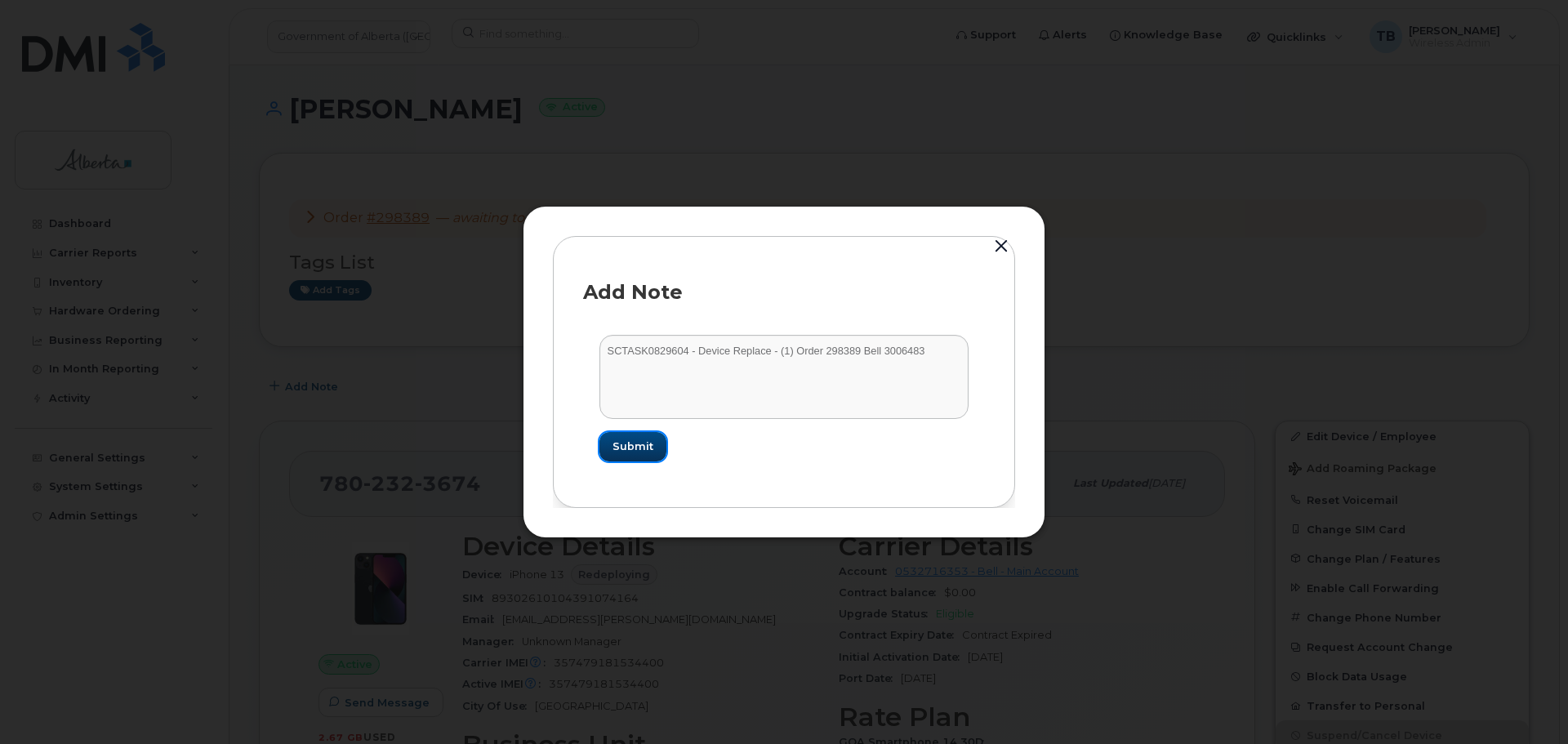
click at [618, 446] on span "Submit" at bounding box center [632, 447] width 41 height 15
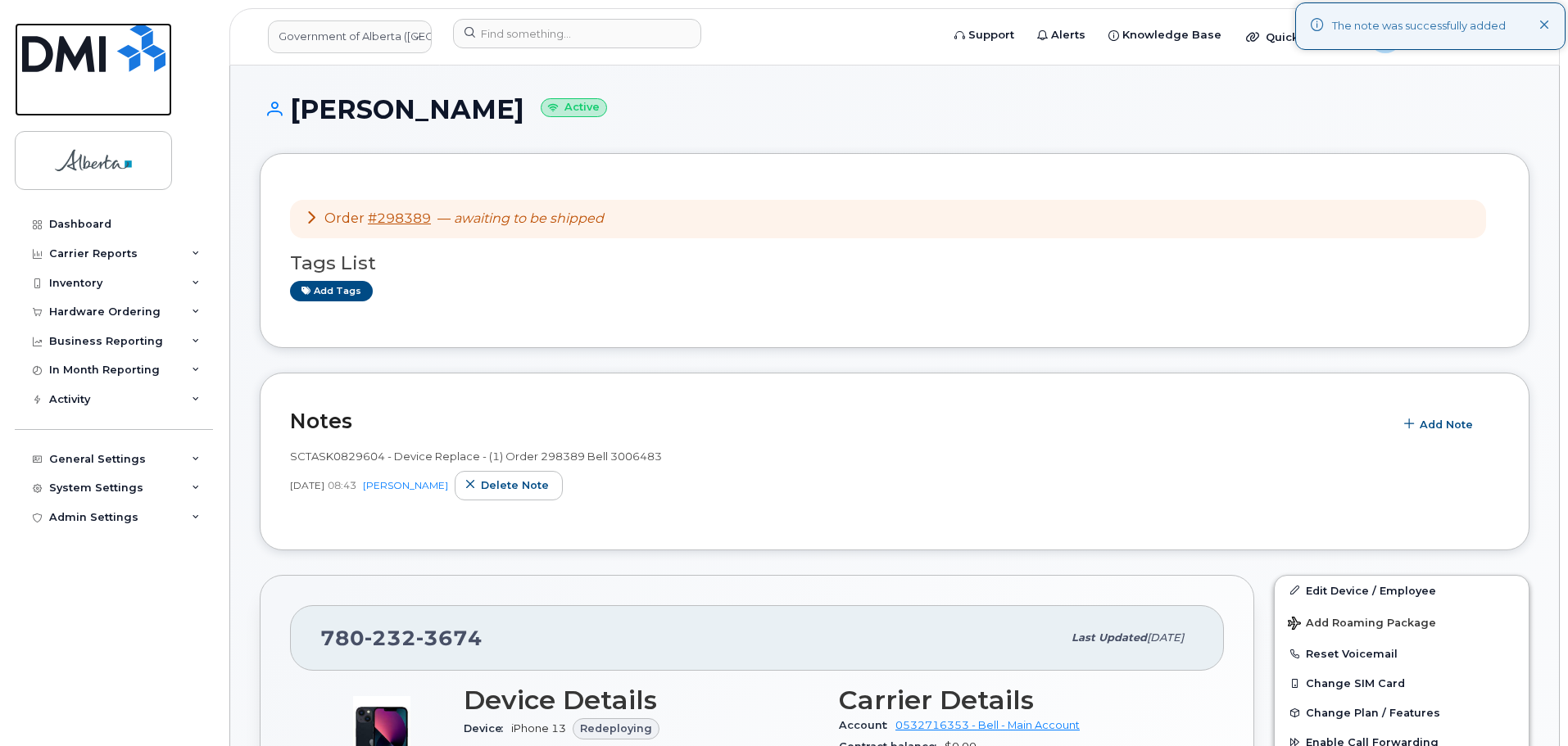
click at [88, 52] on img at bounding box center [93, 47] width 143 height 49
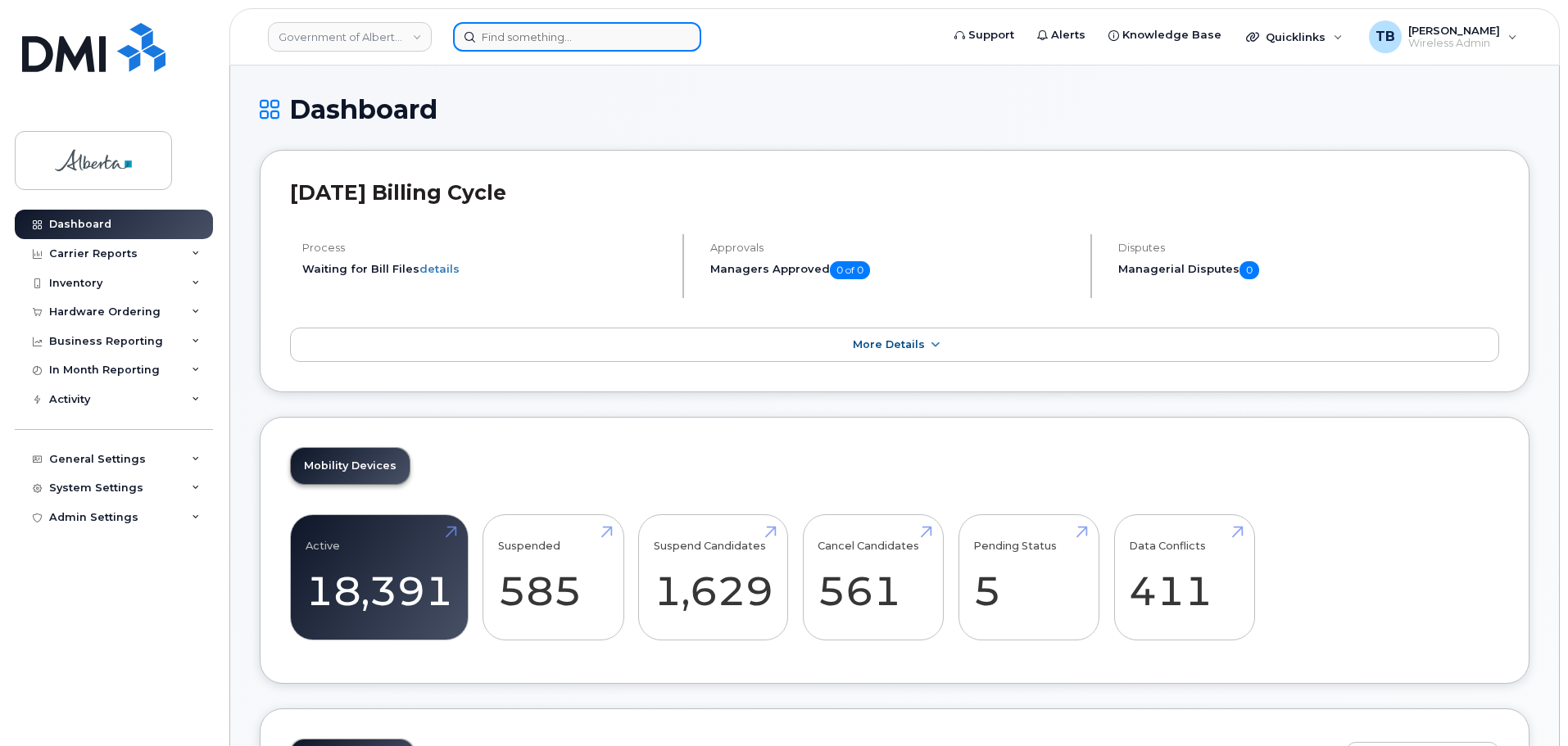
click at [526, 40] on input at bounding box center [577, 36] width 248 height 29
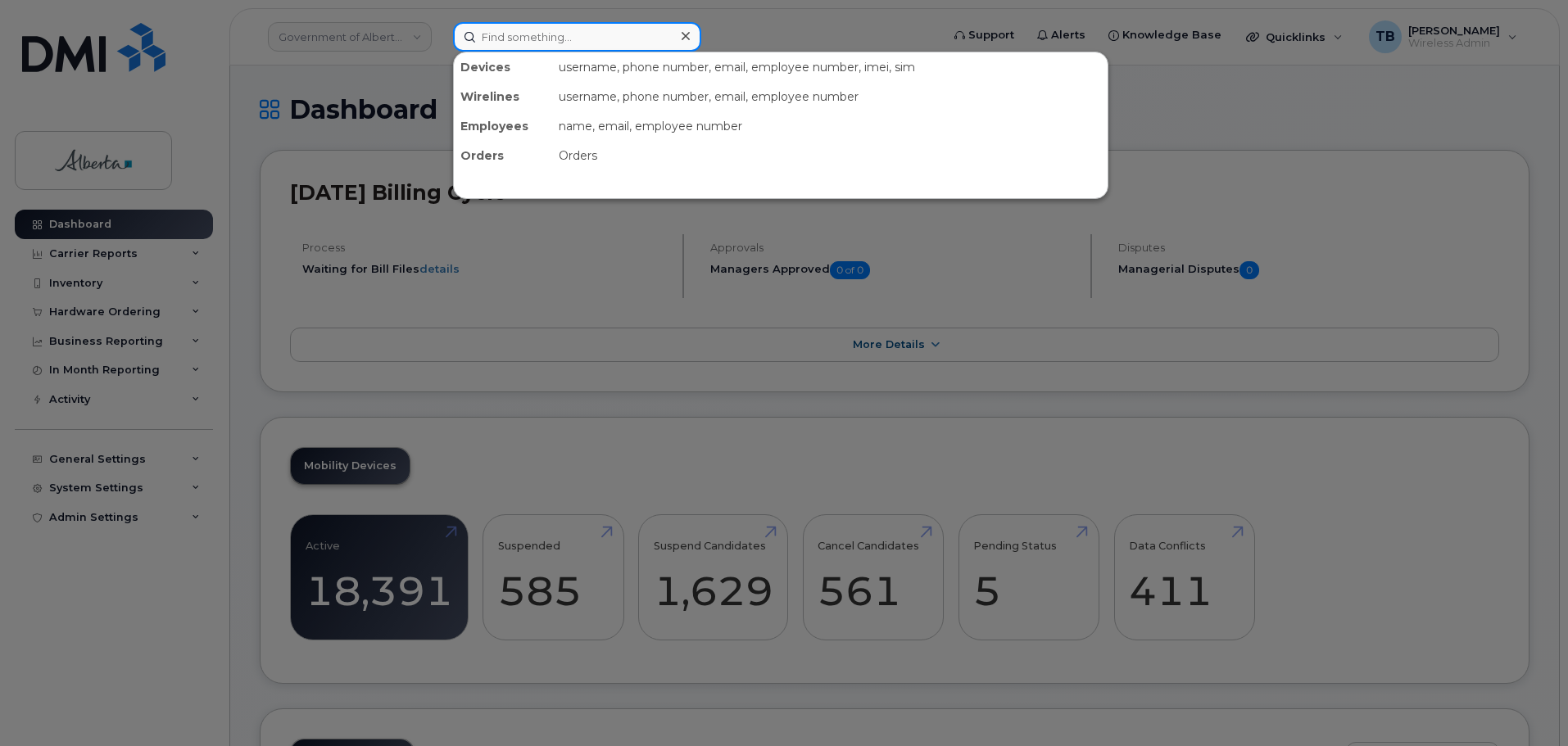
paste input "7806187687"
type input "7806187687"
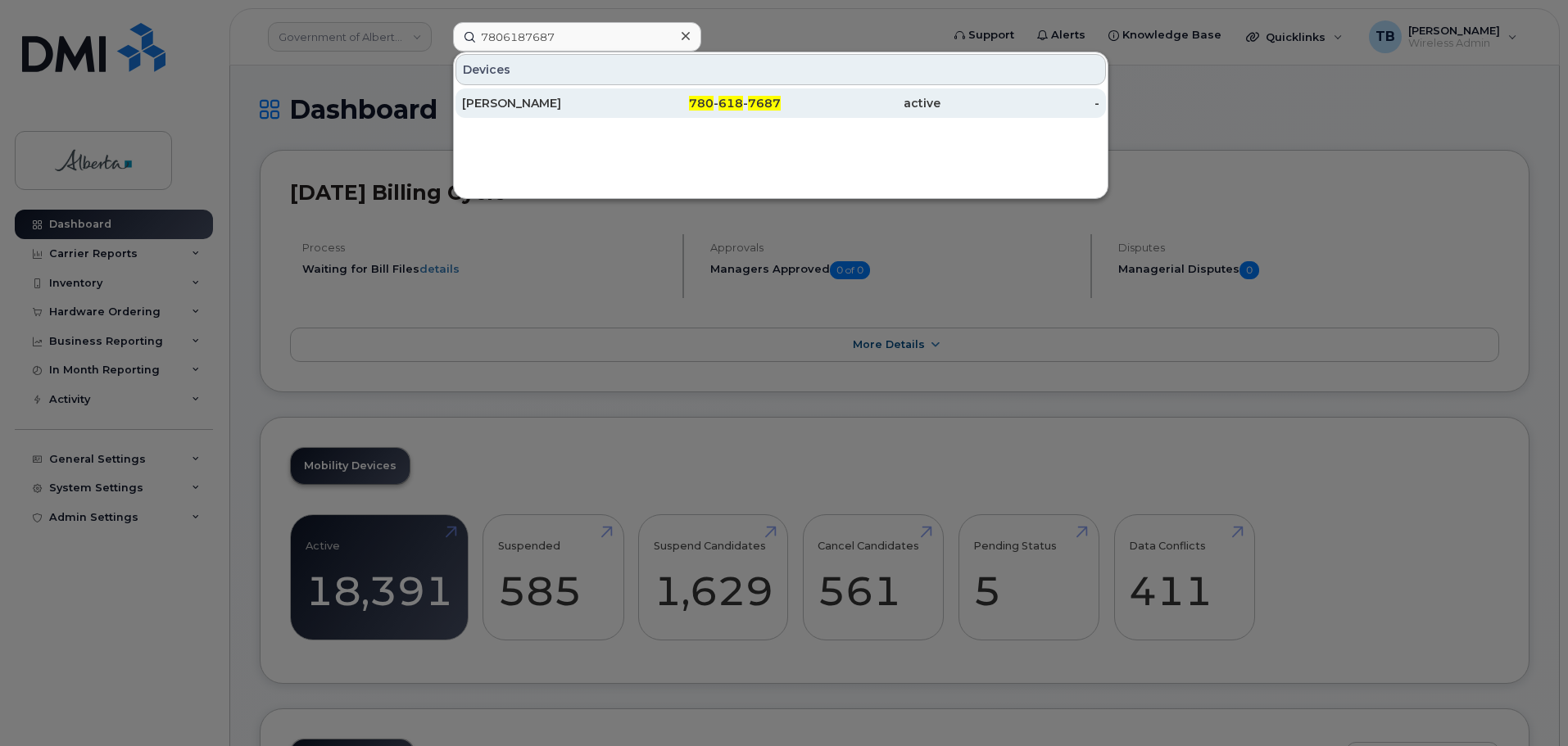
click at [506, 98] on div "Christopher Grainger" at bounding box center [542, 102] width 160 height 16
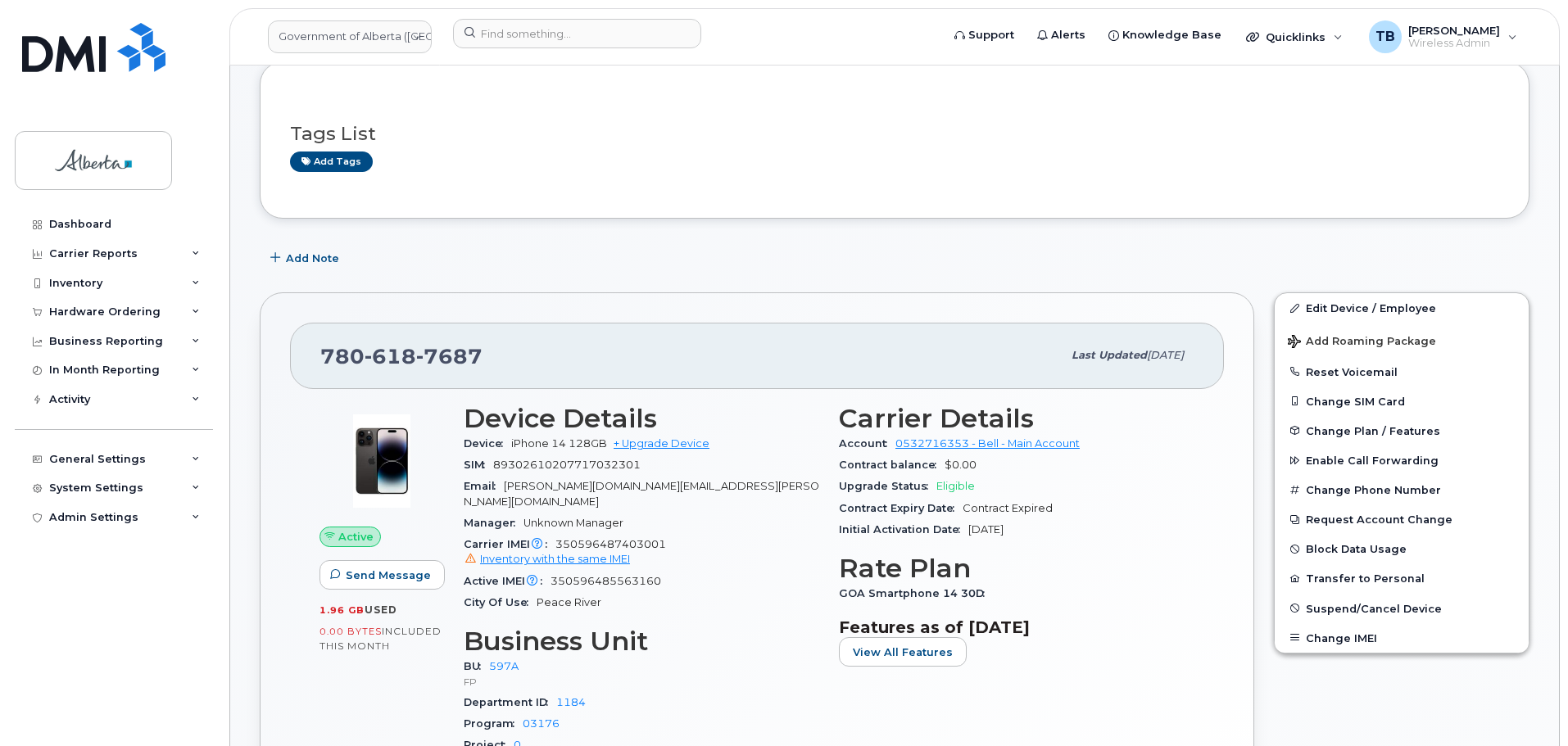
scroll to position [67, 0]
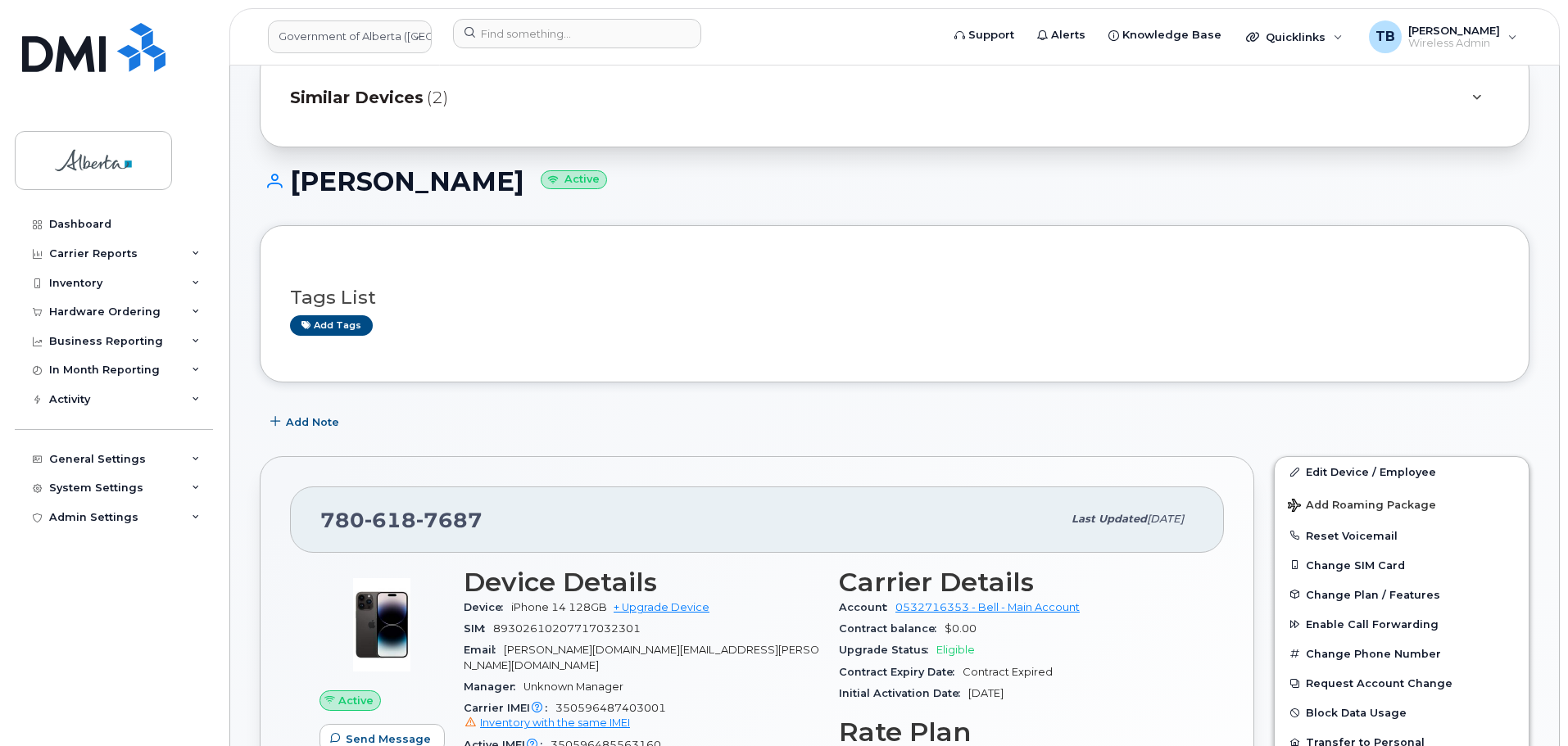
drag, startPoint x: 575, startPoint y: 186, endPoint x: 300, endPoint y: 187, distance: 275.0
click at [300, 187] on h1 "Christopher Grainger Active" at bounding box center [894, 181] width 1270 height 28
copy h1 "[PERSON_NAME]"
click at [88, 226] on div "Dashboard" at bounding box center [80, 224] width 62 height 13
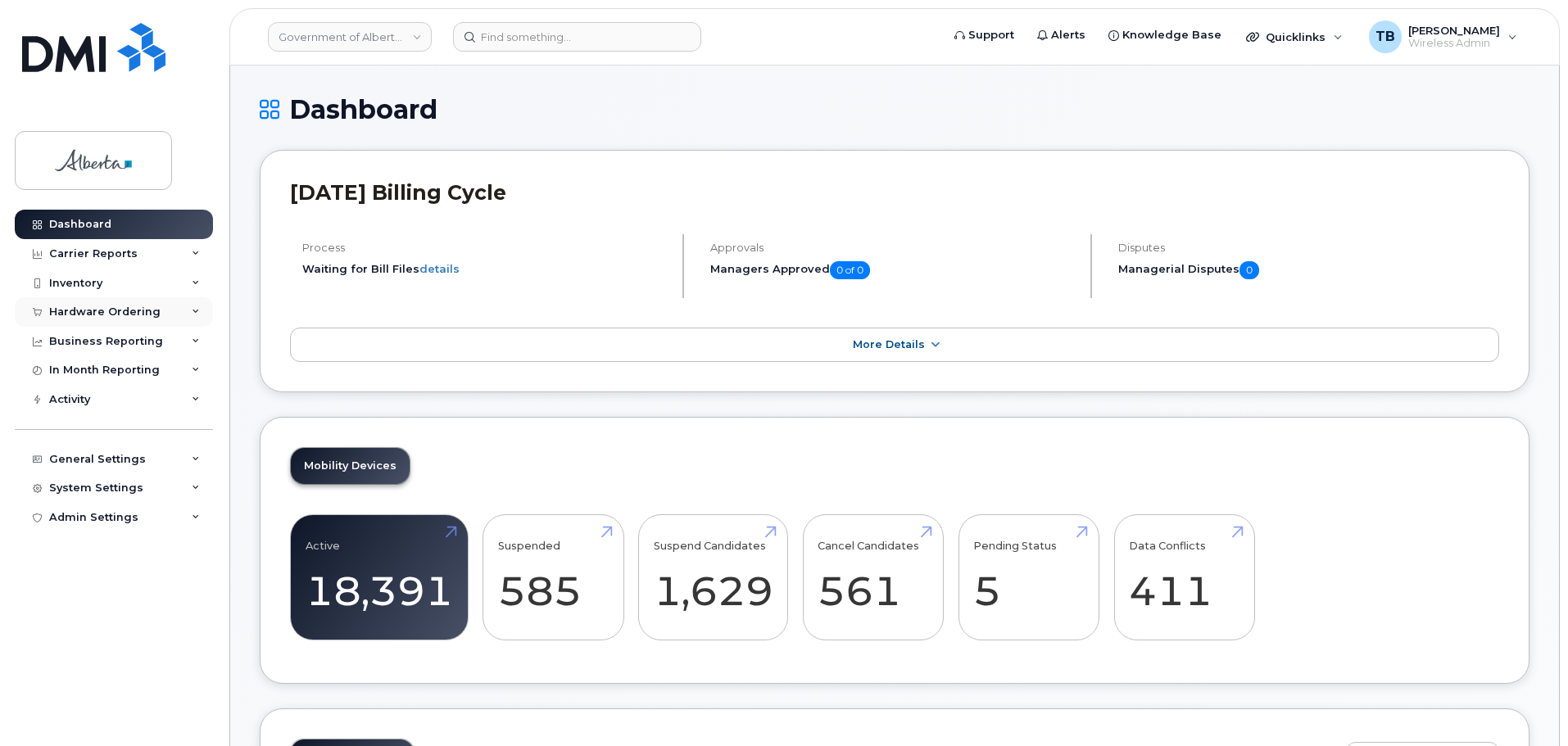
click at [96, 321] on div "Hardware Ordering" at bounding box center [114, 311] width 198 height 29
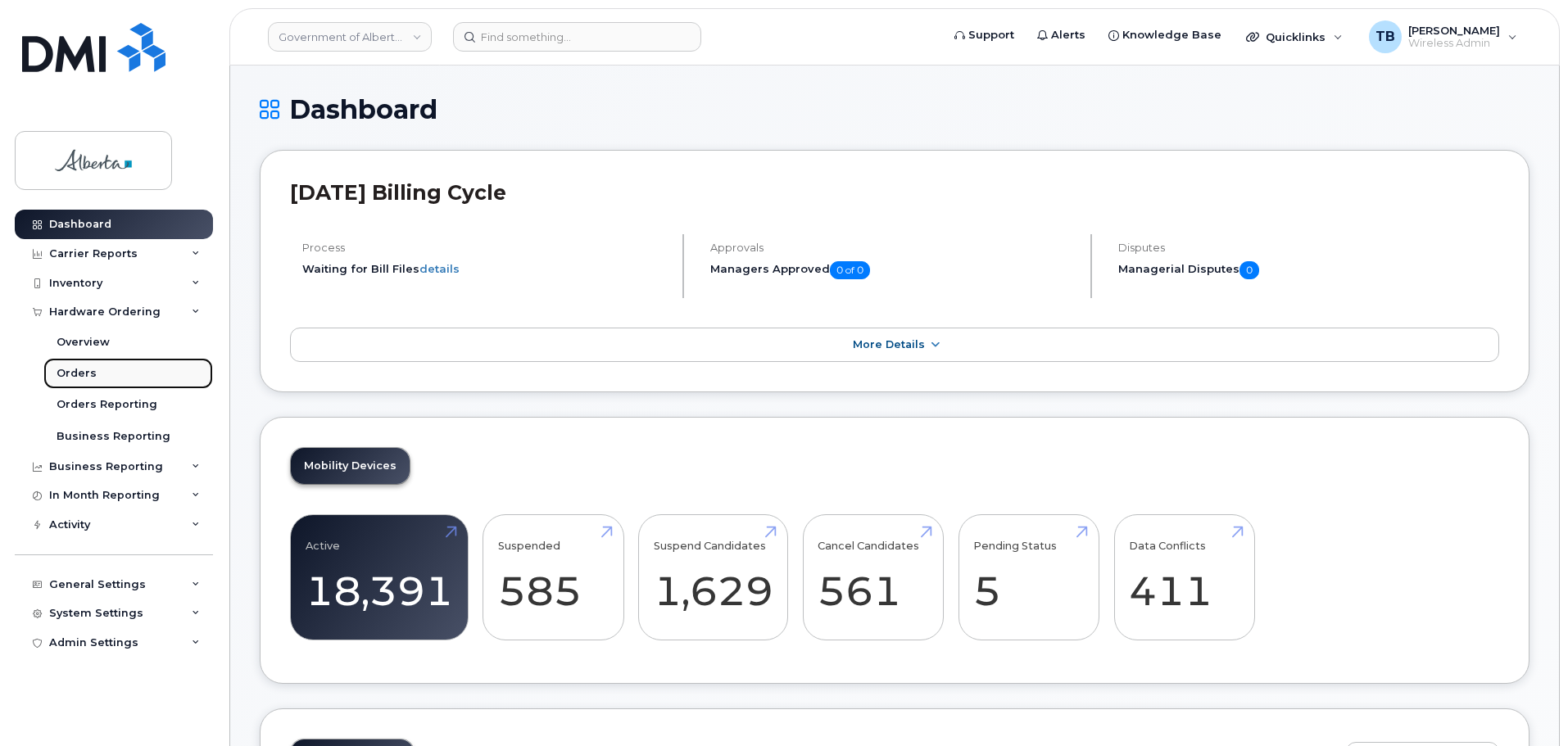
click at [82, 379] on div "Orders" at bounding box center [77, 374] width 40 height 15
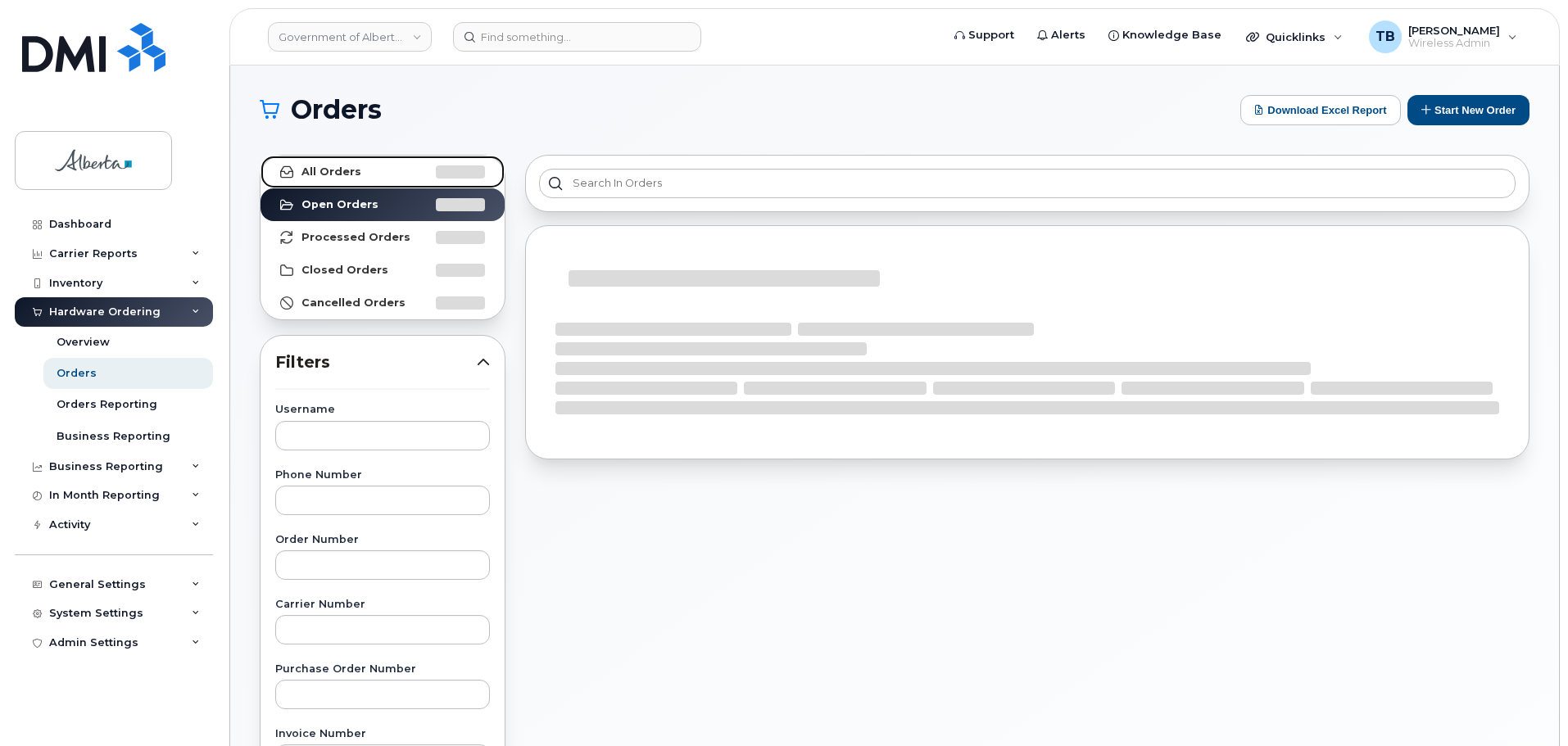
click at [344, 167] on strong "All Orders" at bounding box center [330, 172] width 60 height 13
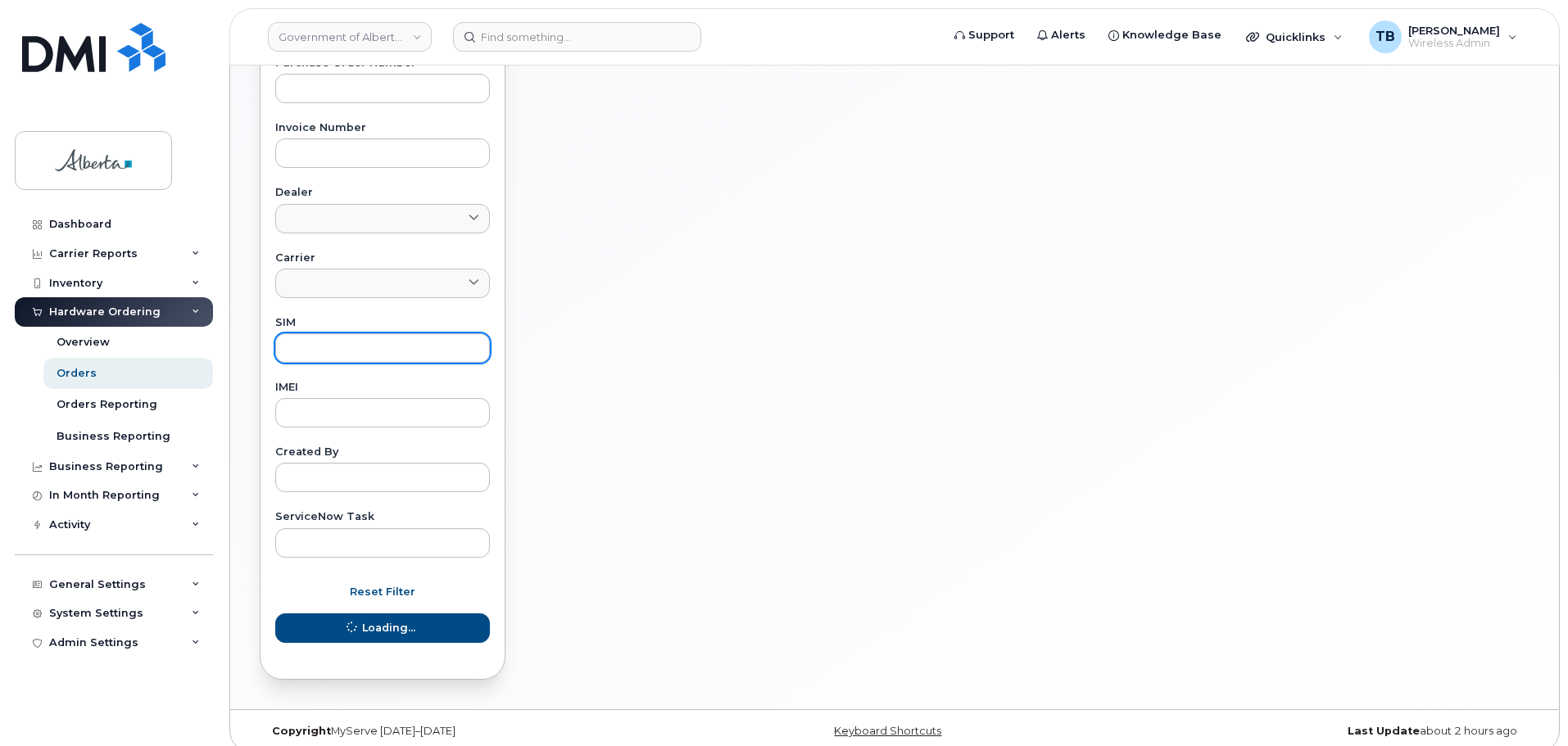
scroll to position [622, 0]
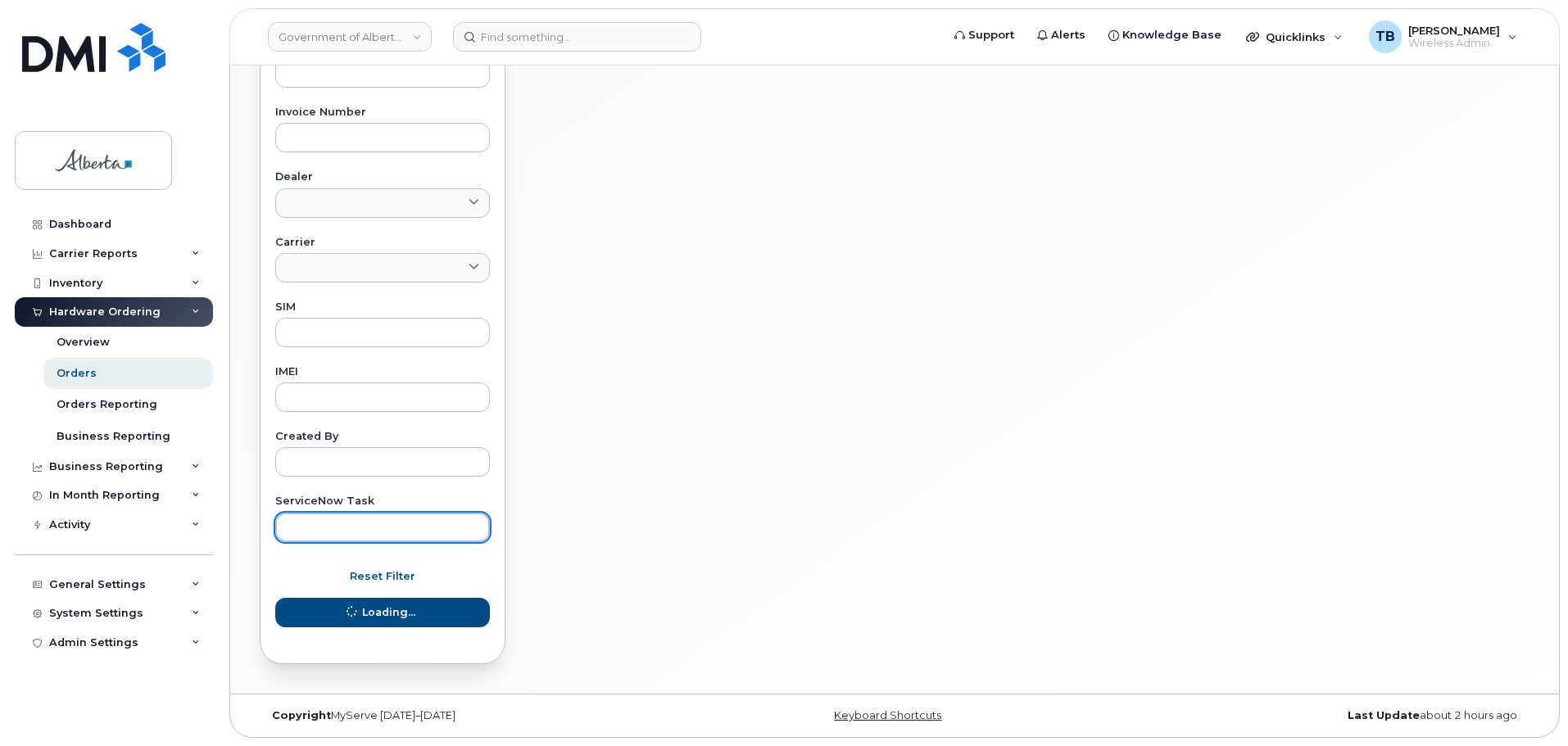
click at [355, 521] on input "text" at bounding box center [383, 527] width 215 height 29
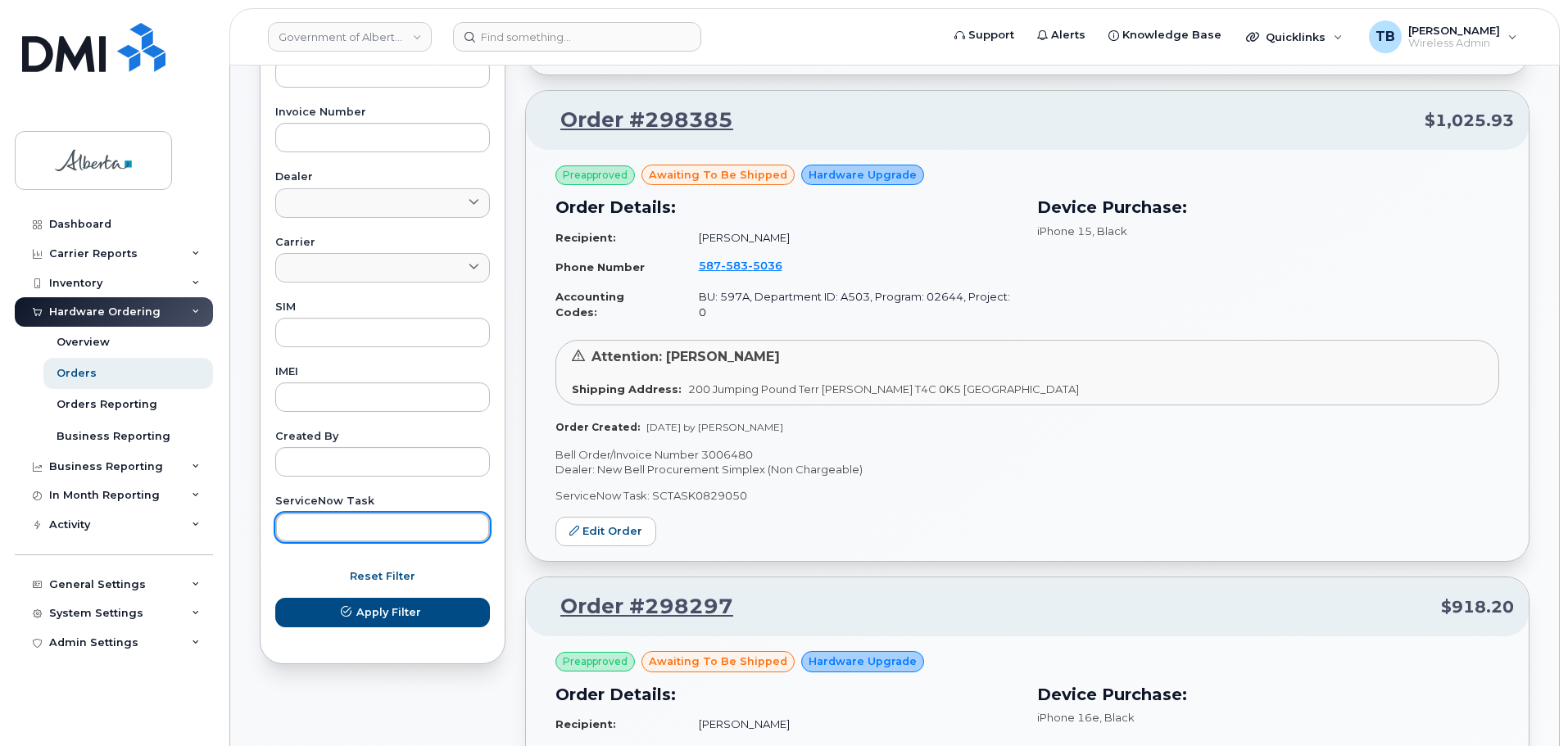
paste input "SCTASK0831808"
type input "SCTASK0831808"
click at [276, 598] on button "Apply Filter" at bounding box center [383, 613] width 215 height 29
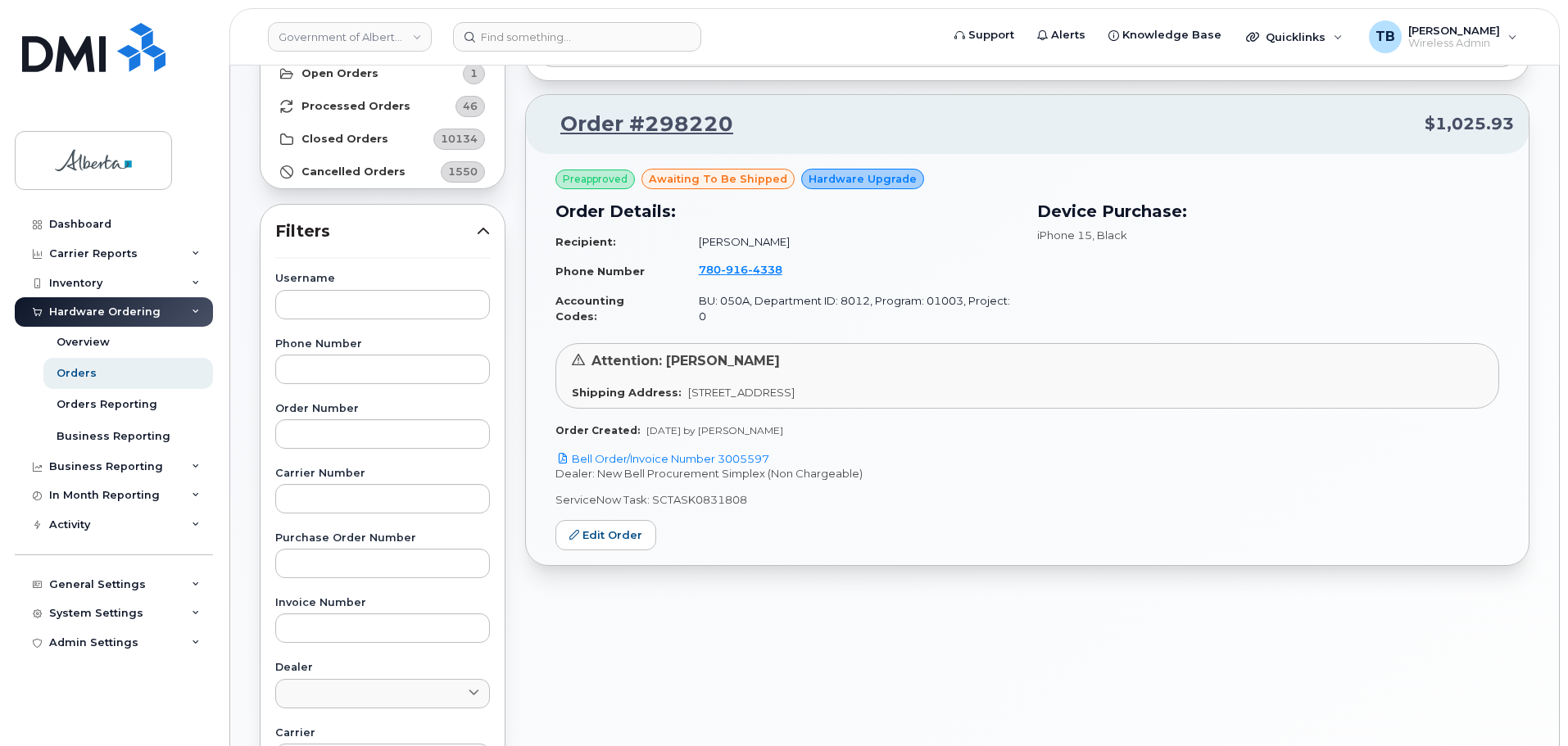
scroll to position [131, 0]
click at [695, 453] on link "Bell Order/Invoice Number 3005597" at bounding box center [663, 459] width 214 height 13
click at [511, 44] on input at bounding box center [577, 36] width 248 height 29
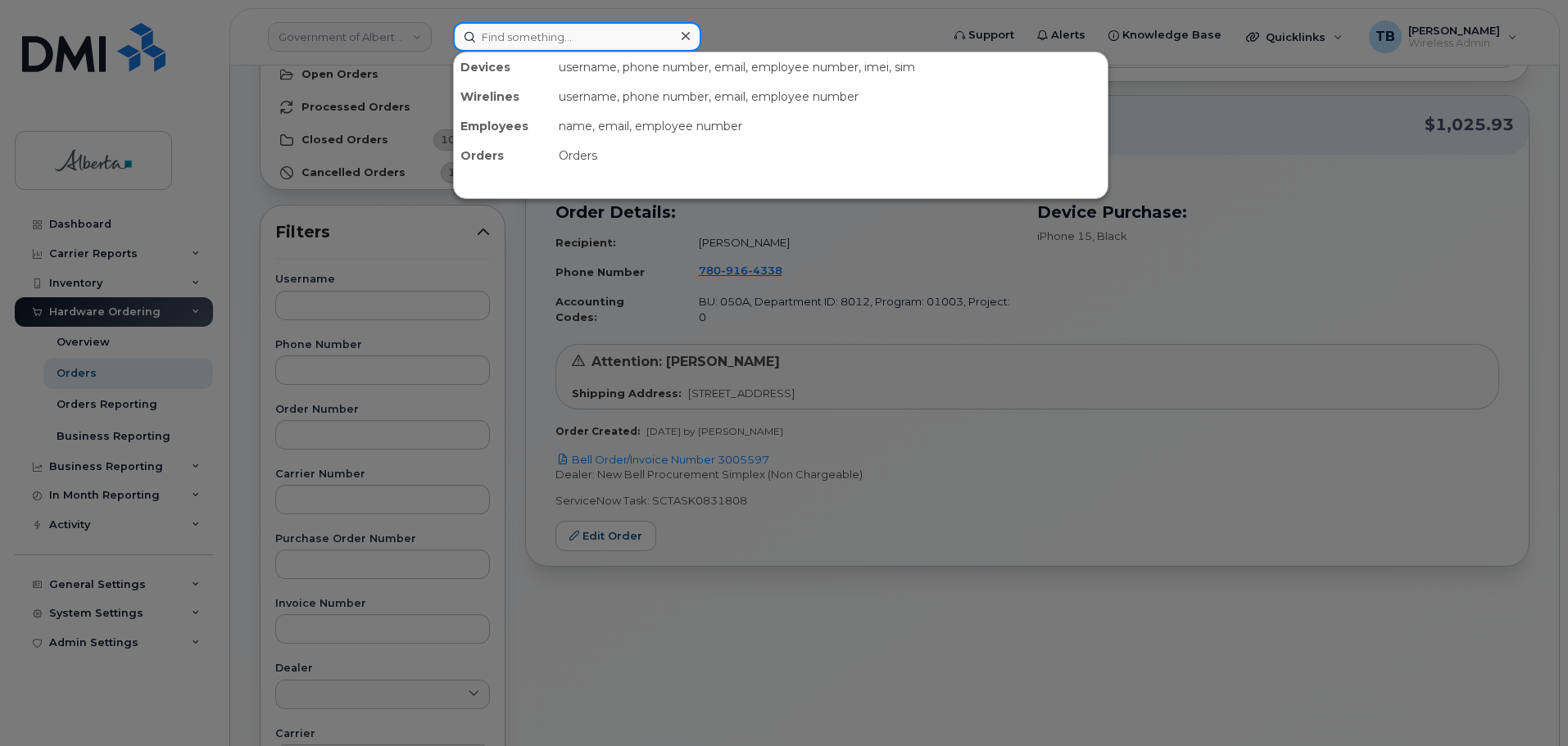
paste input "4035898362"
type input "4035898362"
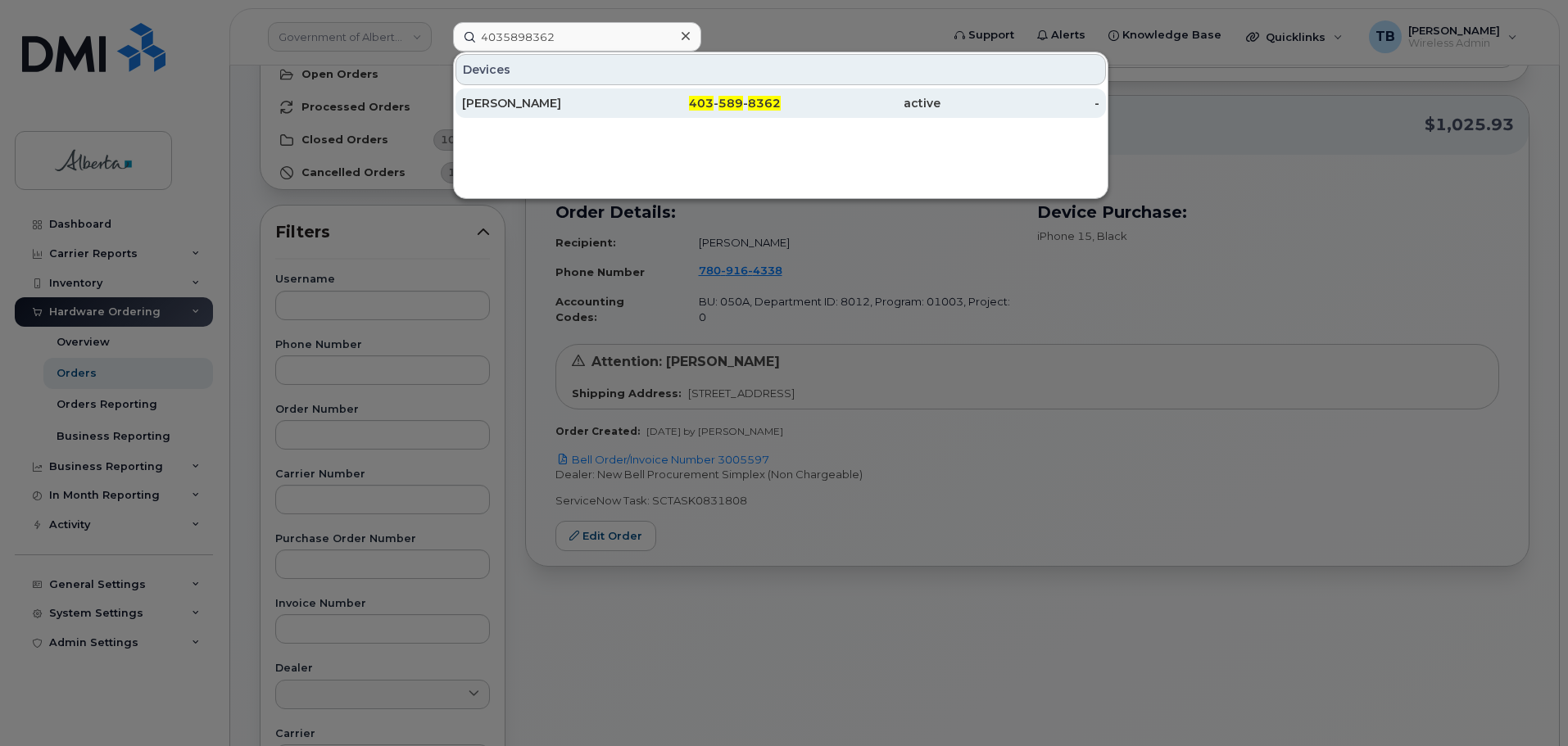
click at [508, 105] on div "Carol Crago" at bounding box center [542, 102] width 160 height 16
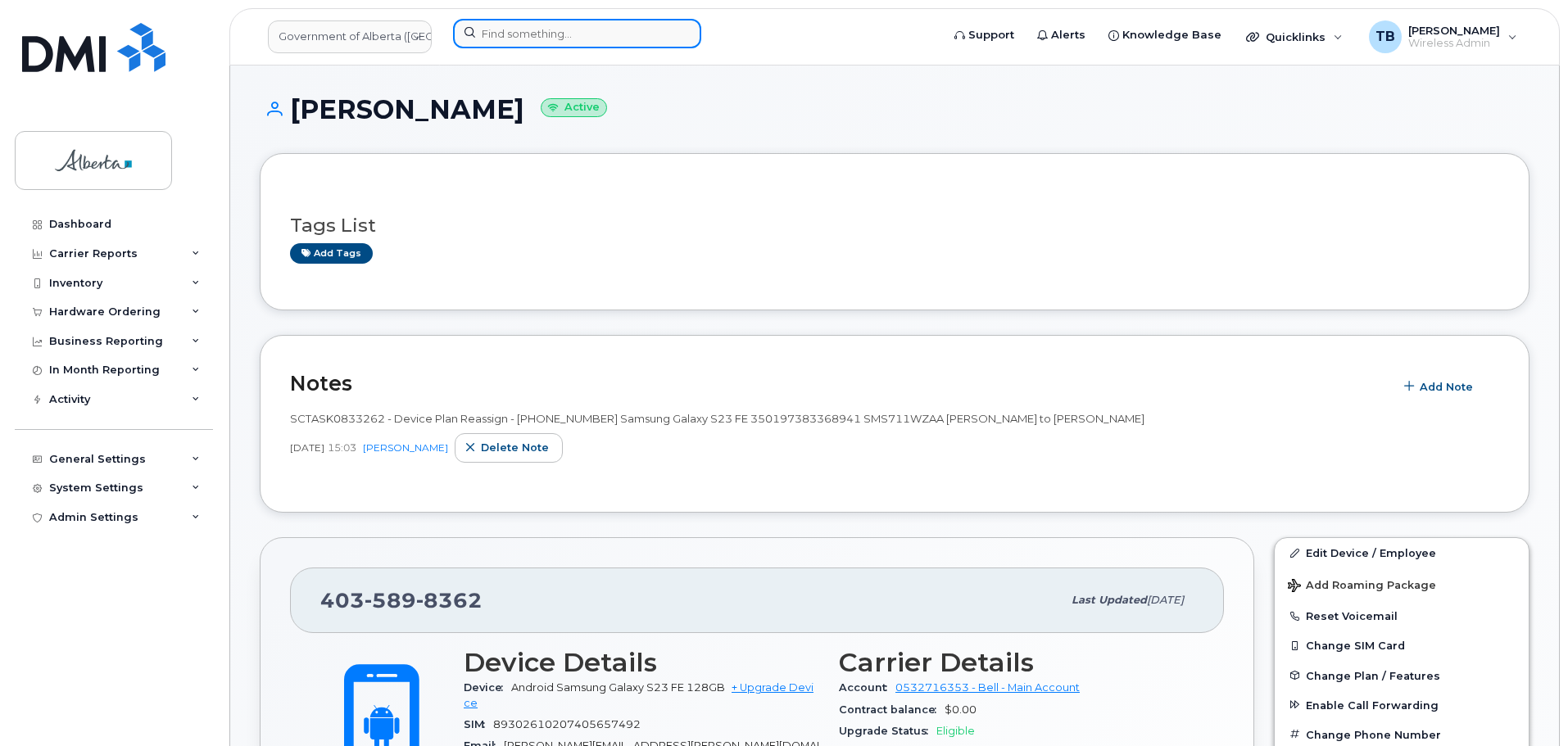
click at [503, 19] on input at bounding box center [577, 33] width 248 height 29
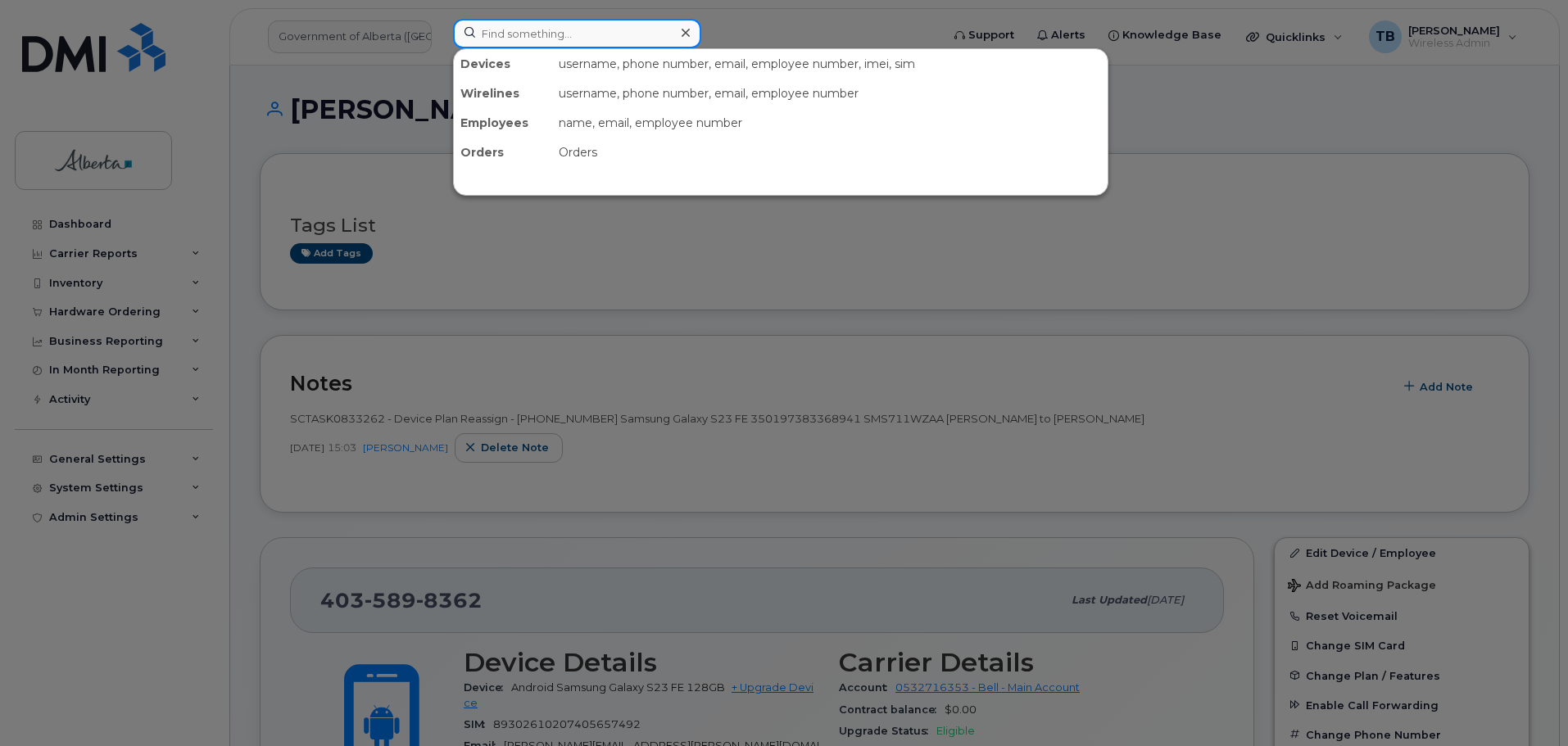
paste input "5873389456"
type input "5873389456"
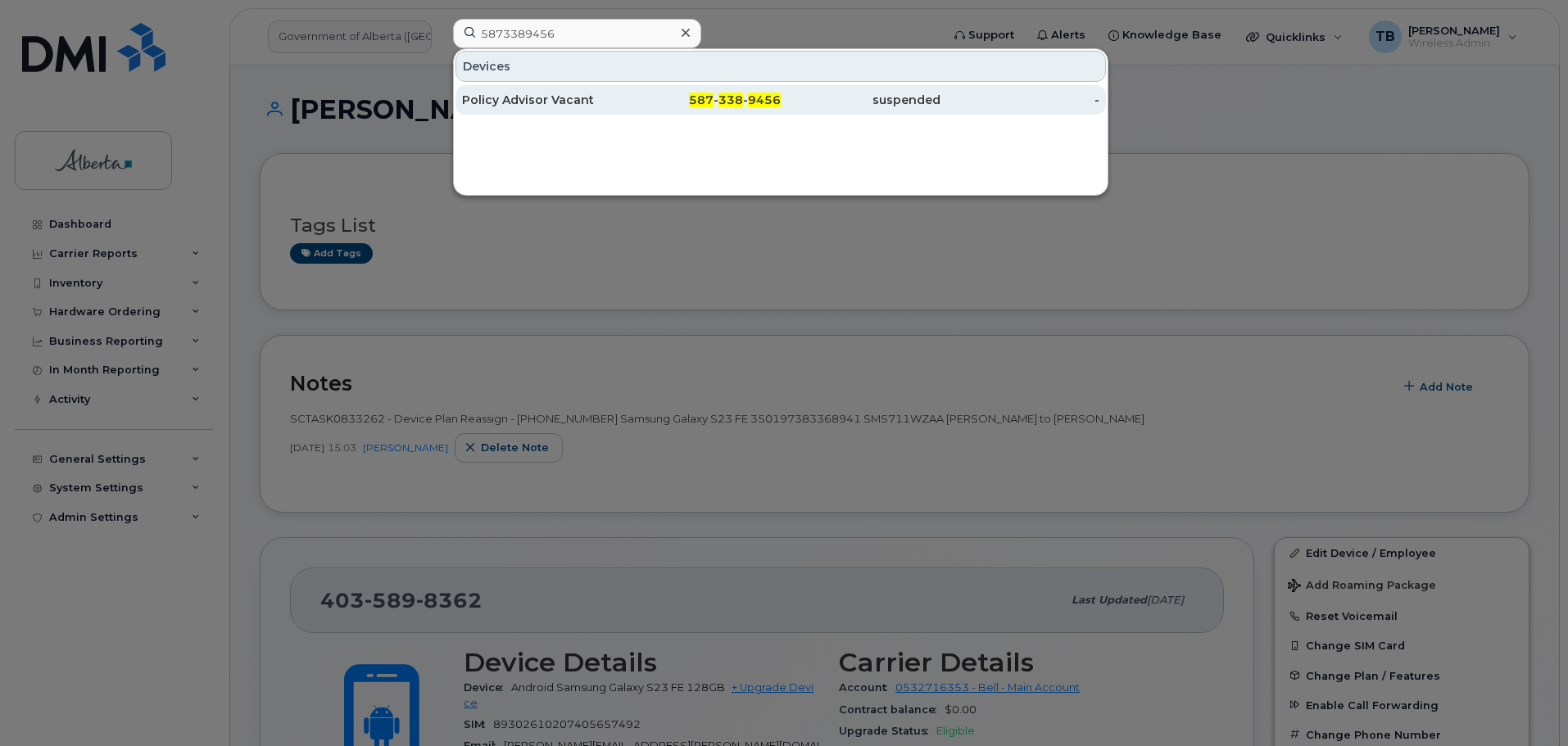
click at [503, 102] on div "Policy Advisor Vacant" at bounding box center [542, 99] width 160 height 16
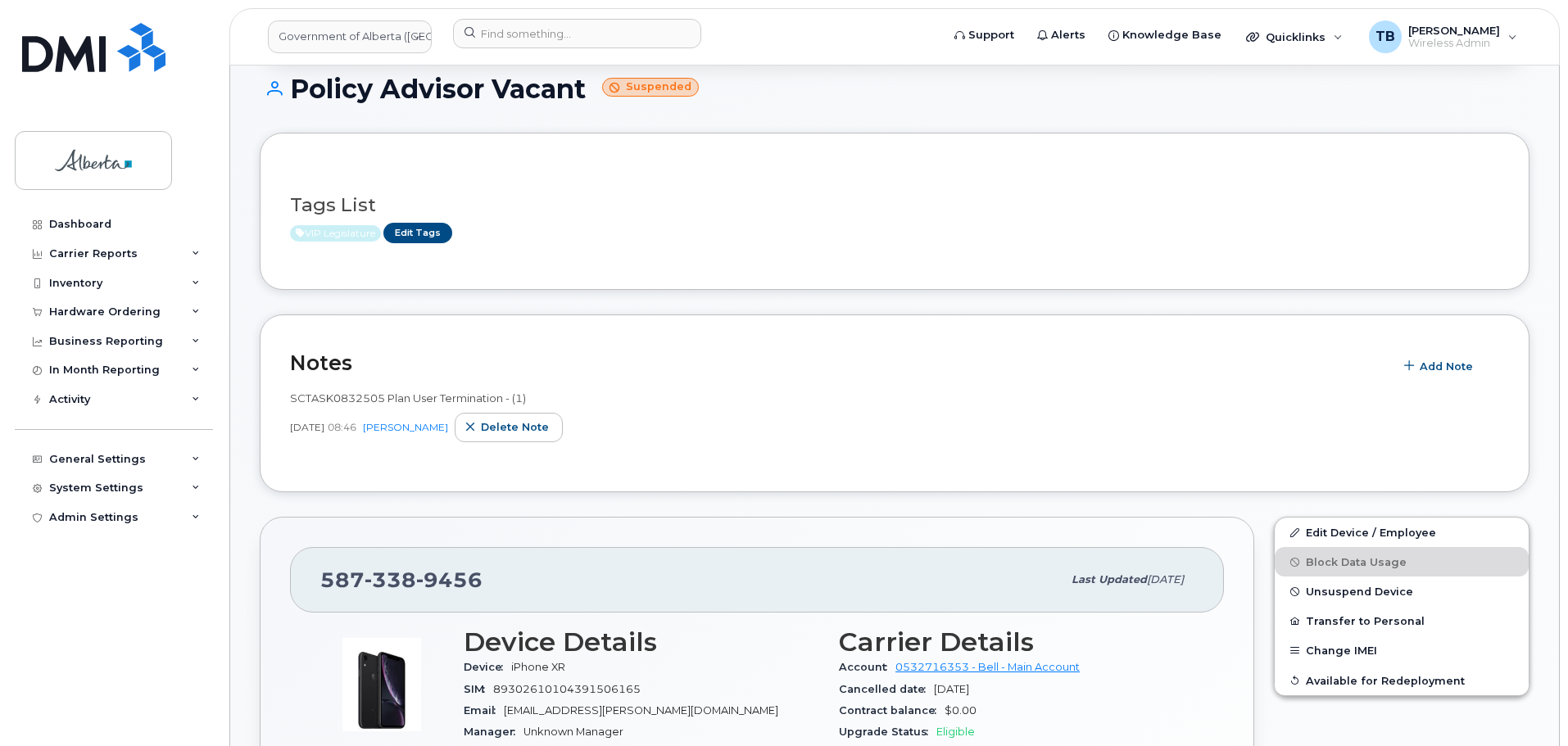
scroll to position [164, 0]
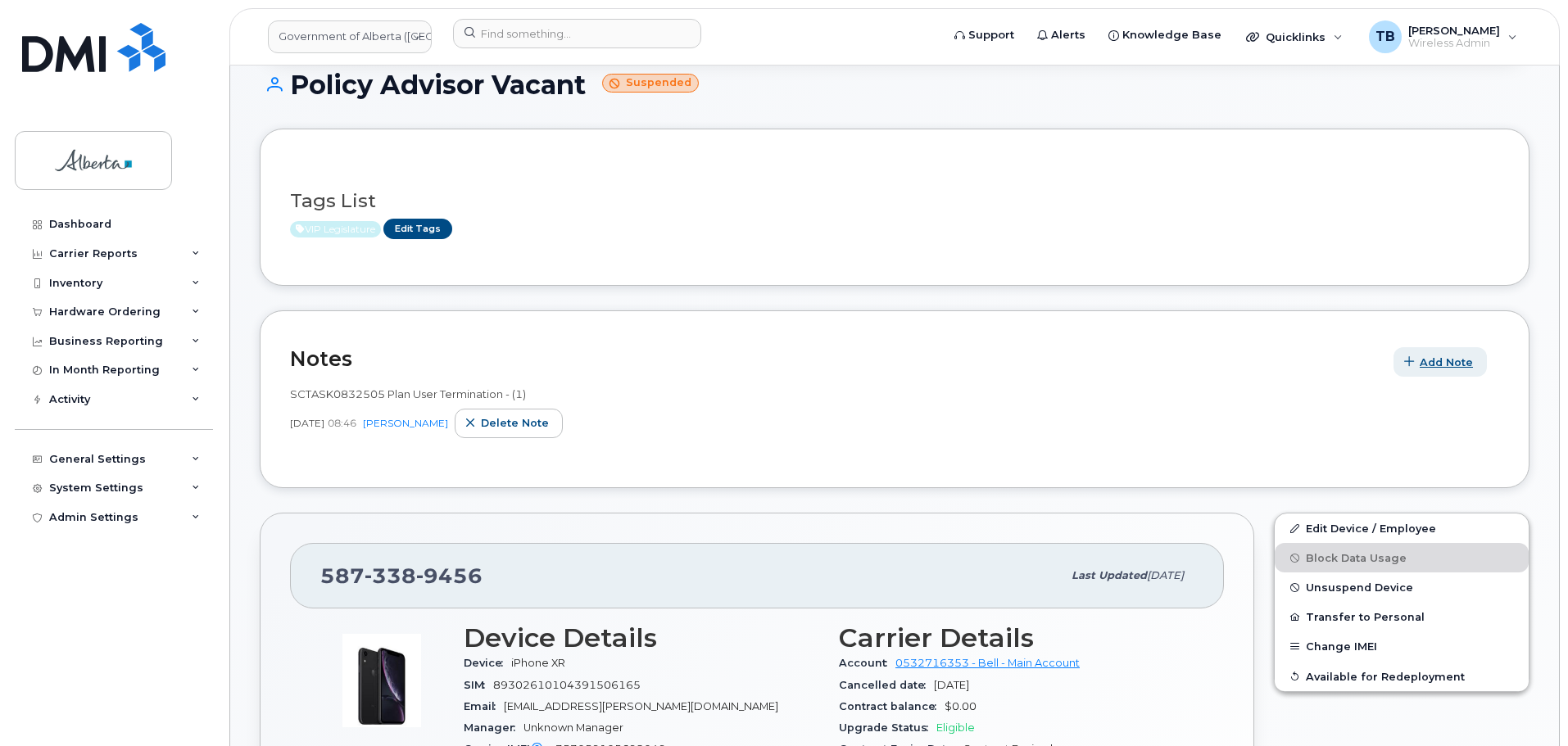
click at [1422, 369] on span "Add Note" at bounding box center [1446, 363] width 53 height 15
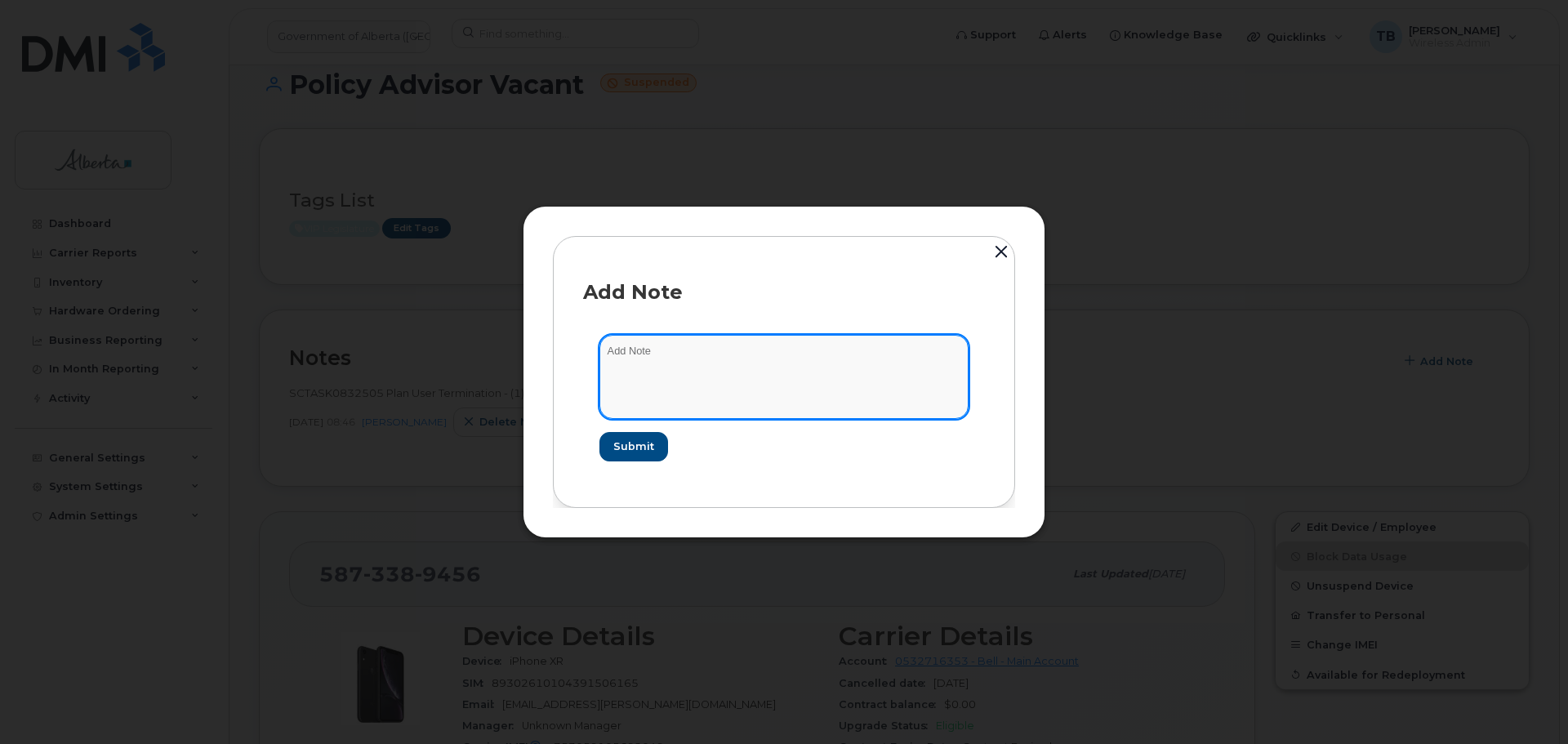
click at [673, 410] on textarea at bounding box center [784, 377] width 369 height 83
paste textarea "SCTASK0833635 Device Plan Reassign - (1)"
type textarea "SCTASK0833635 Device Plan Reassign - (1)"
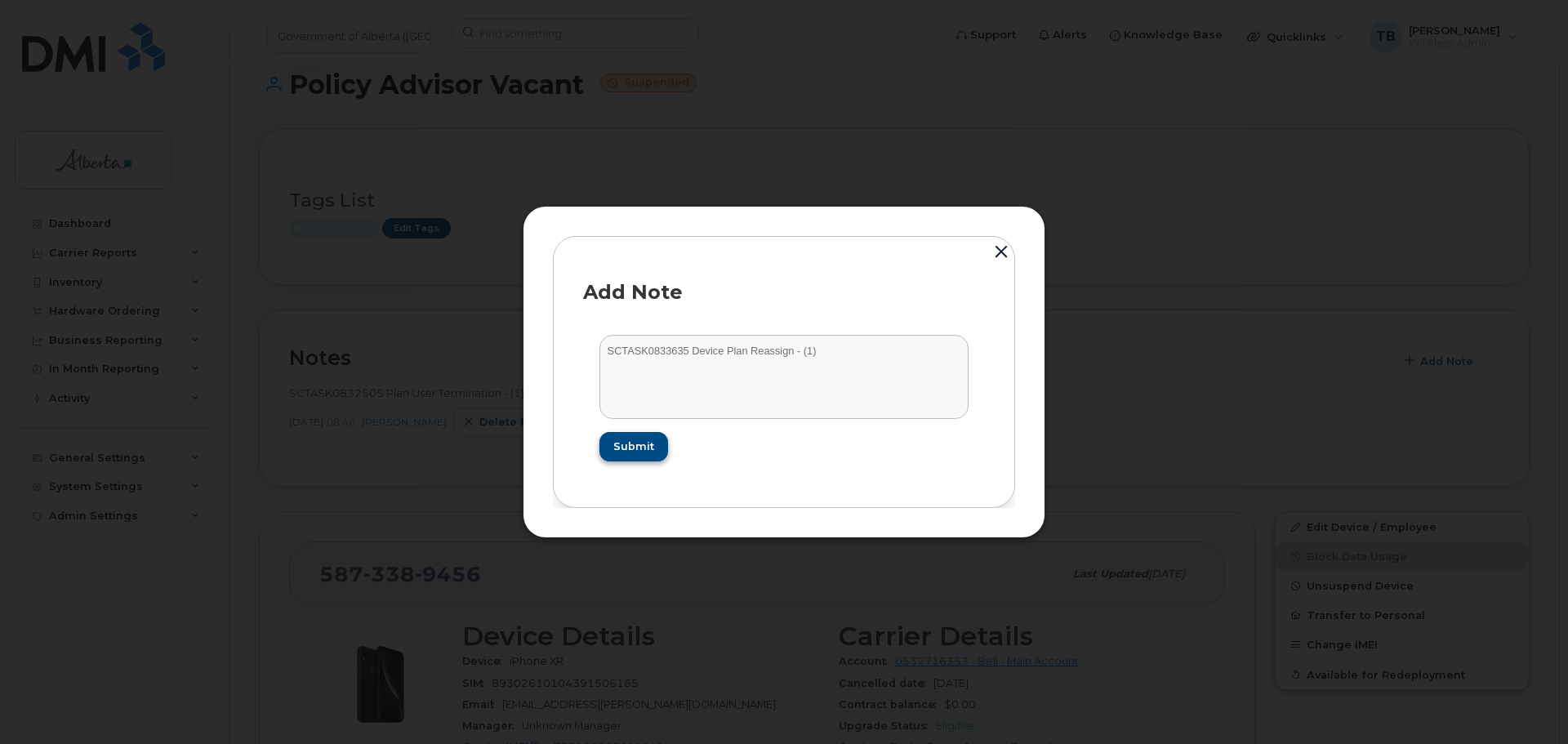
drag, startPoint x: 639, startPoint y: 465, endPoint x: 639, endPoint y: 449, distance: 16.0
click at [639, 465] on form "SCTASK0833635 Device Plan Reassign - (1) Submit" at bounding box center [784, 397] width 402 height 159
click at [639, 449] on span "Submit" at bounding box center [632, 447] width 41 height 15
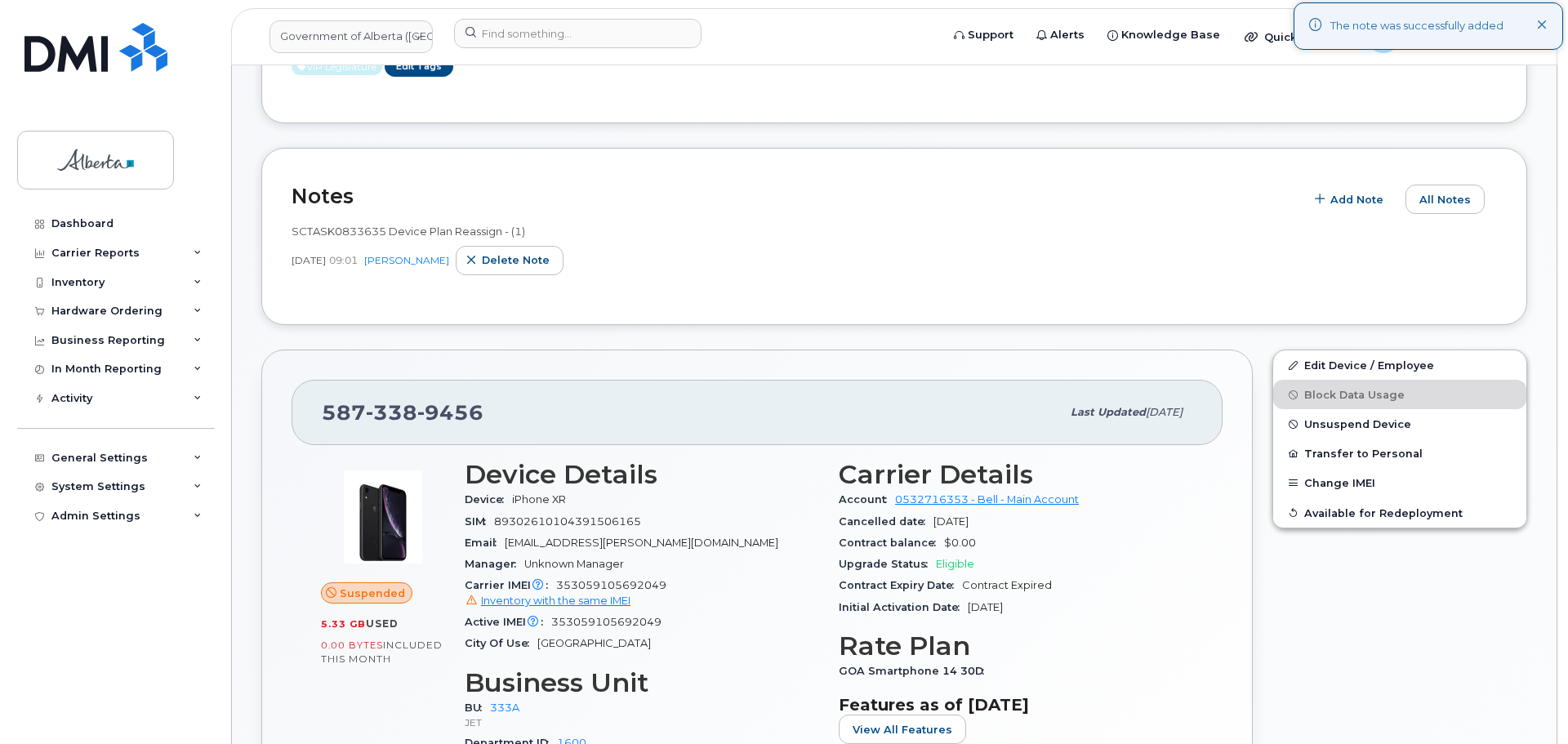
scroll to position [327, 0]
click at [1336, 417] on span "Unsuspend Device" at bounding box center [1355, 422] width 107 height 12
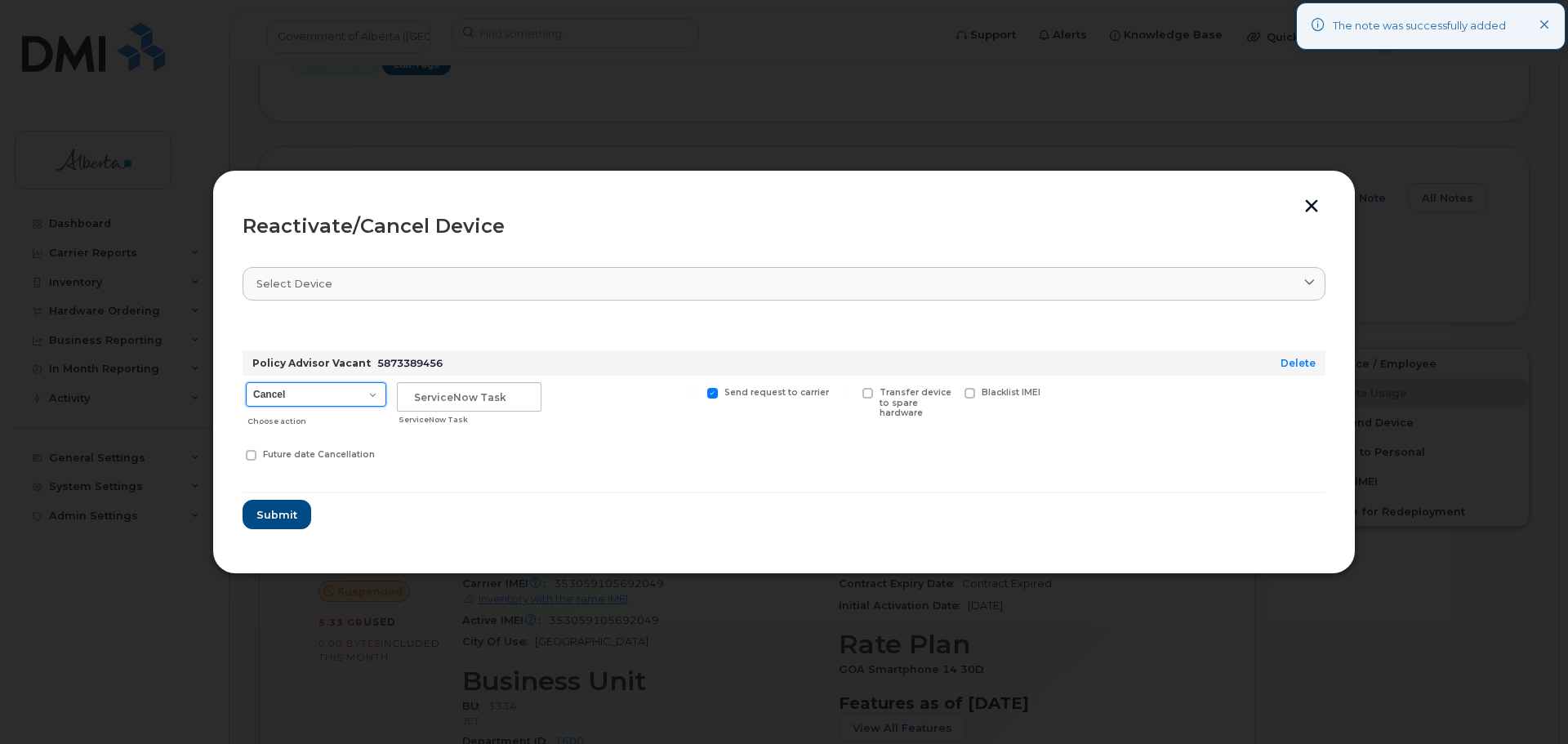
click at [345, 404] on select "Cancel Suspend - Extend Suspension Reactivate" at bounding box center [315, 395] width 141 height 25
select select "[object Object]"
click at [245, 382] on select "Cancel Suspend - Extend Suspension Reactivate" at bounding box center [315, 395] width 141 height 25
click at [464, 400] on input "text" at bounding box center [468, 397] width 144 height 29
paste input "SCTASK0833635 Device Plan Reassign - (1)"
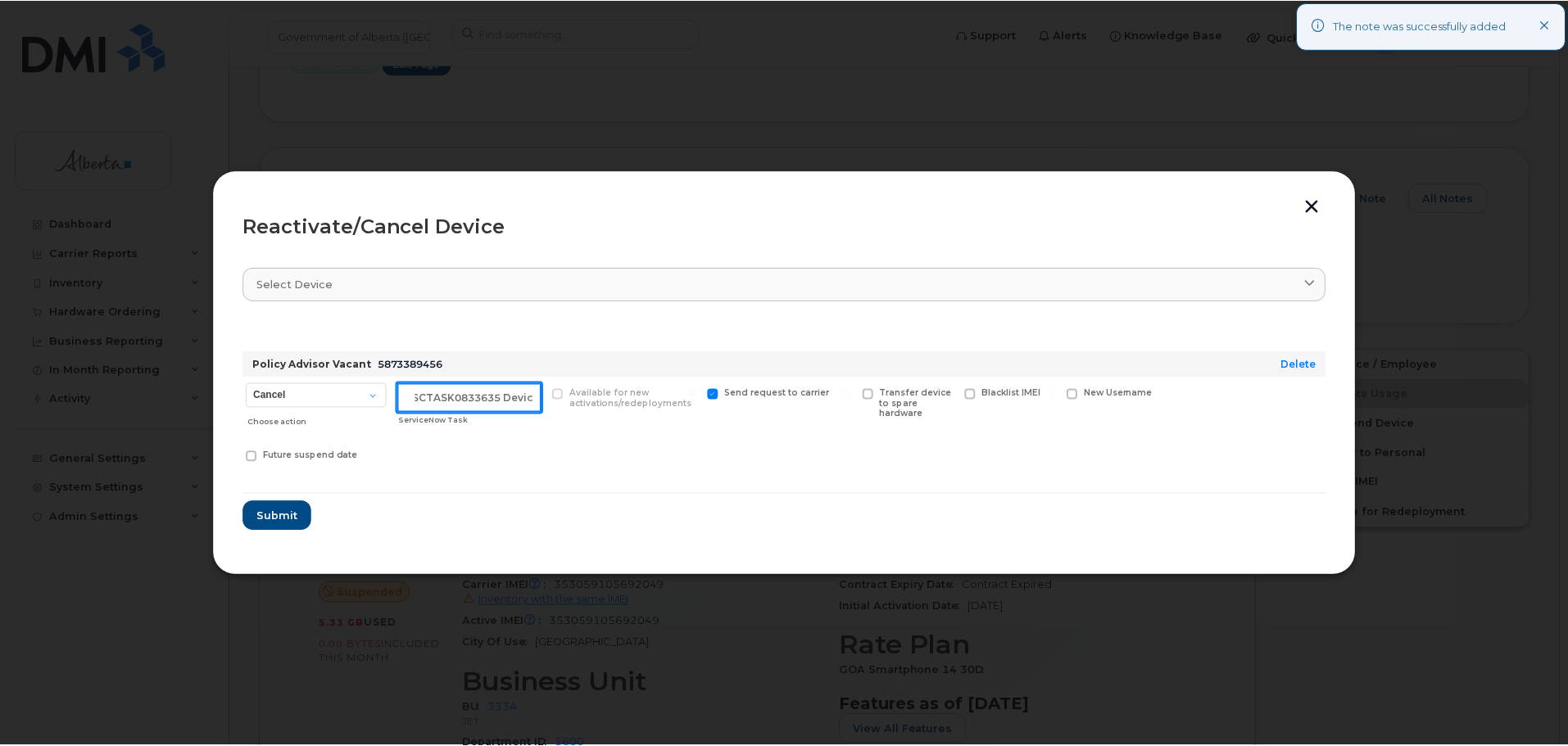
scroll to position [0, 0]
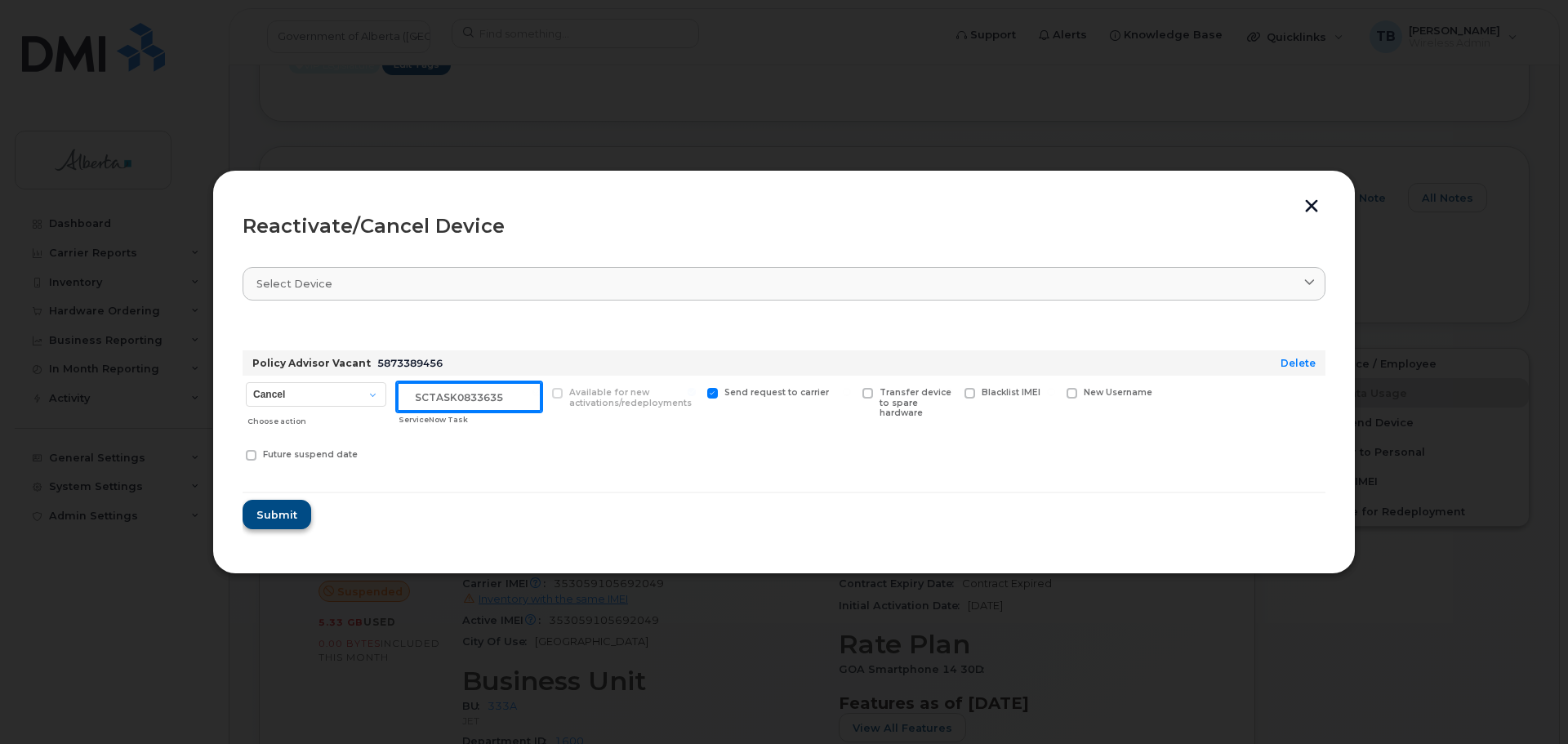
type input "SCTASK0833635"
click at [267, 529] on button "Submit" at bounding box center [276, 514] width 67 height 29
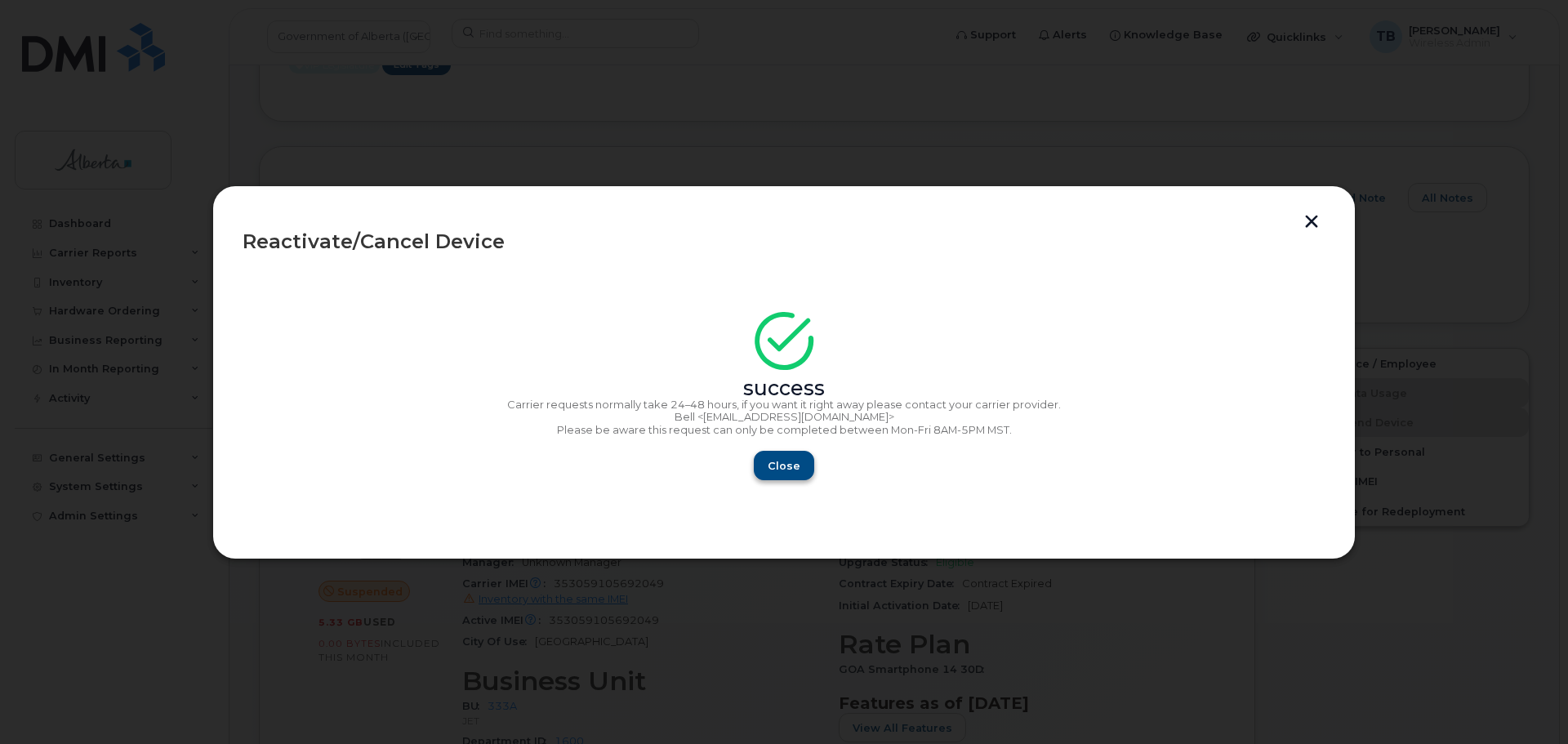
drag, startPoint x: 754, startPoint y: 477, endPoint x: 765, endPoint y: 469, distance: 13.6
click at [758, 474] on div "Close" at bounding box center [784, 465] width 1083 height 29
click at [765, 469] on button "Close" at bounding box center [784, 465] width 59 height 29
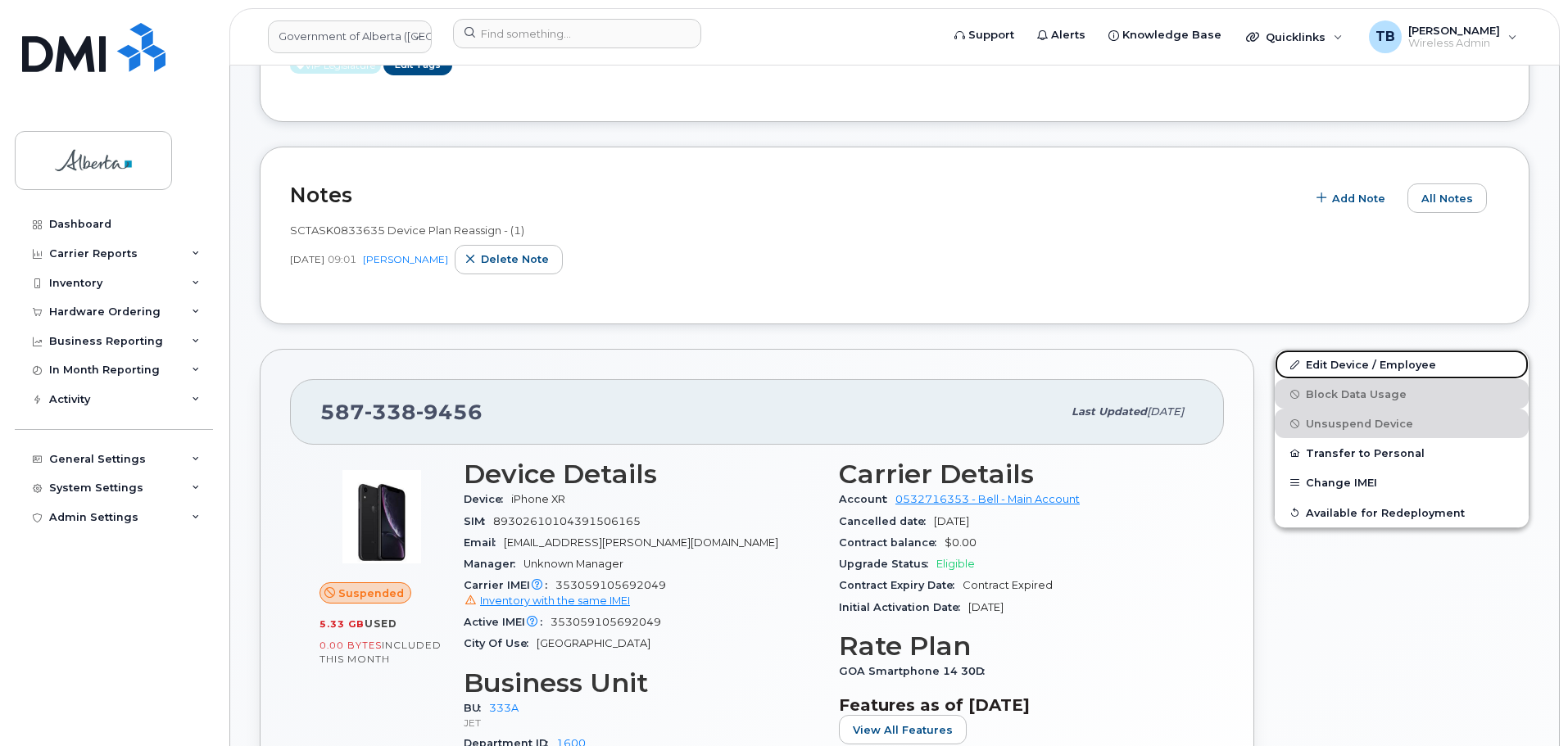
drag, startPoint x: 1340, startPoint y: 361, endPoint x: 941, endPoint y: 387, distance: 399.8
click at [1340, 361] on link "Edit Device / Employee" at bounding box center [1401, 364] width 254 height 29
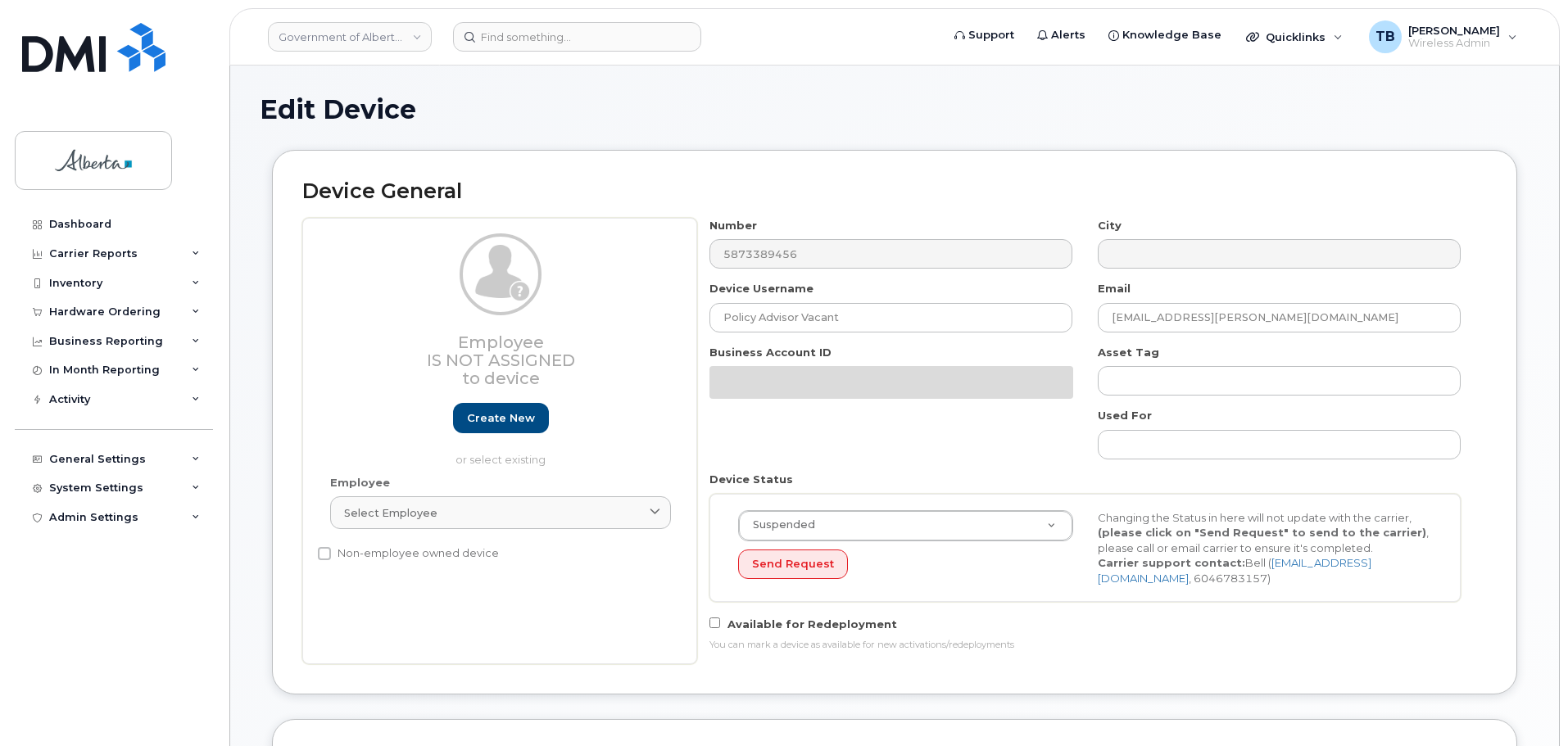
select select "4206363"
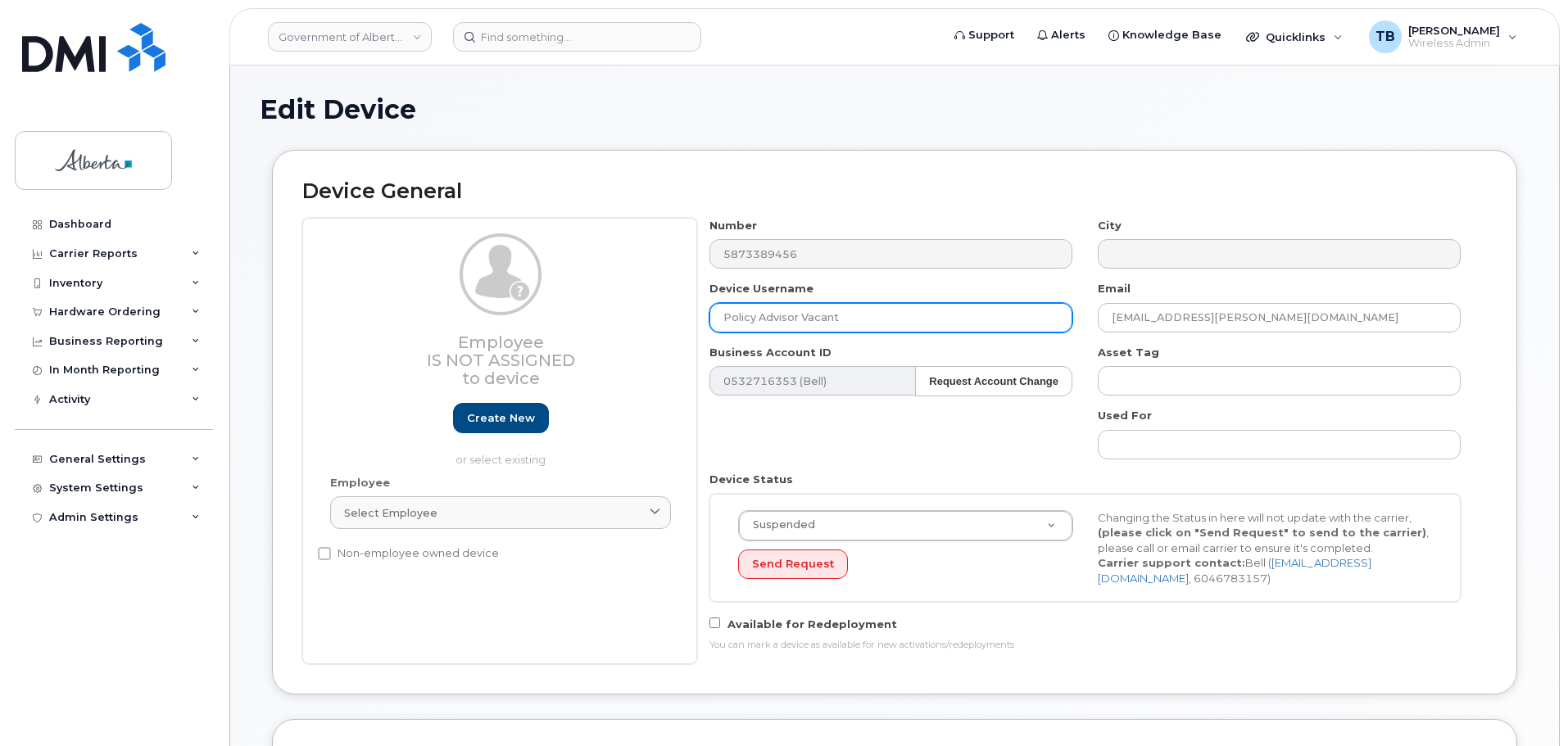
drag, startPoint x: 808, startPoint y: 325, endPoint x: 645, endPoint y: 329, distance: 163.0
click at [650, 328] on div "Employee Is not assigned to device Create new or select existing Employee Selec…" at bounding box center [894, 441] width 1185 height 447
paste input "[PERSON_NAME]"
type input "[PERSON_NAME]"
drag, startPoint x: 1283, startPoint y: 330, endPoint x: 1042, endPoint y: 325, distance: 241.1
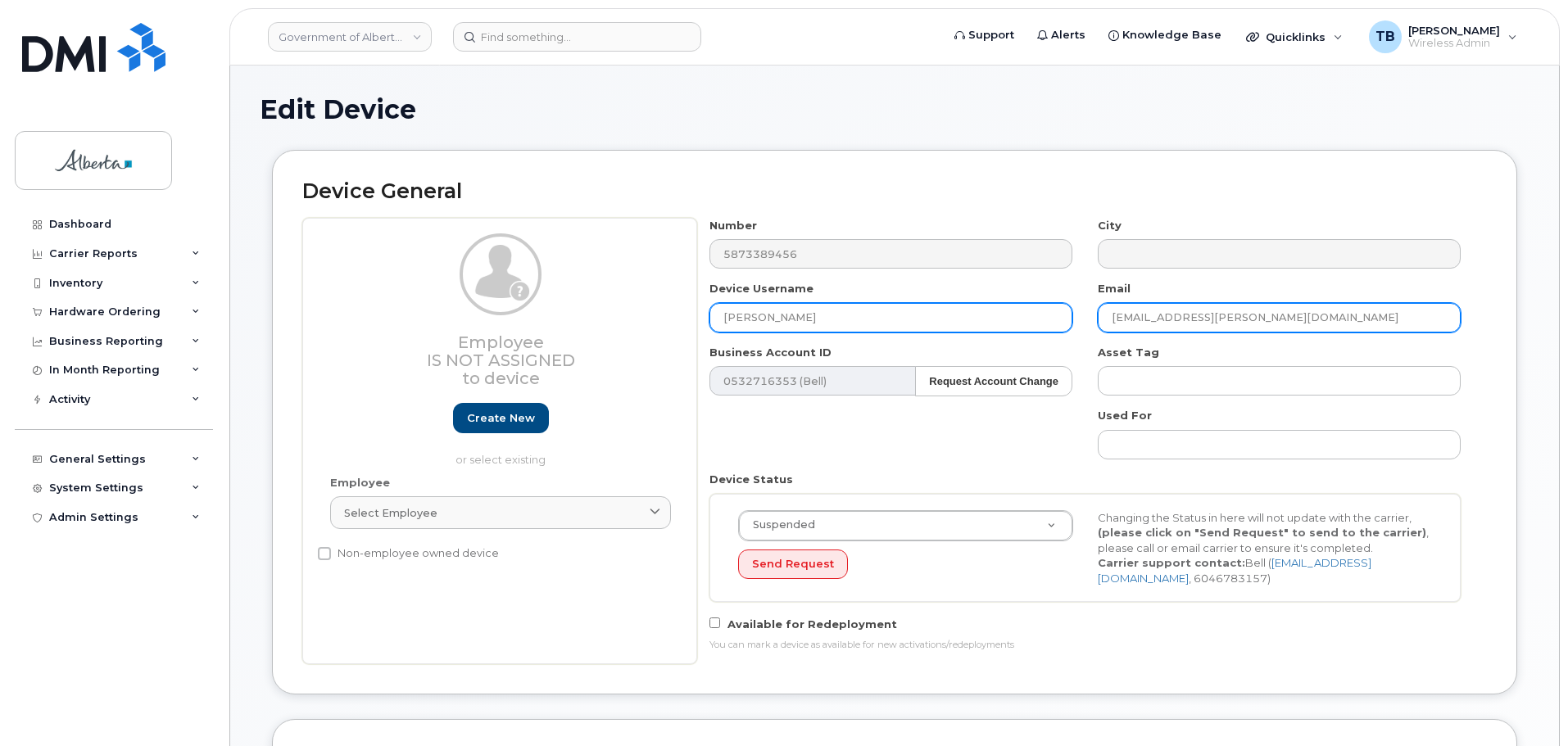
click at [1042, 325] on div "Number 5873389456 City Device Username Collins Ugochukwu Email benjamyn.mckay@g…" at bounding box center [1085, 441] width 776 height 447
paste input "Collins.Ugochukwu"
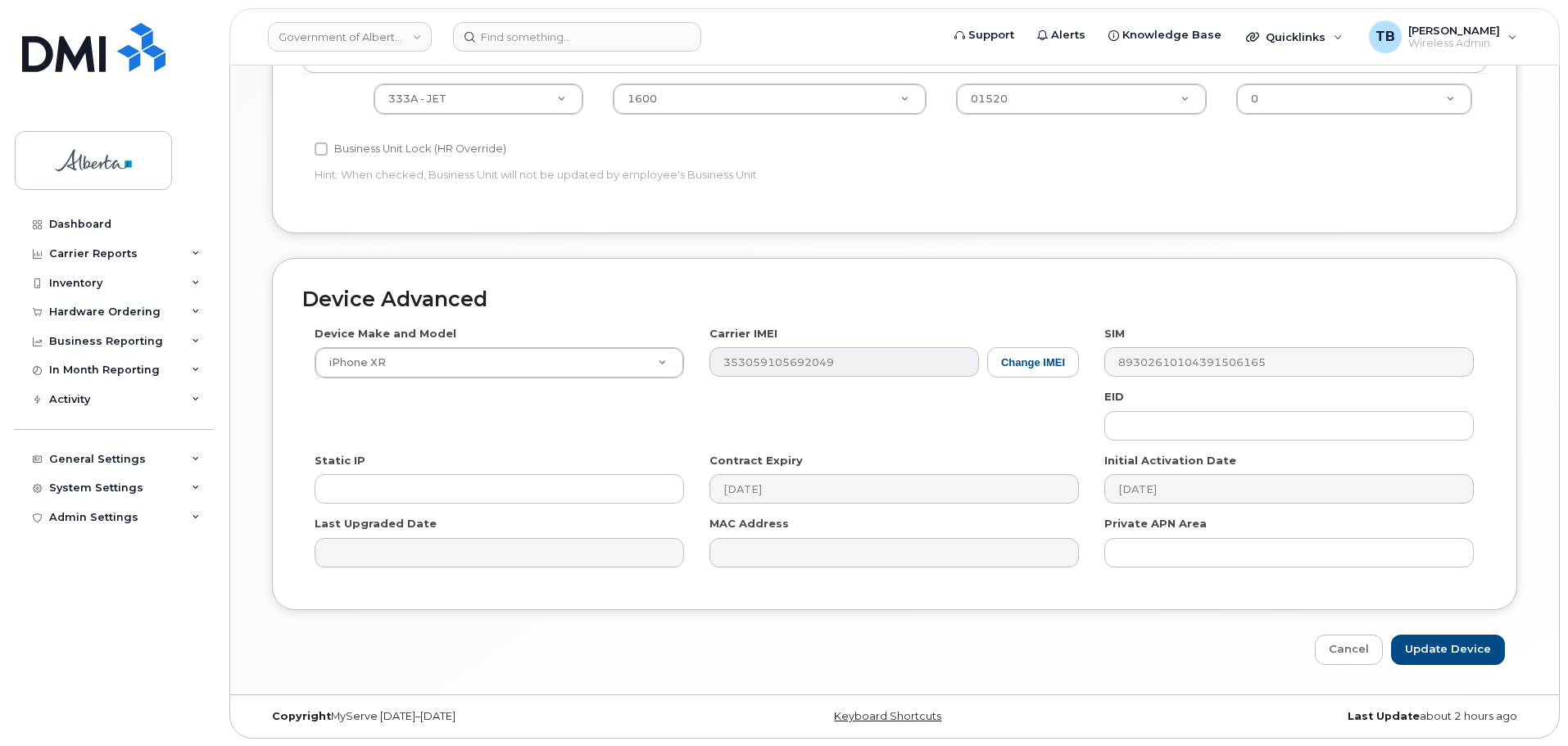
scroll to position [744, 0]
type input "[PERSON_NAME][EMAIL_ADDRESS][PERSON_NAME][DOMAIN_NAME]"
drag, startPoint x: 1450, startPoint y: 645, endPoint x: 563, endPoint y: 552, distance: 891.9
click at [1449, 645] on input "Update Device" at bounding box center [1448, 649] width 114 height 30
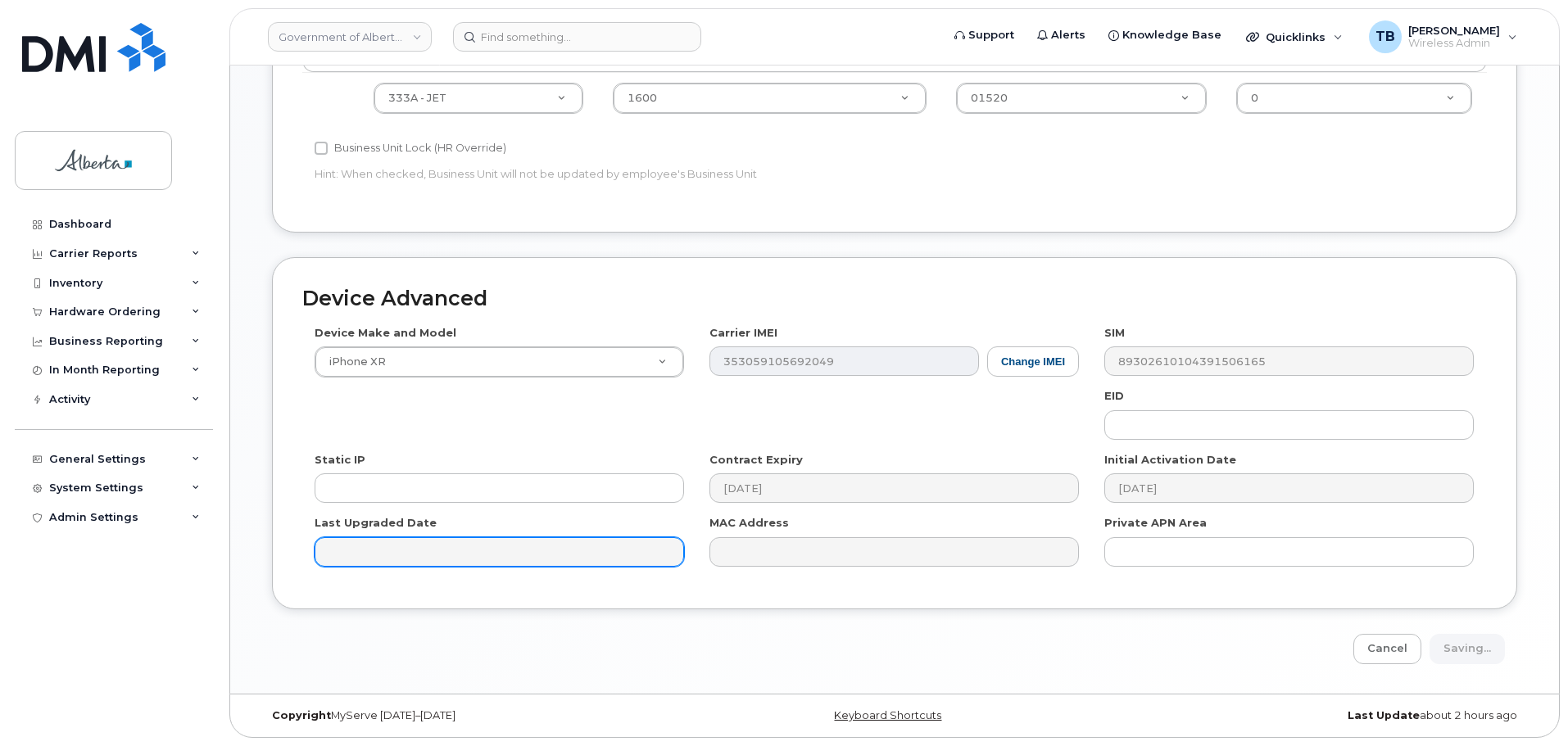
type input "Saving..."
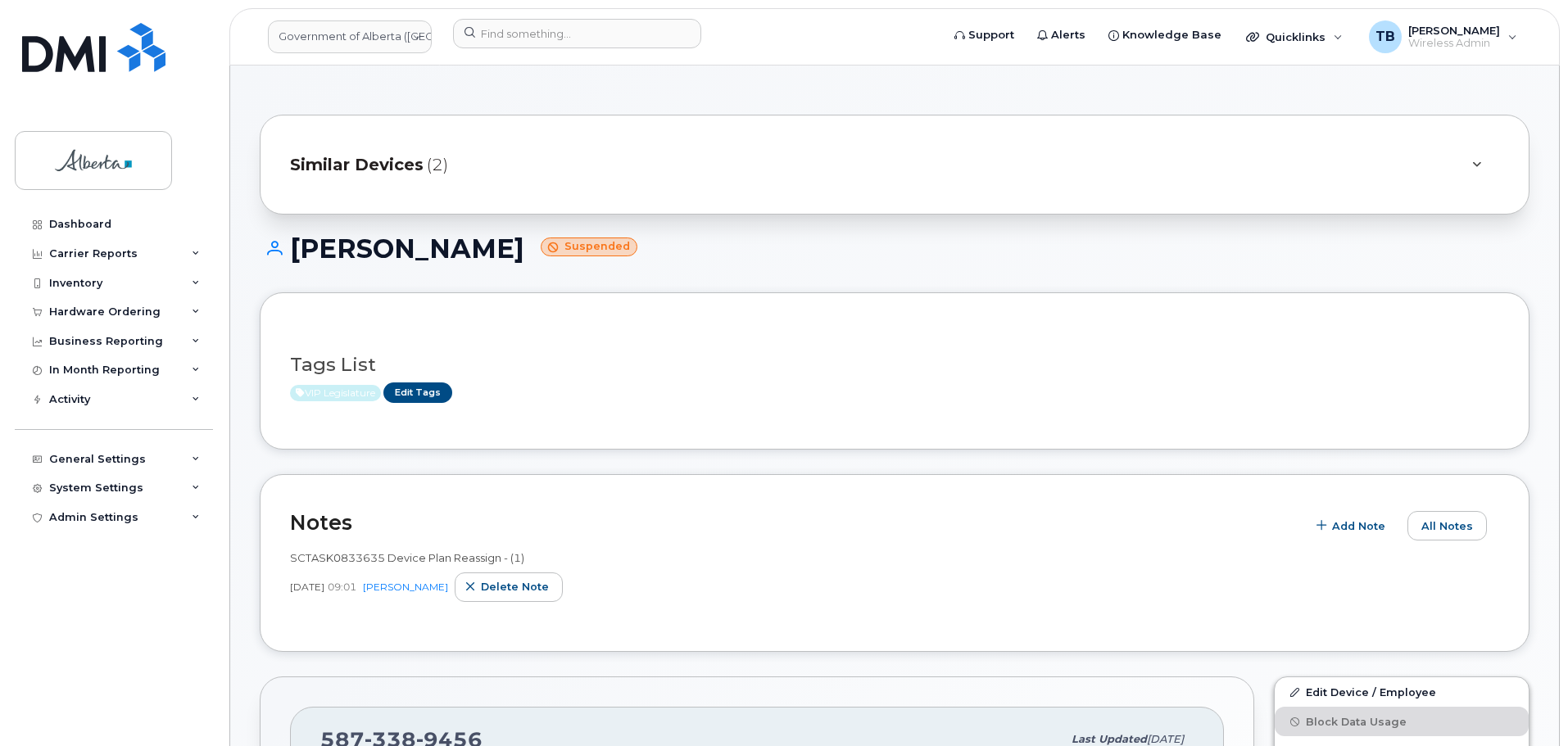
scroll to position [246, 0]
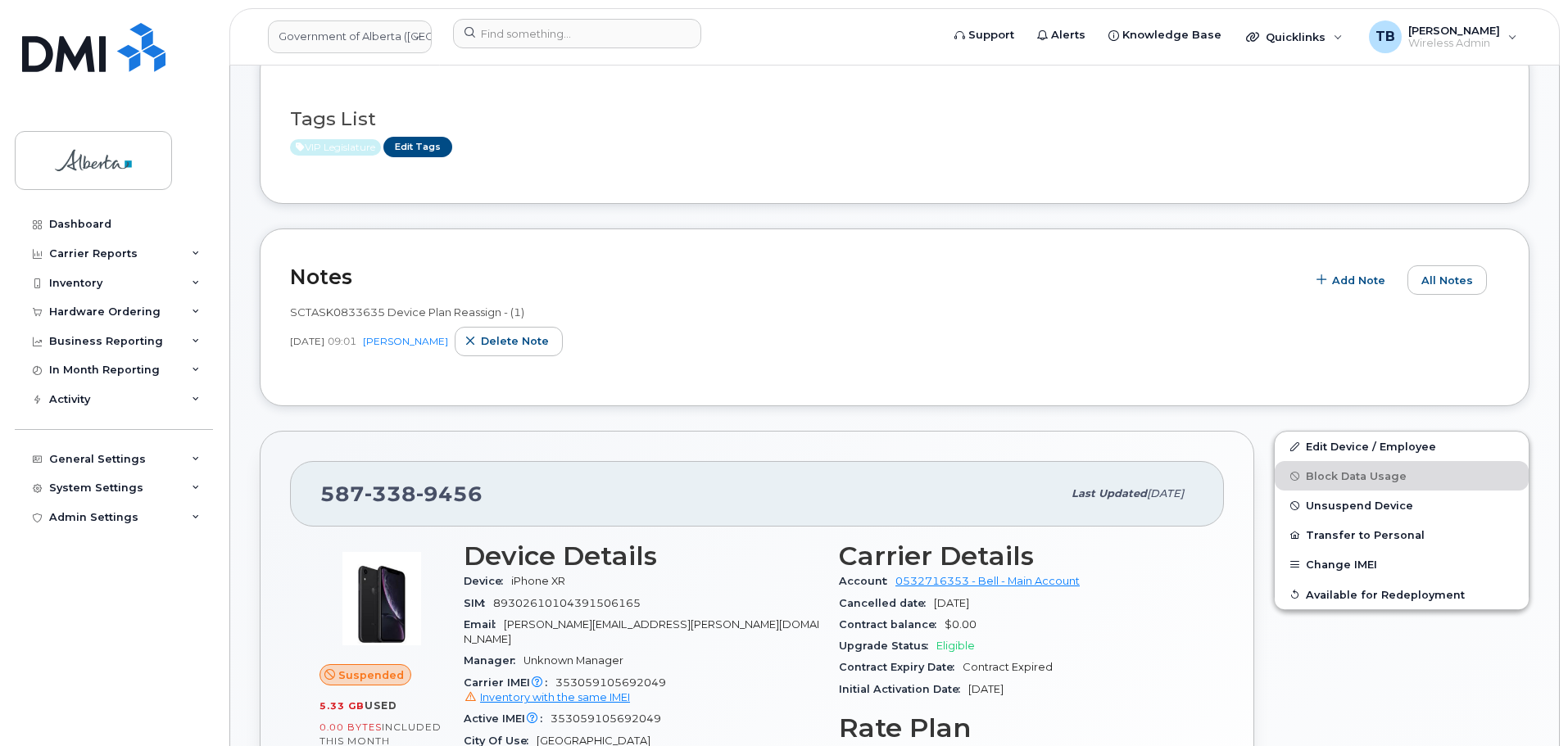
click at [417, 492] on span "338" at bounding box center [450, 494] width 66 height 25
copy span "587 338 9456"
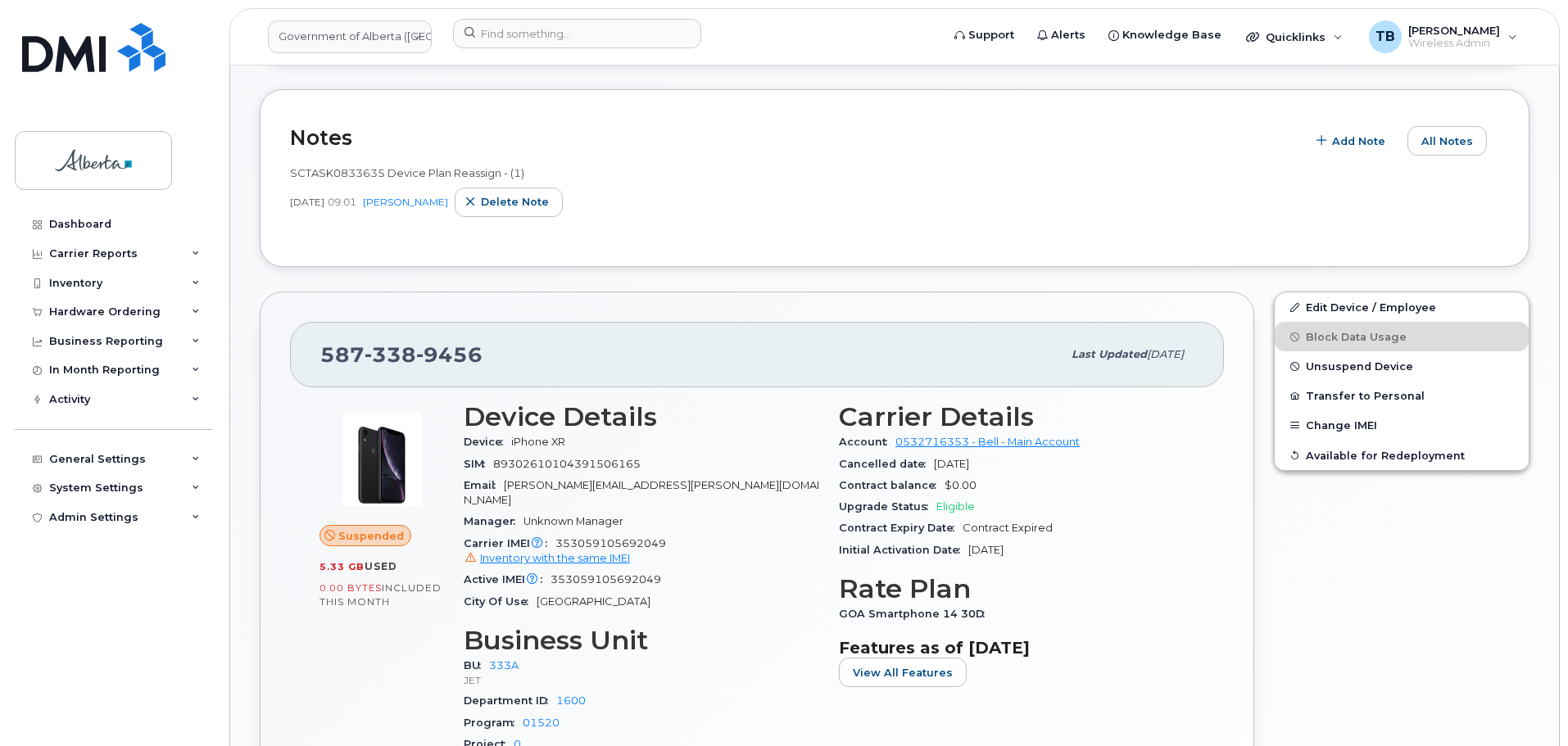
scroll to position [370, 0]
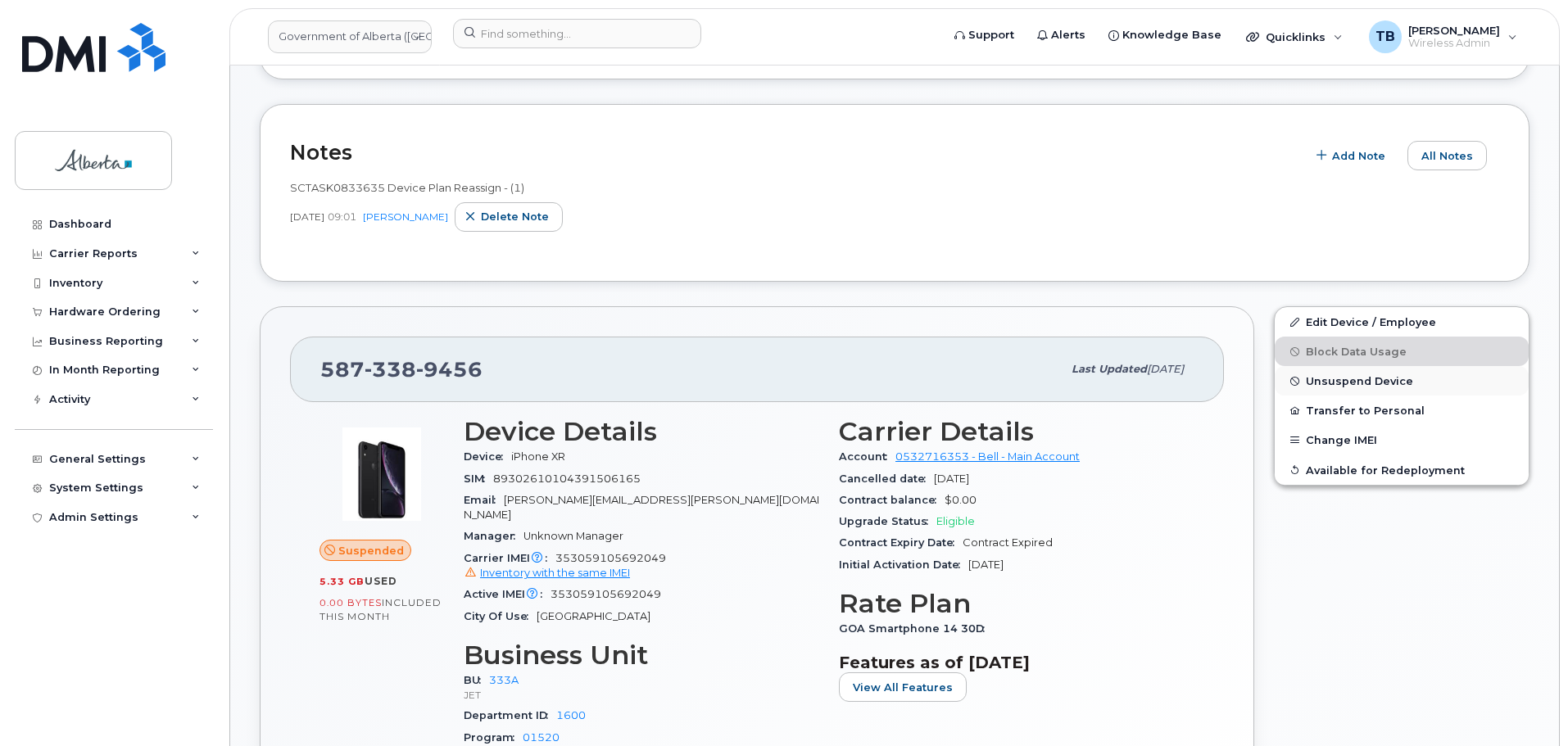
click at [1338, 384] on span "Unsuspend Device" at bounding box center [1359, 381] width 107 height 12
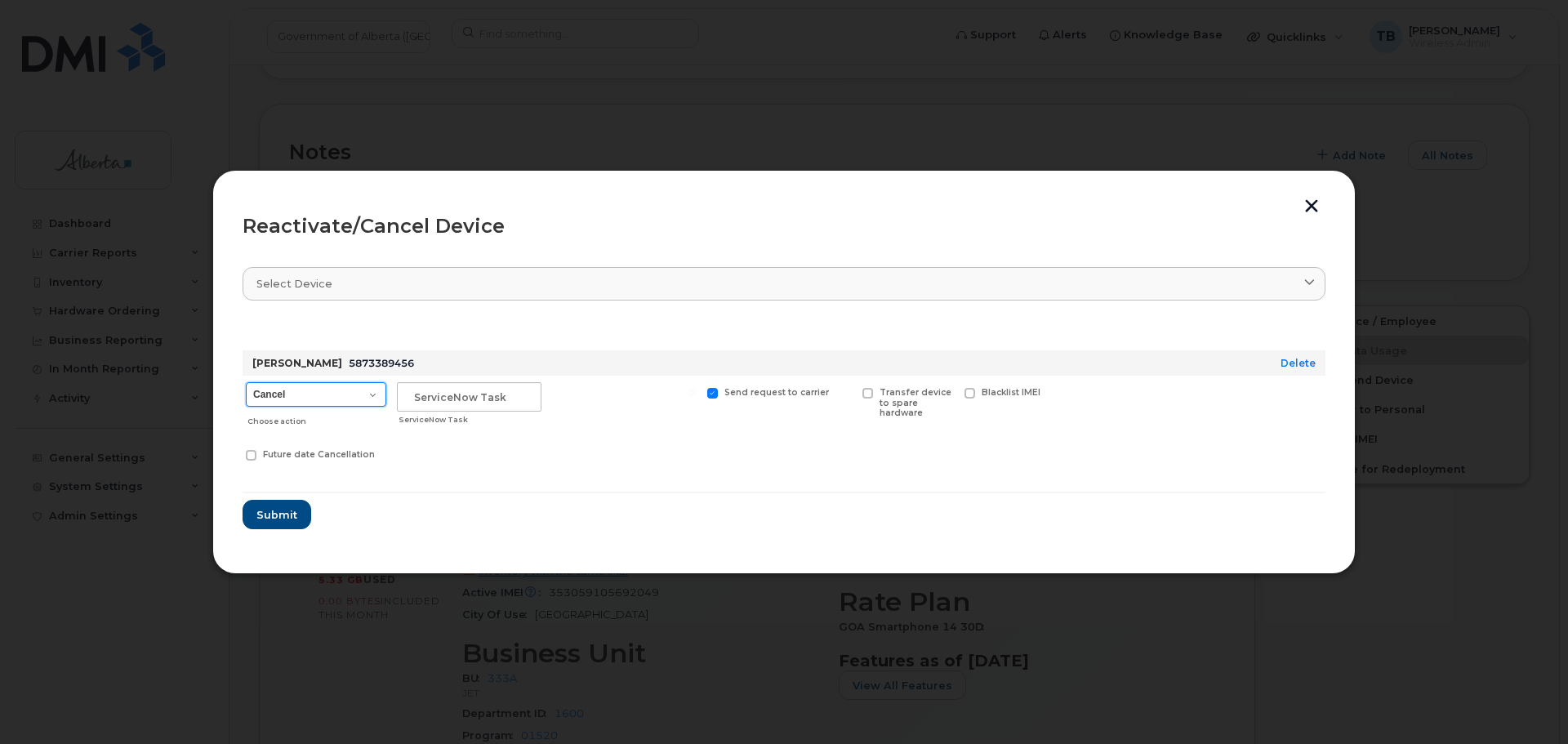
click at [340, 404] on select "Cancel Suspend - Extend Suspension Reactivate" at bounding box center [315, 395] width 141 height 25
select select "[object Object]"
click at [245, 382] on select "Cancel Suspend - Extend Suspension Reactivate" at bounding box center [315, 395] width 141 height 25
click at [448, 403] on input "text" at bounding box center [468, 397] width 144 height 29
paste input "SCTASK0833635"
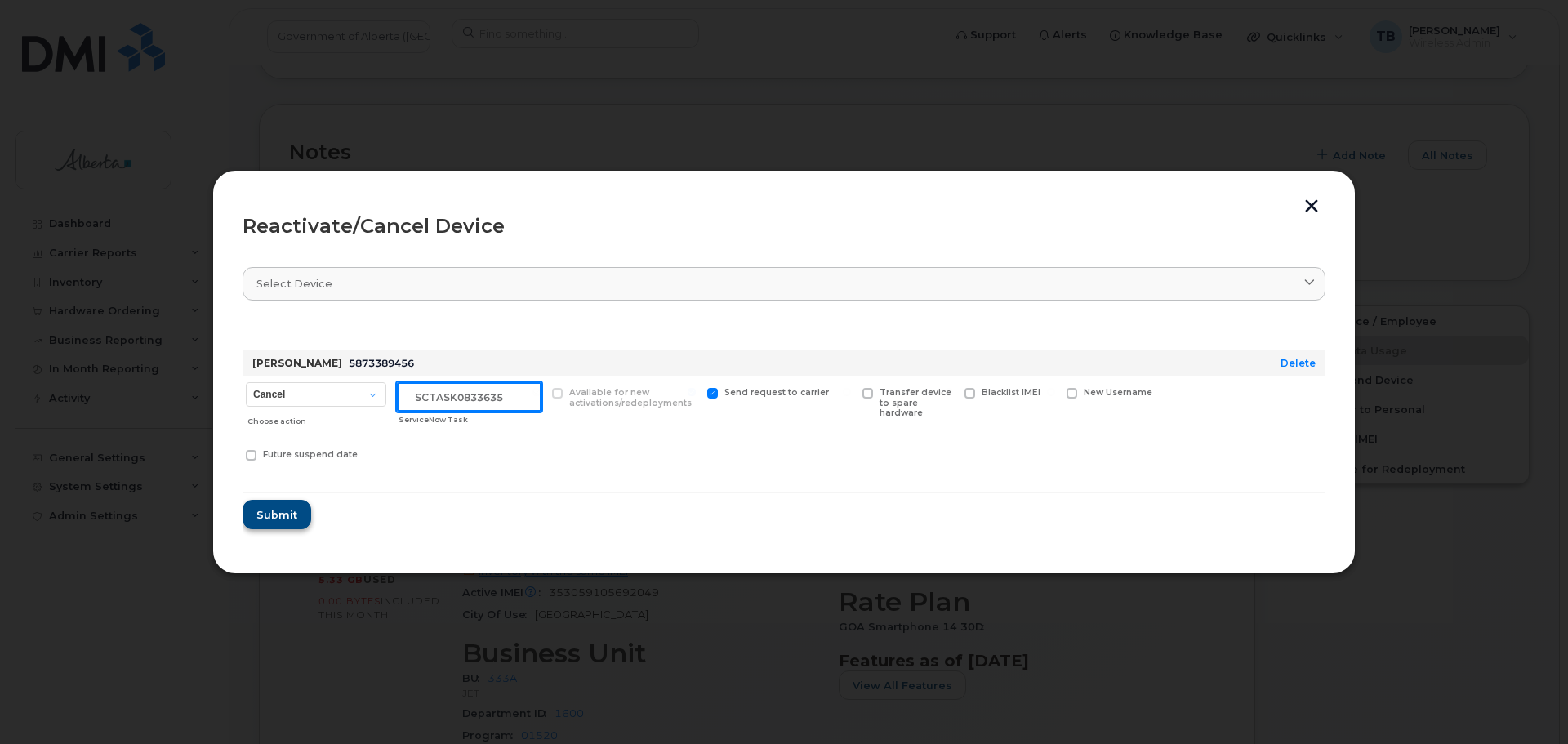
type input "SCTASK0833635"
click at [290, 512] on span "Submit" at bounding box center [276, 515] width 41 height 15
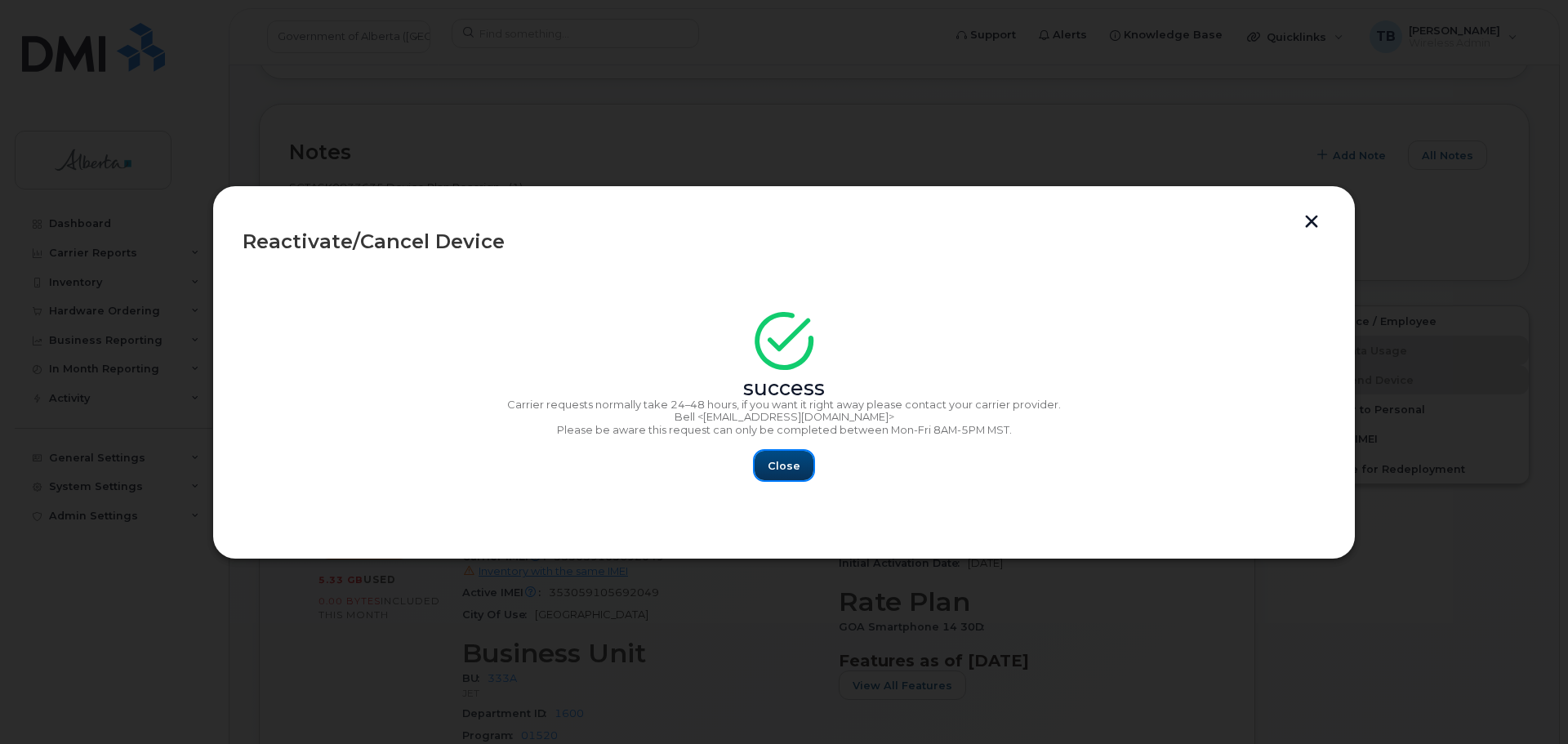
click at [787, 473] on span "Close" at bounding box center [784, 465] width 33 height 15
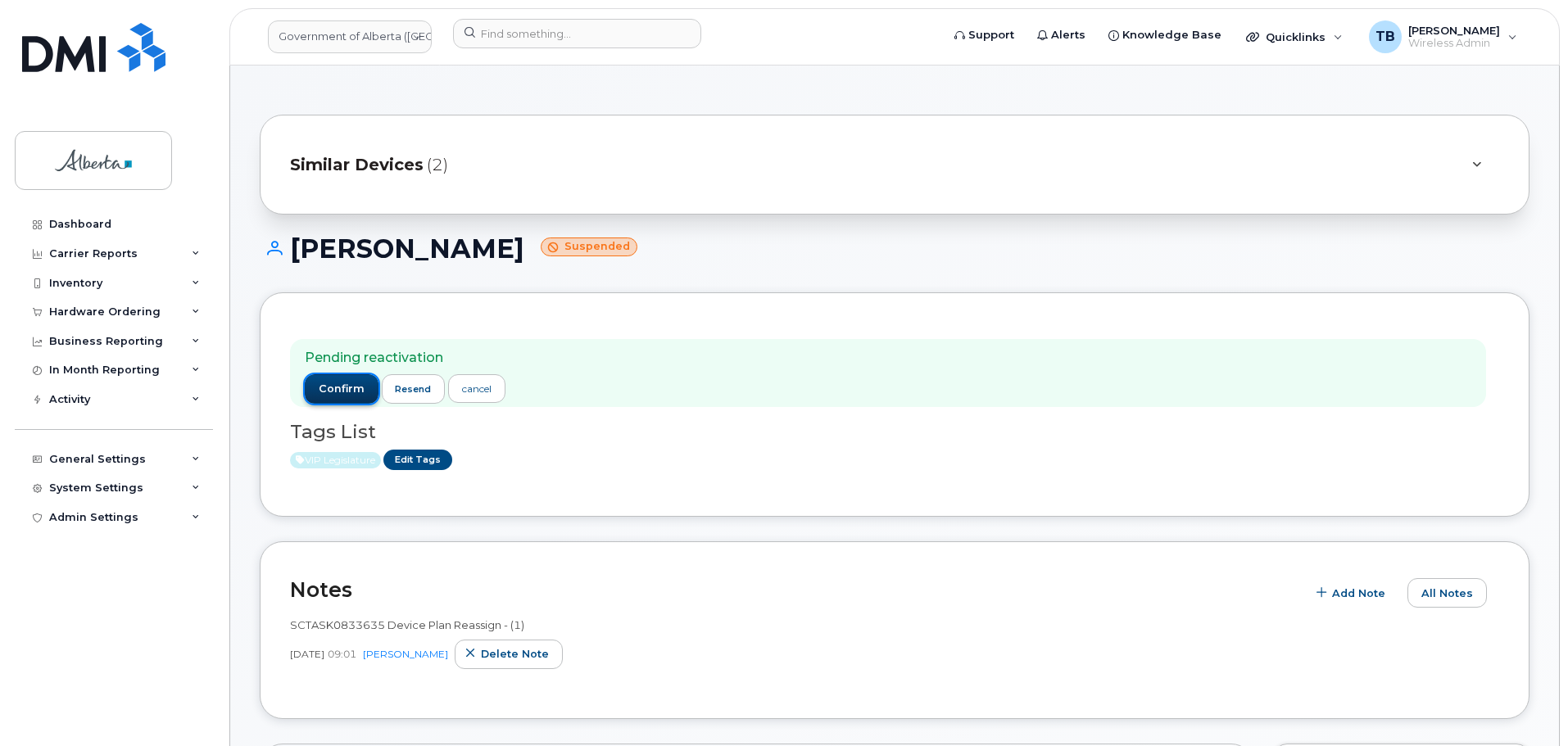
click at [341, 386] on span "confirm" at bounding box center [342, 389] width 45 height 15
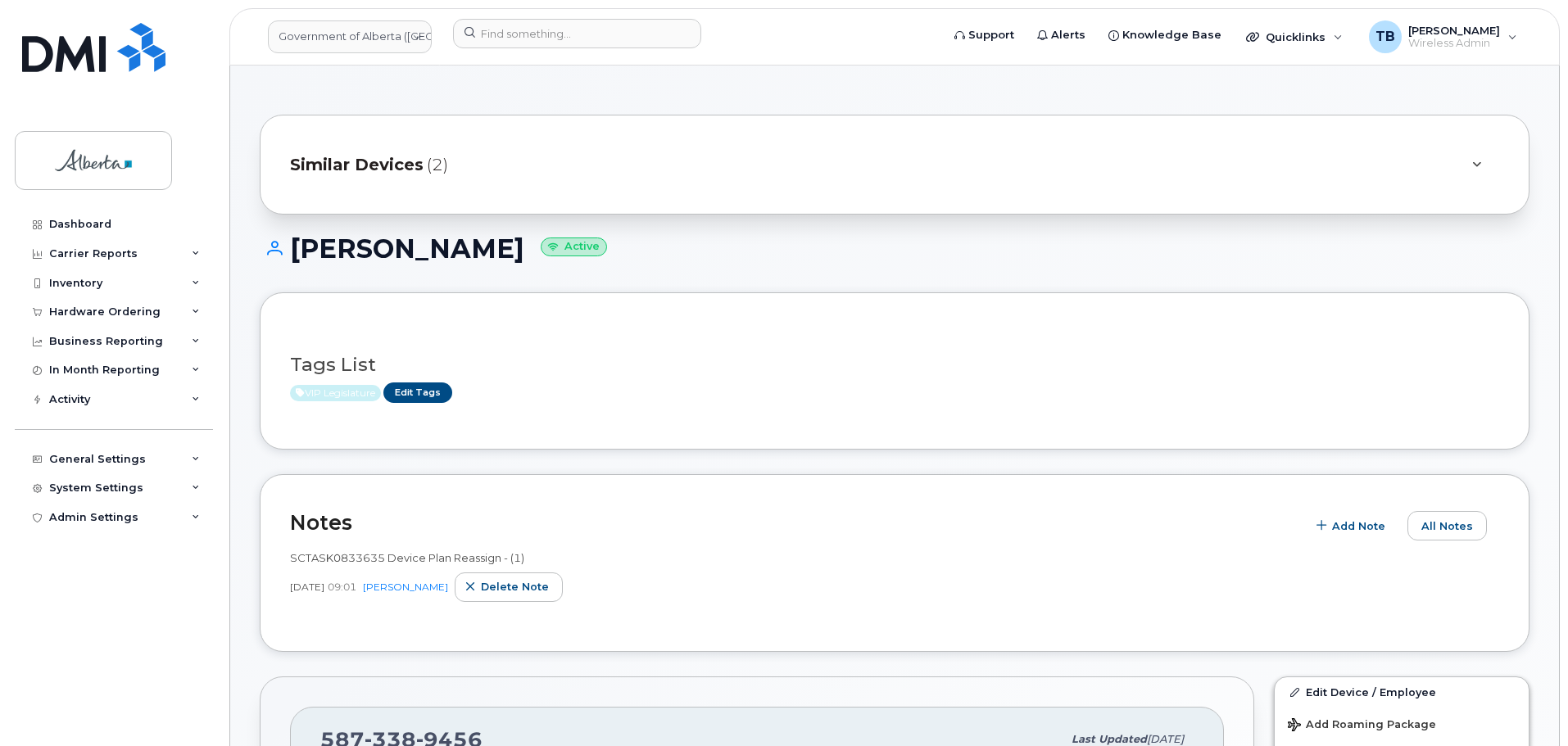
drag, startPoint x: 1169, startPoint y: 342, endPoint x: 1164, endPoint y: 351, distance: 10.3
click at [1169, 342] on div "Tags List VIP Legislature Edit Tags" at bounding box center [894, 371] width 1209 height 63
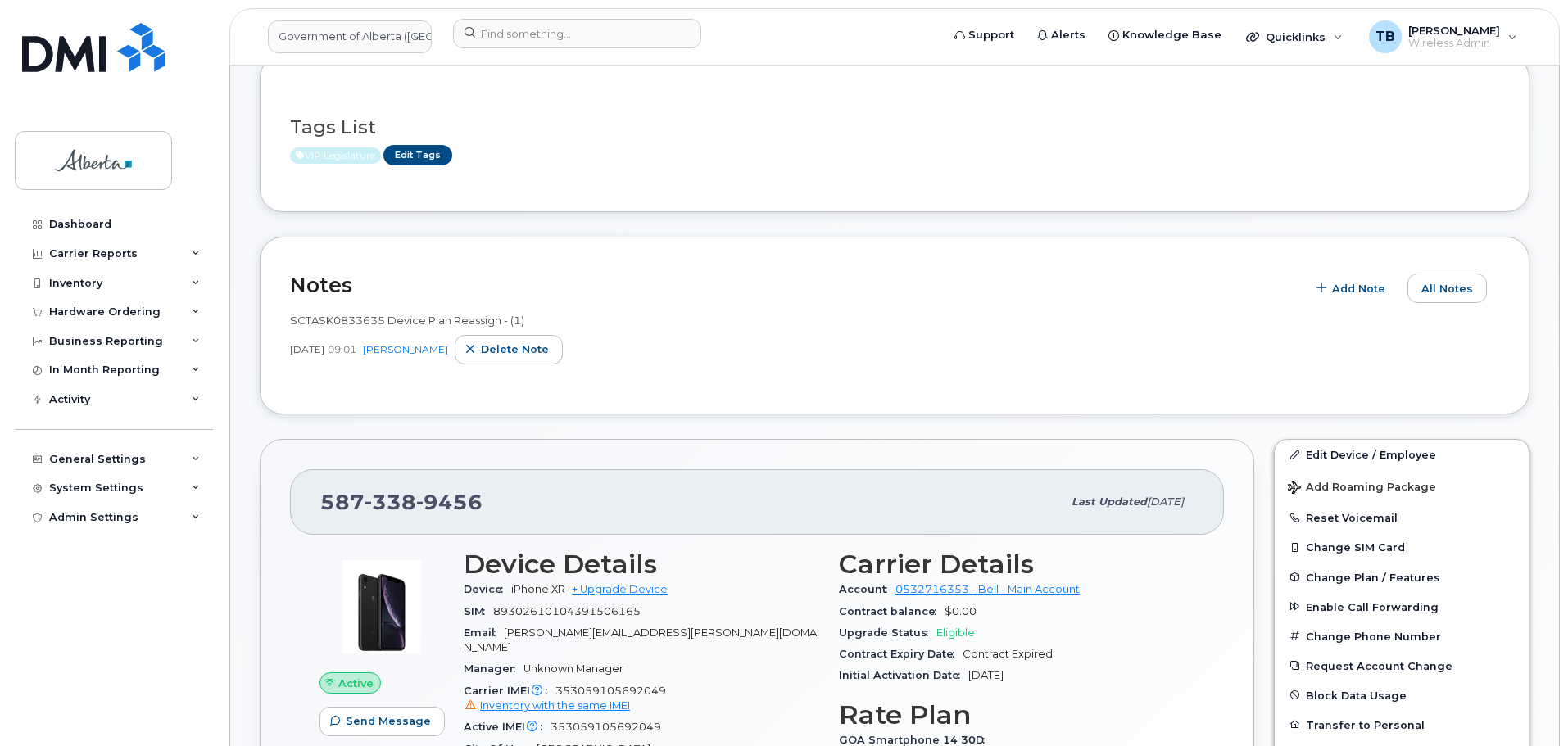
scroll to position [246, 0]
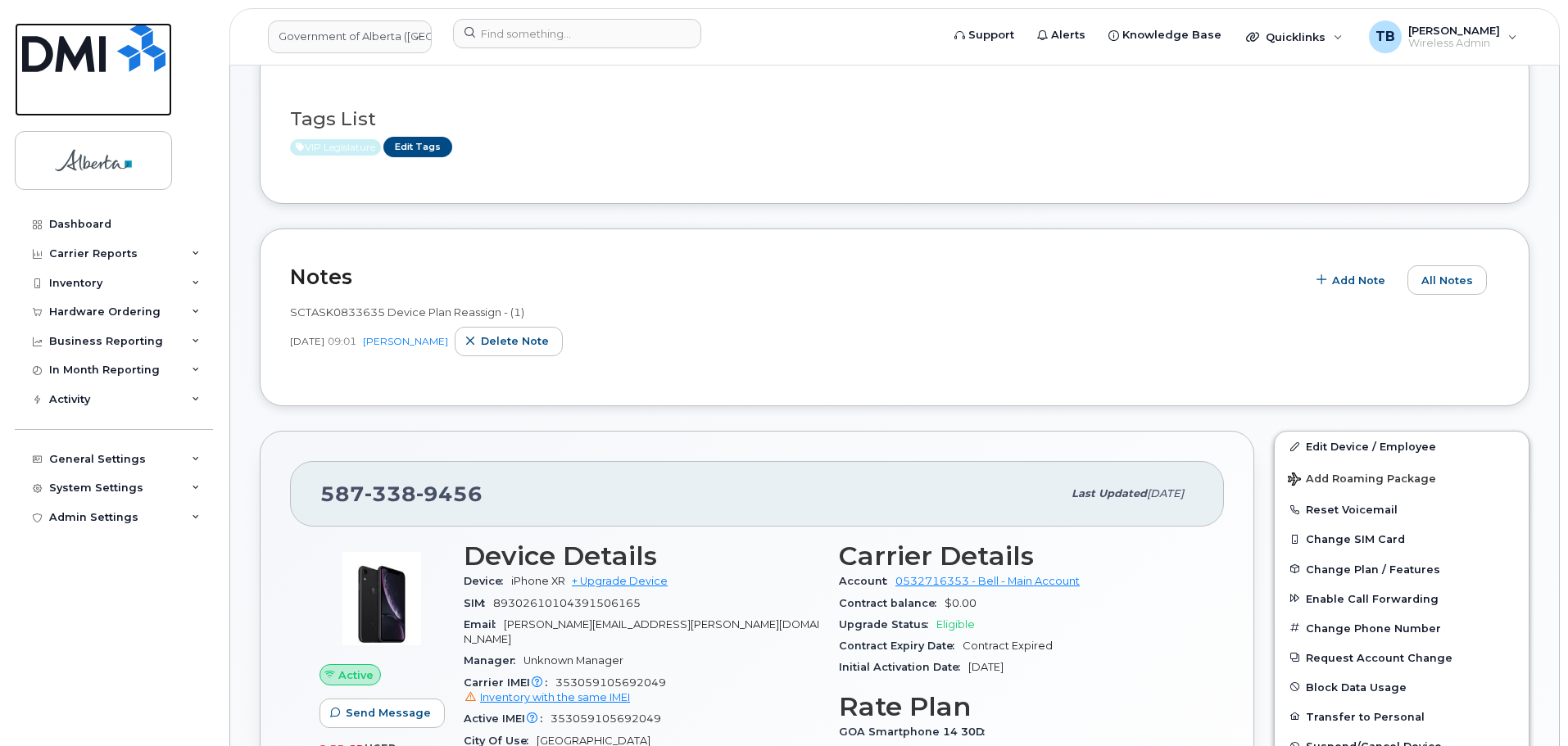
click at [103, 45] on img at bounding box center [93, 47] width 143 height 49
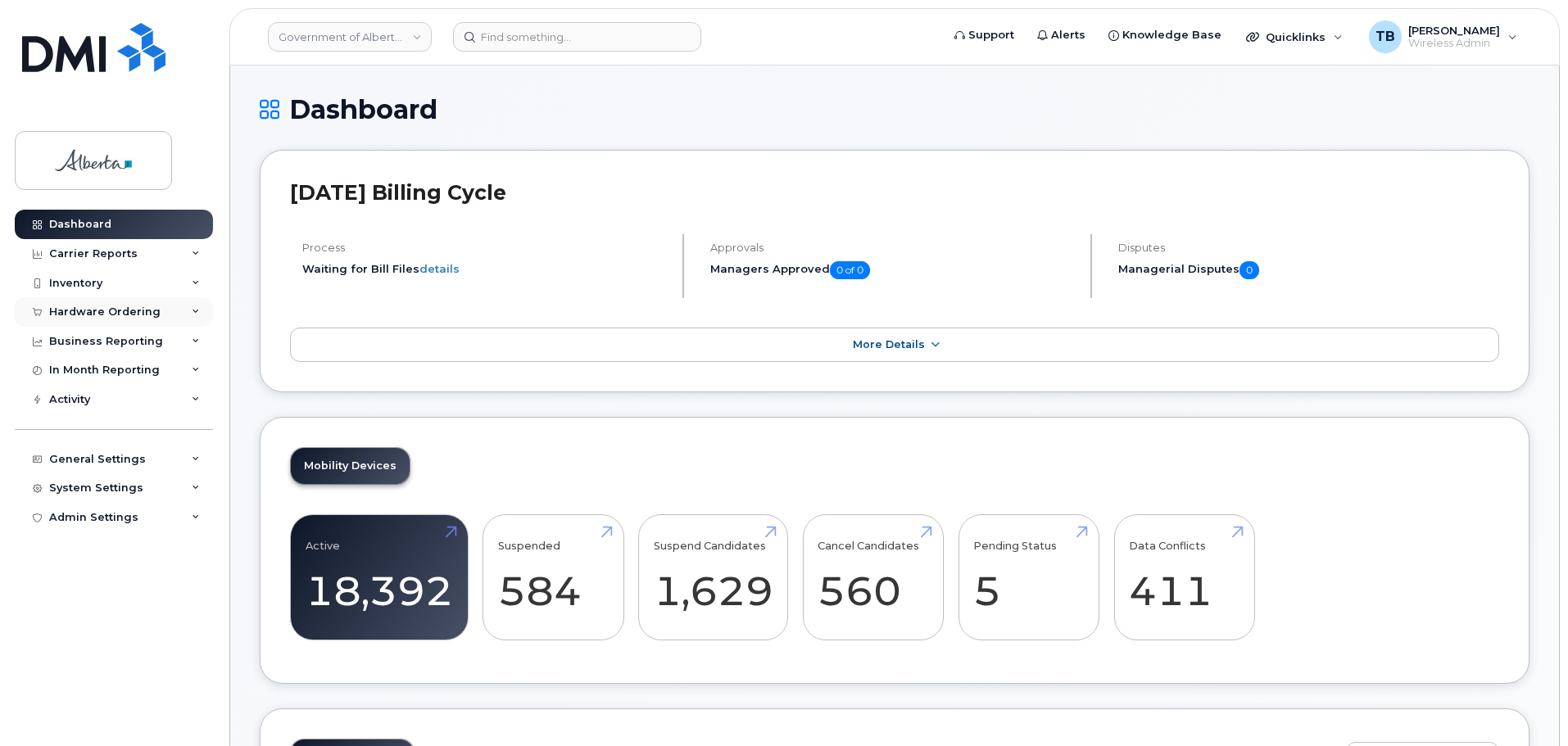
click at [80, 310] on div "Hardware Ordering" at bounding box center [105, 312] width 112 height 13
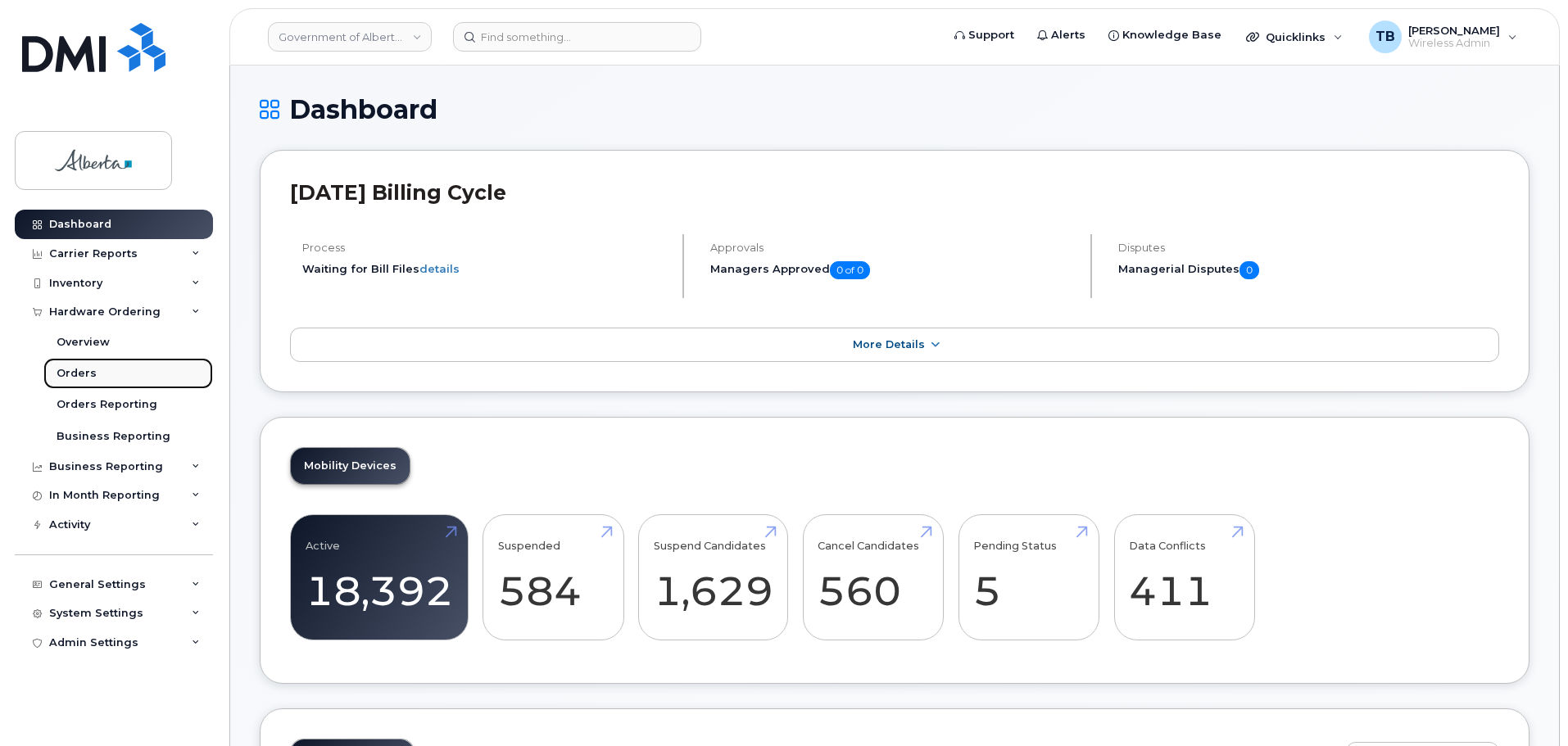
click at [77, 375] on div "Orders" at bounding box center [77, 374] width 40 height 15
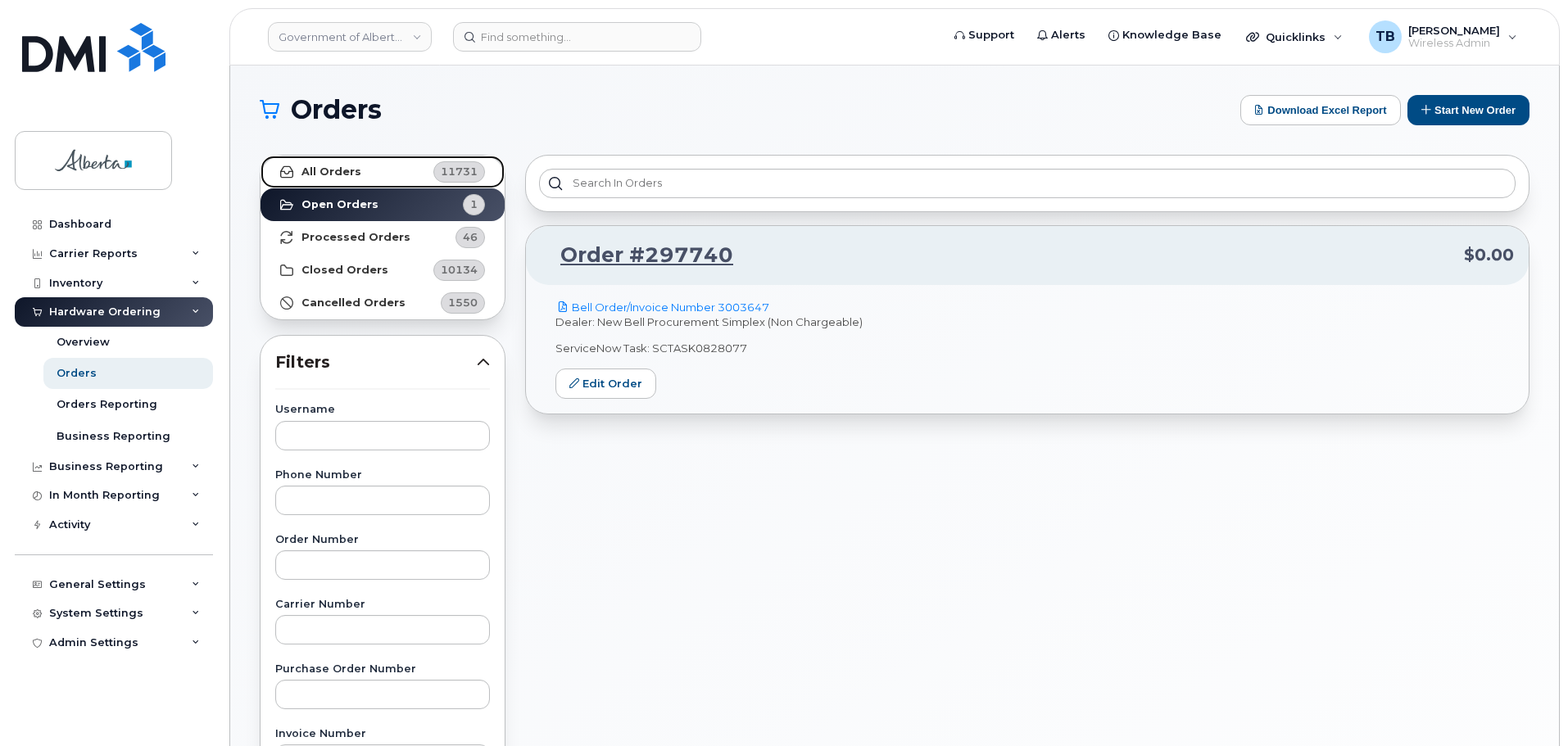
click at [325, 169] on strong "All Orders" at bounding box center [330, 172] width 60 height 13
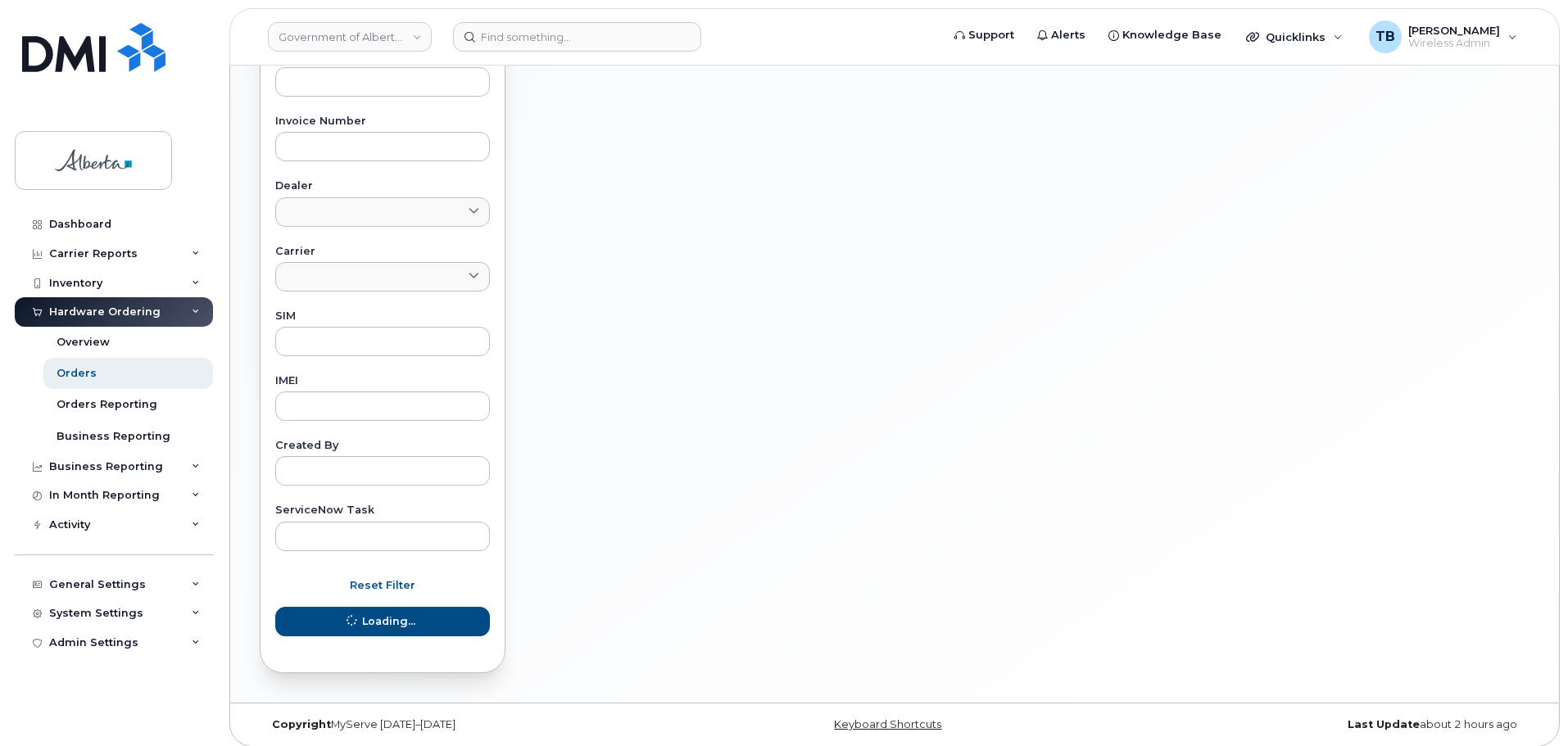
scroll to position [622, 0]
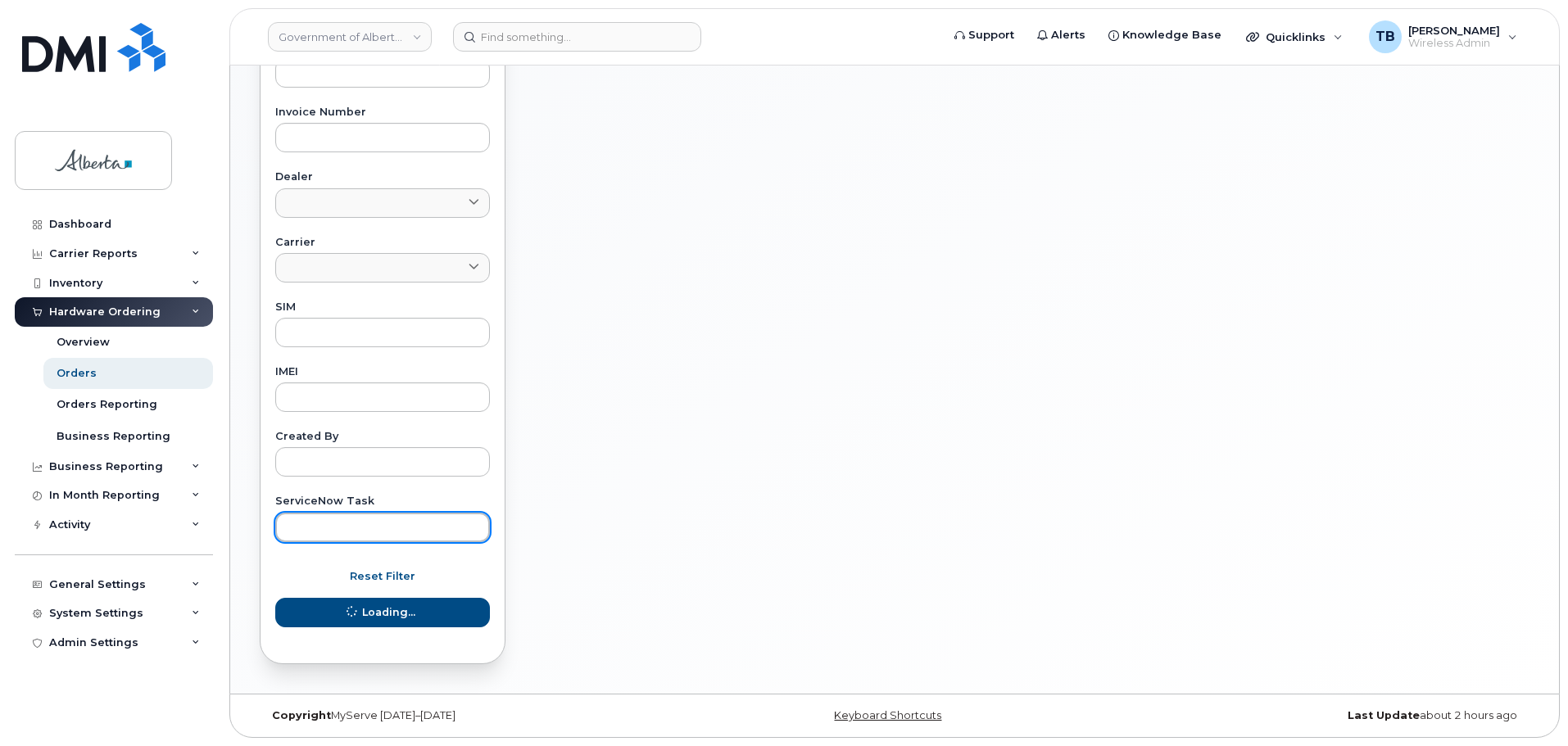
click at [323, 521] on input "text" at bounding box center [383, 527] width 215 height 29
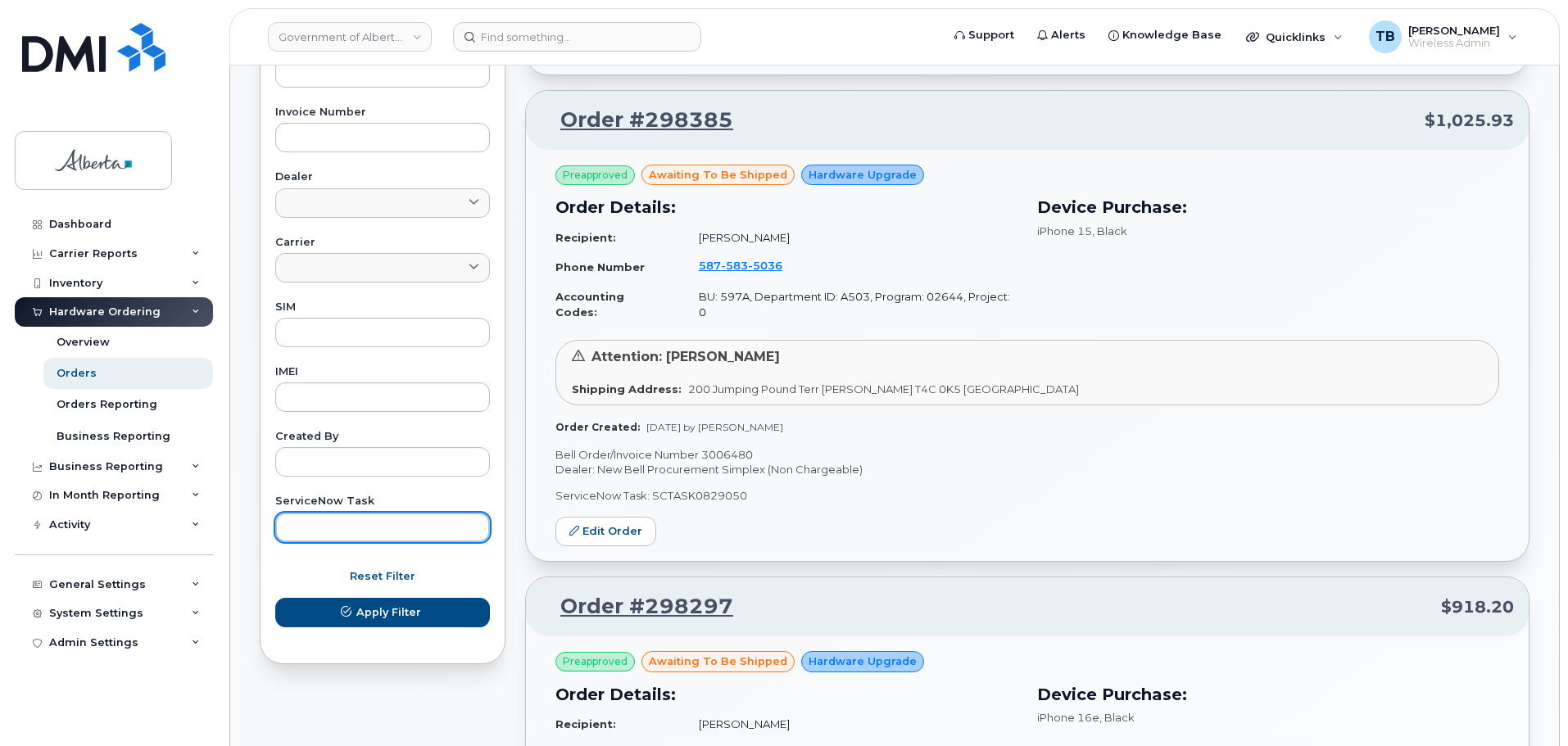
paste input "SCTASK0832499"
type input "SCTASK0832499"
click at [276, 598] on button "Apply Filter" at bounding box center [383, 613] width 215 height 29
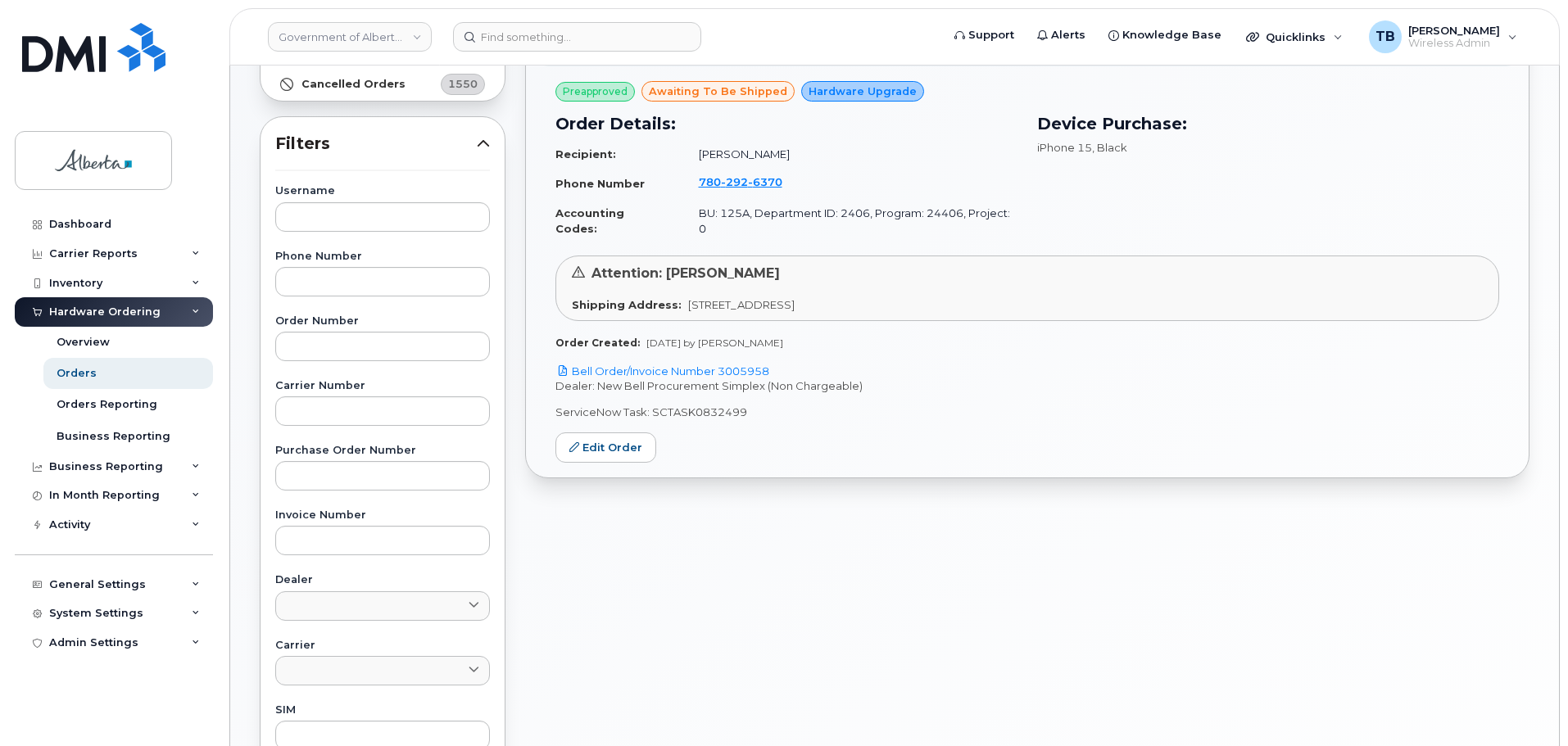
scroll to position [212, 0]
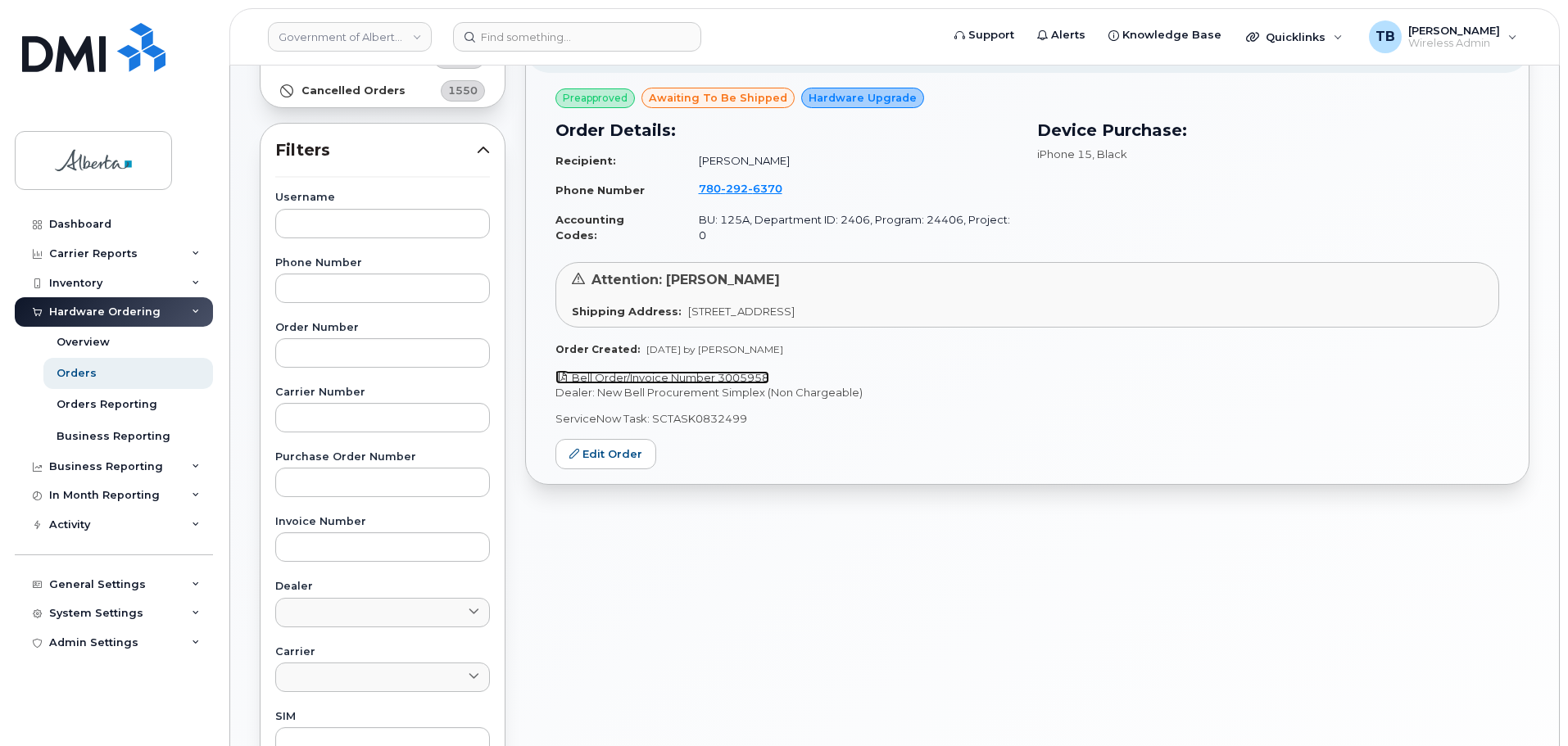
click at [627, 371] on link "Bell Order/Invoice Number 3005958" at bounding box center [663, 378] width 214 height 13
click at [748, 191] on span "292" at bounding box center [765, 188] width 34 height 13
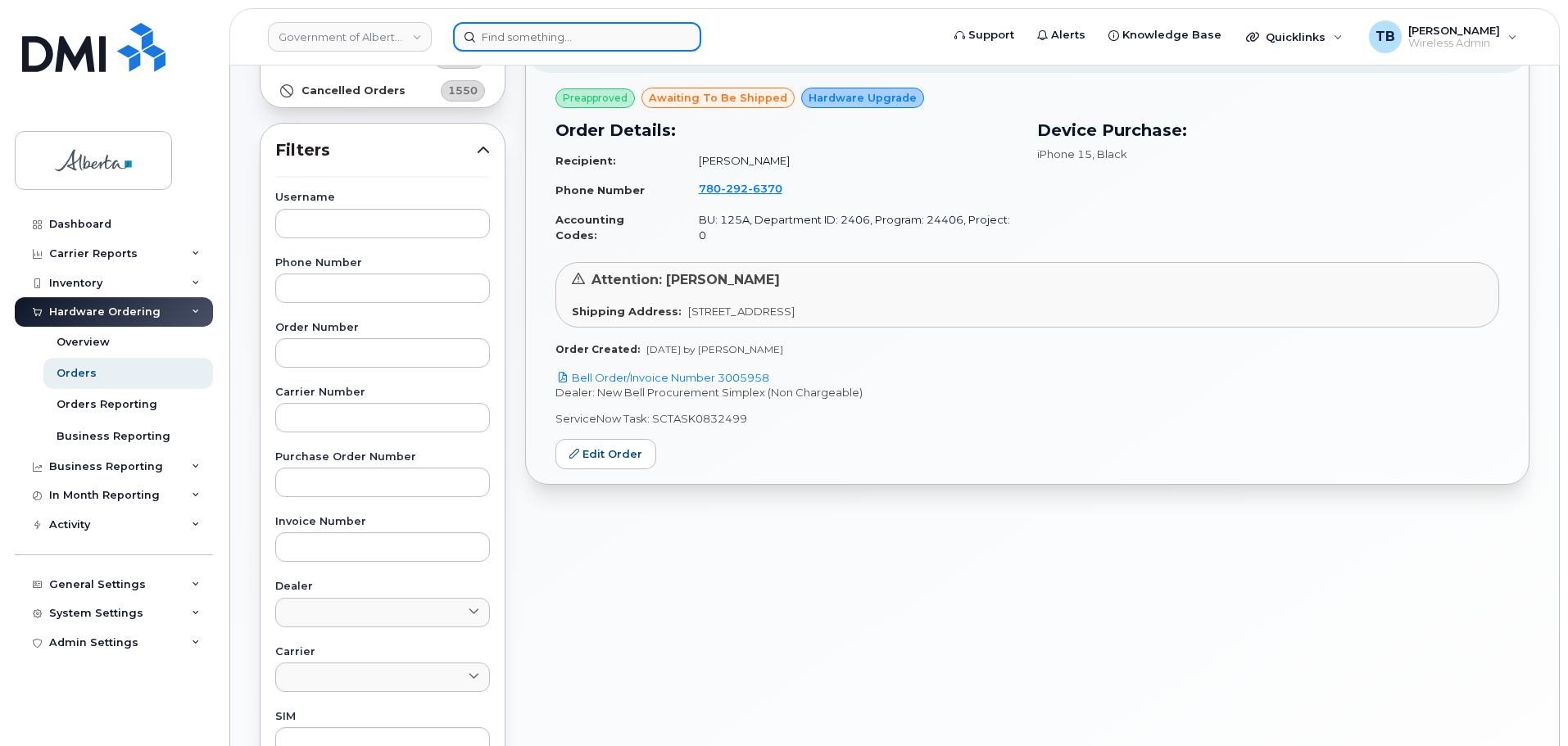
click at [508, 44] on input at bounding box center [577, 36] width 248 height 29
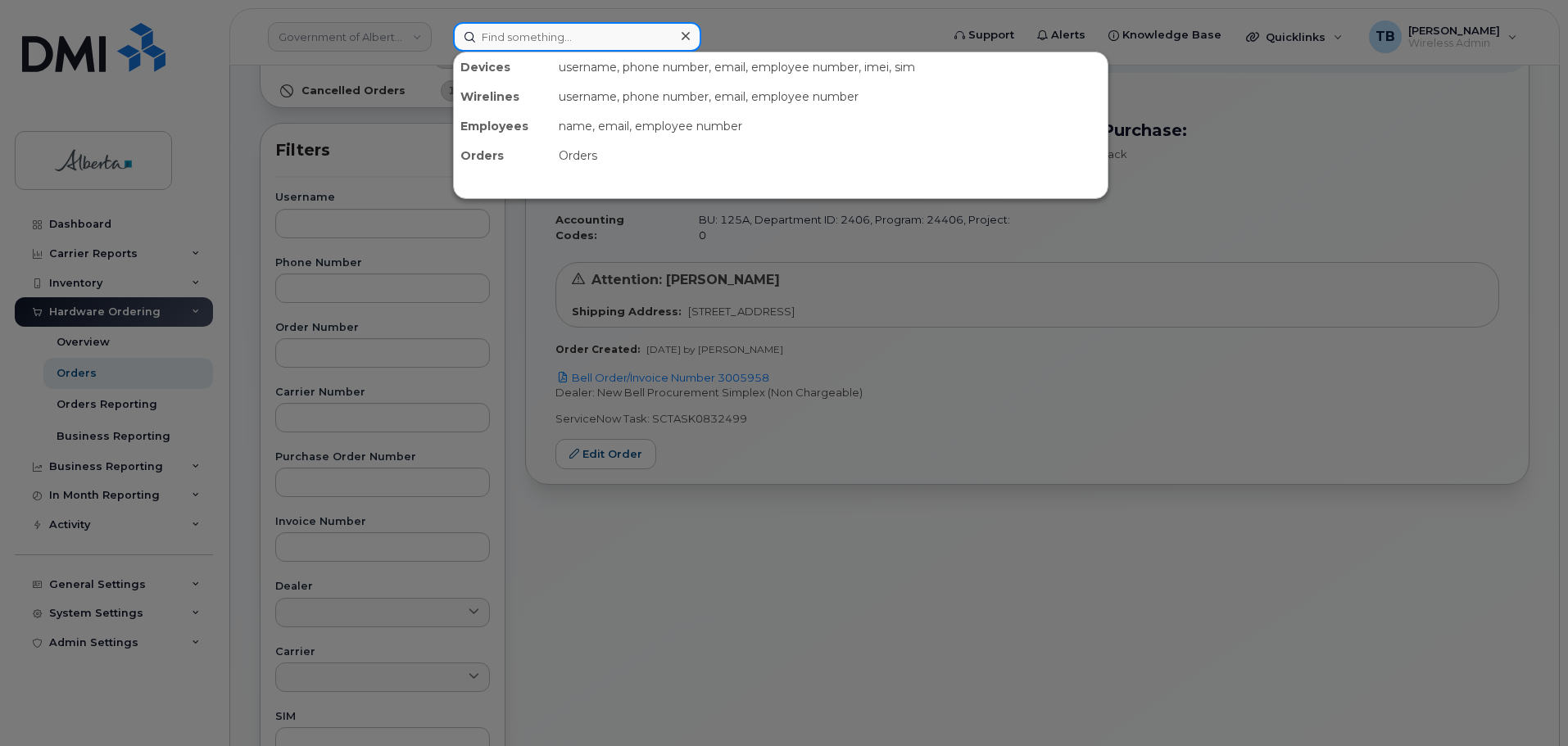
paste input "5879868877"
type input "5879868877"
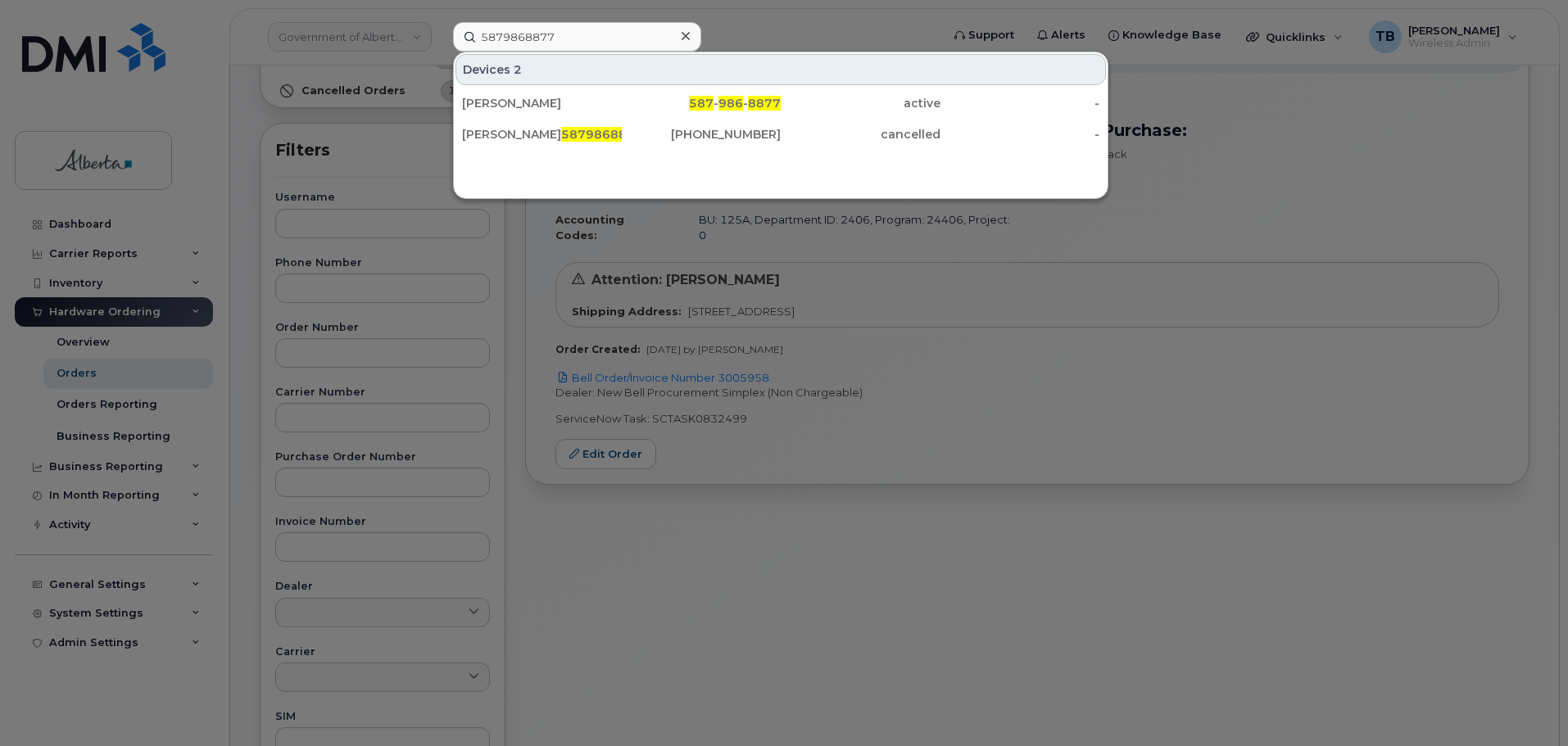
drag, startPoint x: 517, startPoint y: 99, endPoint x: 767, endPoint y: 300, distance: 320.8
click at [517, 99] on div "Benjamin Ofori" at bounding box center [542, 102] width 160 height 16
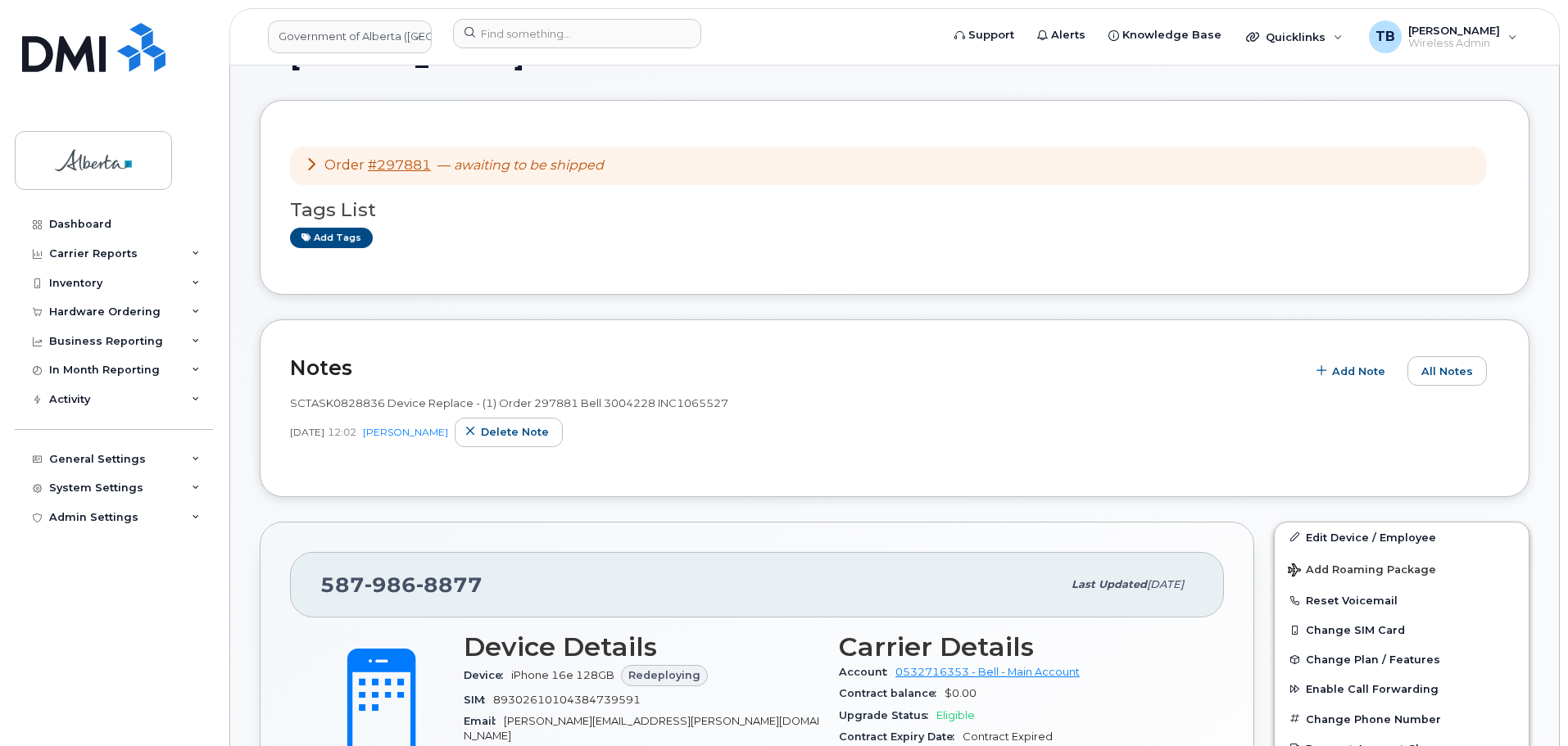
scroll to position [82, 0]
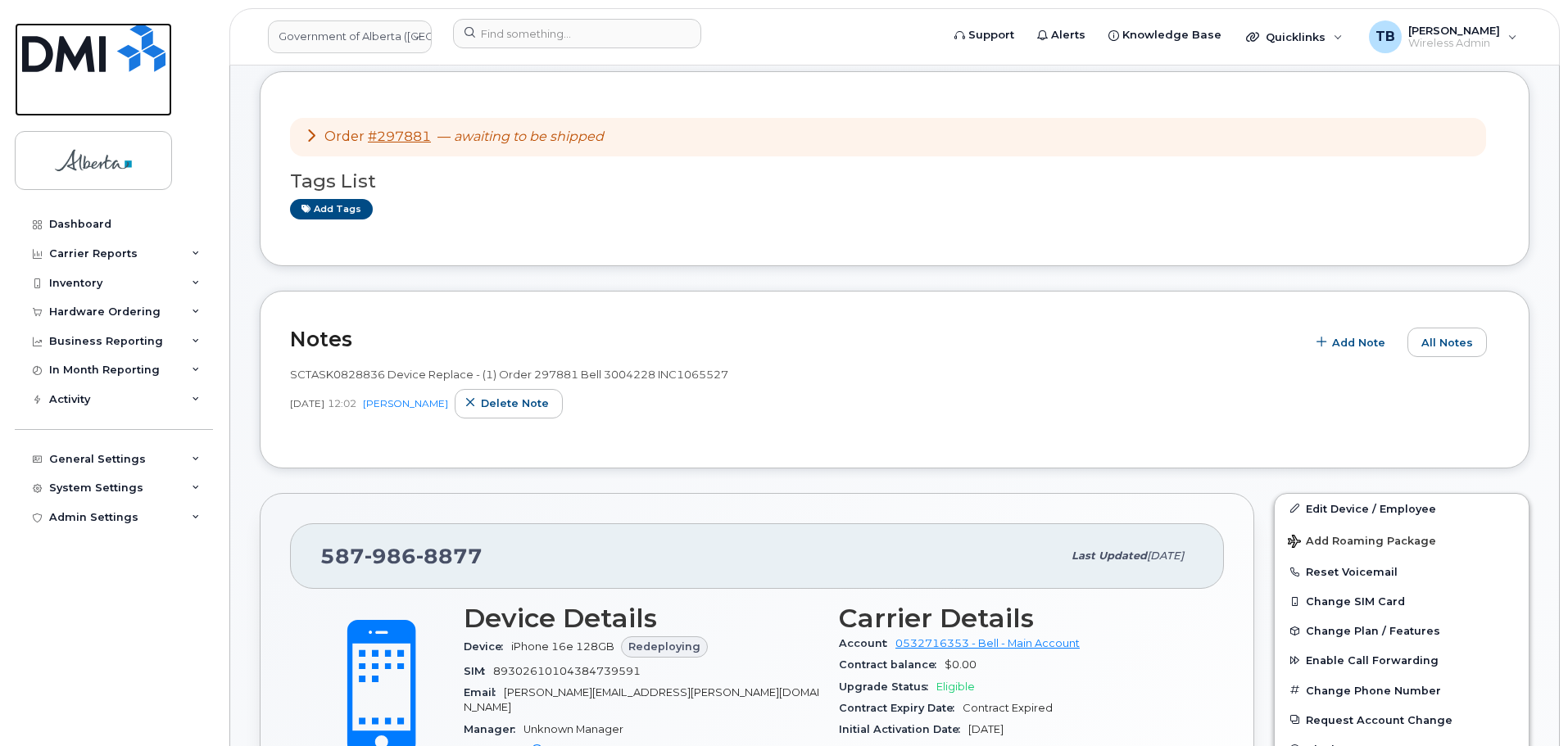
click at [116, 41] on img at bounding box center [93, 47] width 143 height 49
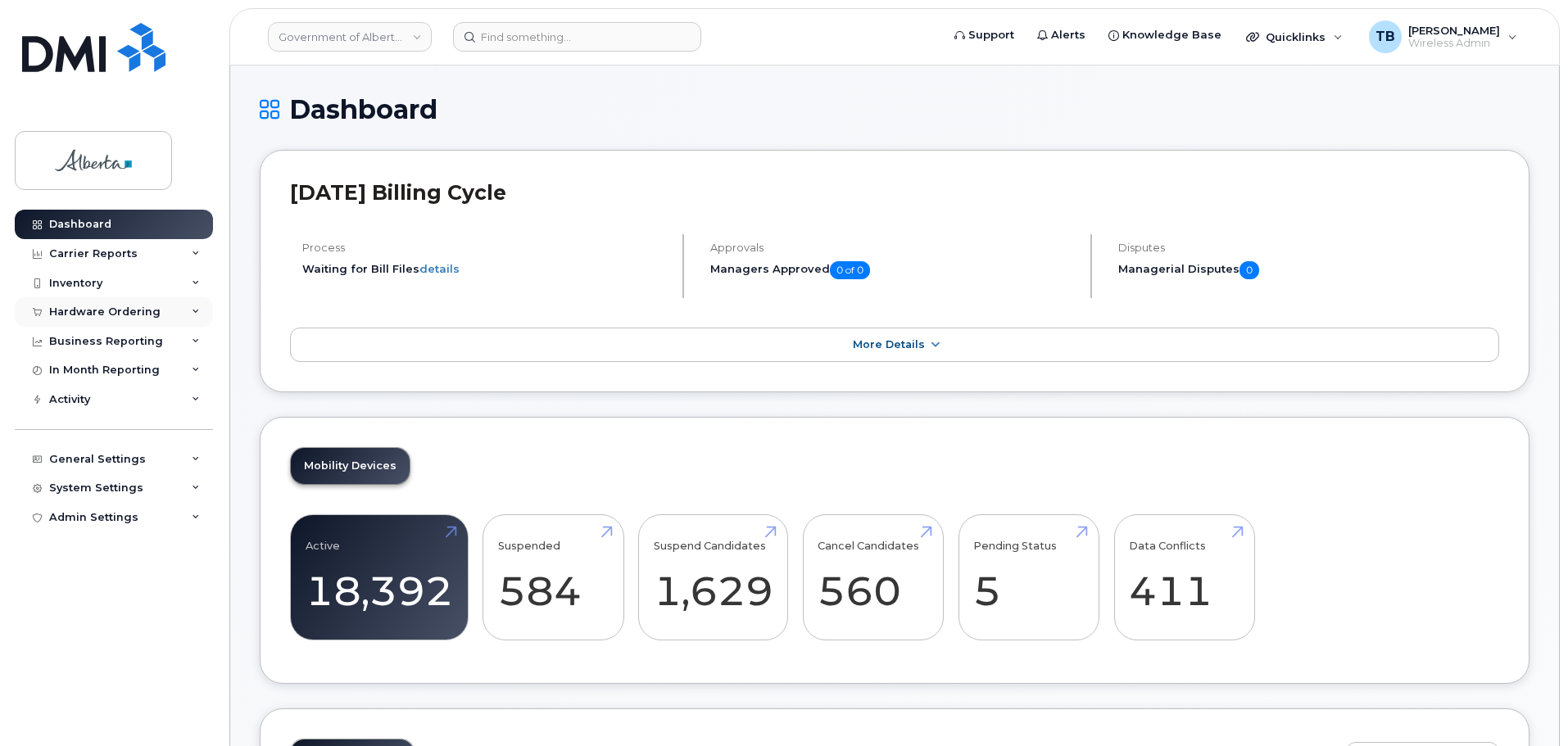
click at [88, 307] on div "Hardware Ordering" at bounding box center [105, 312] width 112 height 13
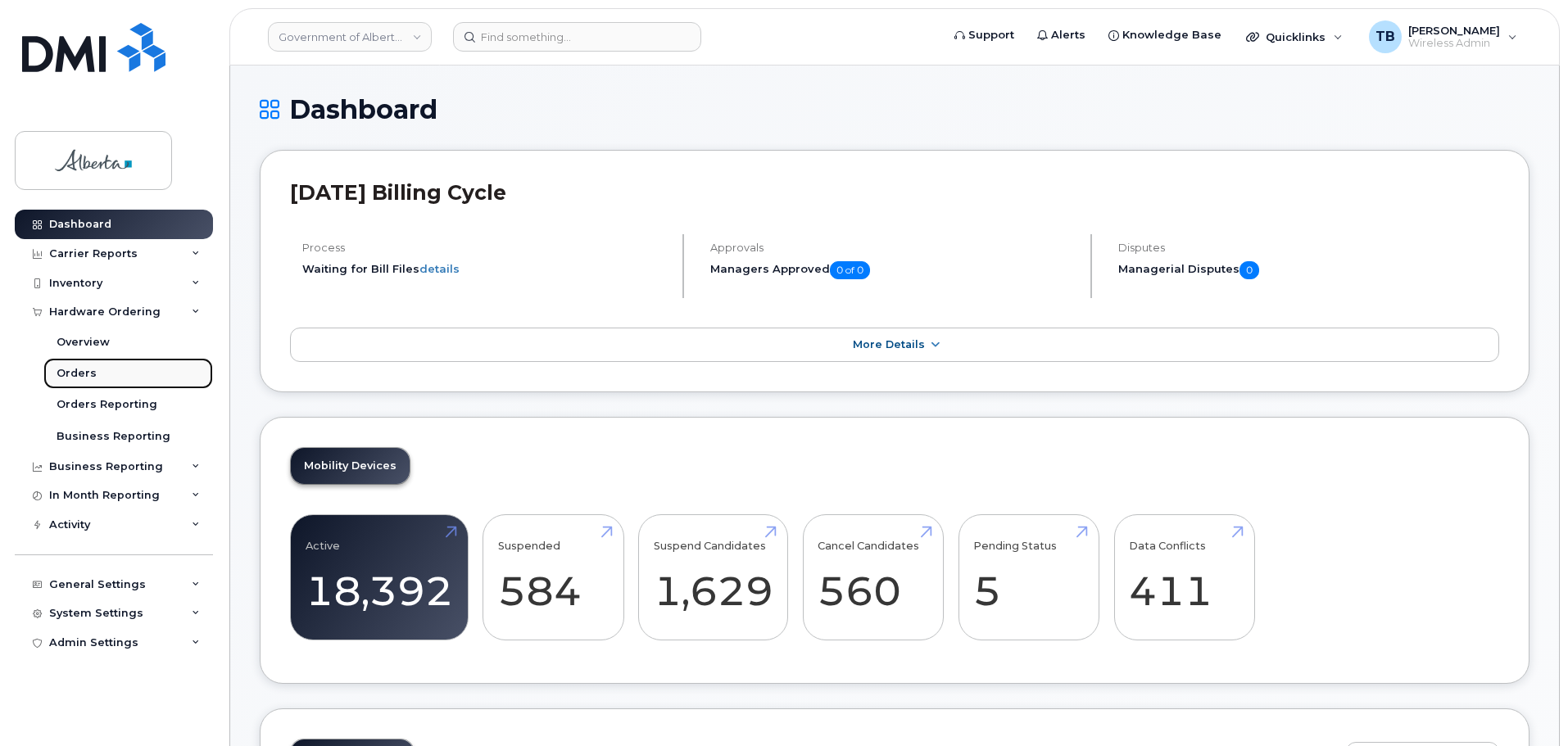
click at [69, 376] on div "Orders" at bounding box center [77, 374] width 40 height 15
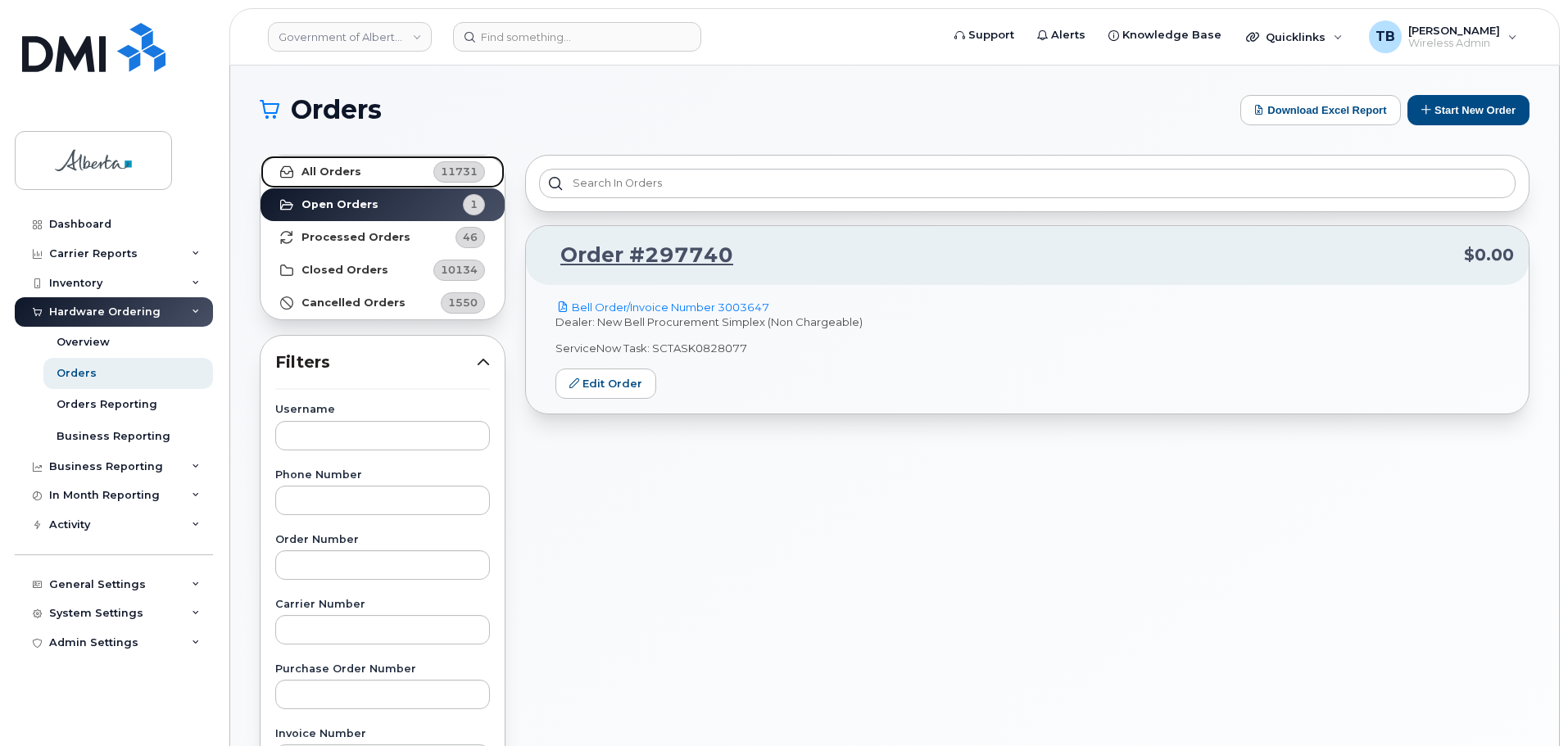
click at [349, 172] on strong "All Orders" at bounding box center [330, 172] width 60 height 13
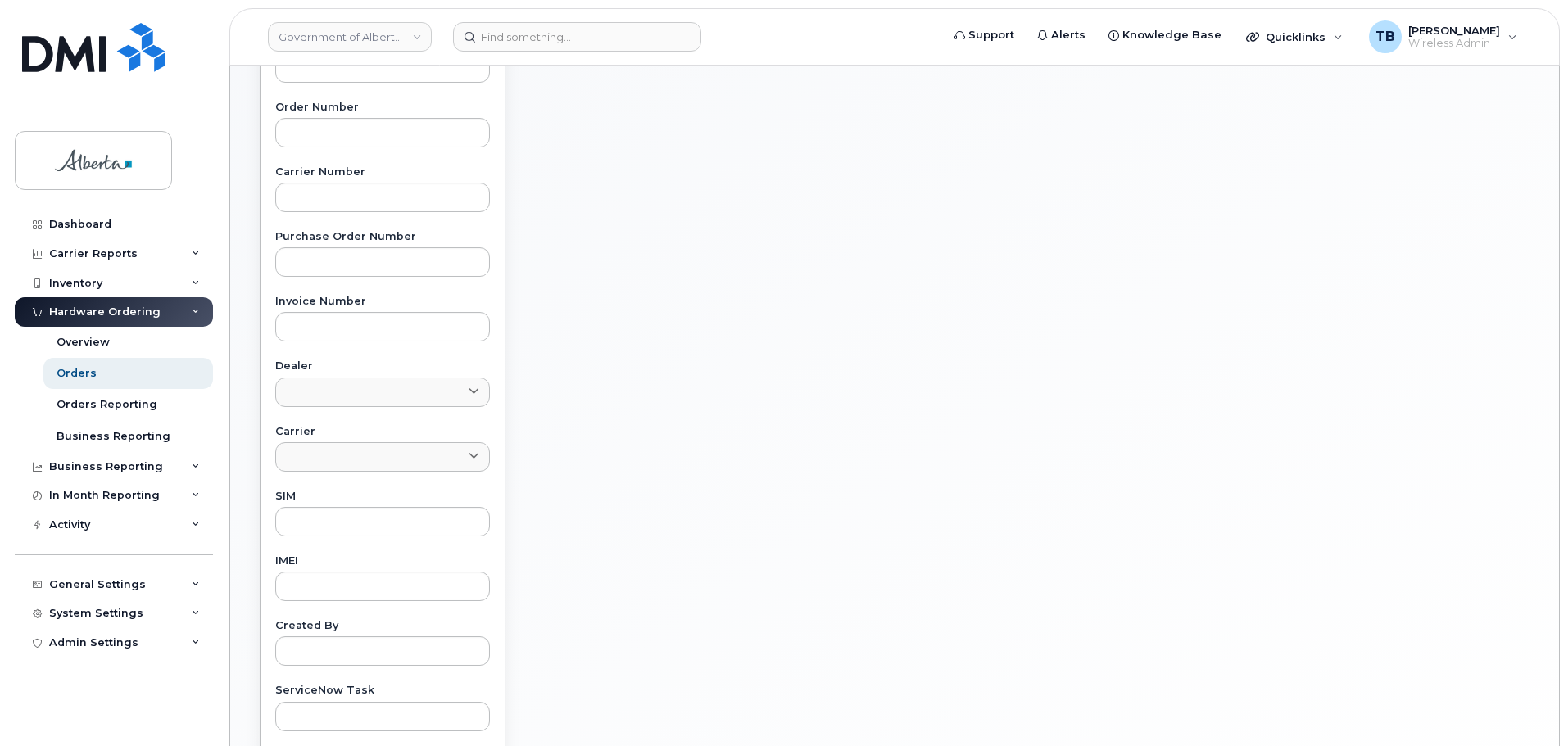
scroll to position [622, 0]
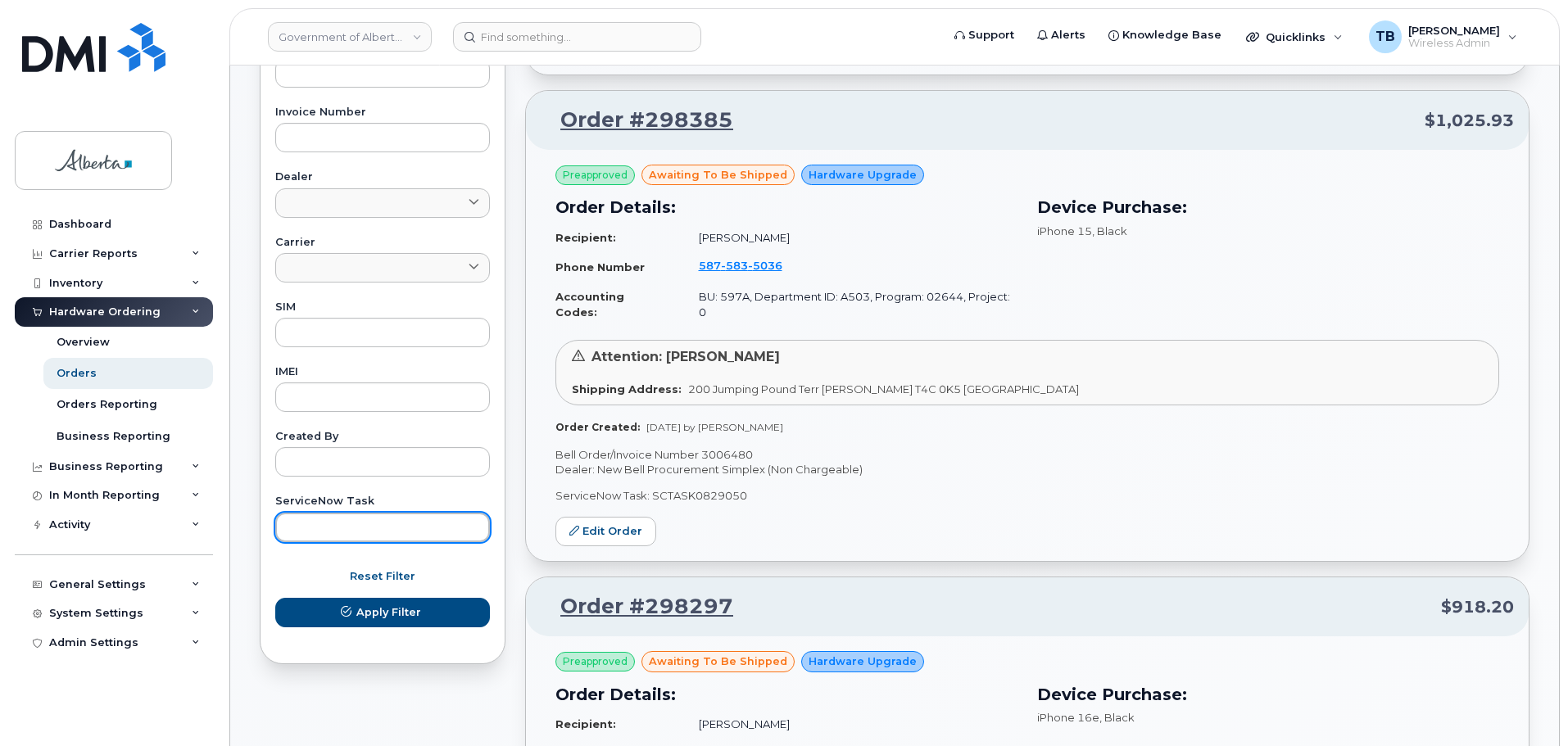
click at [337, 527] on input "text" at bounding box center [383, 527] width 215 height 29
paste input "SCTASK0832535"
type input "SCTASK0832535"
click at [276, 598] on button "Apply Filter" at bounding box center [383, 613] width 215 height 29
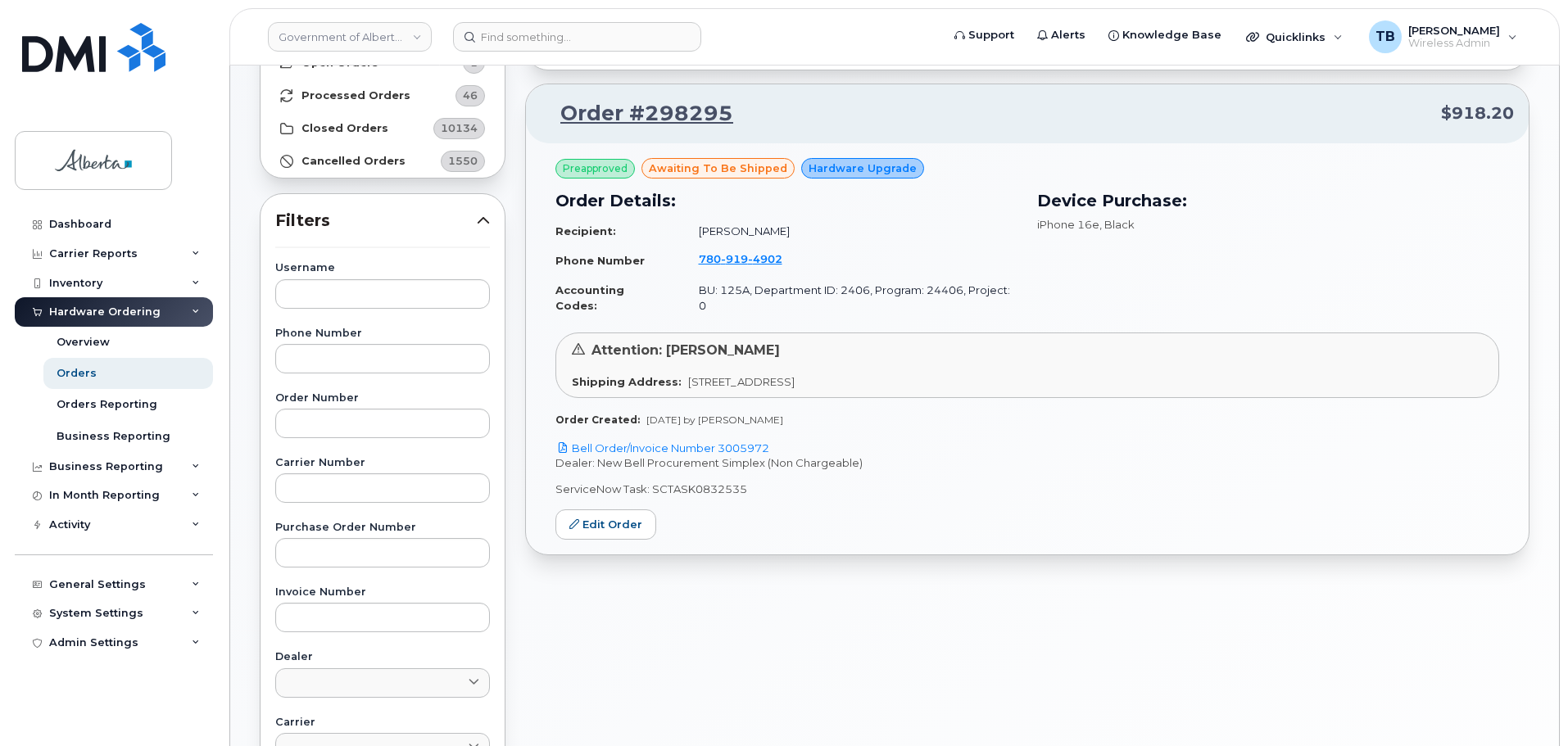
scroll to position [131, 0]
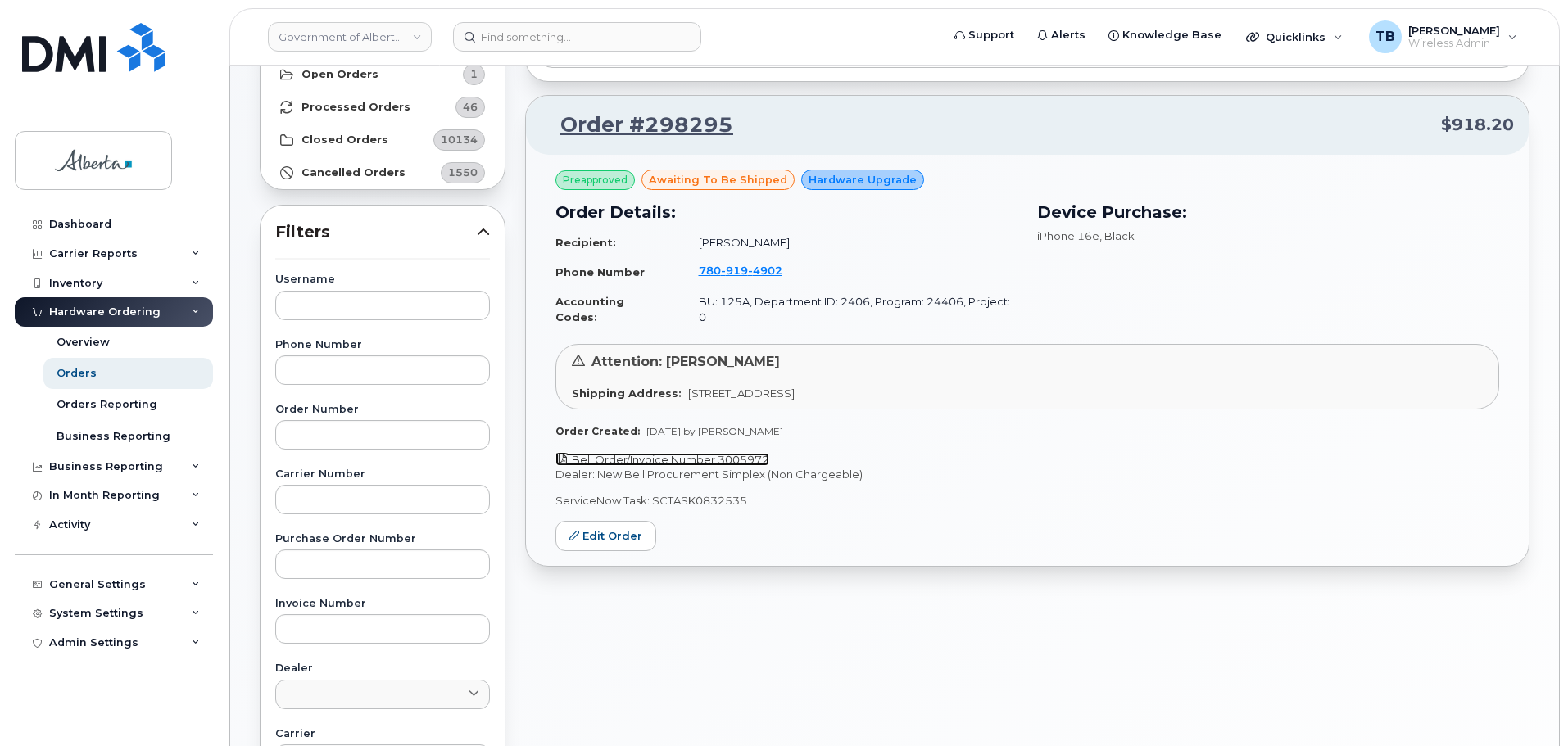
click at [673, 453] on link "Bell Order/Invoice Number 3005972" at bounding box center [663, 459] width 214 height 13
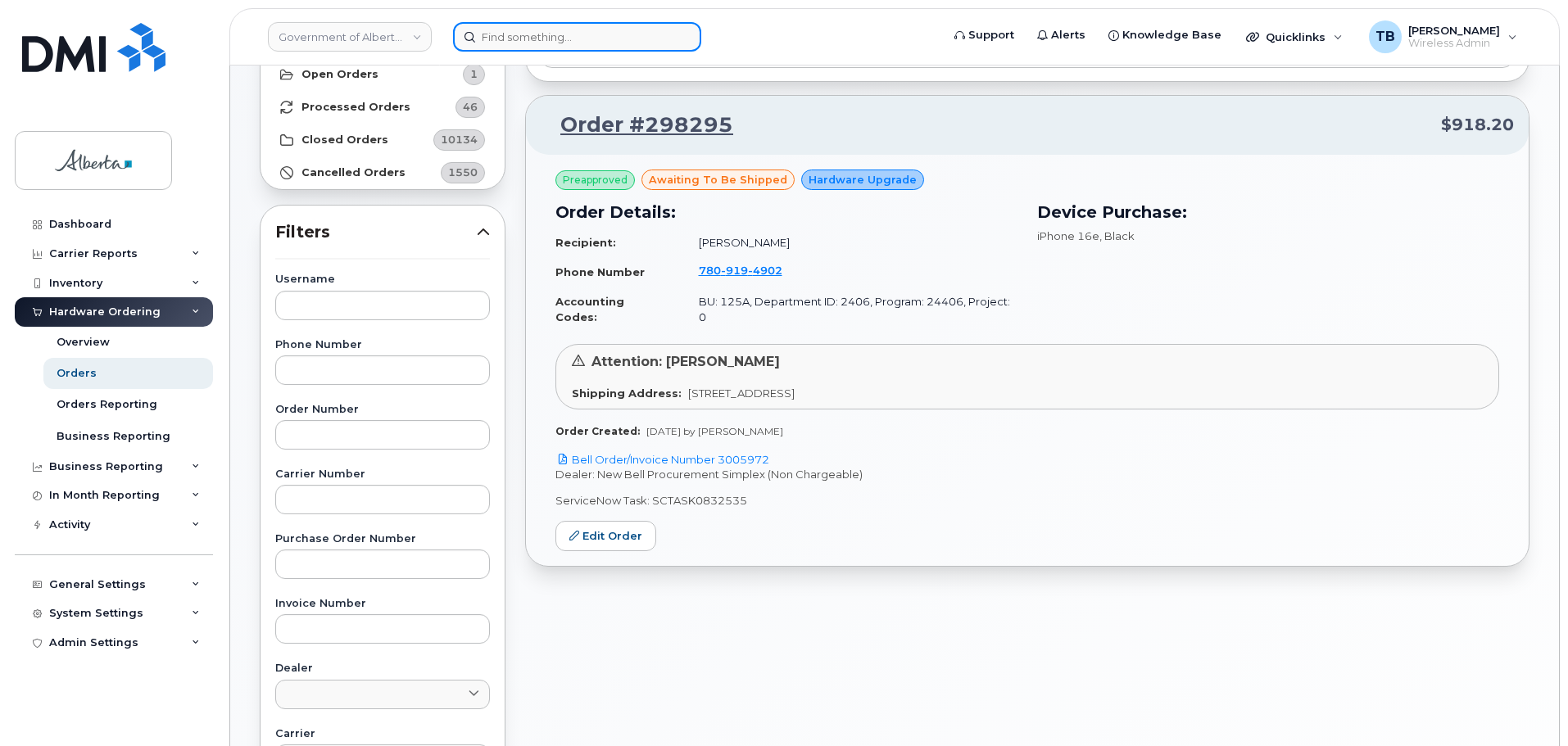
click at [546, 37] on input at bounding box center [577, 36] width 248 height 29
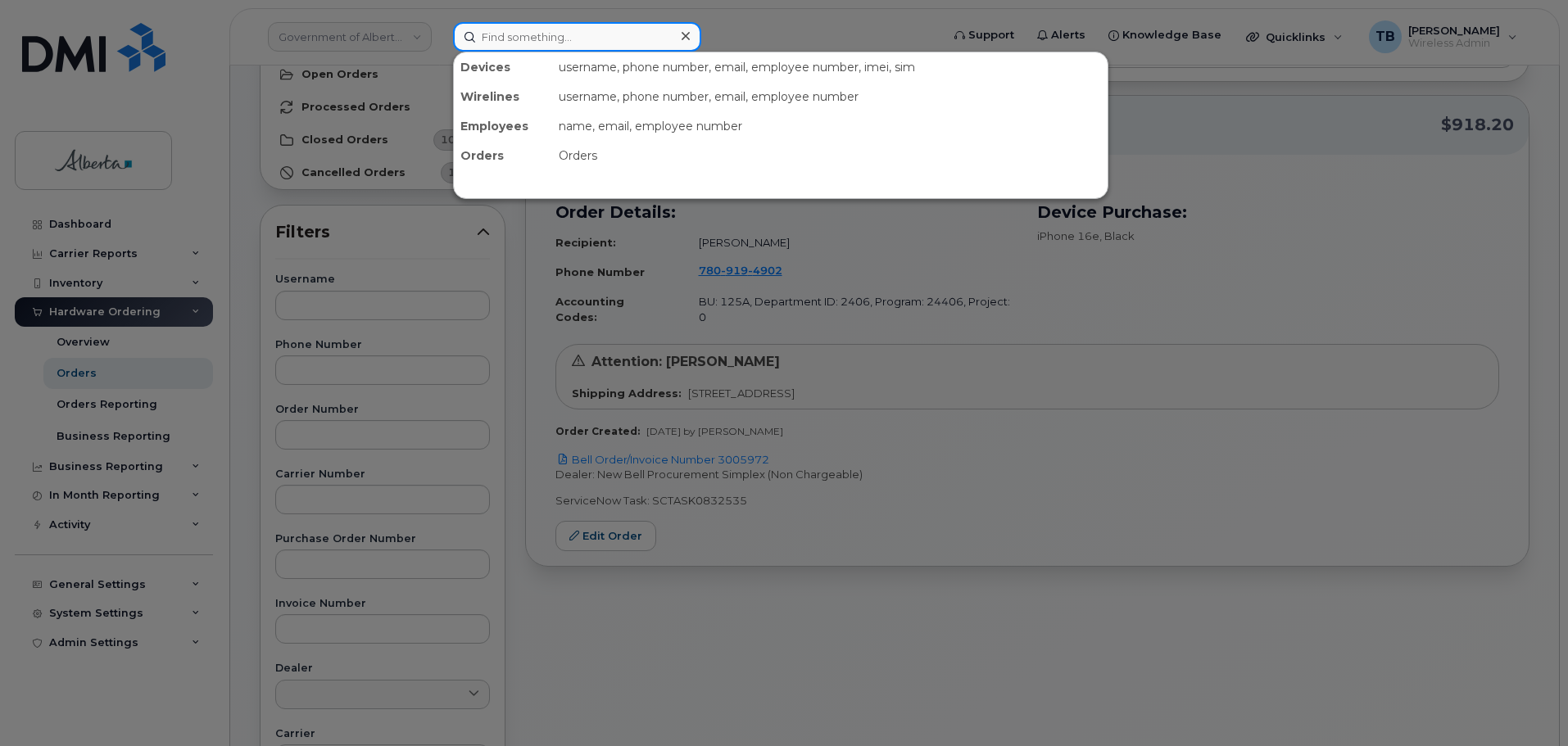
paste input "7802653758"
type input "7802653758"
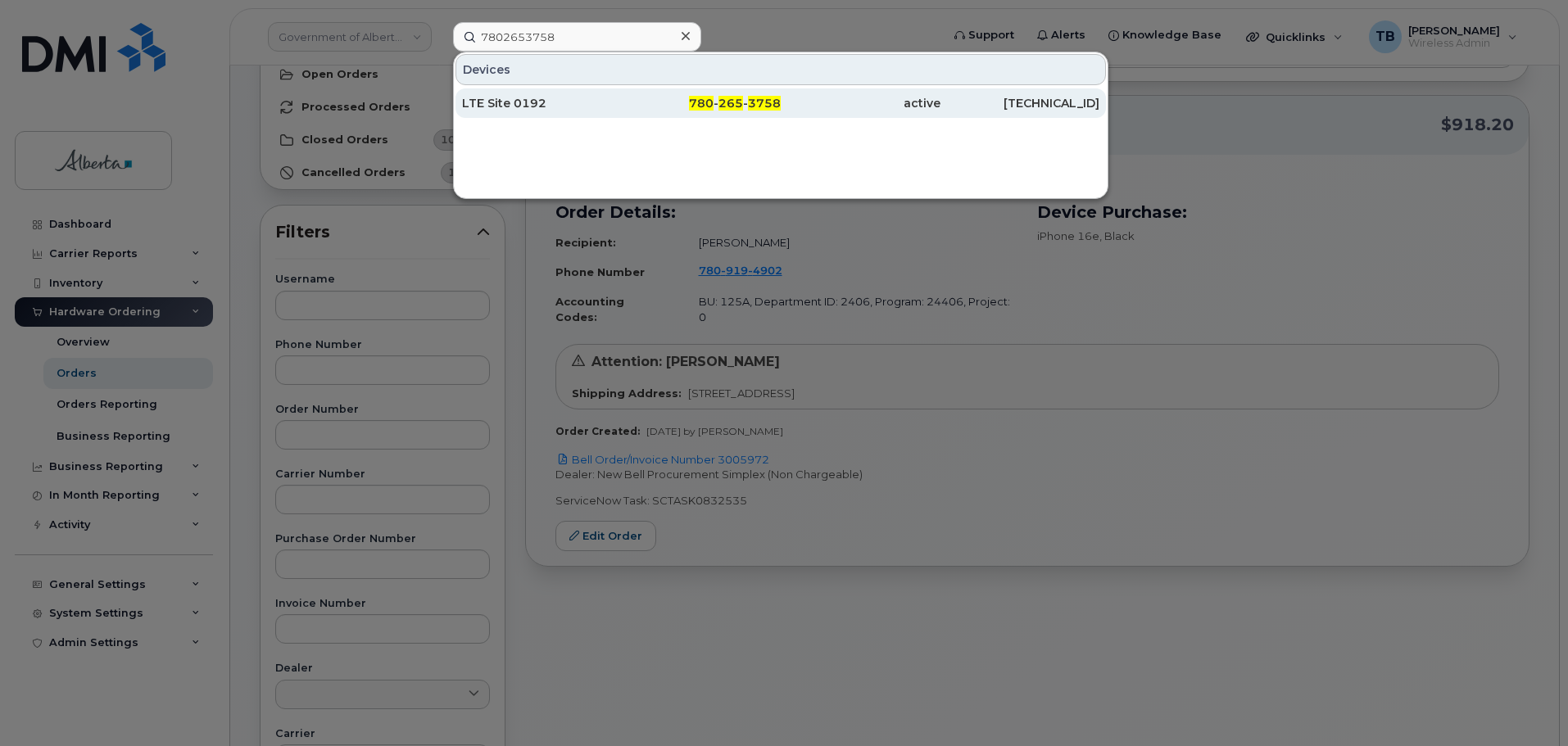
drag, startPoint x: 528, startPoint y: 94, endPoint x: 526, endPoint y: 101, distance: 7.3
click at [526, 101] on div "LTE Site 0192" at bounding box center [542, 102] width 160 height 16
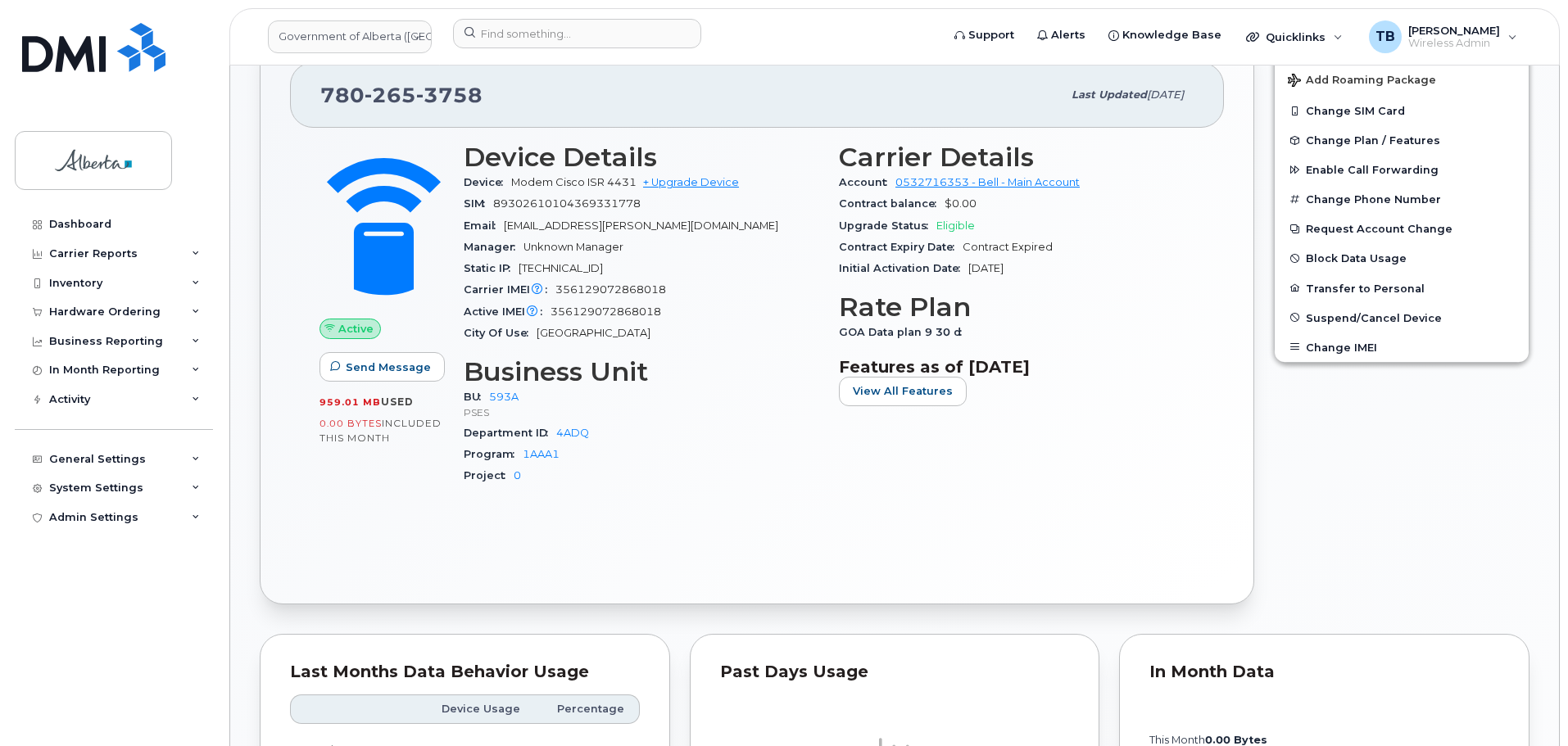
scroll to position [737, 0]
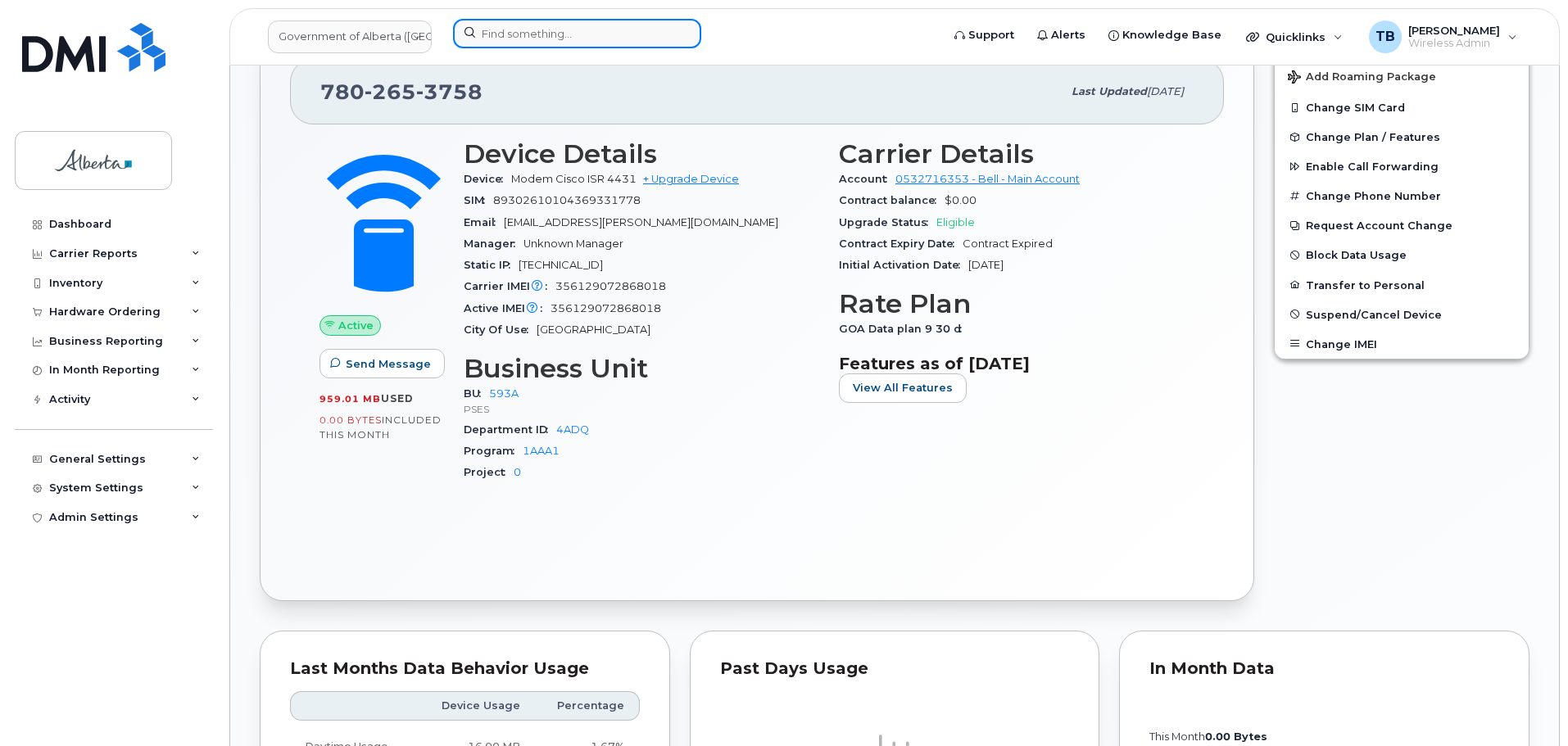
click at [501, 32] on input at bounding box center [577, 33] width 248 height 29
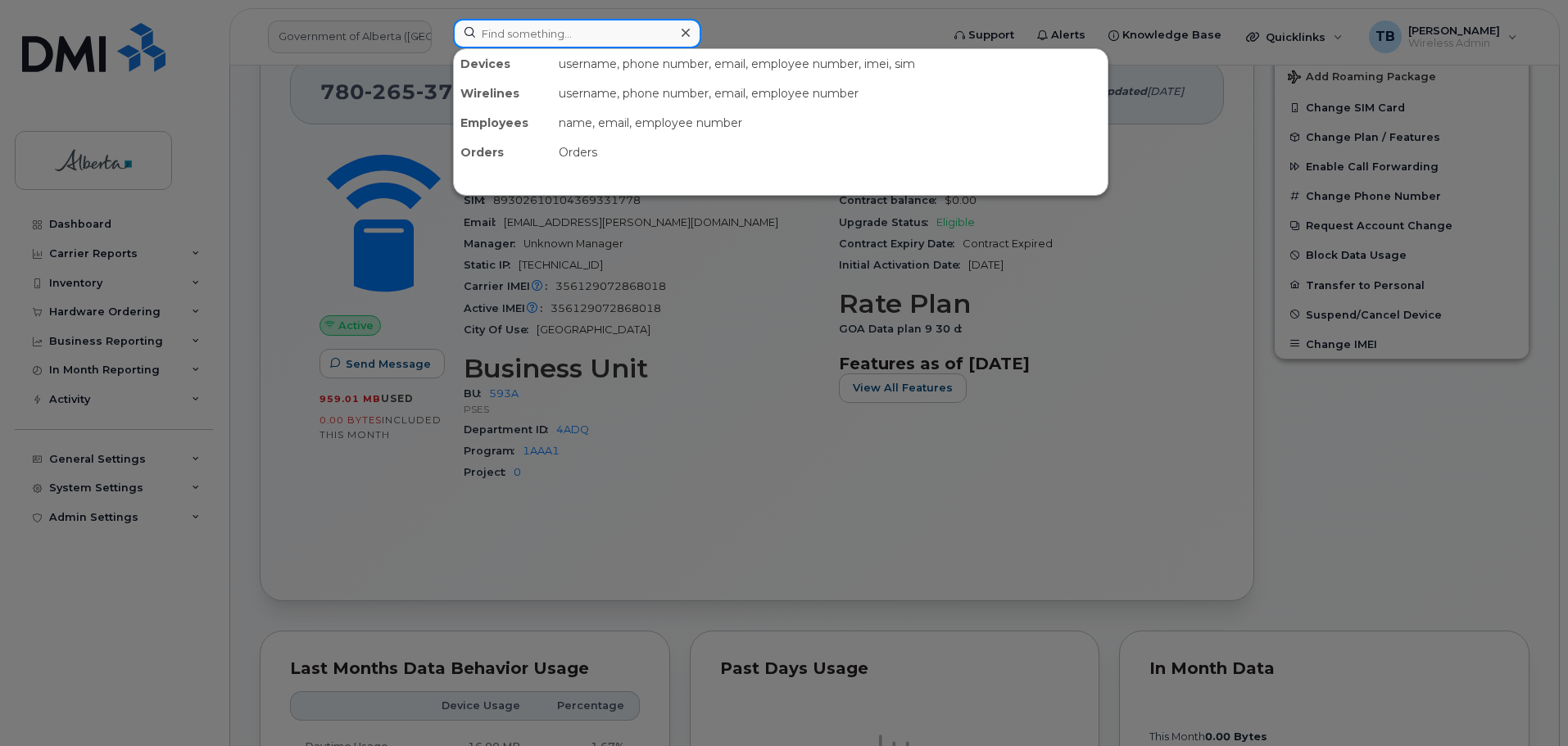
paste input "89043052010008887025010325973244"
type input "89043052010008887025010325973244"
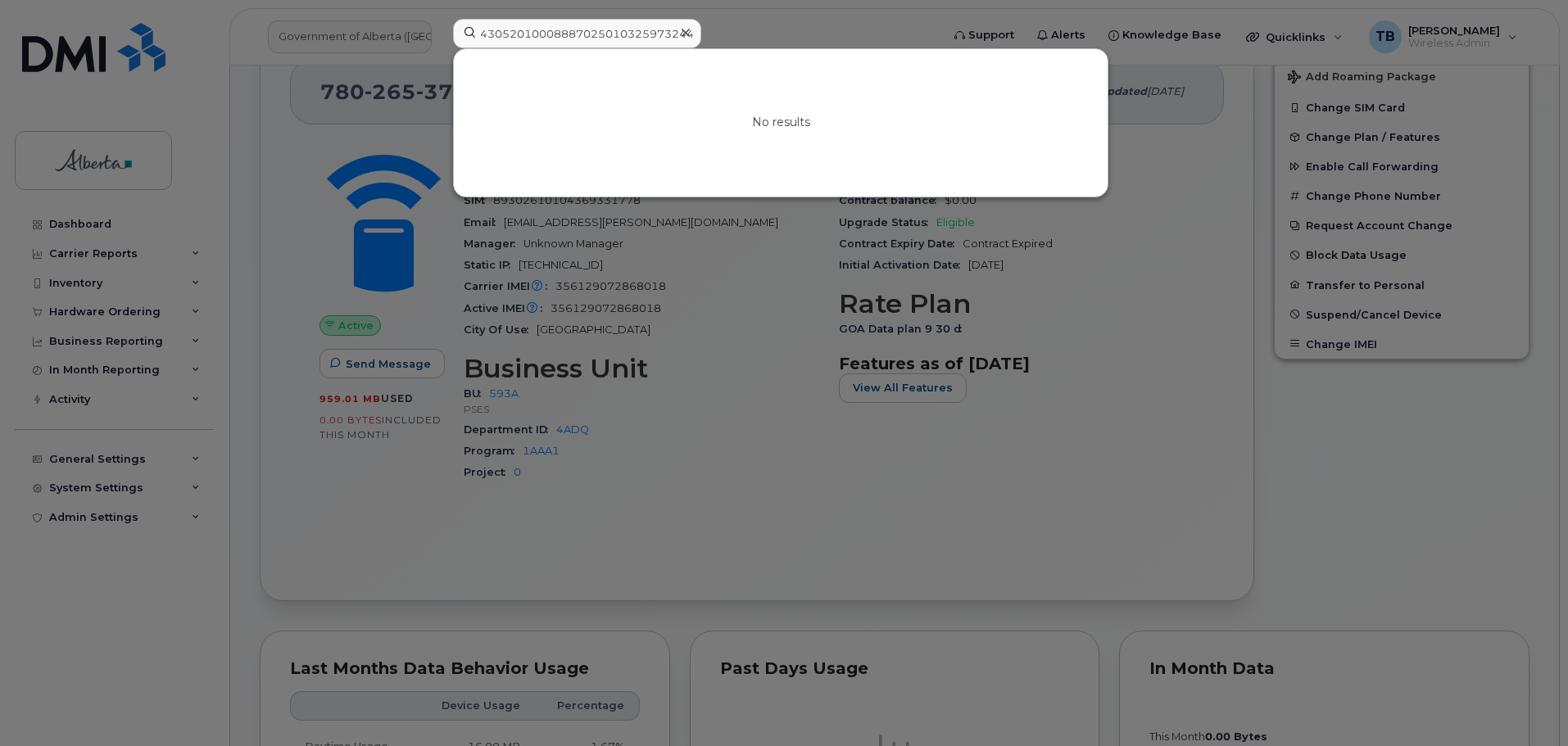
scroll to position [0, 0]
click at [689, 35] on icon at bounding box center [686, 33] width 9 height 13
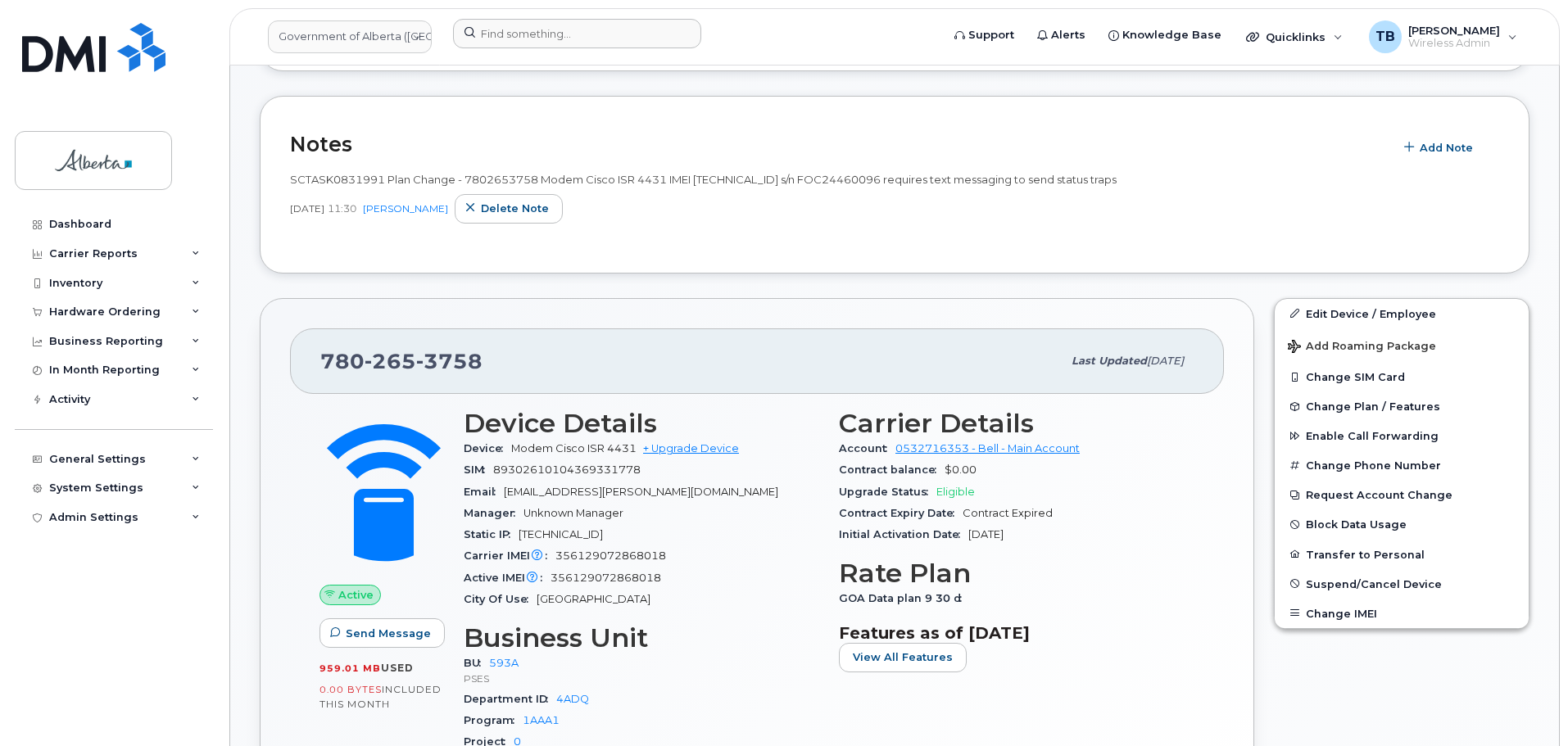
scroll to position [410, 0]
